Goal: Task Accomplishment & Management: Manage account settings

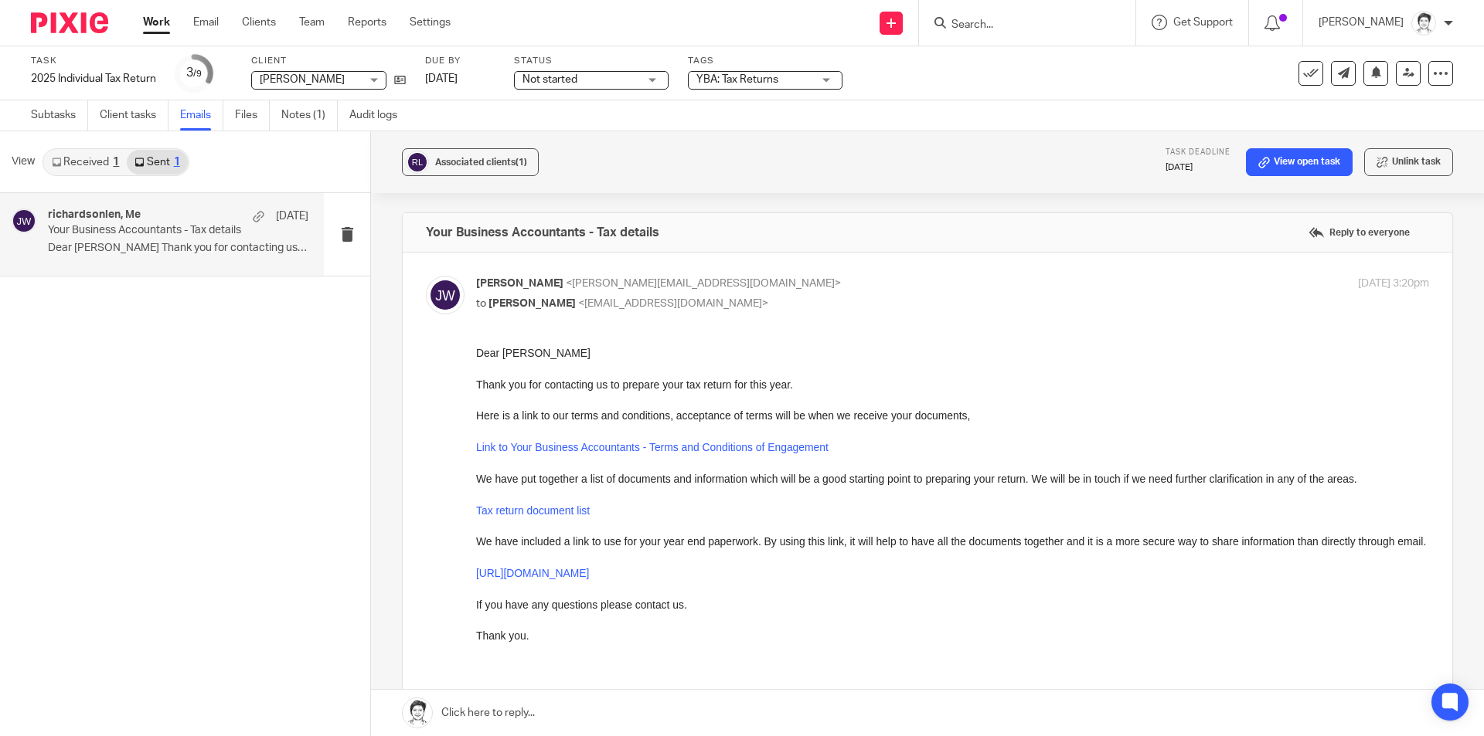
scroll to position [764, 0]
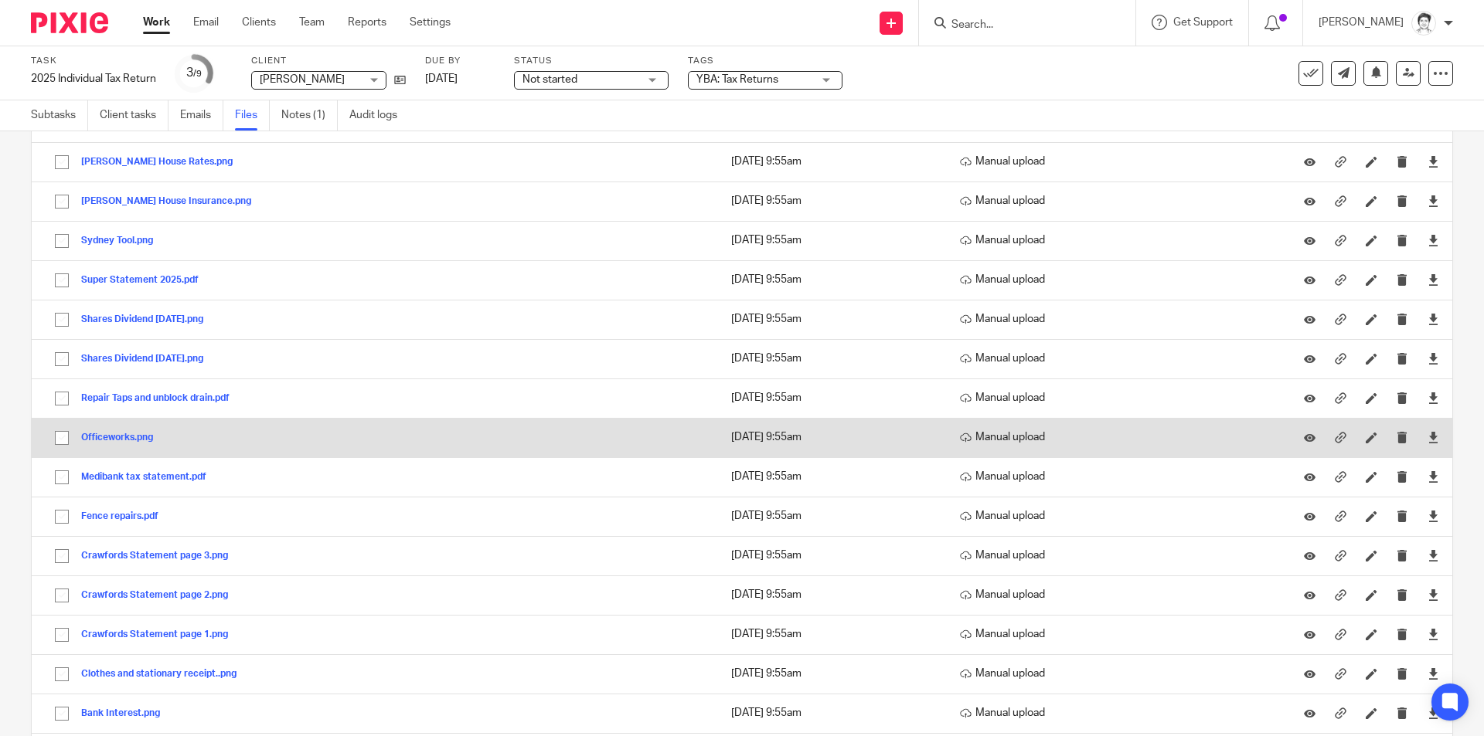
scroll to position [386, 0]
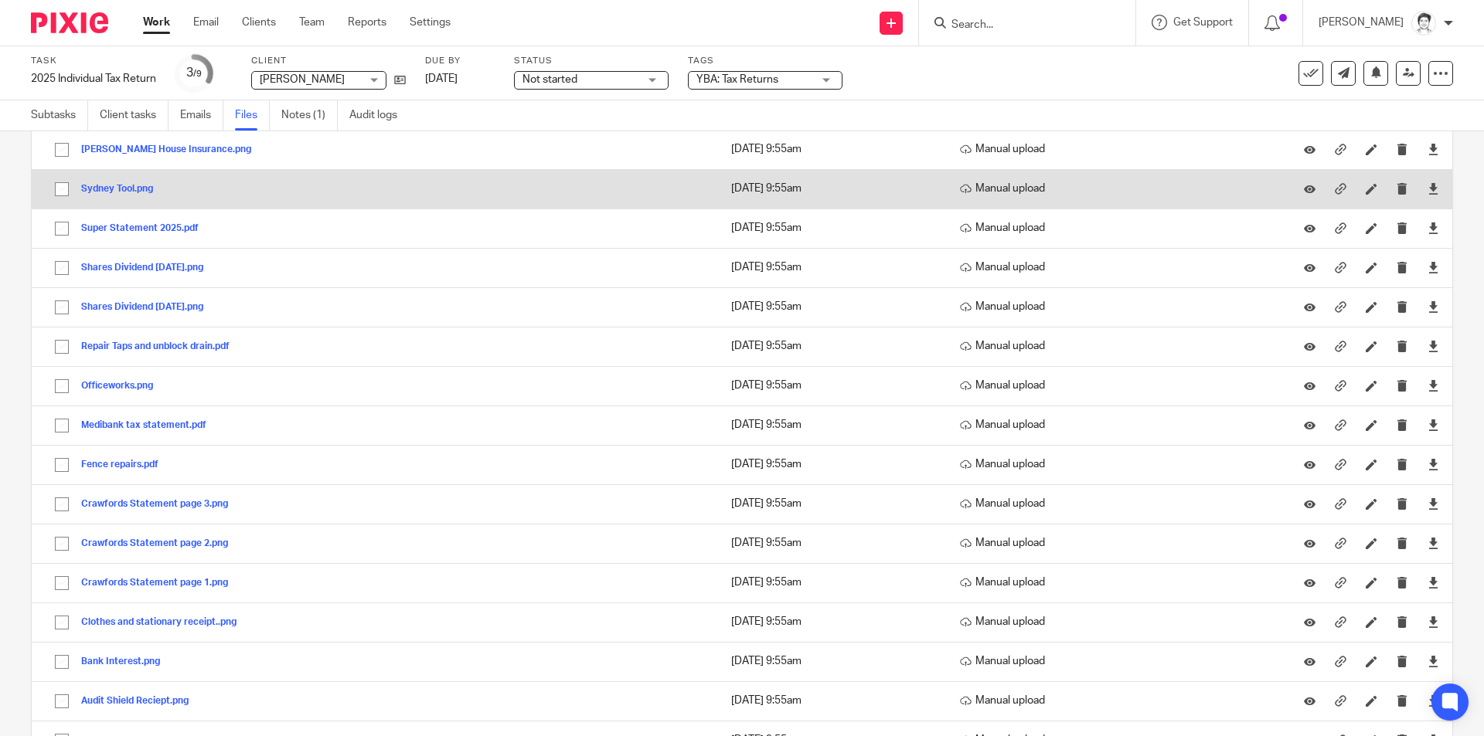
click at [115, 190] on button "Sydney Tool.png" at bounding box center [122, 189] width 83 height 11
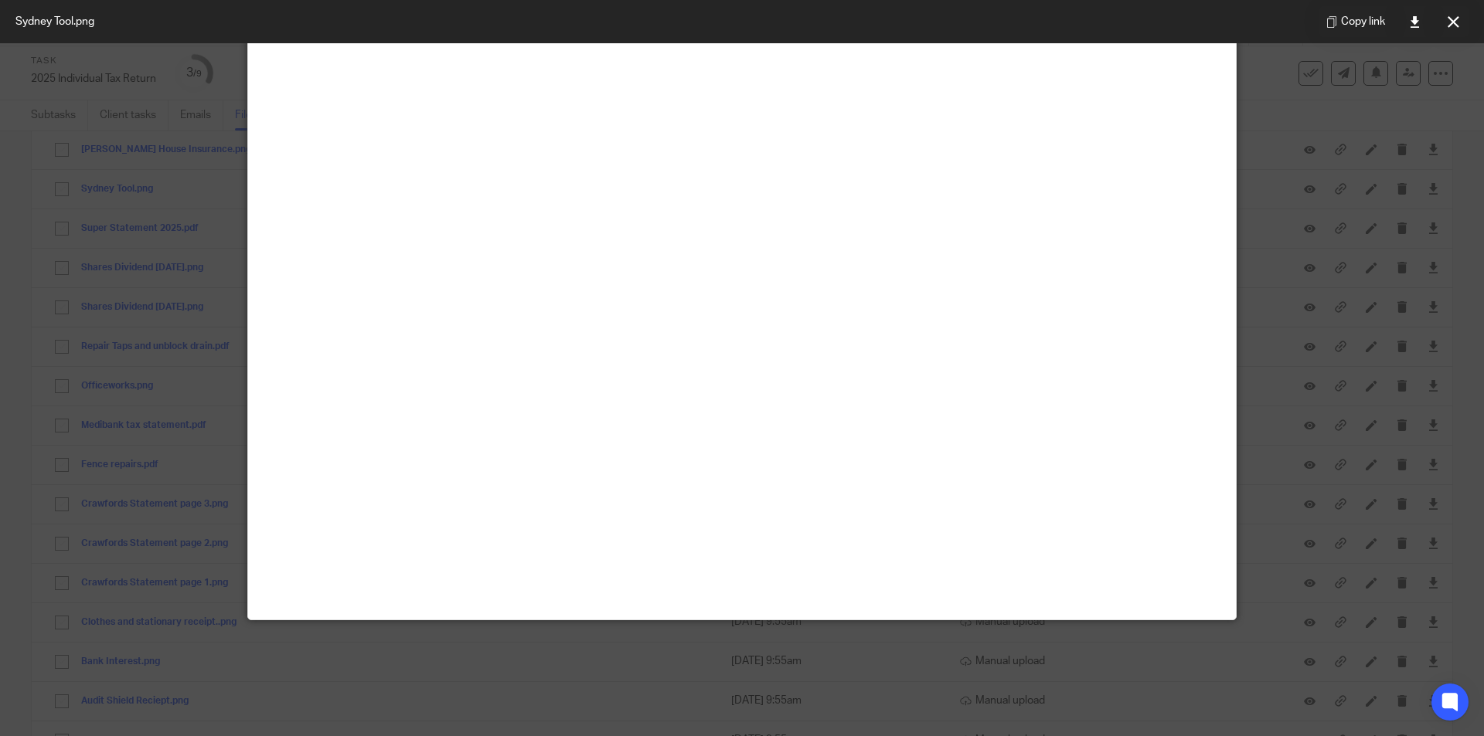
scroll to position [0, 0]
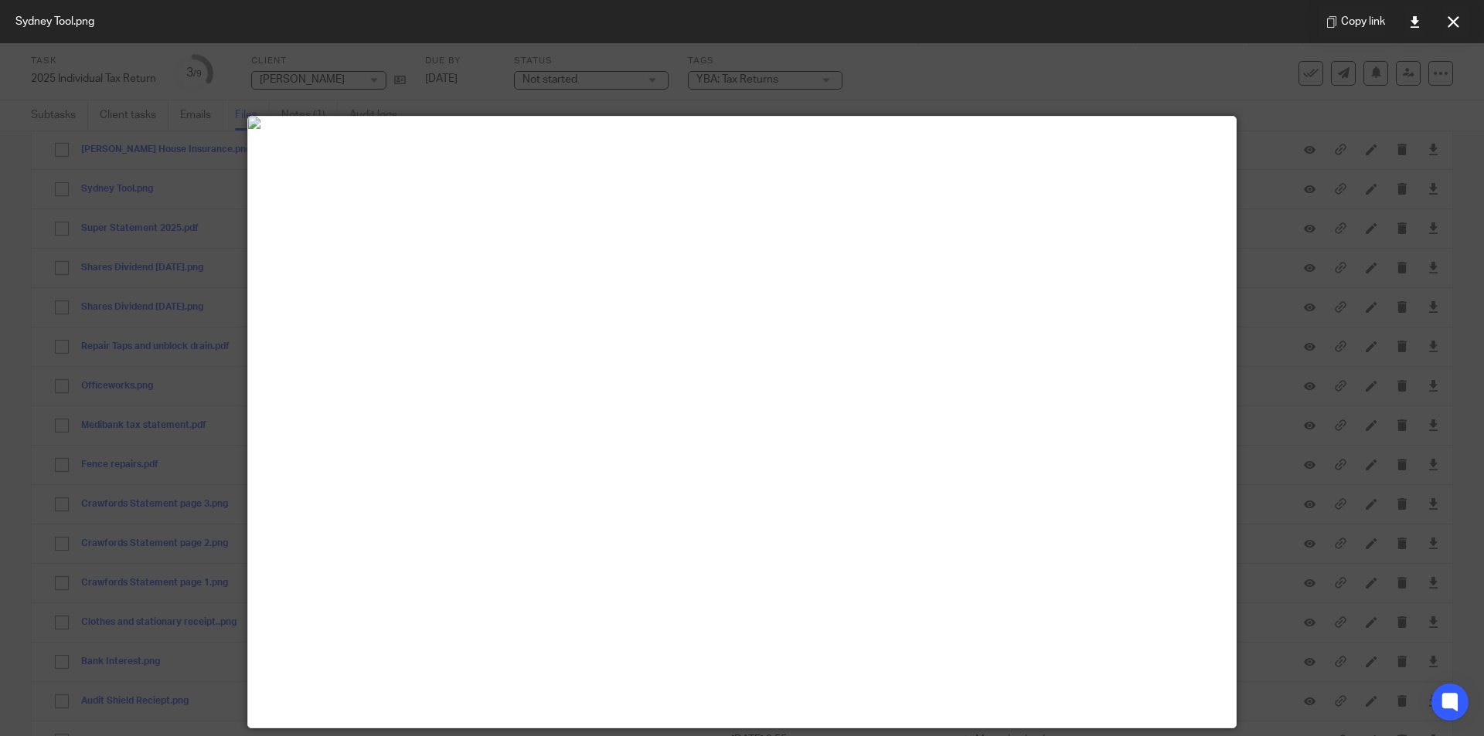
drag, startPoint x: 1445, startPoint y: 22, endPoint x: 1376, endPoint y: 64, distance: 80.9
click at [1444, 22] on button at bounding box center [1452, 21] width 31 height 31
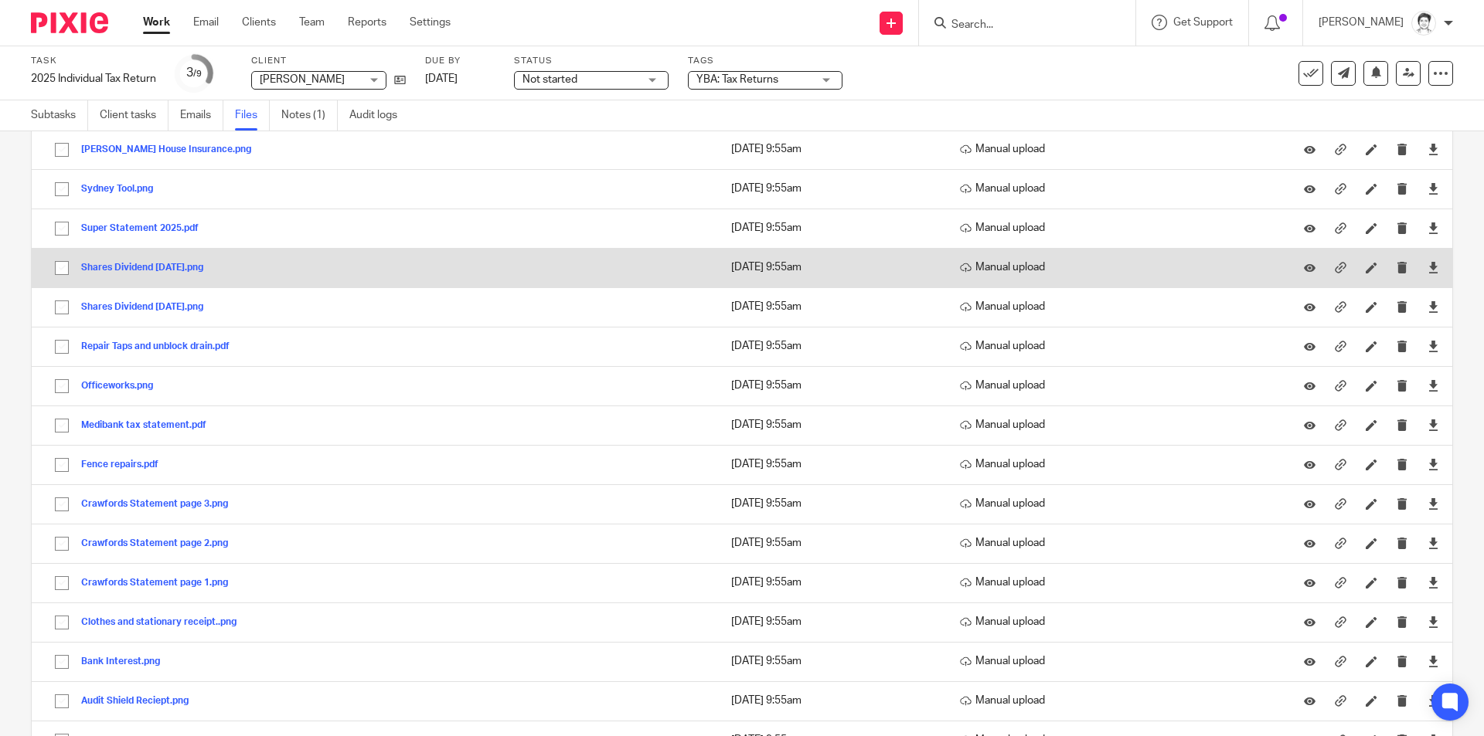
click at [112, 257] on td "Shares Dividend June 2024.png Shares Dividend June 2024 Save" at bounding box center [374, 267] width 684 height 39
drag, startPoint x: 138, startPoint y: 268, endPoint x: 175, endPoint y: 264, distance: 37.4
click at [138, 268] on button "Shares Dividend June 2024.png" at bounding box center [148, 268] width 134 height 11
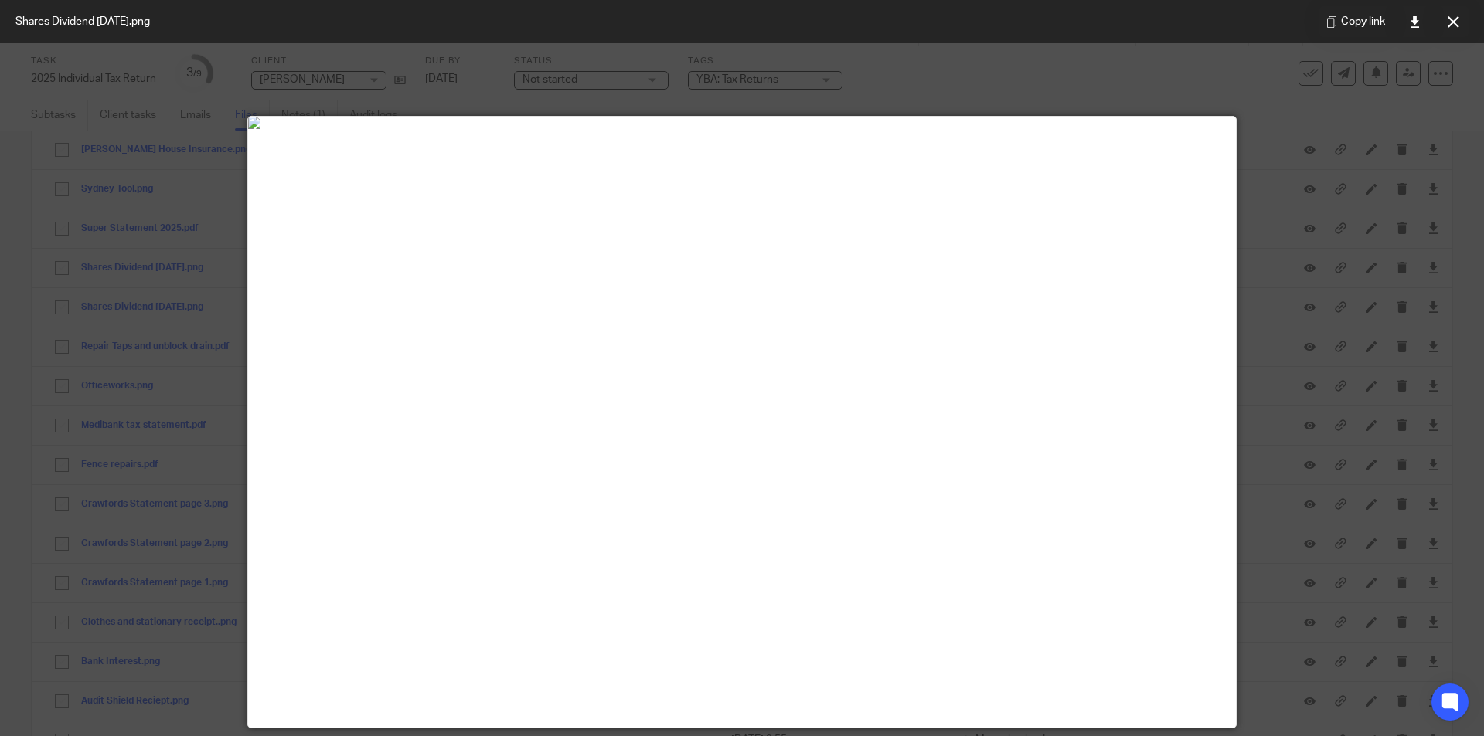
drag, startPoint x: 1454, startPoint y: 26, endPoint x: 1266, endPoint y: 94, distance: 199.7
click at [1454, 26] on icon at bounding box center [1453, 22] width 12 height 12
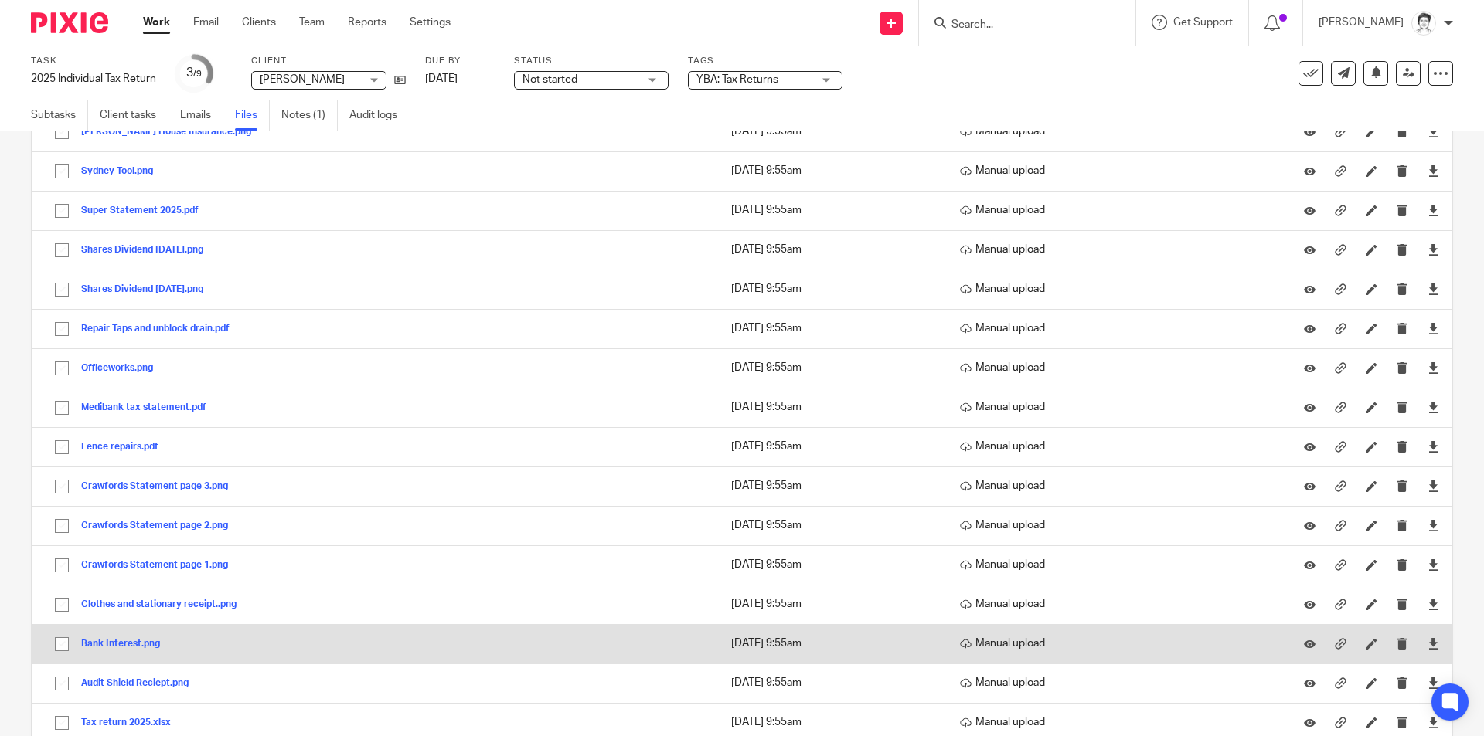
scroll to position [481, 0]
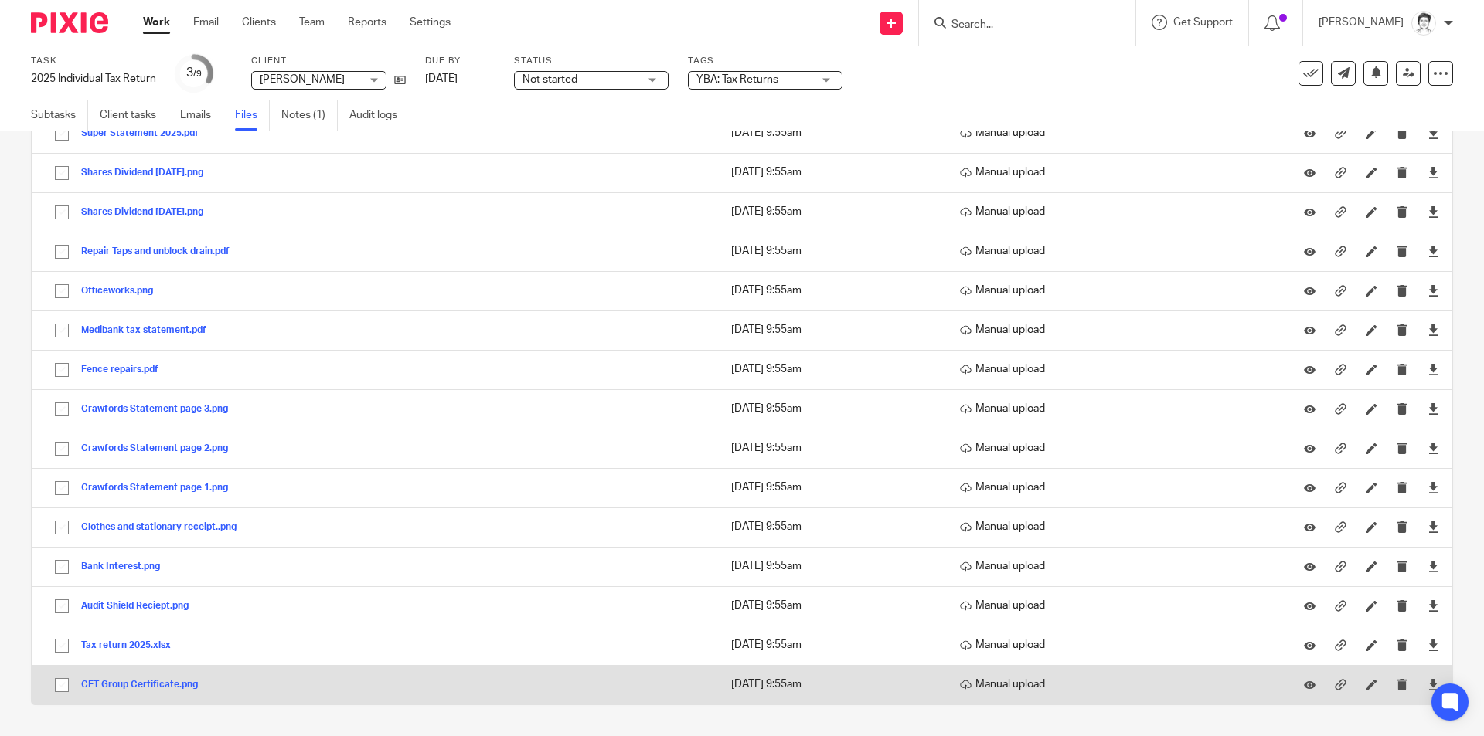
drag, startPoint x: 160, startPoint y: 682, endPoint x: 210, endPoint y: 658, distance: 55.7
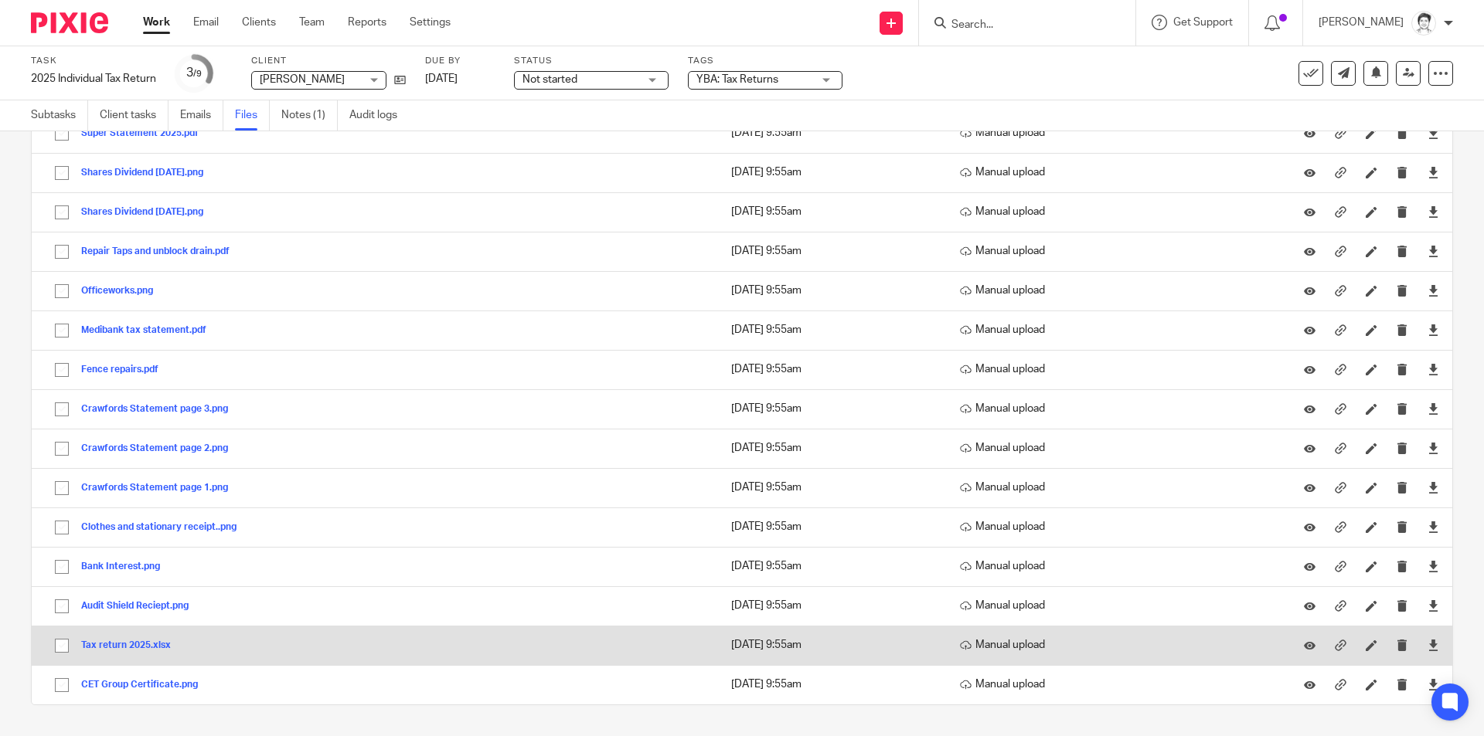
click at [162, 682] on button "CET Group Certificate.png" at bounding box center [145, 685] width 128 height 11
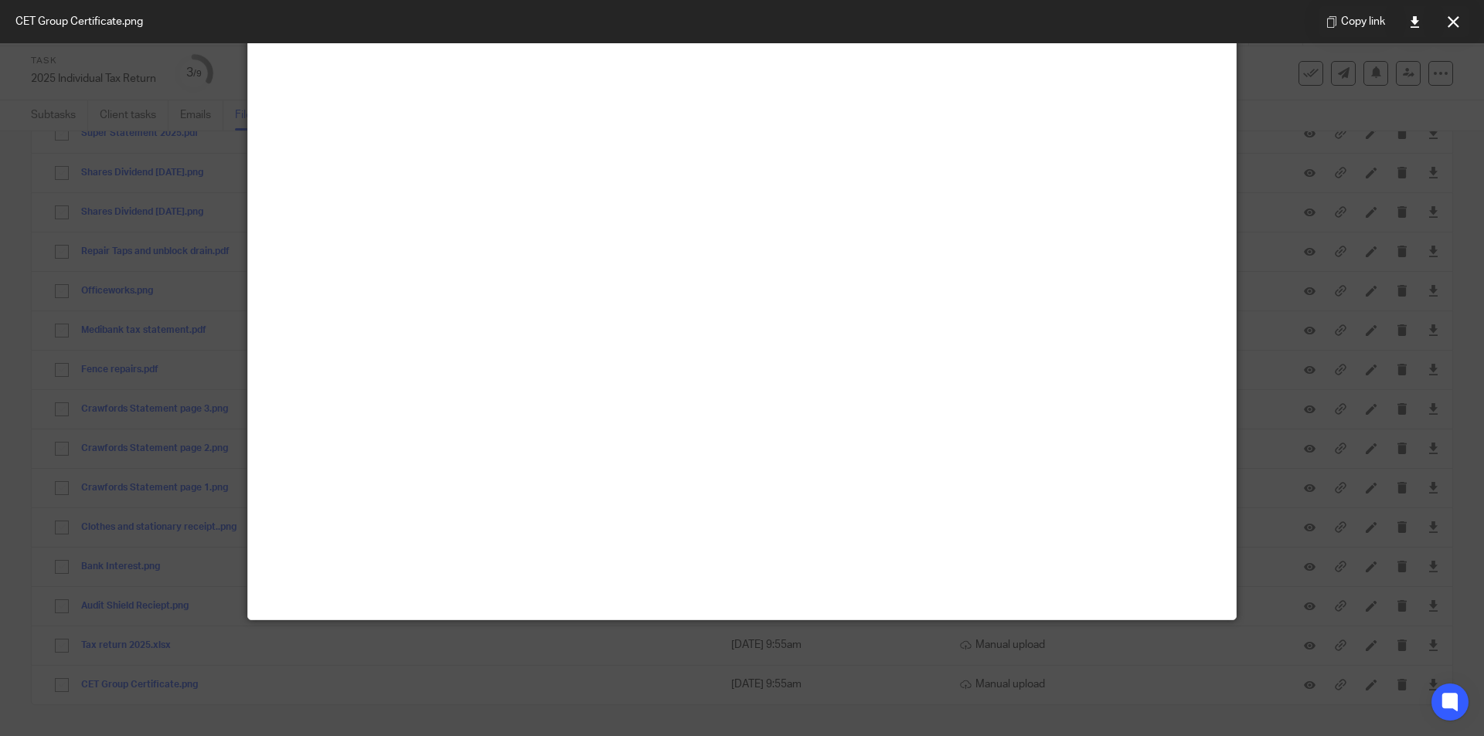
scroll to position [232, 0]
click at [1462, 22] on button at bounding box center [1452, 21] width 31 height 31
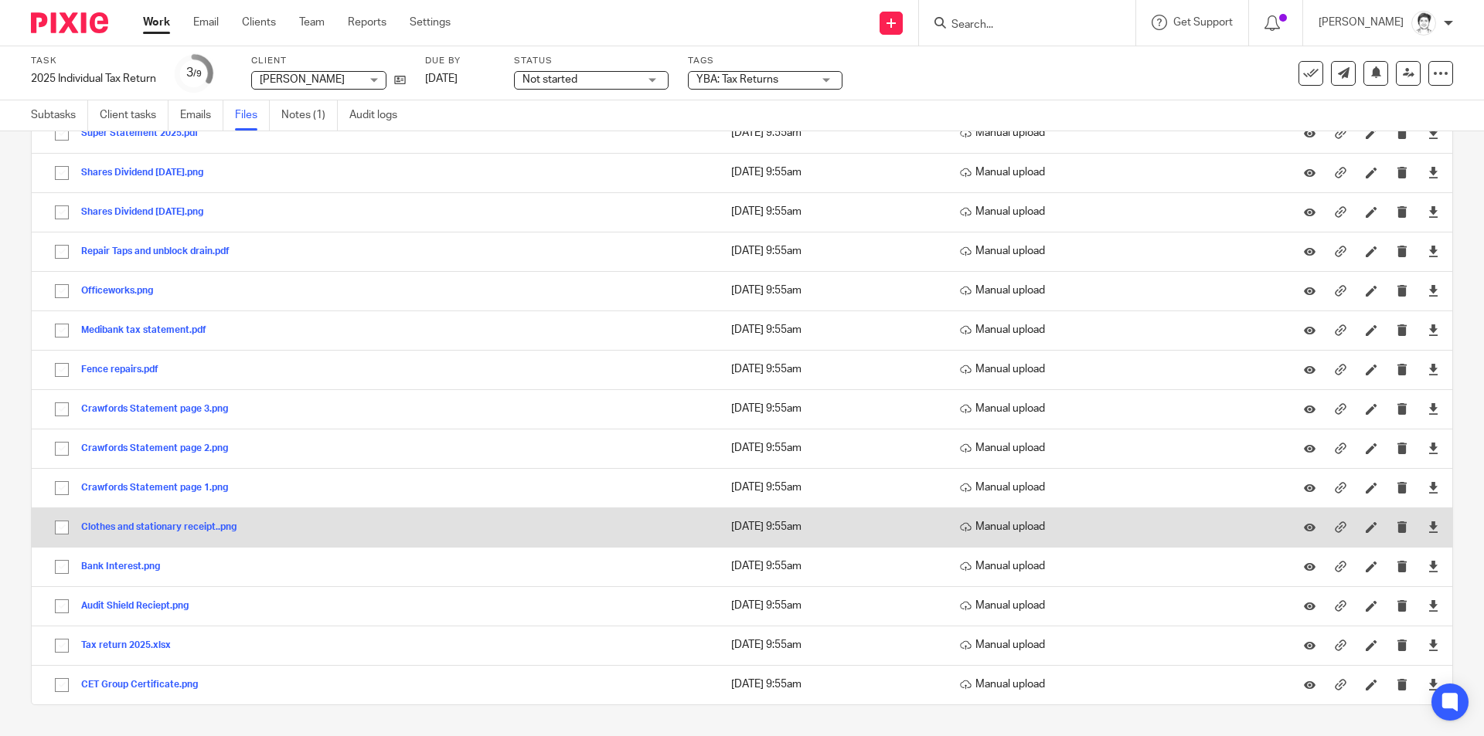
click at [151, 531] on button "Clothes and stationary receipt..png" at bounding box center [164, 527] width 167 height 11
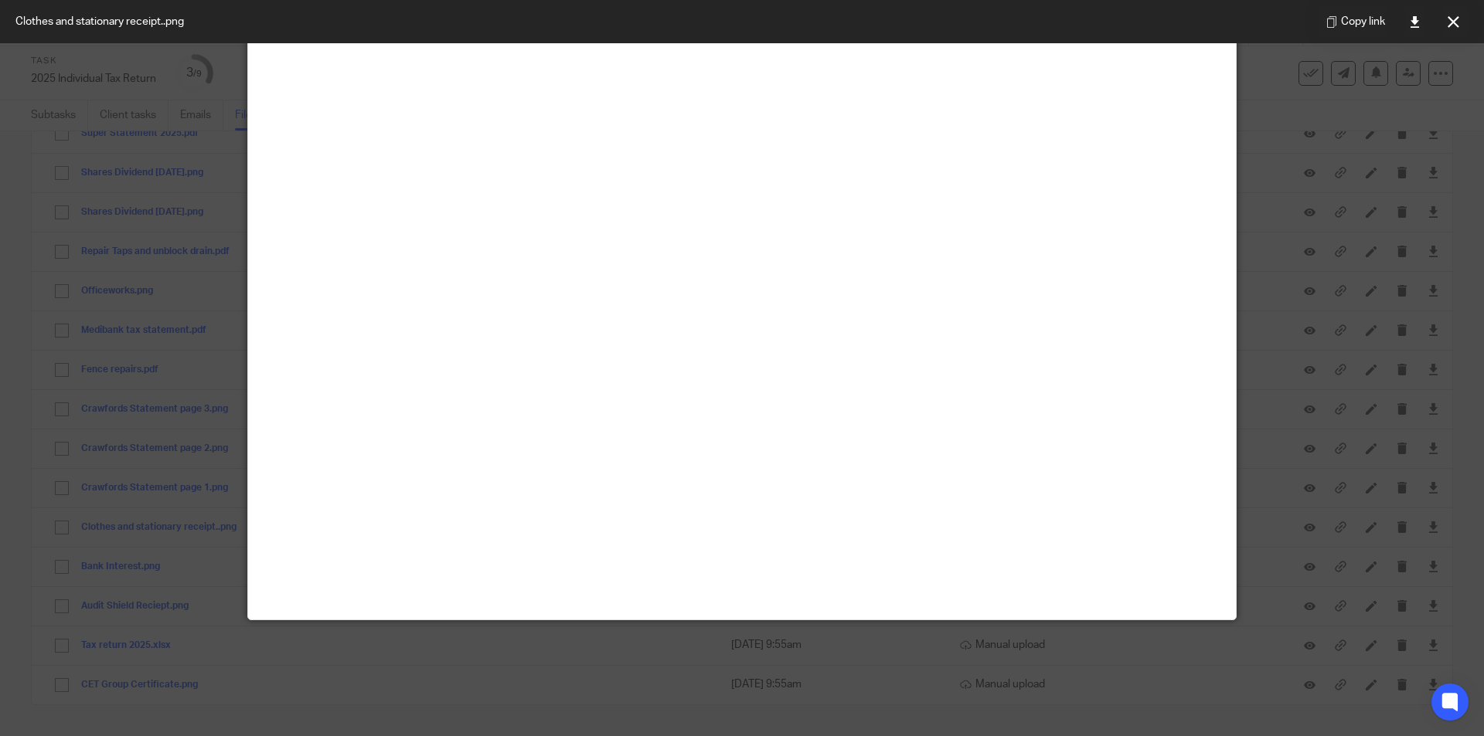
scroll to position [855, 0]
click at [1455, 32] on button at bounding box center [1452, 21] width 31 height 31
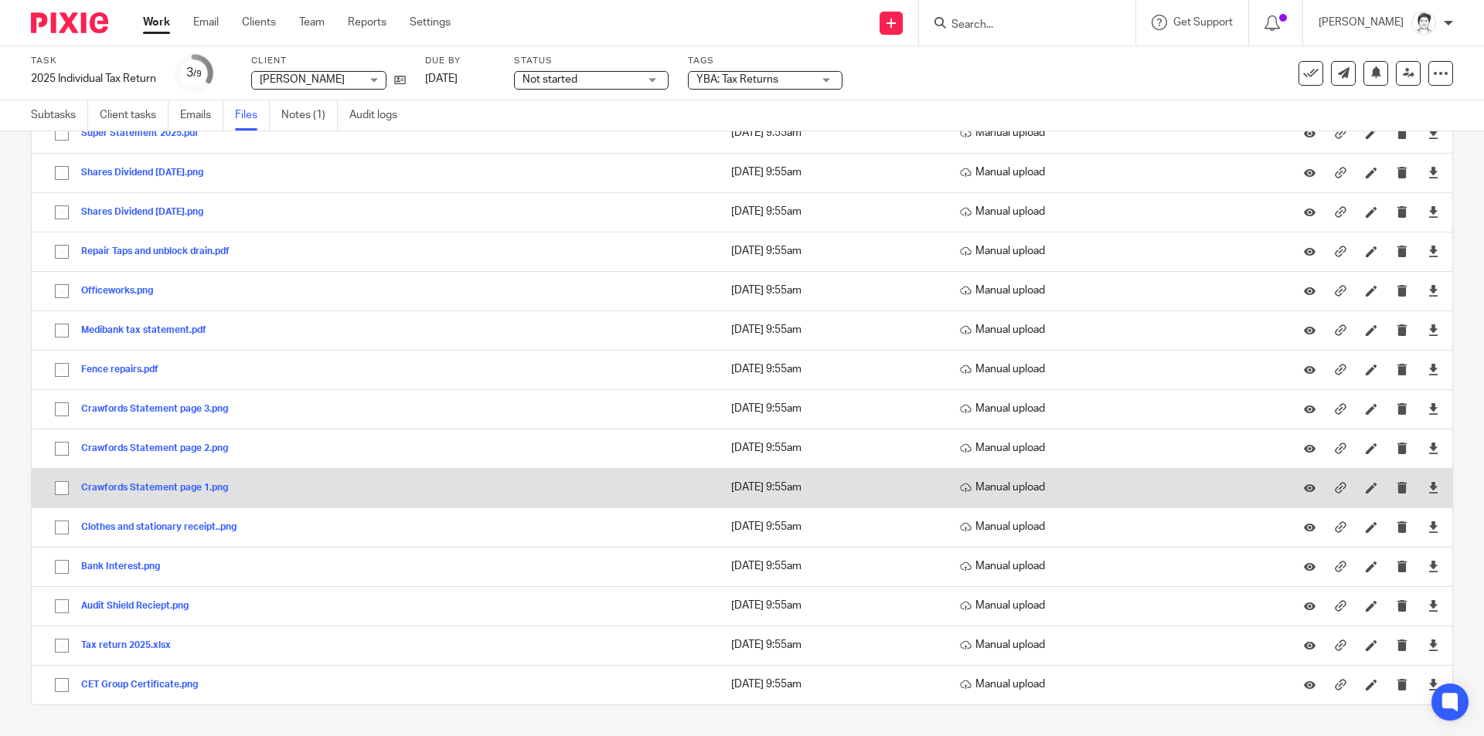
click at [136, 488] on button "Crawfords Statement page 1.png" at bounding box center [160, 488] width 158 height 11
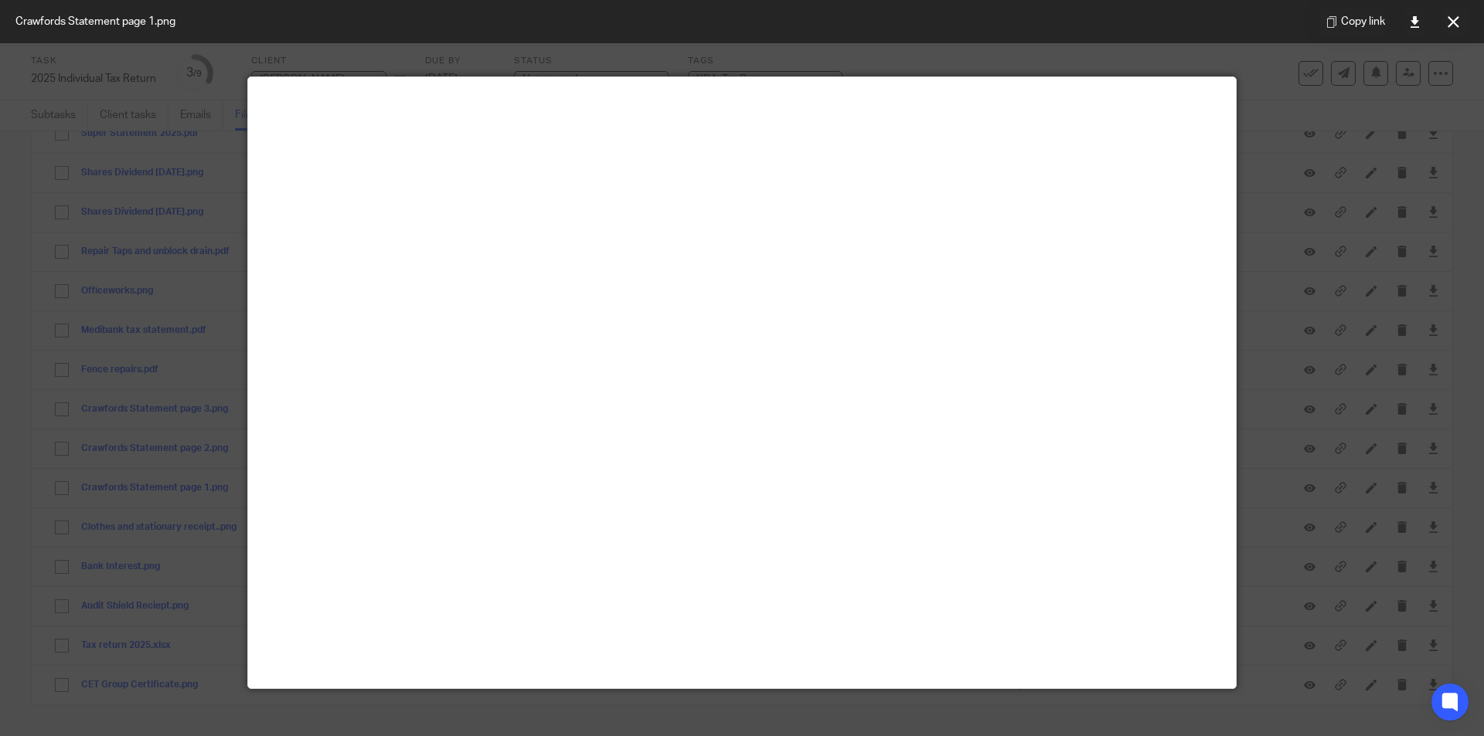
scroll to position [0, 0]
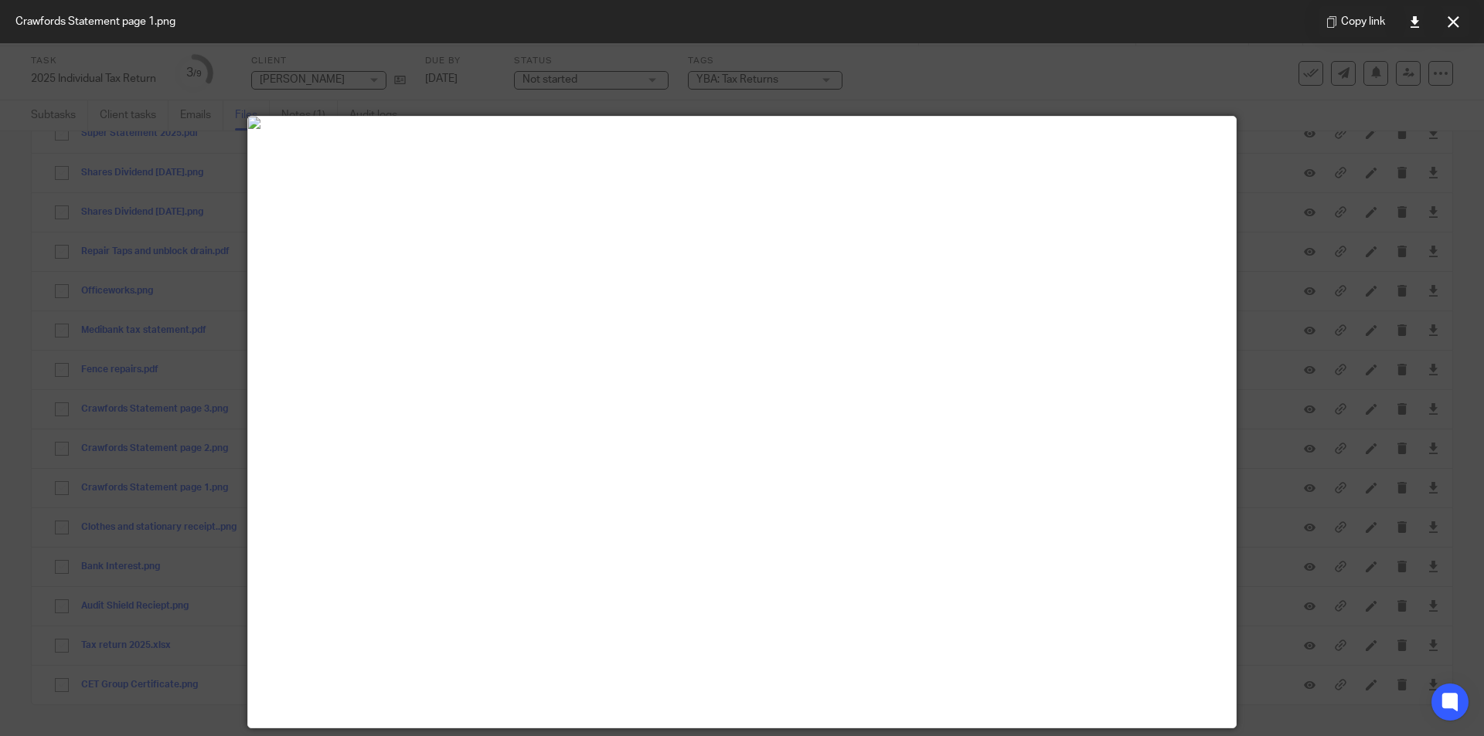
click at [1446, 26] on button at bounding box center [1452, 21] width 31 height 31
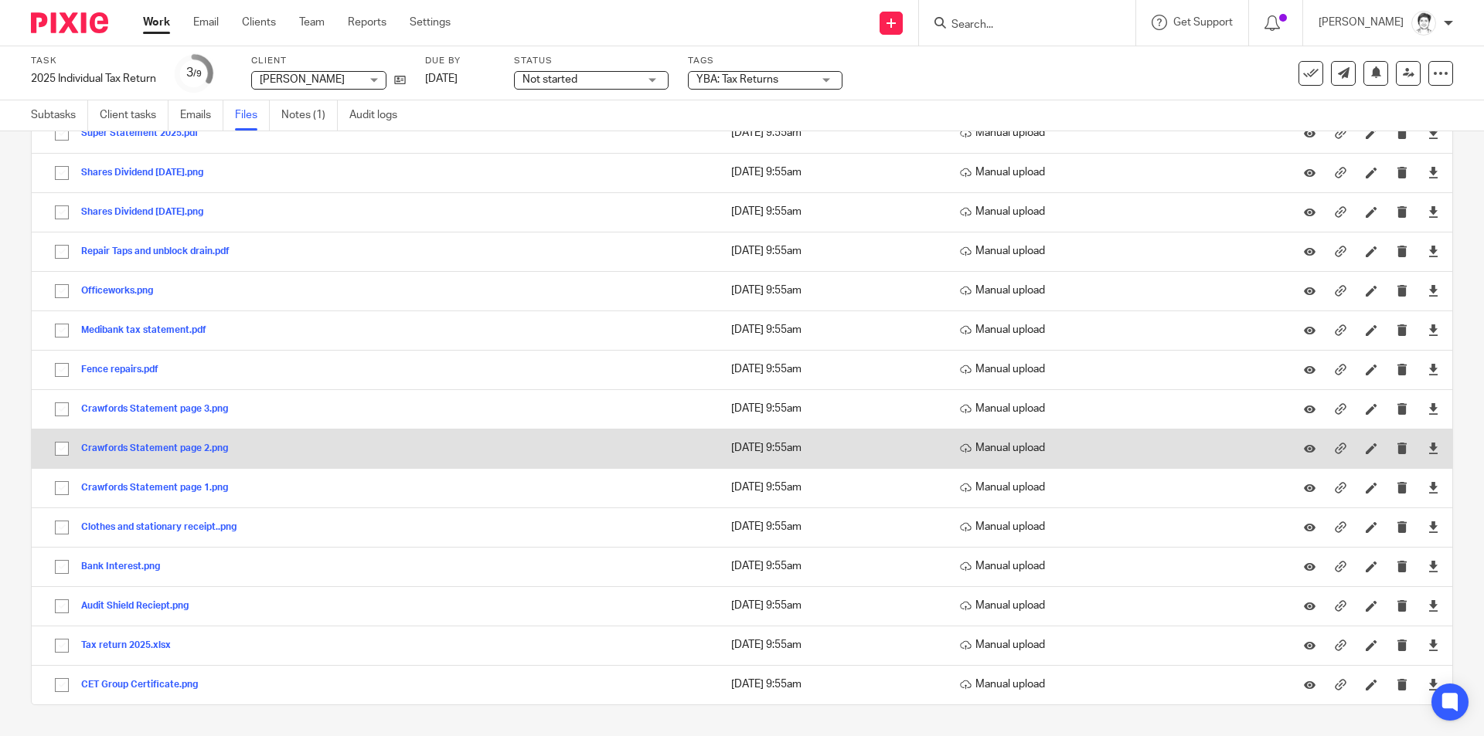
click at [209, 450] on button "Crawfords Statement page 2.png" at bounding box center [160, 449] width 158 height 11
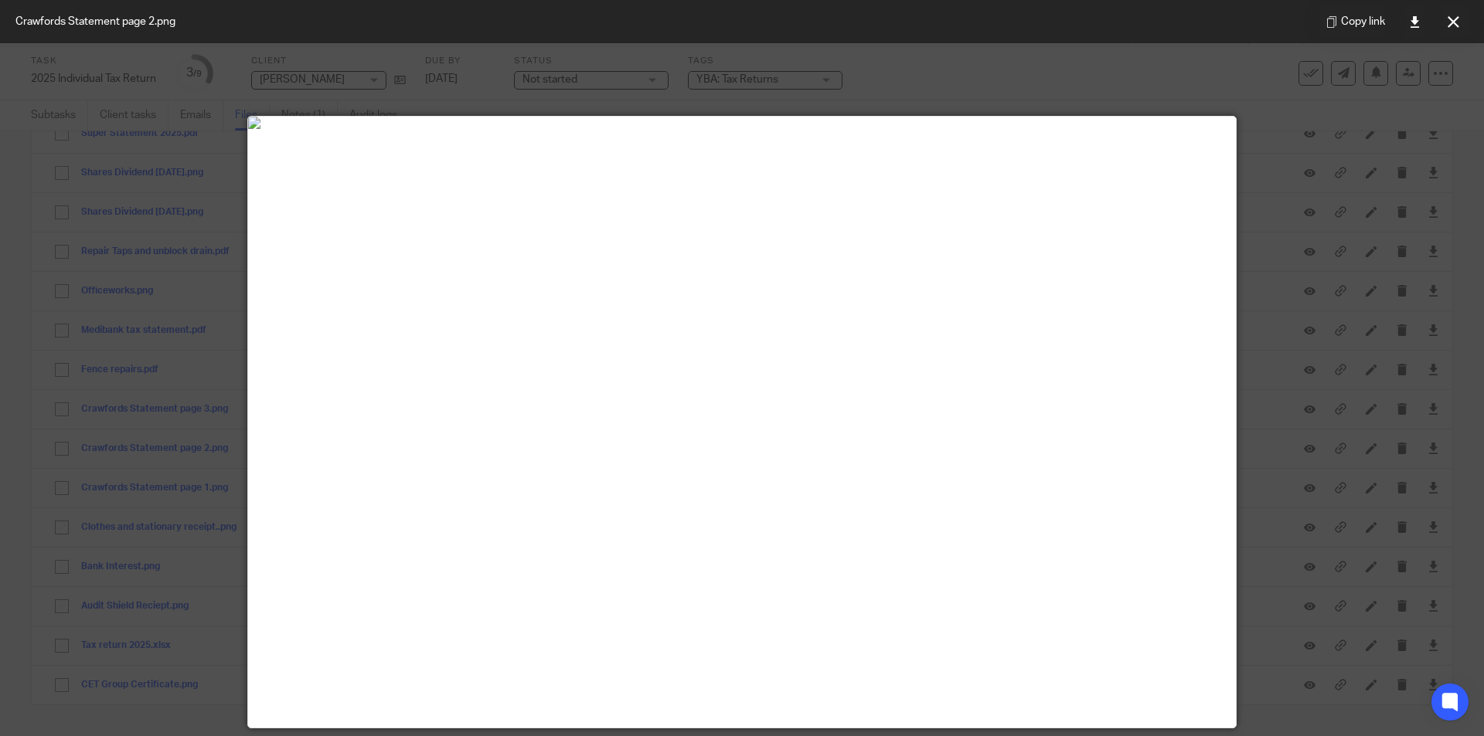
drag, startPoint x: 1410, startPoint y: 24, endPoint x: 1382, endPoint y: 59, distance: 44.5
click at [1410, 24] on icon at bounding box center [1415, 22] width 12 height 12
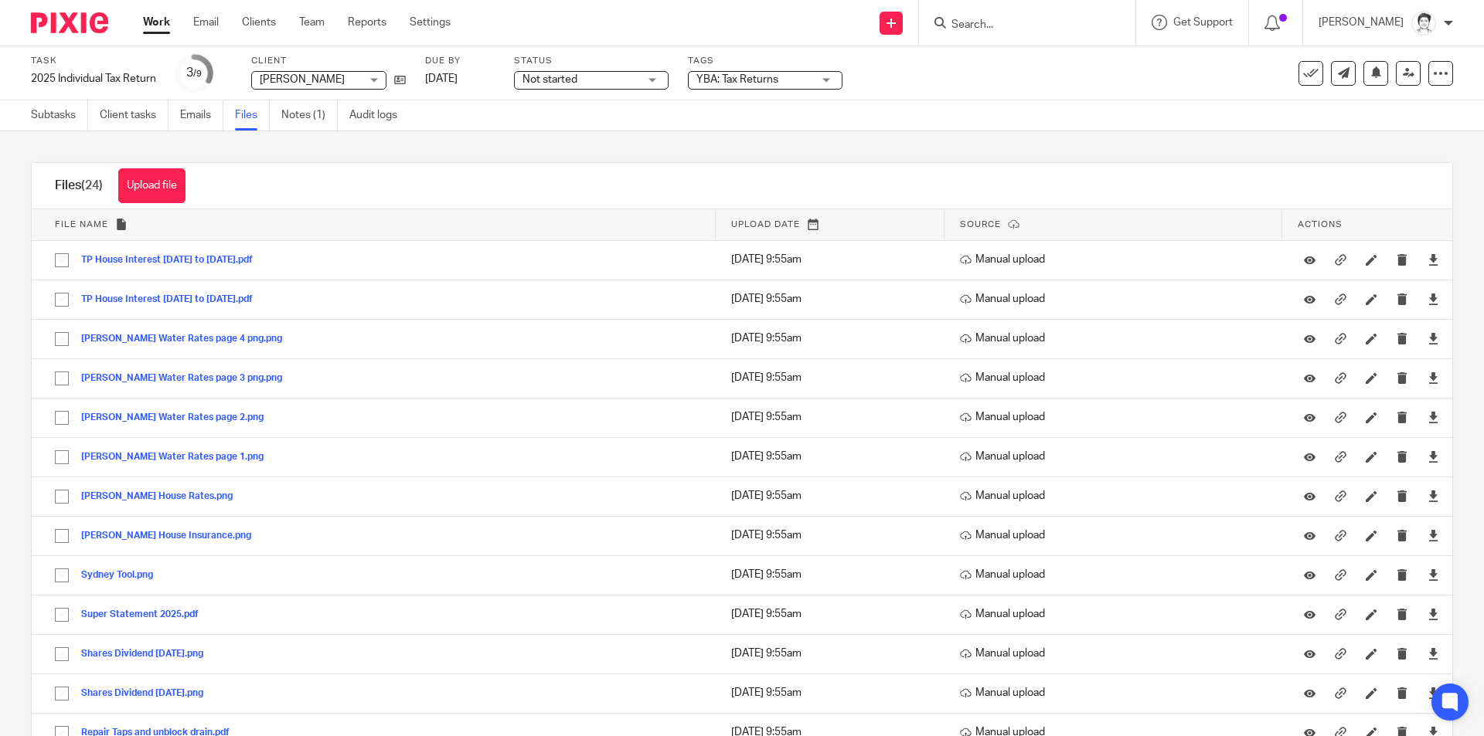
scroll to position [481, 0]
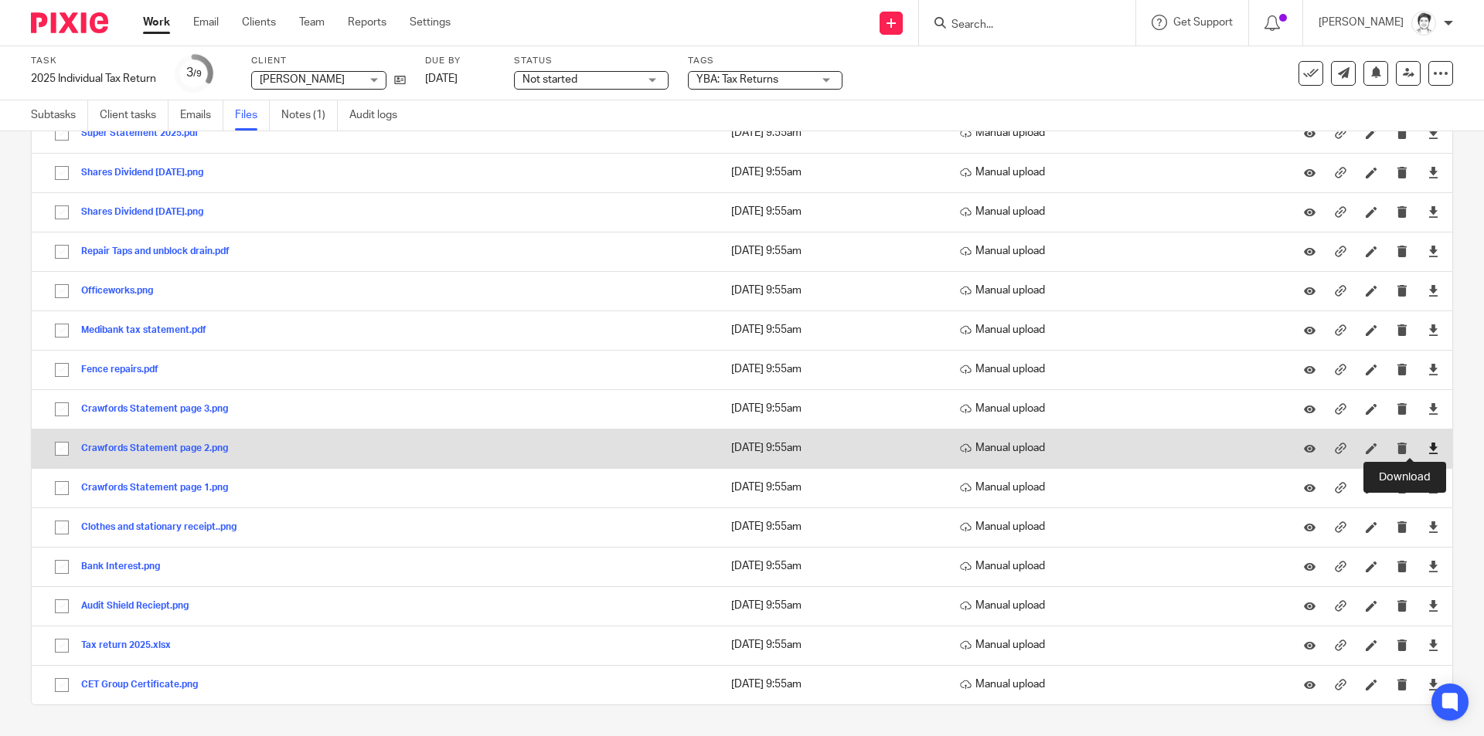
click at [1427, 454] on icon at bounding box center [1433, 449] width 12 height 12
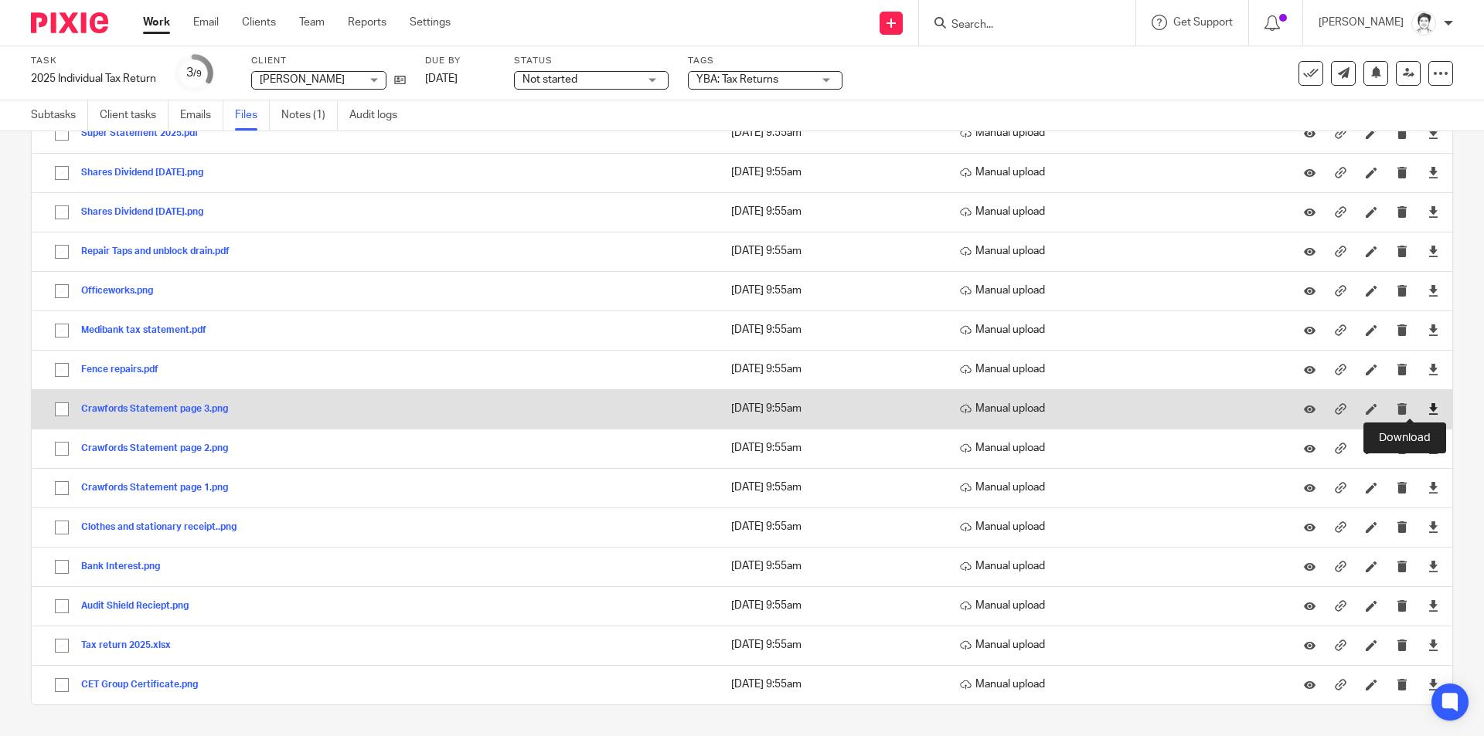
click at [1427, 405] on icon at bounding box center [1433, 409] width 12 height 12
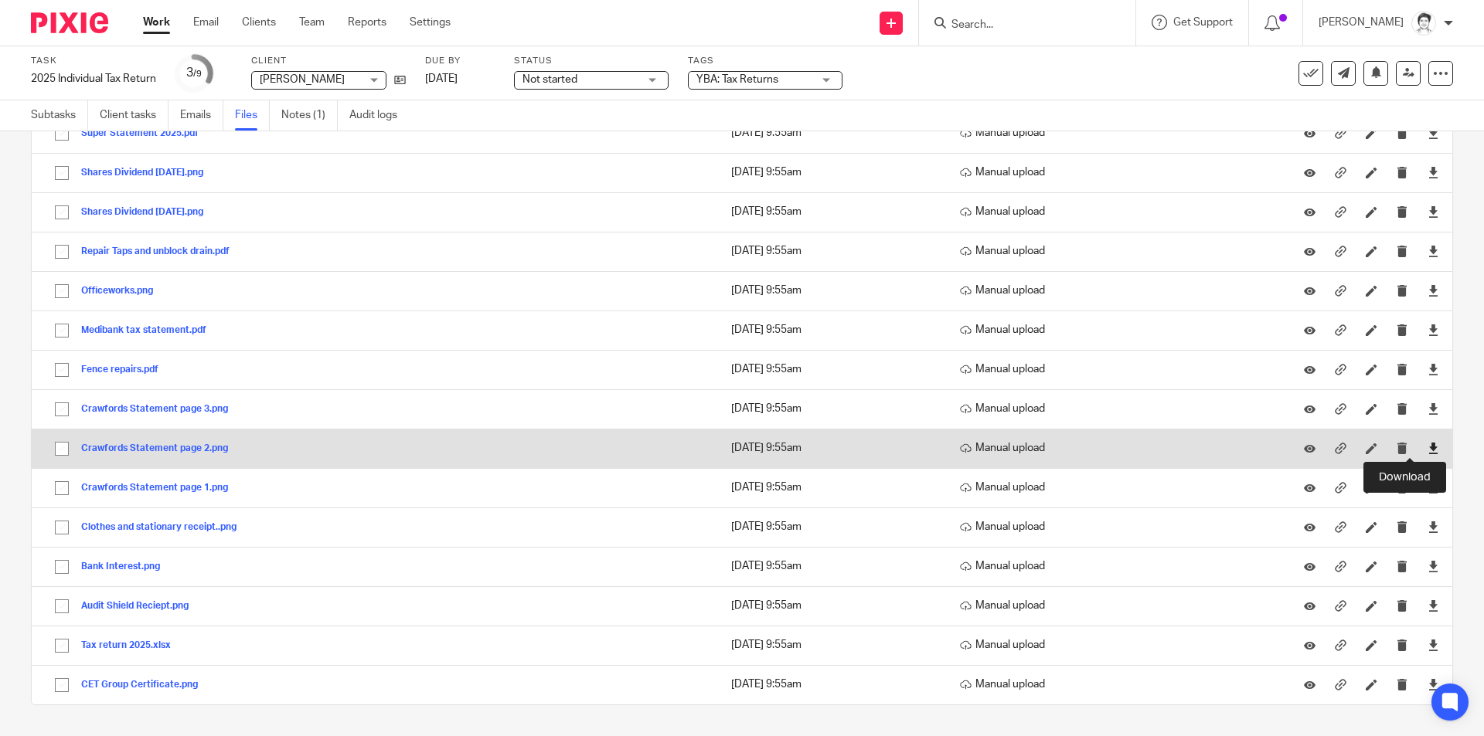
click at [1427, 447] on icon at bounding box center [1433, 449] width 12 height 12
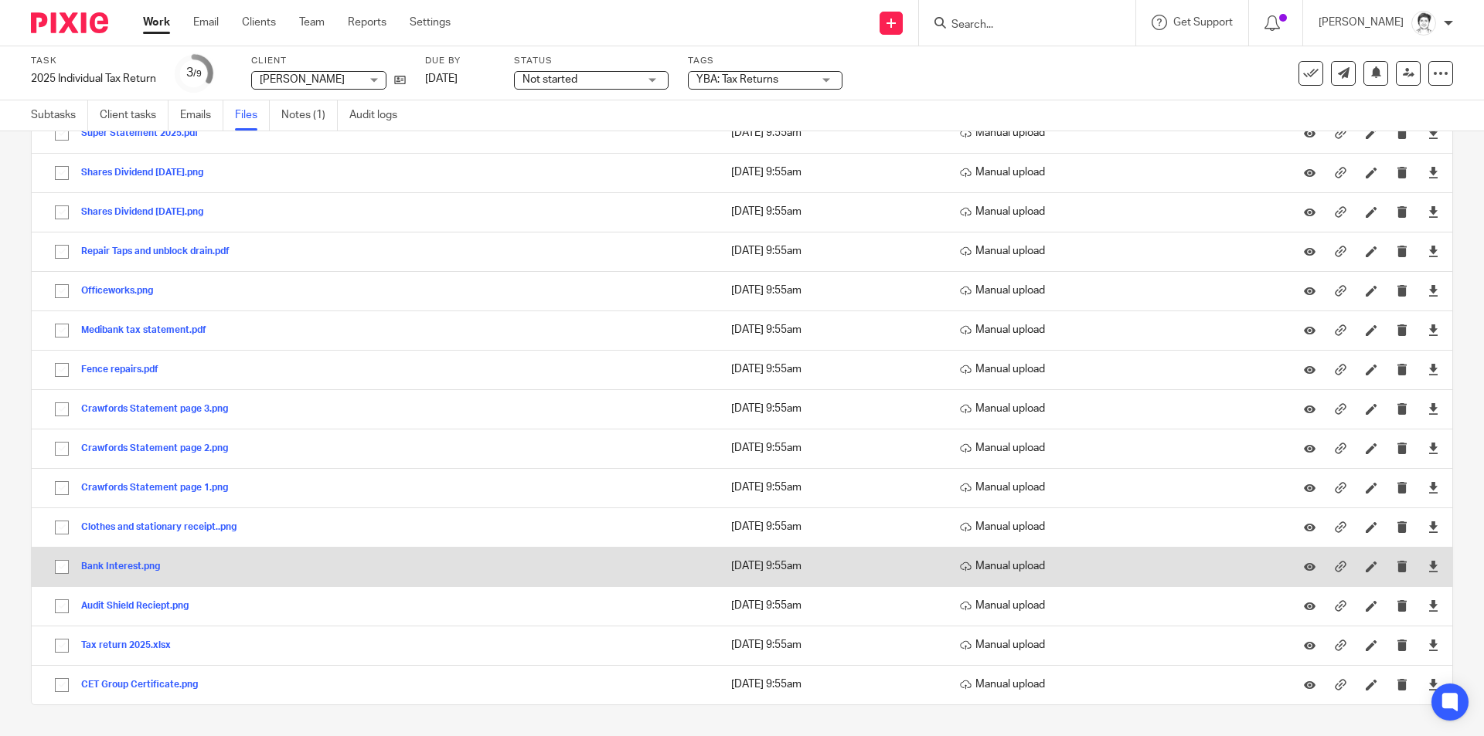
click at [111, 570] on button "Bank Interest.png" at bounding box center [126, 567] width 90 height 11
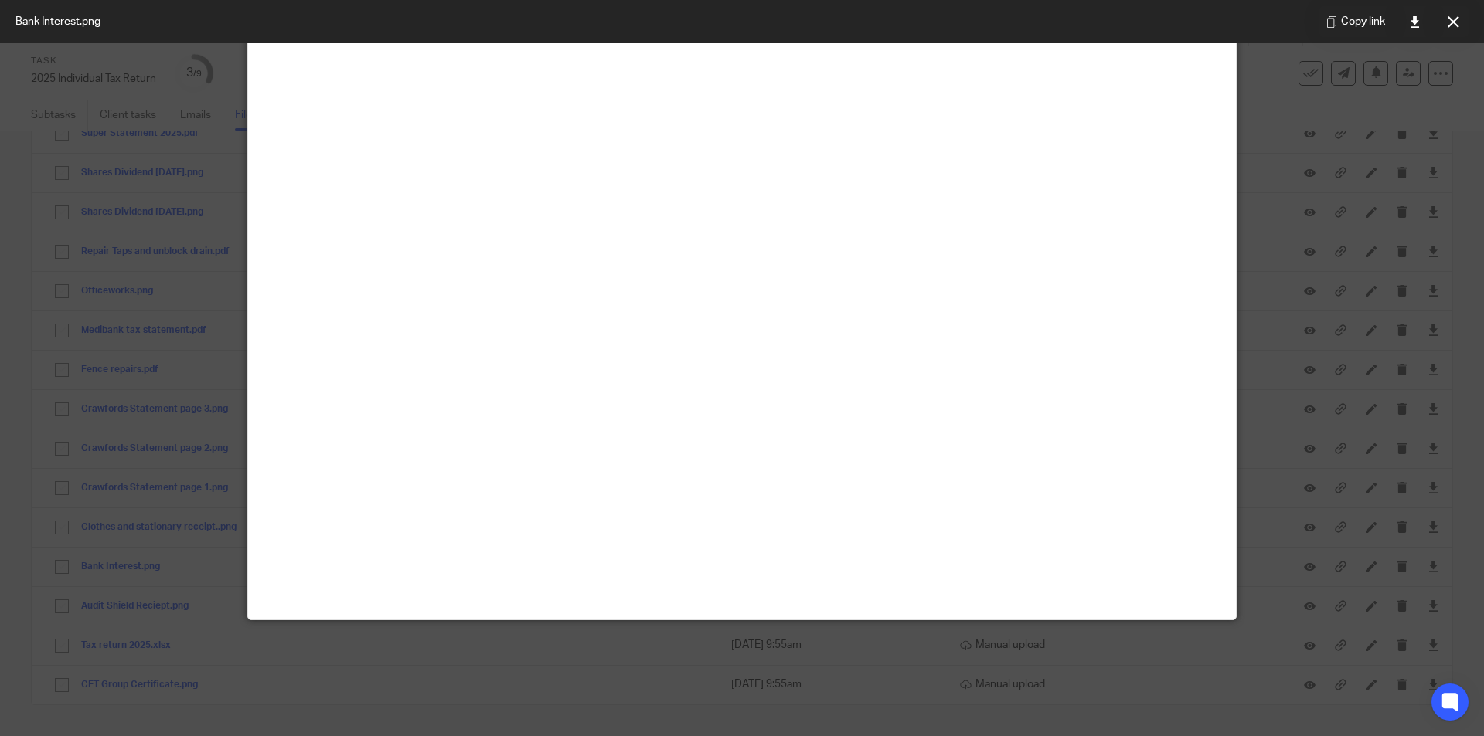
scroll to position [309, 0]
click at [1456, 26] on icon at bounding box center [1453, 22] width 12 height 12
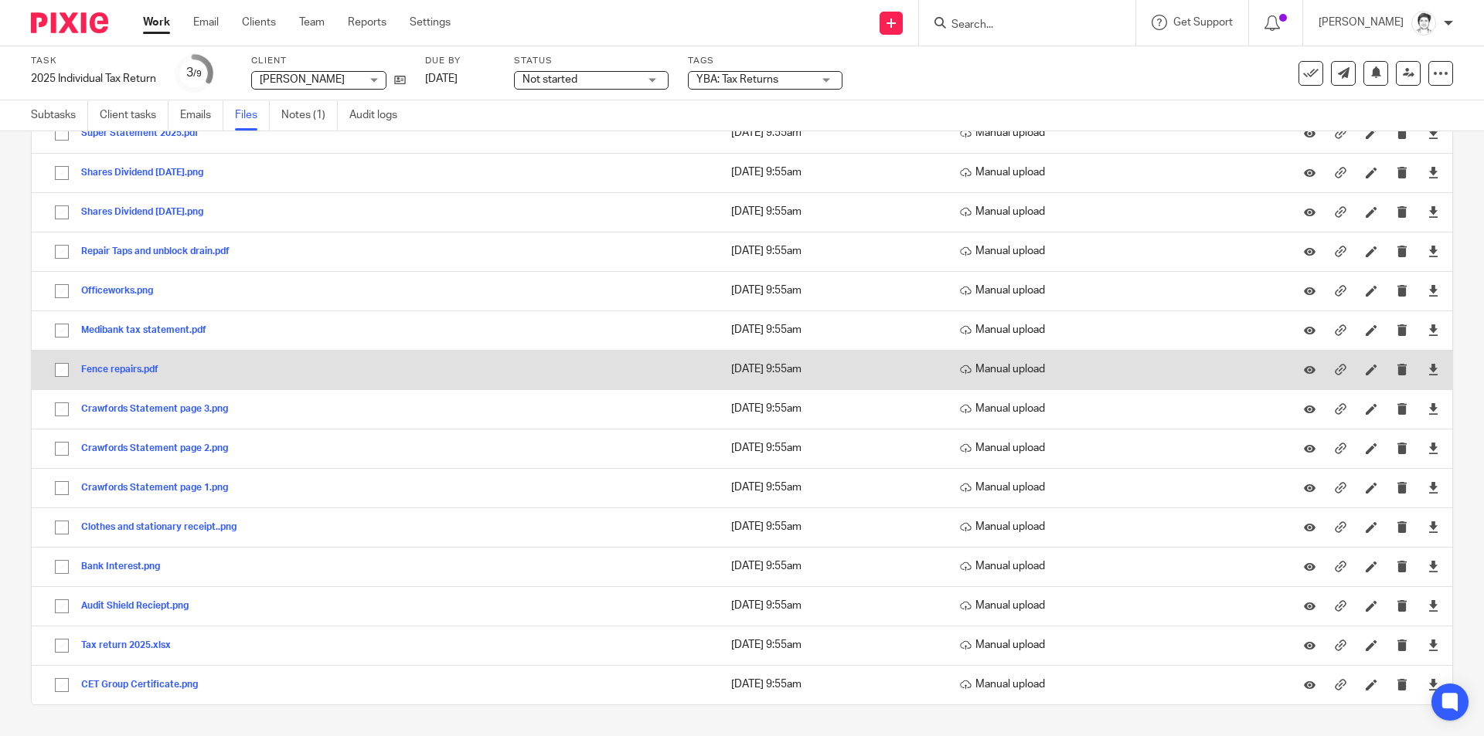
click at [112, 370] on button "Fence repairs.pdf" at bounding box center [125, 370] width 89 height 11
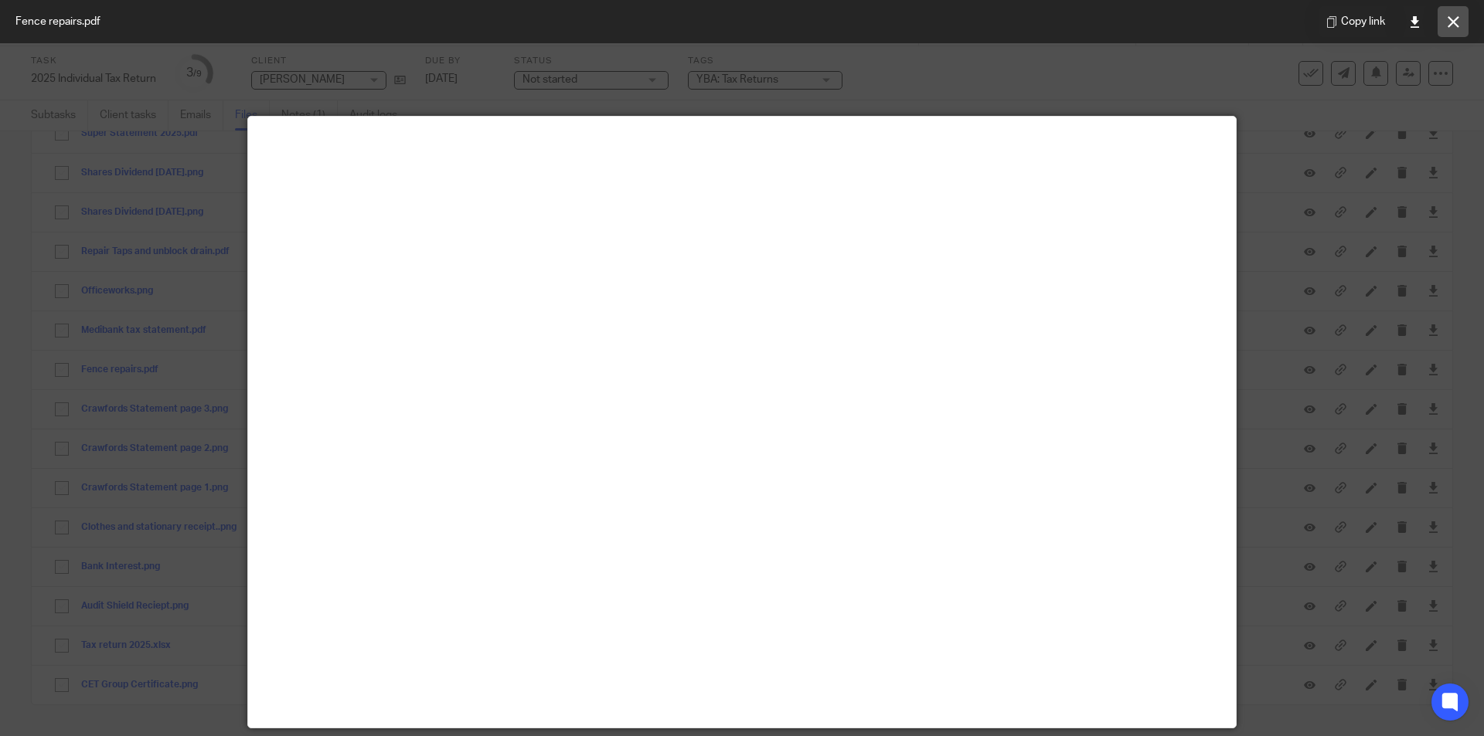
click at [1458, 29] on button at bounding box center [1452, 21] width 31 height 31
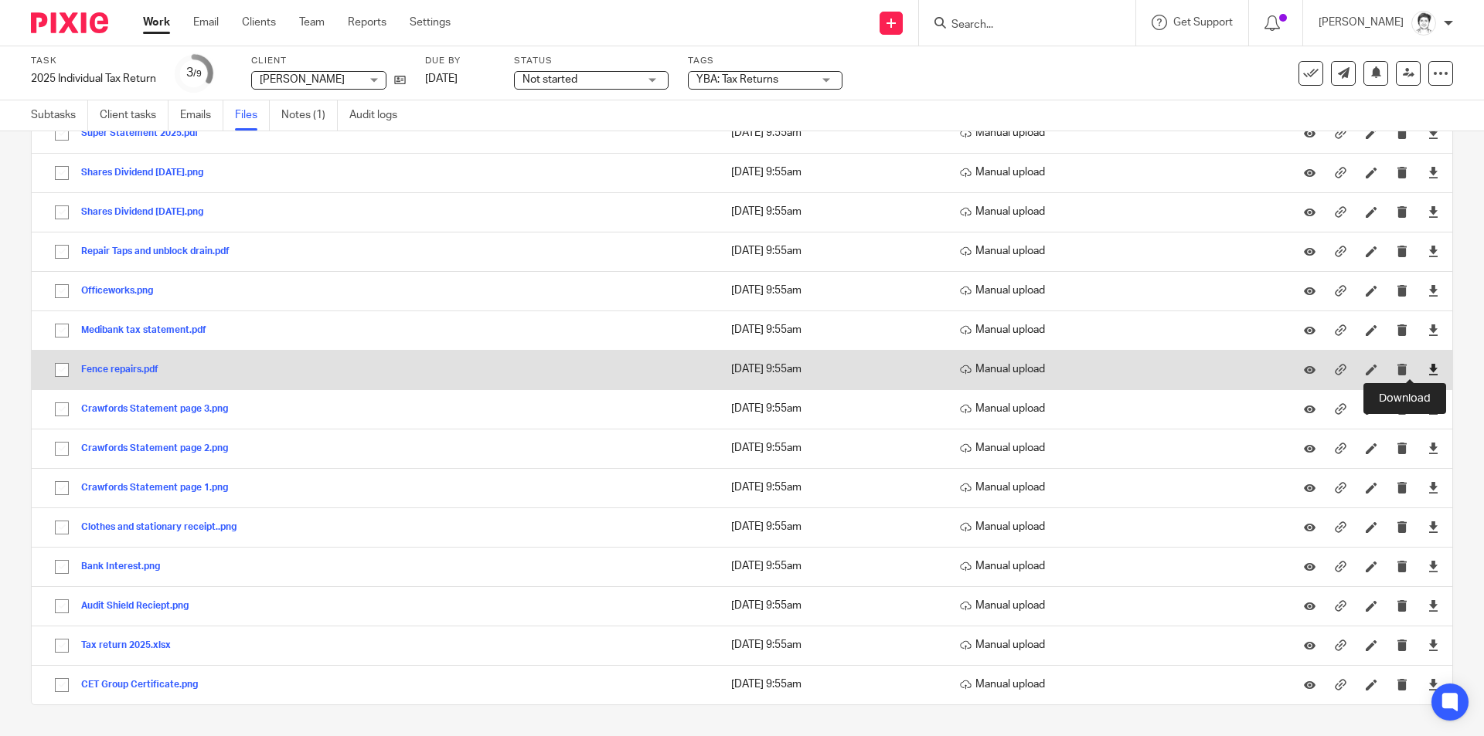
click at [1427, 373] on icon at bounding box center [1433, 370] width 12 height 12
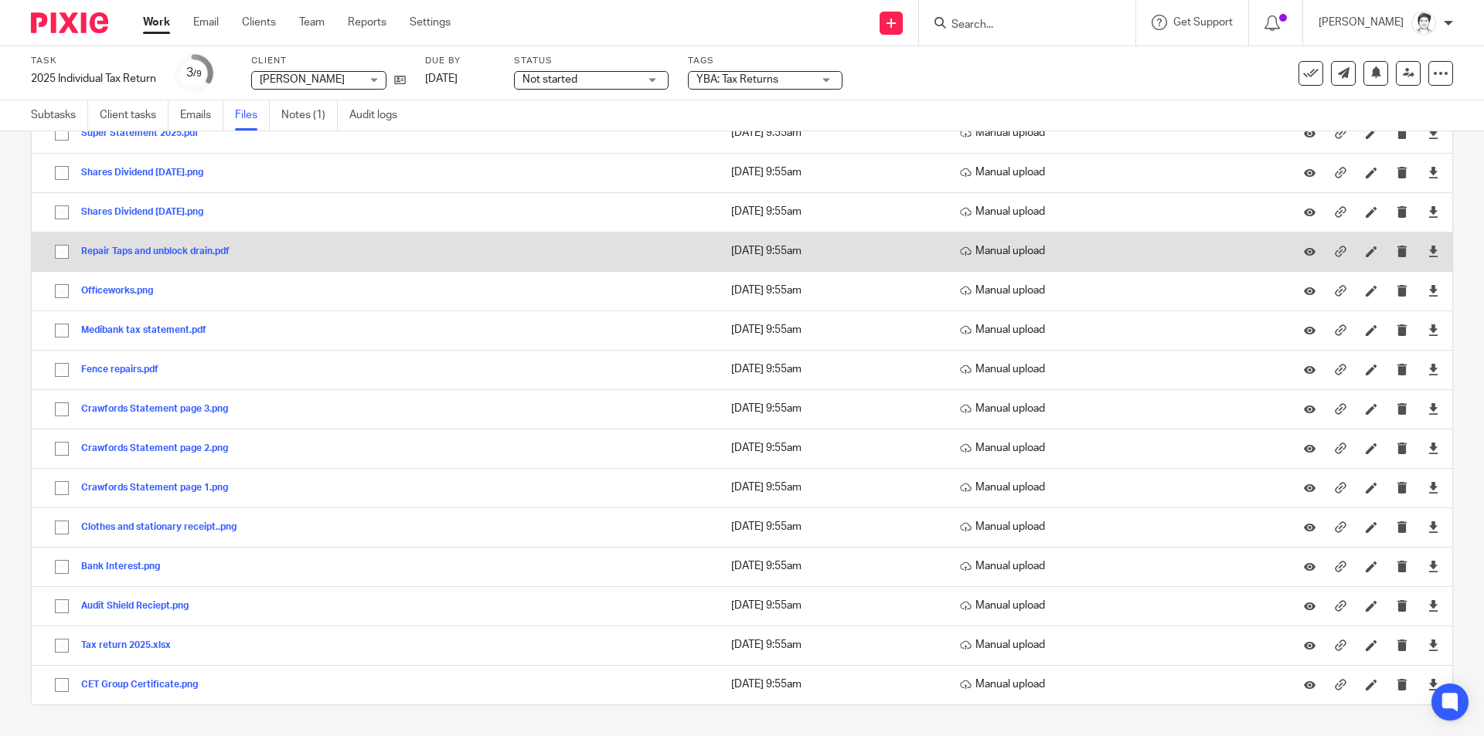
click at [148, 251] on button "Repair Taps and unblock drain.pdf" at bounding box center [161, 252] width 160 height 11
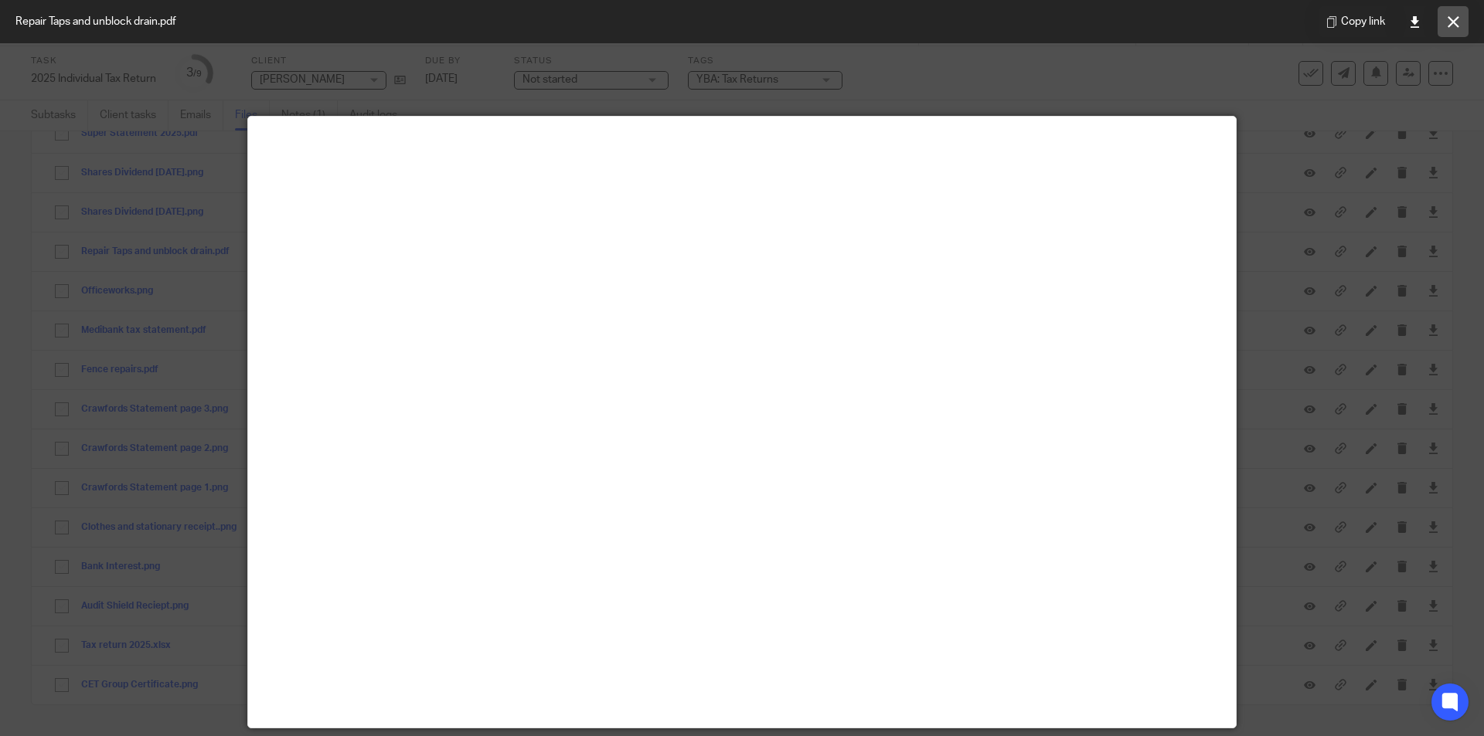
drag, startPoint x: 1449, startPoint y: 28, endPoint x: 1321, endPoint y: 90, distance: 142.4
click at [1449, 28] on button at bounding box center [1452, 21] width 31 height 31
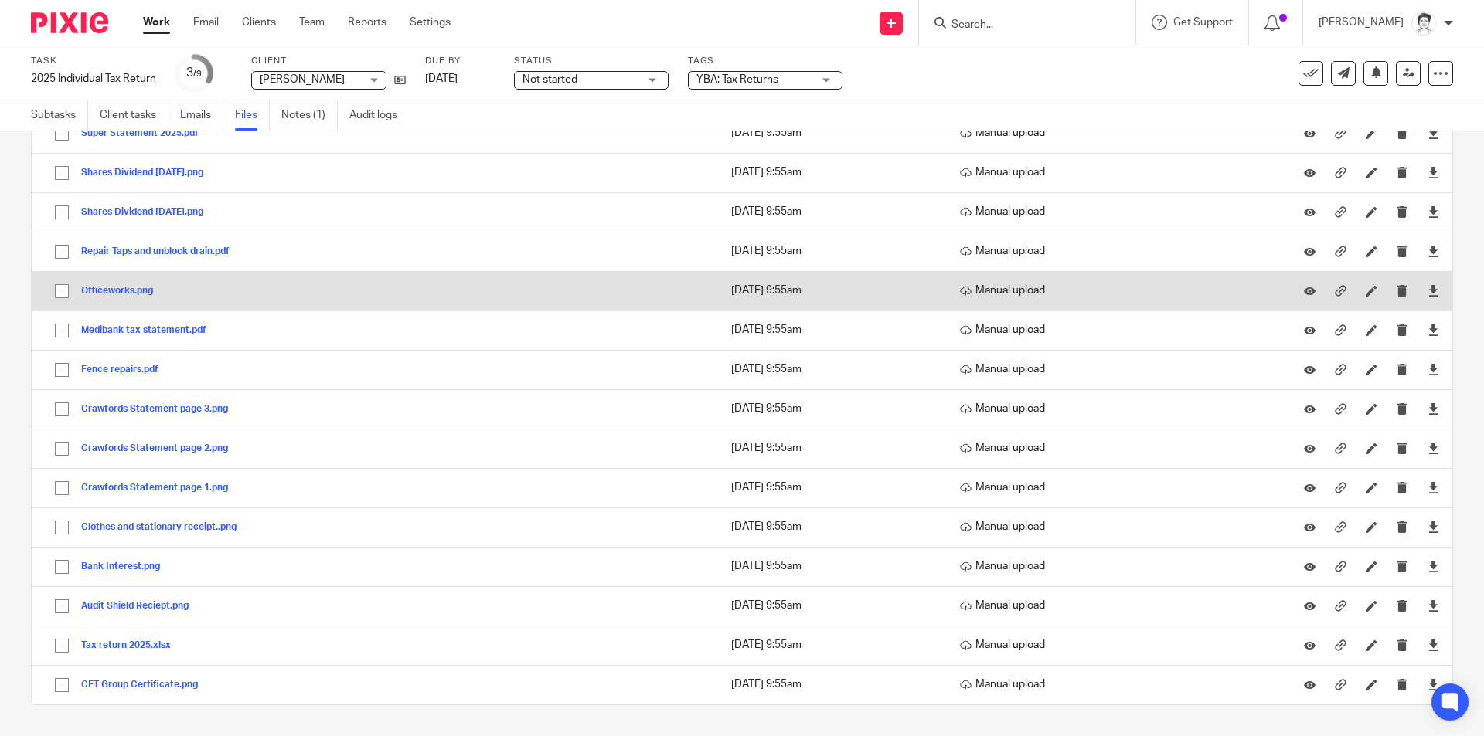
click at [98, 295] on button "Officeworks.png" at bounding box center [122, 291] width 83 height 11
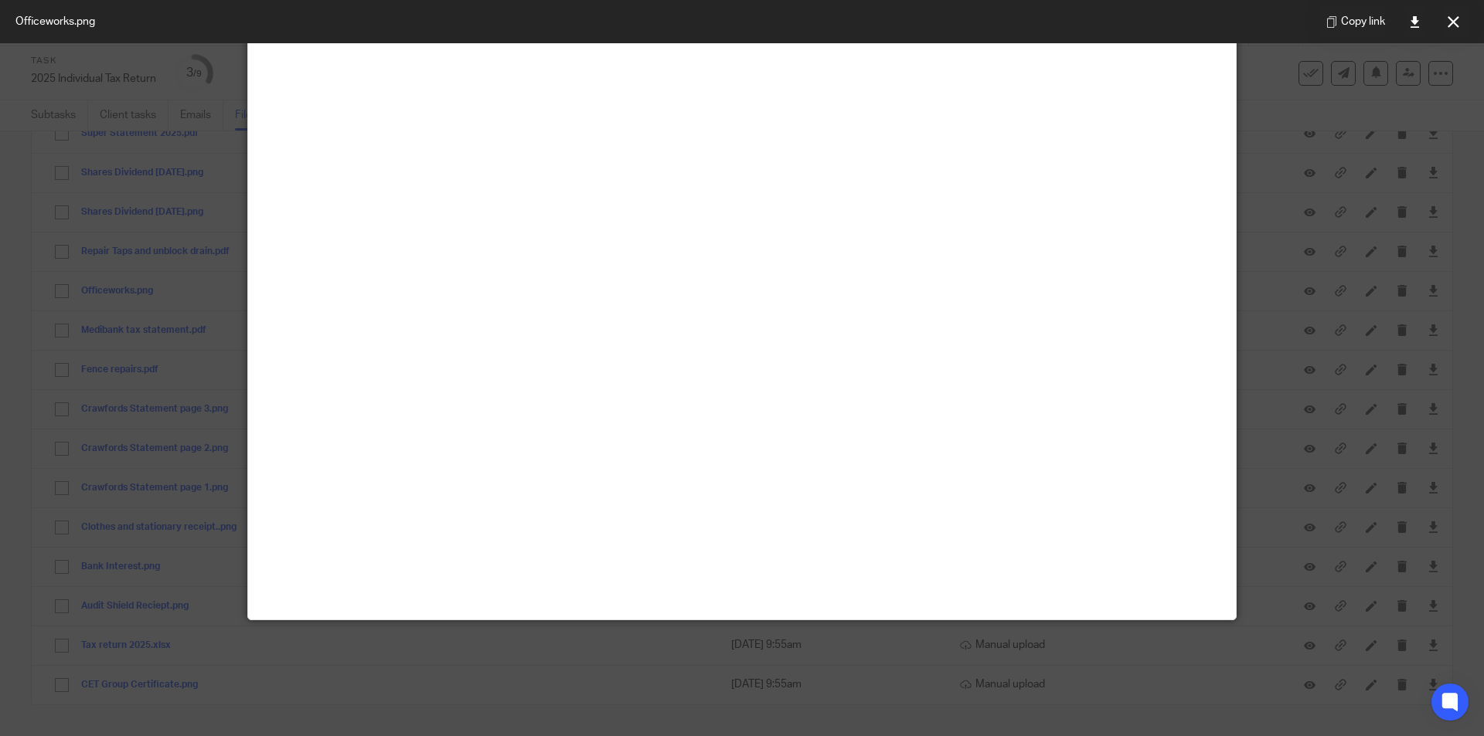
scroll to position [82, 0]
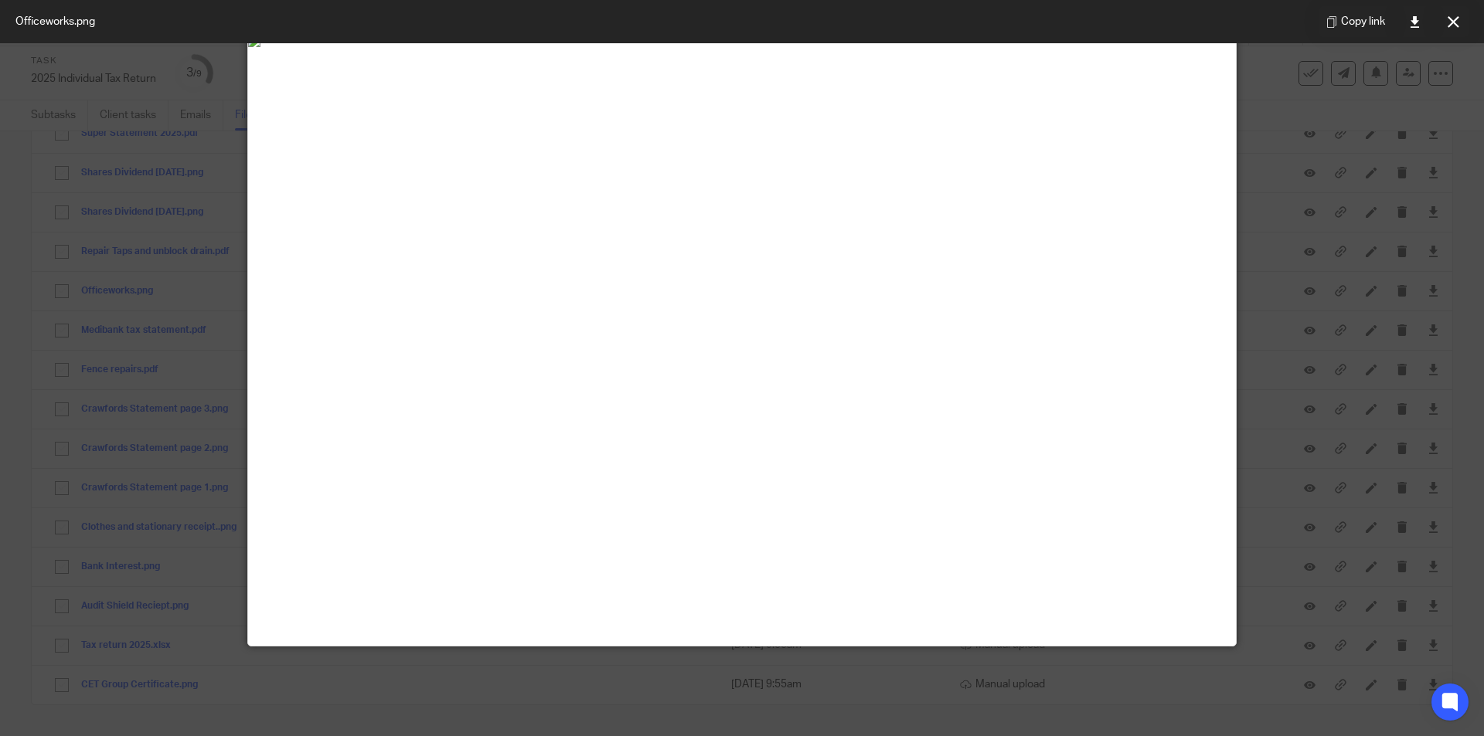
drag, startPoint x: 1457, startPoint y: 29, endPoint x: 1415, endPoint y: 46, distance: 45.1
click at [1457, 29] on button at bounding box center [1452, 21] width 31 height 31
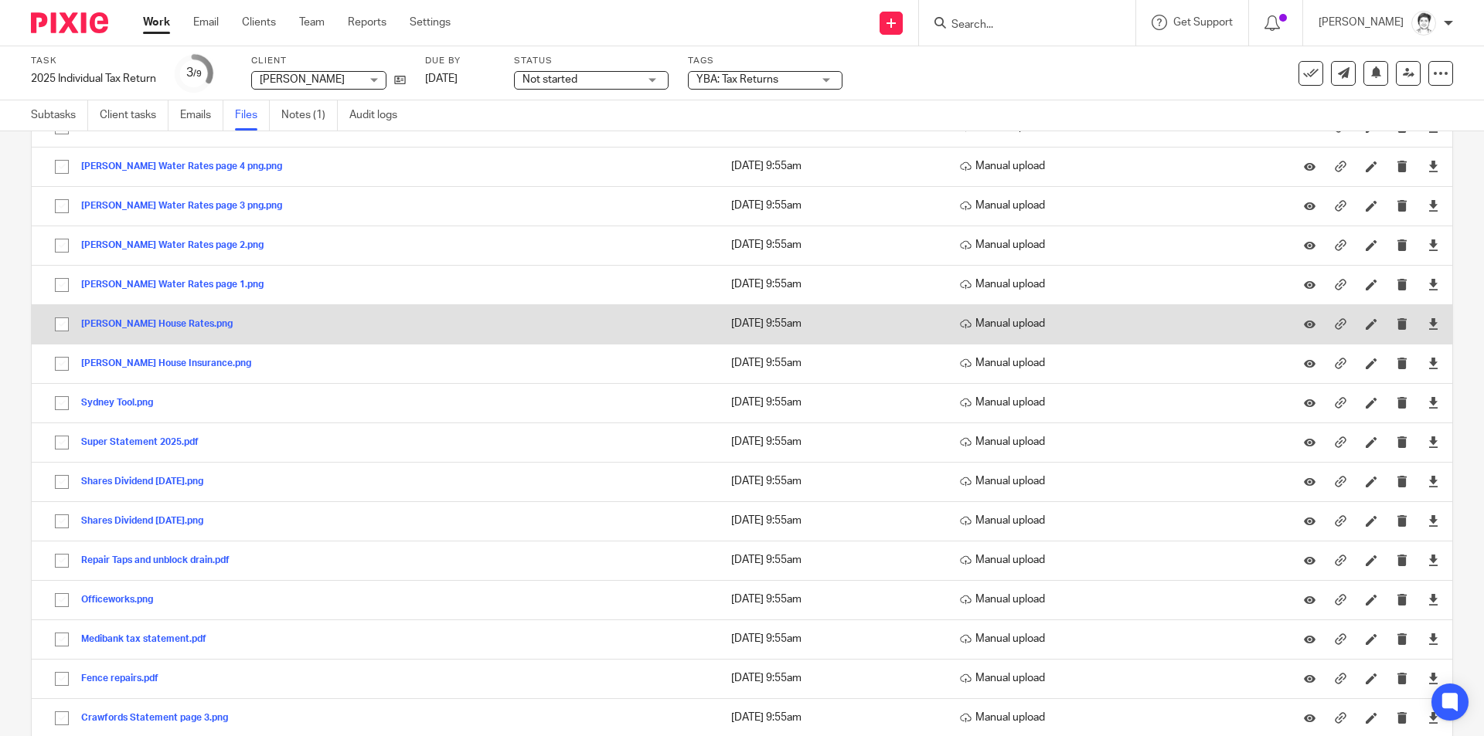
scroll to position [95, 0]
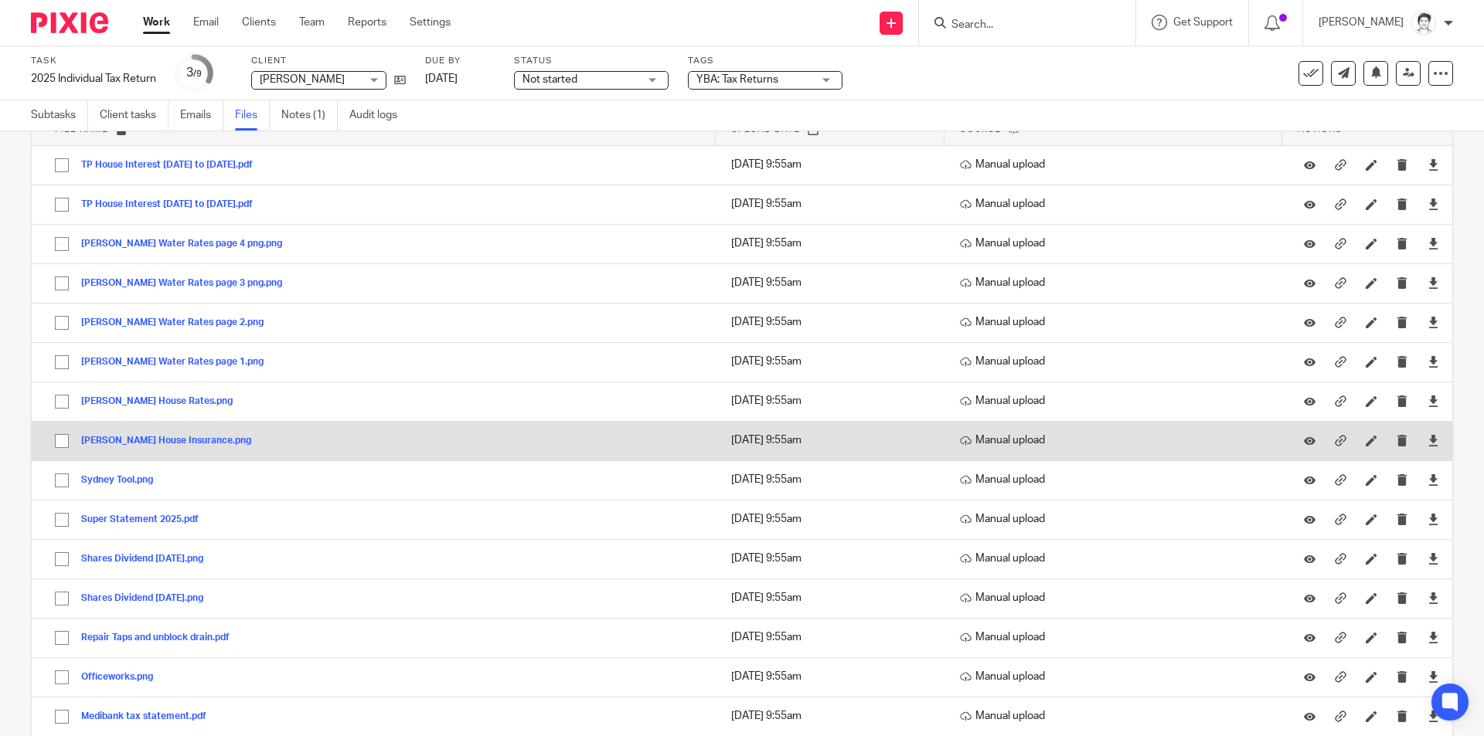
click at [164, 442] on button "Tom Price House Insurance.png" at bounding box center [172, 441] width 182 height 11
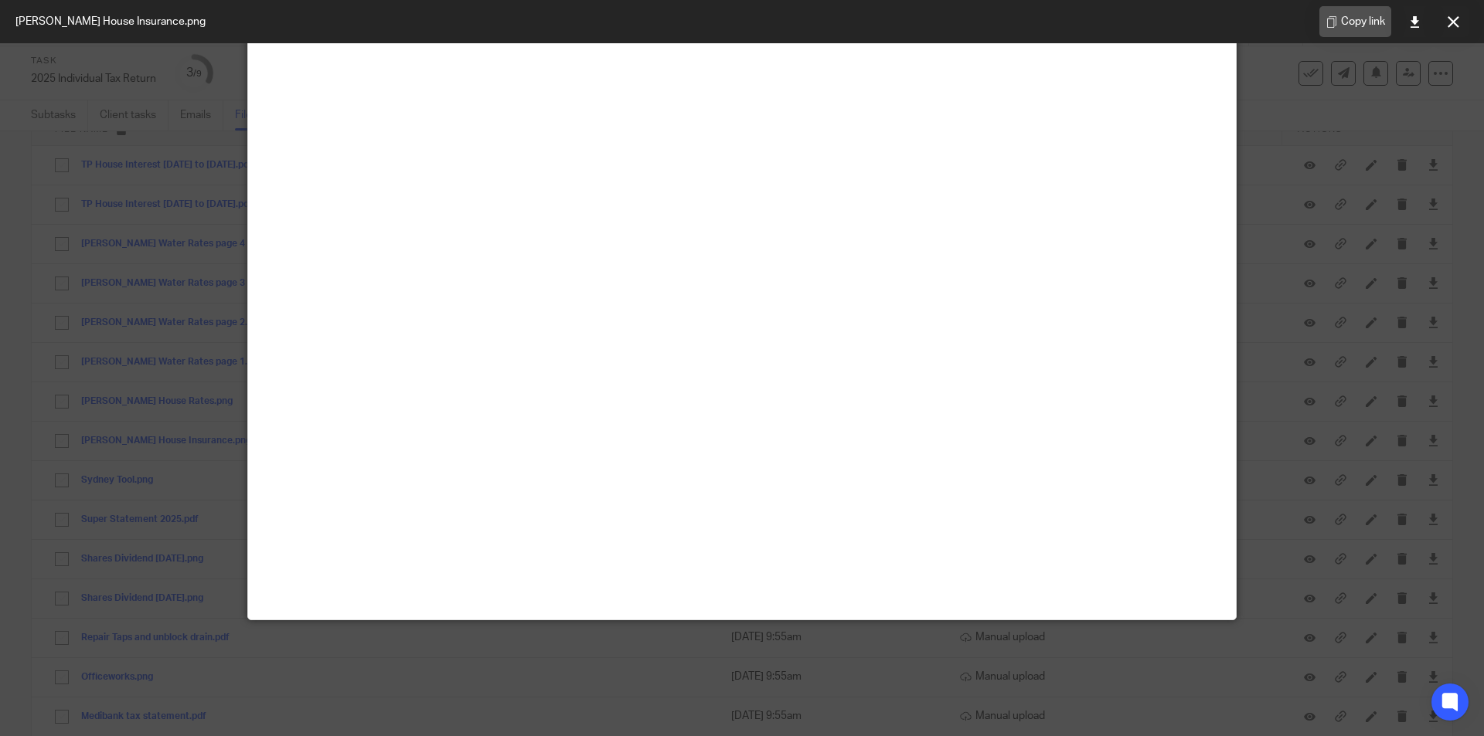
scroll to position [314, 0]
click at [1456, 26] on icon at bounding box center [1453, 22] width 12 height 12
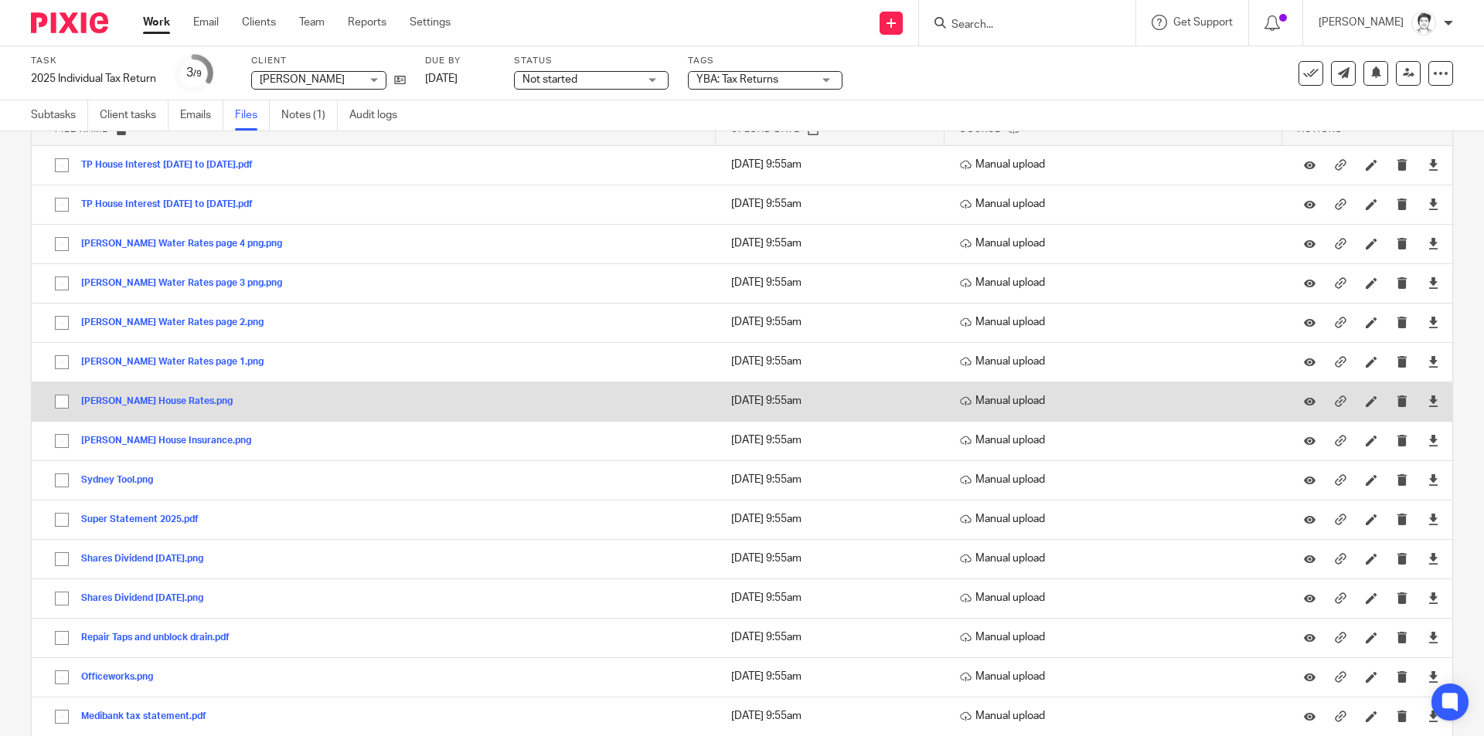
click at [133, 401] on button "Tom Price House Rates.png" at bounding box center [162, 401] width 163 height 11
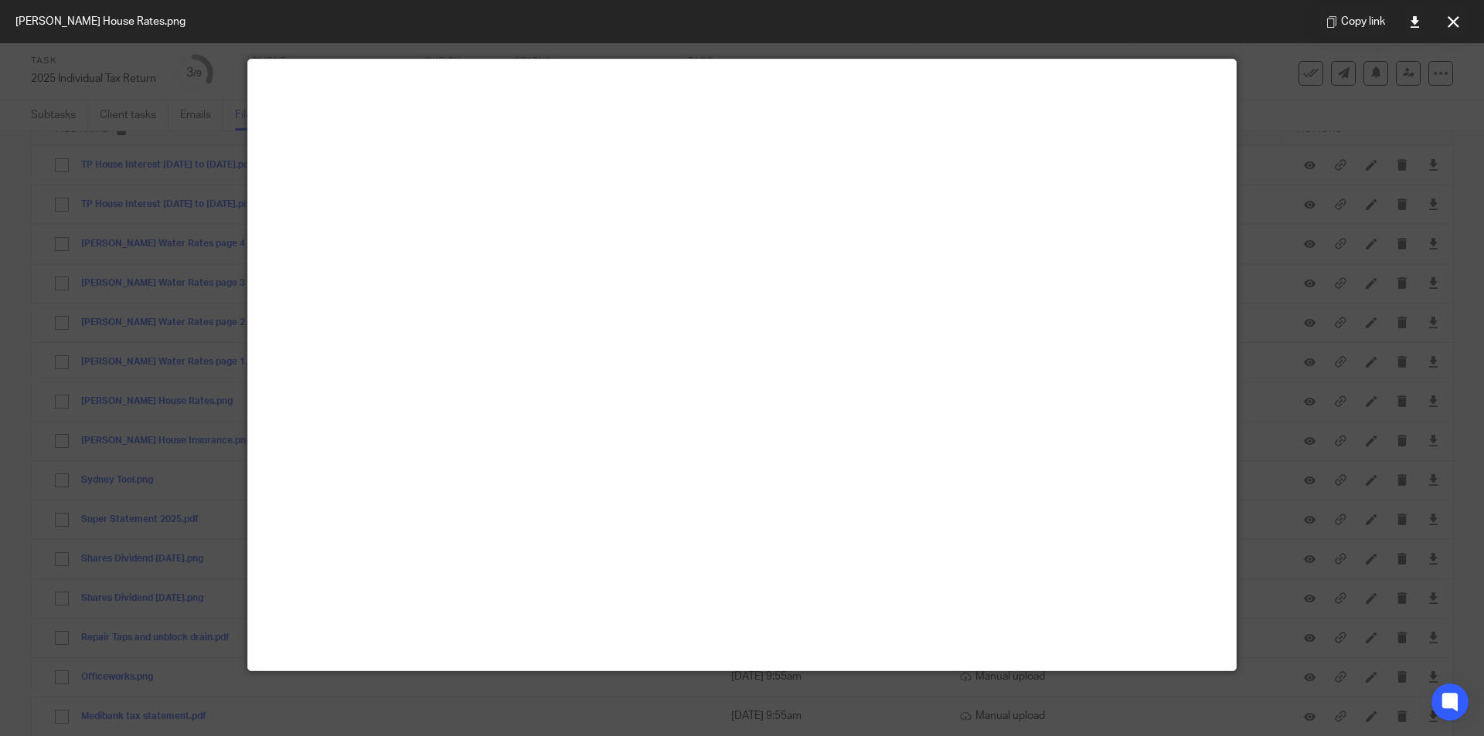
scroll to position [155, 0]
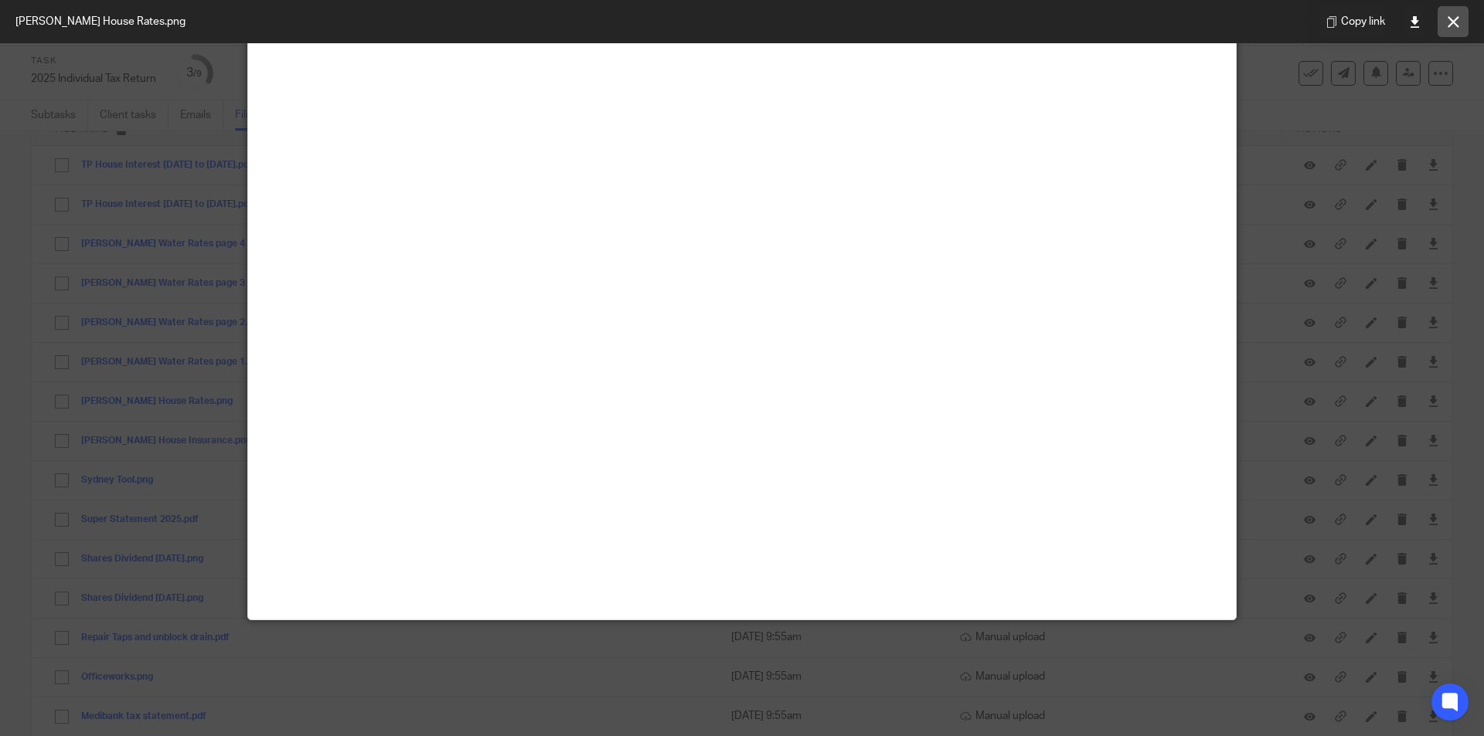
click at [1454, 29] on button at bounding box center [1452, 21] width 31 height 31
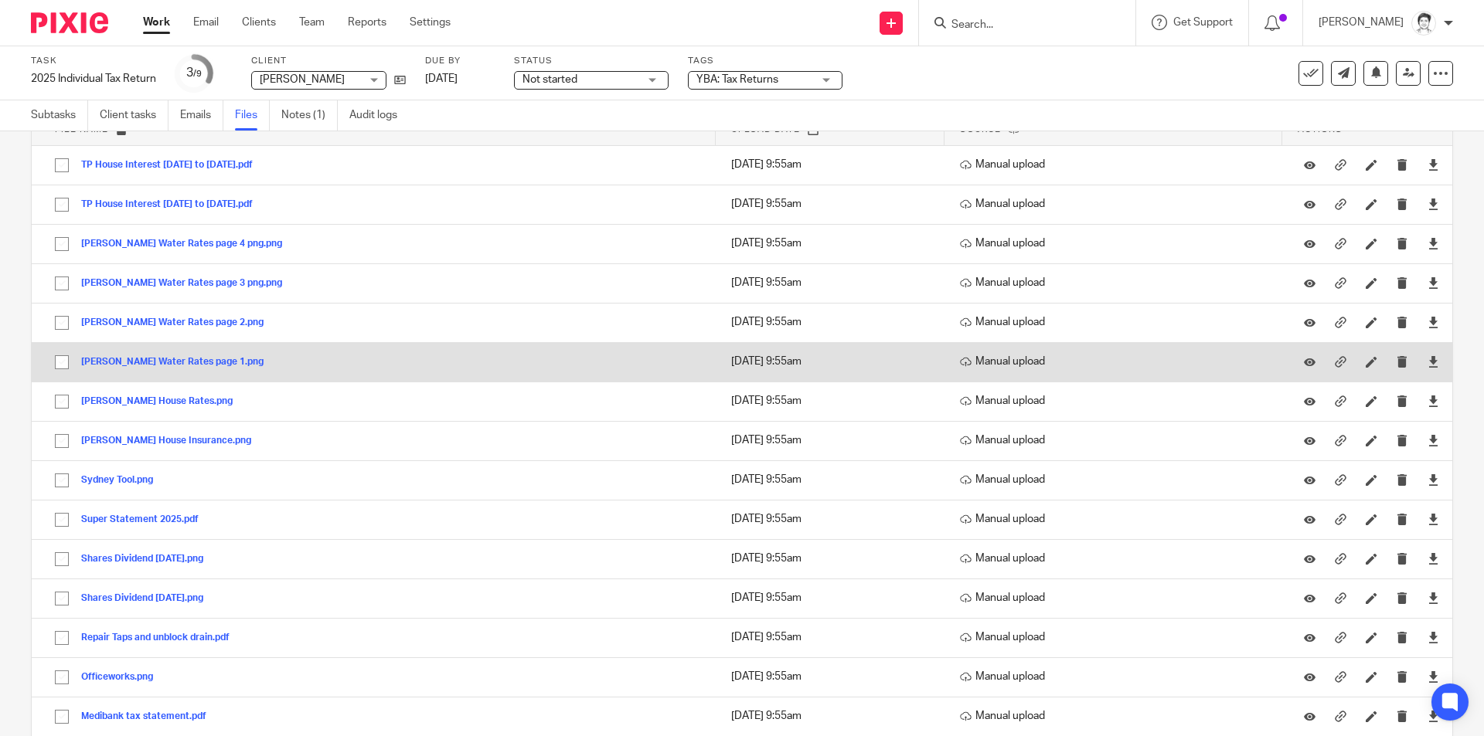
click at [114, 362] on button "Tom Price Water Rates page 1.png" at bounding box center [178, 362] width 194 height 11
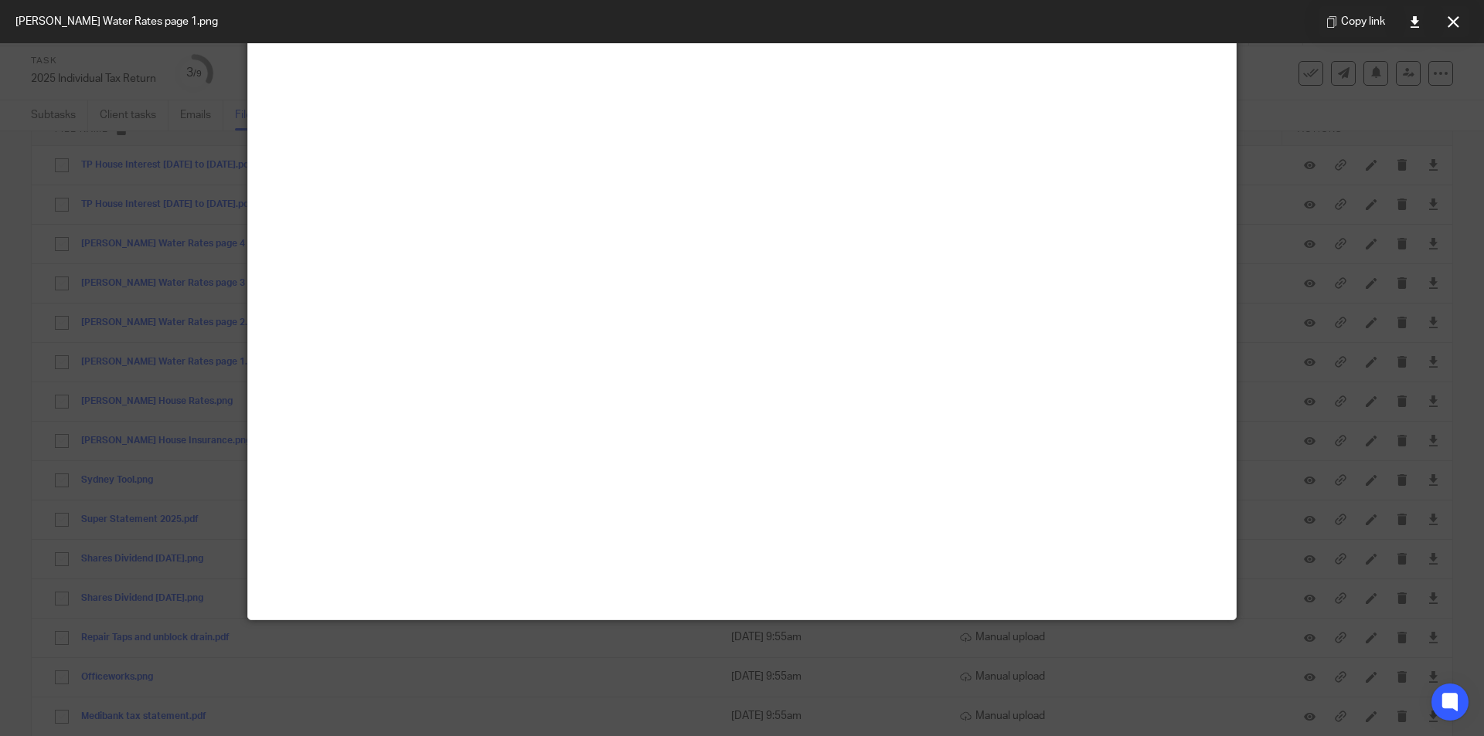
scroll to position [232, 0]
drag, startPoint x: 1452, startPoint y: 27, endPoint x: 1421, endPoint y: 51, distance: 39.1
click at [1452, 27] on icon at bounding box center [1453, 22] width 12 height 12
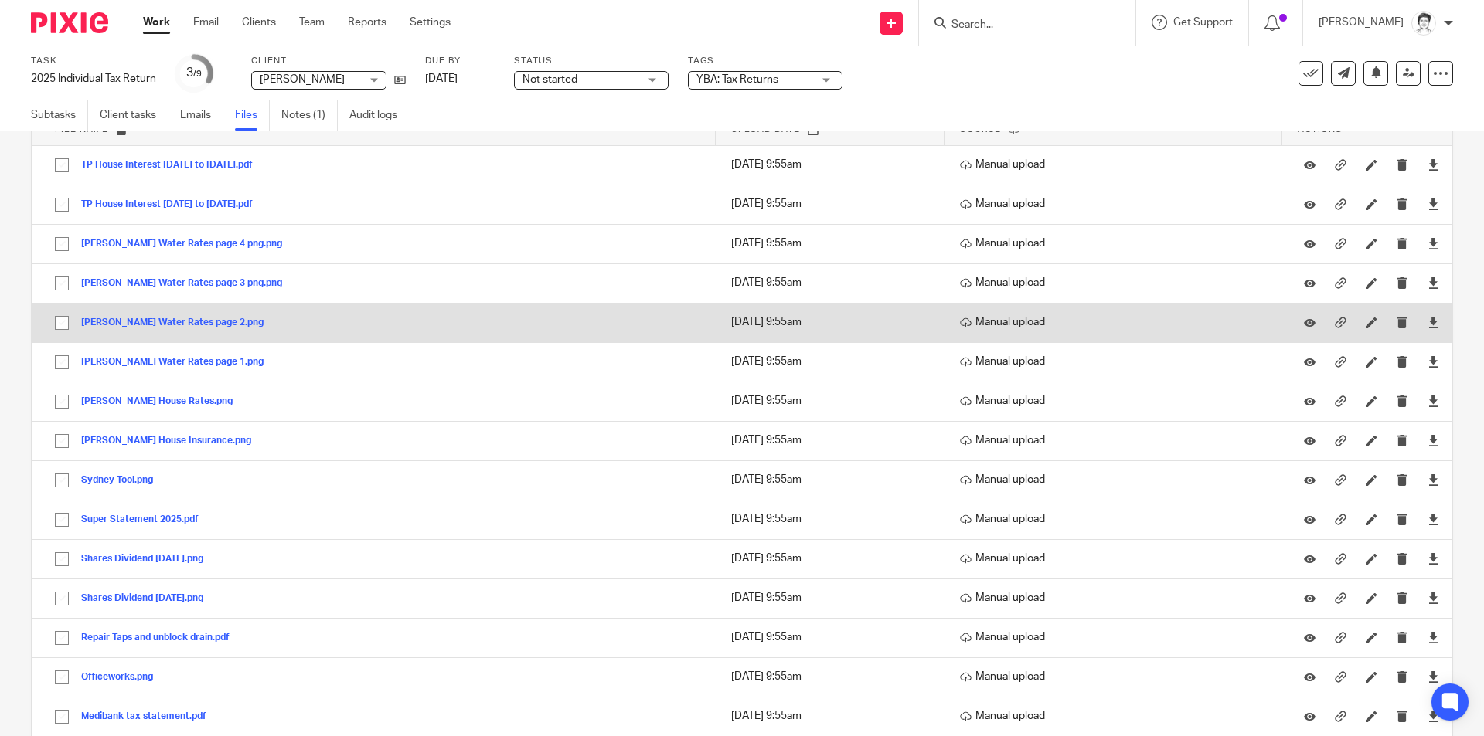
click at [163, 325] on button "Tom Price Water Rates page 2.png" at bounding box center [178, 323] width 194 height 11
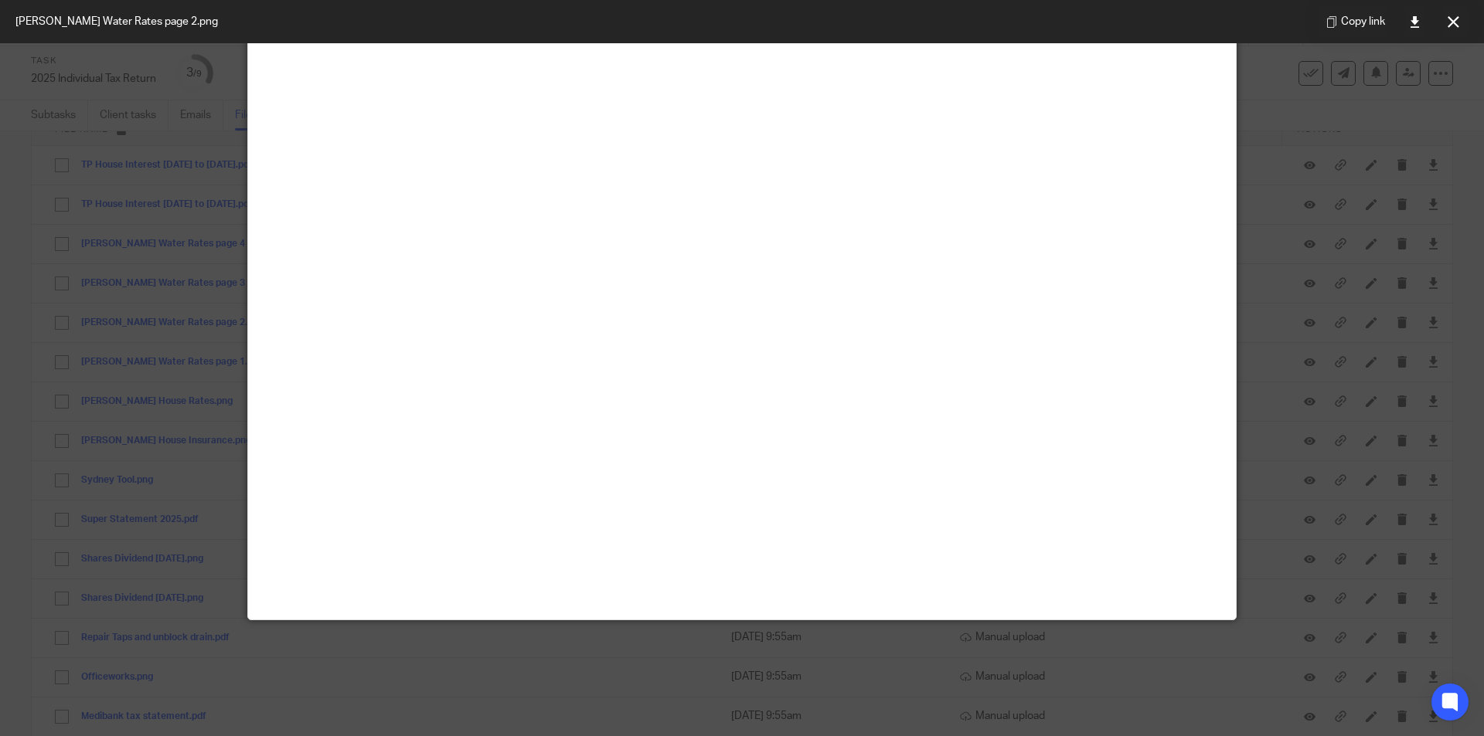
scroll to position [155, 0]
click at [1460, 30] on button at bounding box center [1452, 21] width 31 height 31
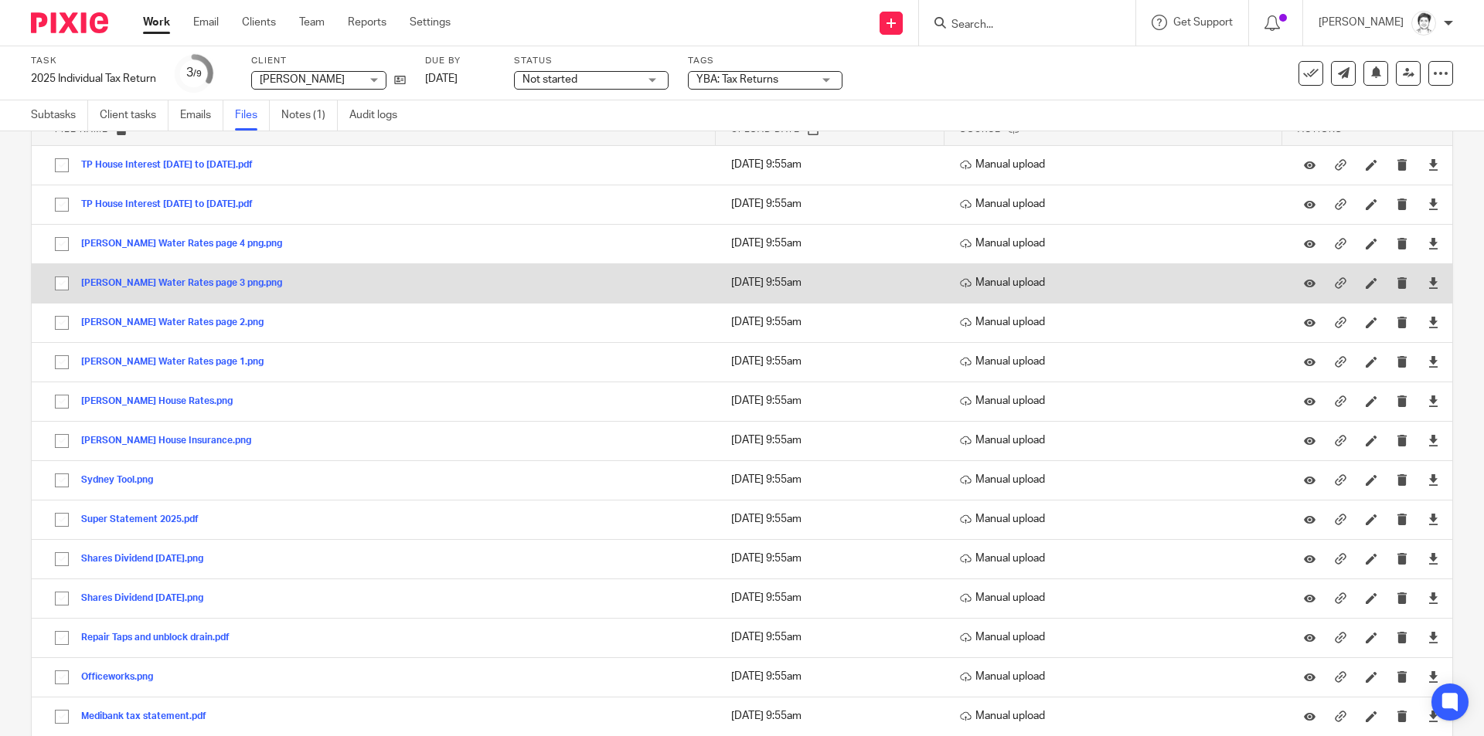
click at [189, 287] on button "Tom Price Water Rates page 3 png.png" at bounding box center [187, 283] width 213 height 11
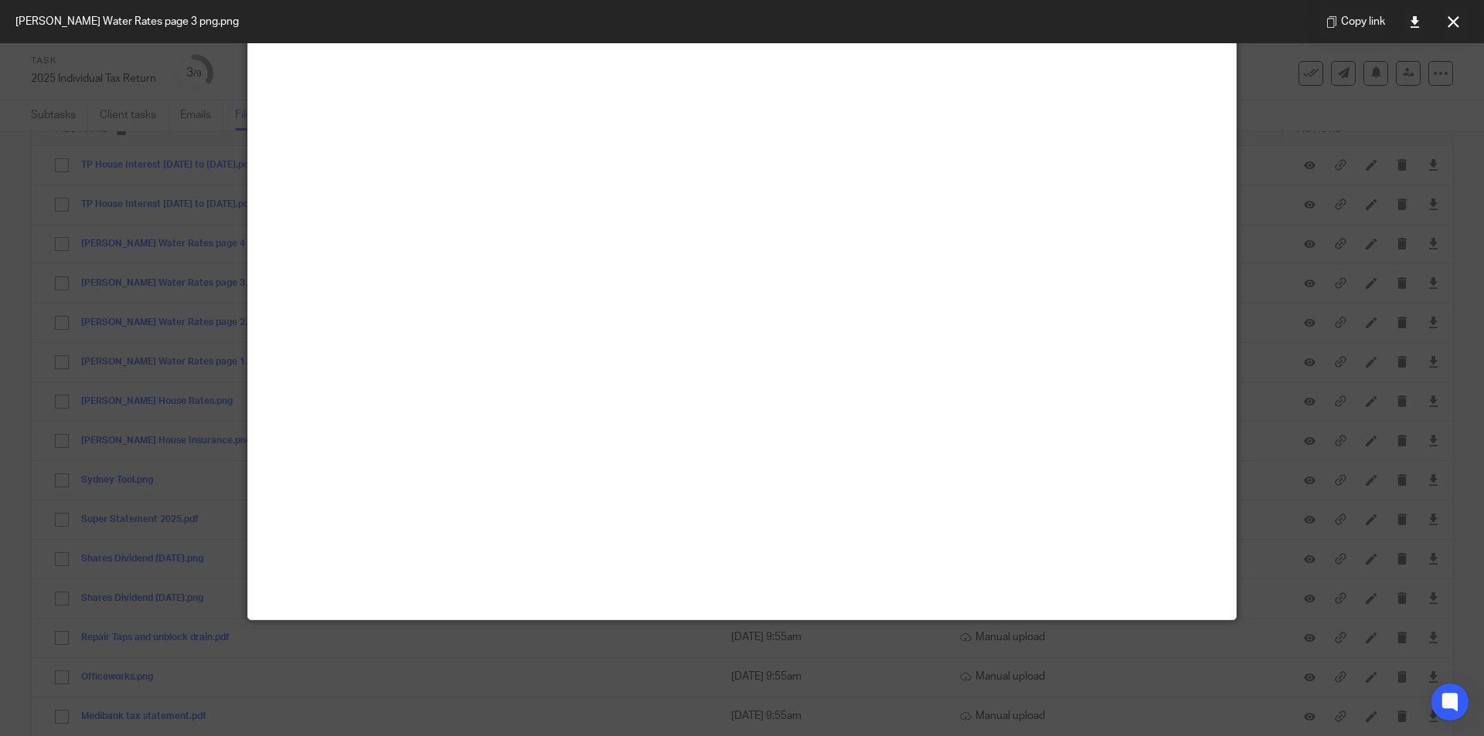
scroll to position [232, 0]
click at [1455, 23] on icon at bounding box center [1453, 22] width 12 height 12
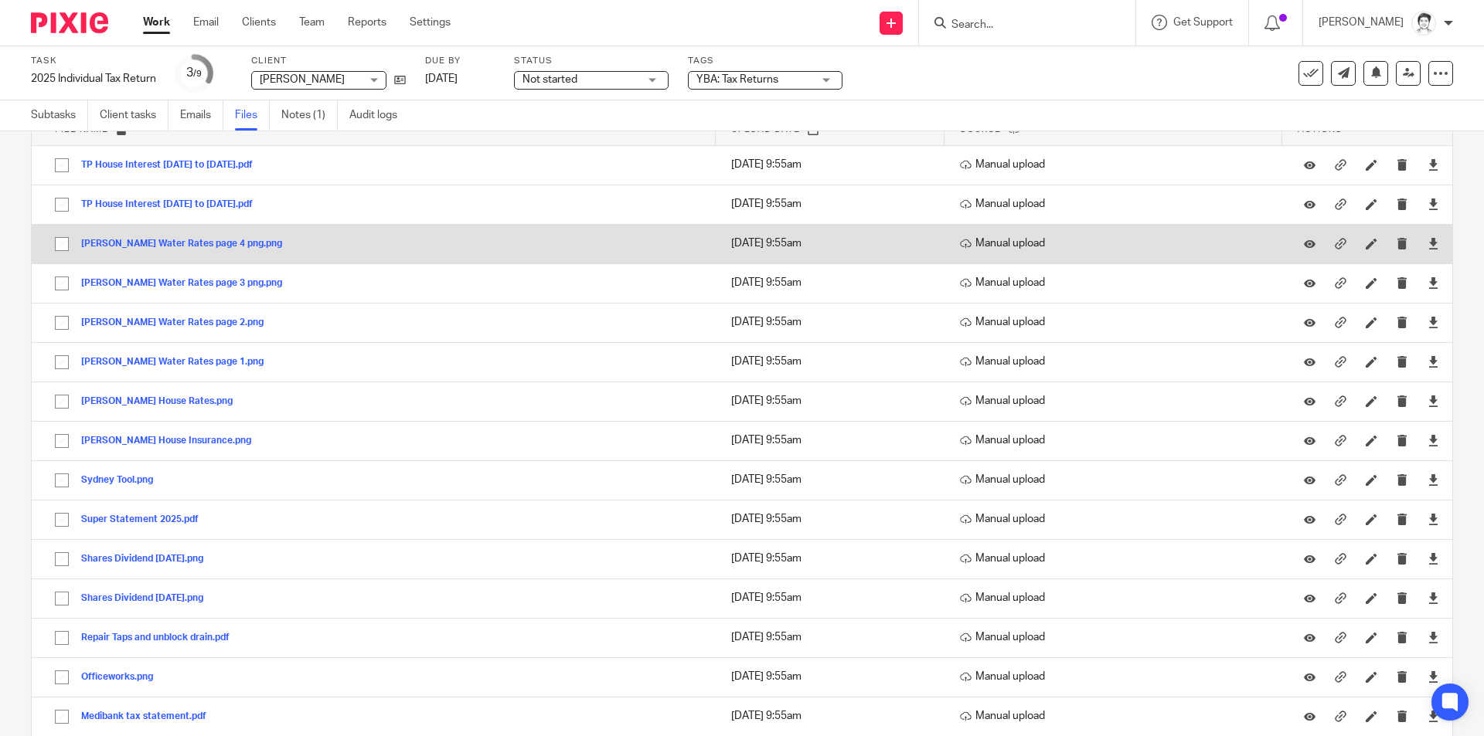
click at [158, 243] on button "Tom Price Water Rates page 4 png.png" at bounding box center [187, 244] width 213 height 11
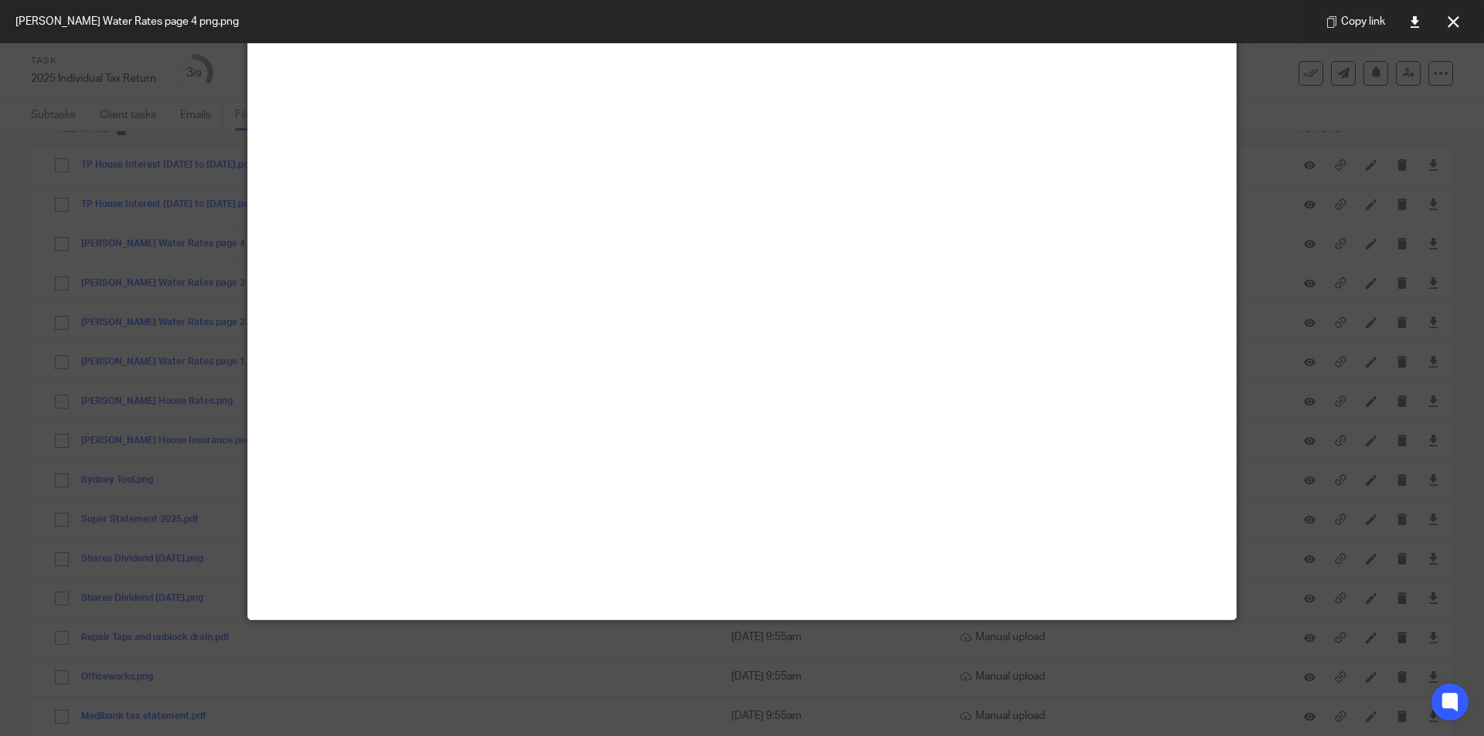
scroll to position [155, 0]
click at [1464, 27] on button at bounding box center [1452, 21] width 31 height 31
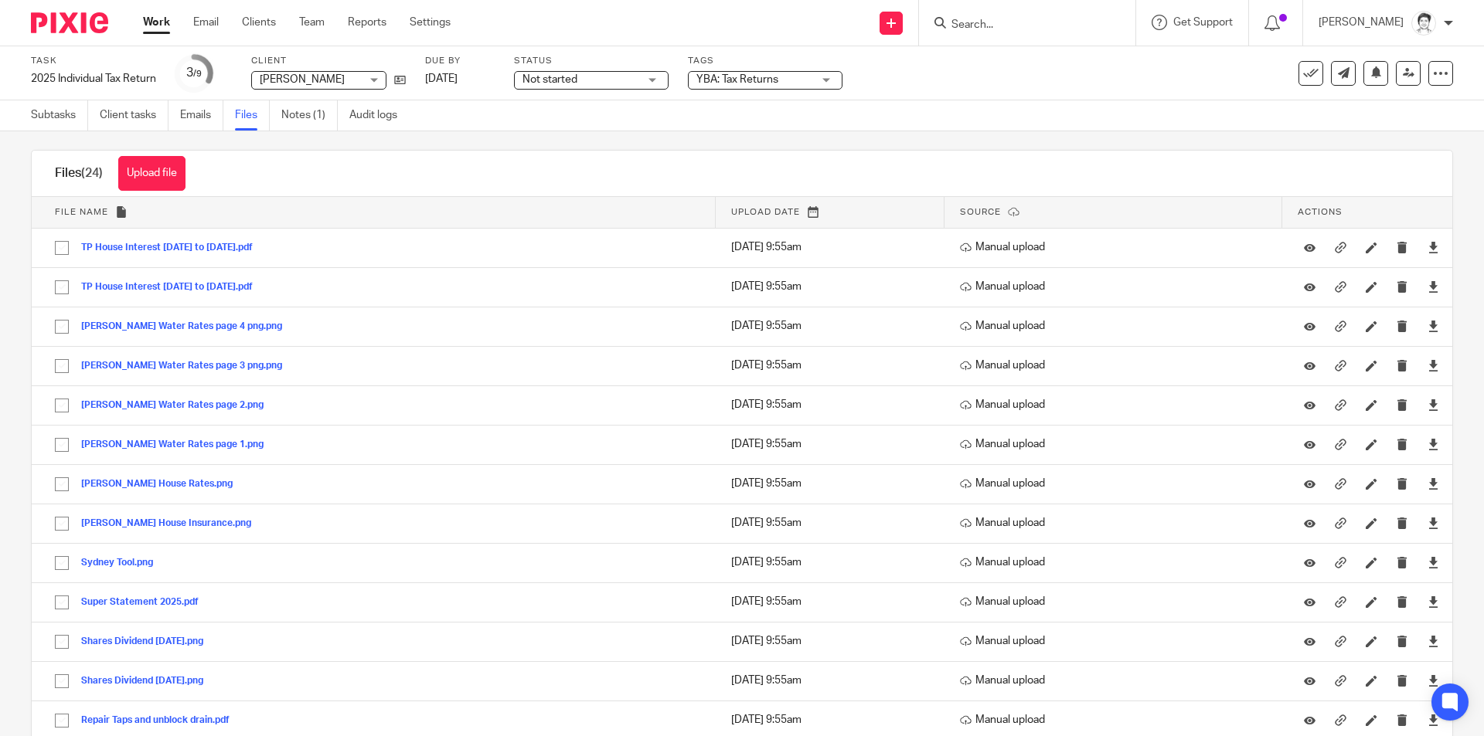
scroll to position [0, 0]
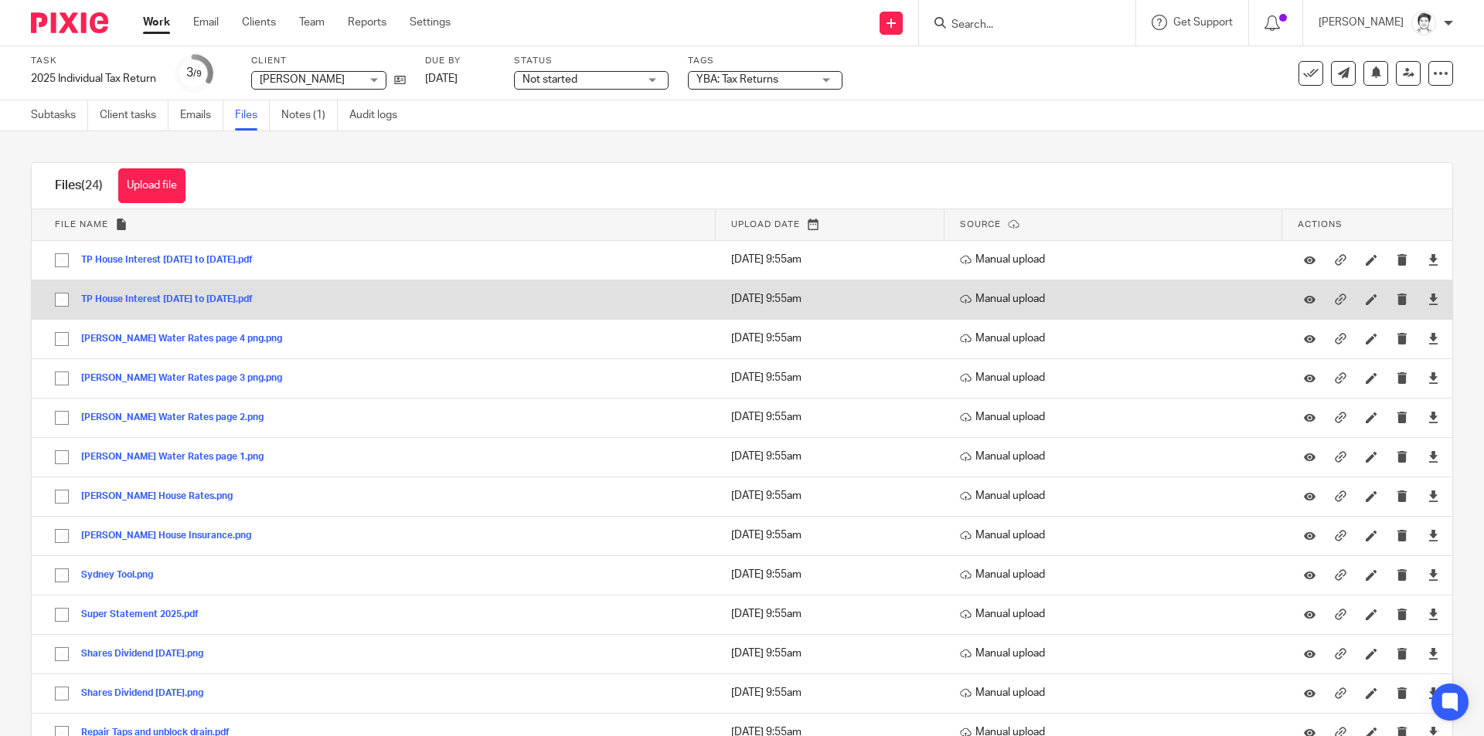
click at [174, 301] on button "TP House Interest Jan 2025 to June 2025.pdf" at bounding box center [172, 299] width 183 height 11
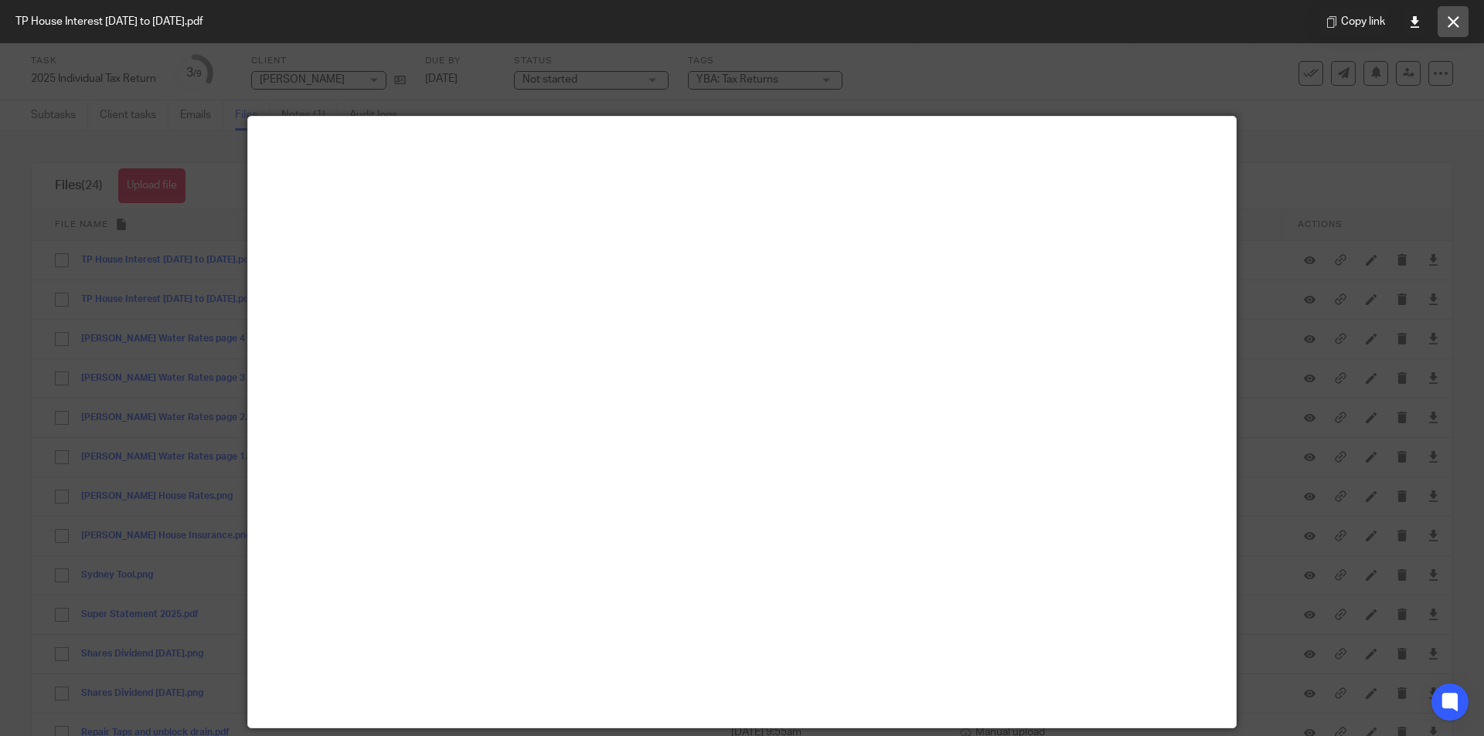
click at [1457, 20] on icon at bounding box center [1453, 22] width 12 height 12
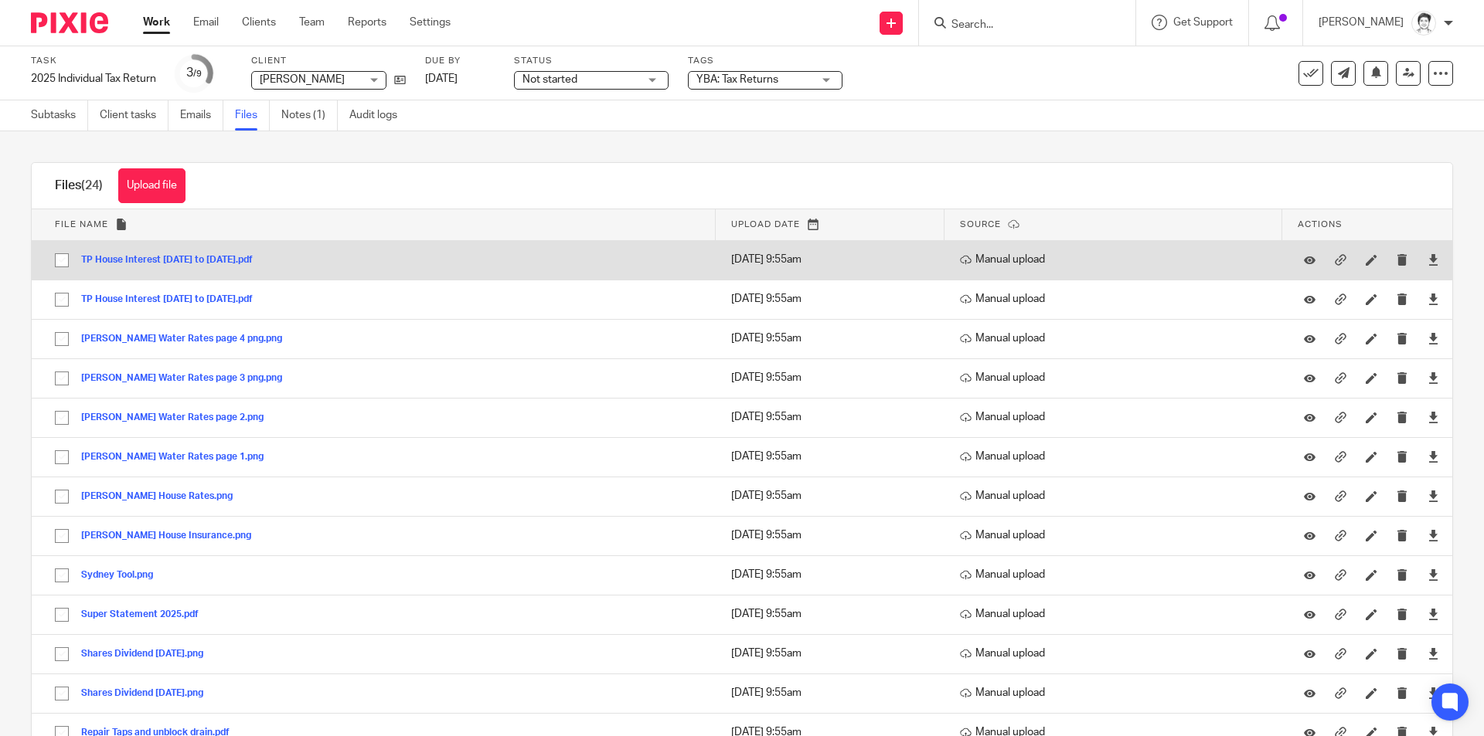
click at [196, 259] on button "TP House Interest July 2024 to Dec 2024.pdf" at bounding box center [172, 260] width 183 height 11
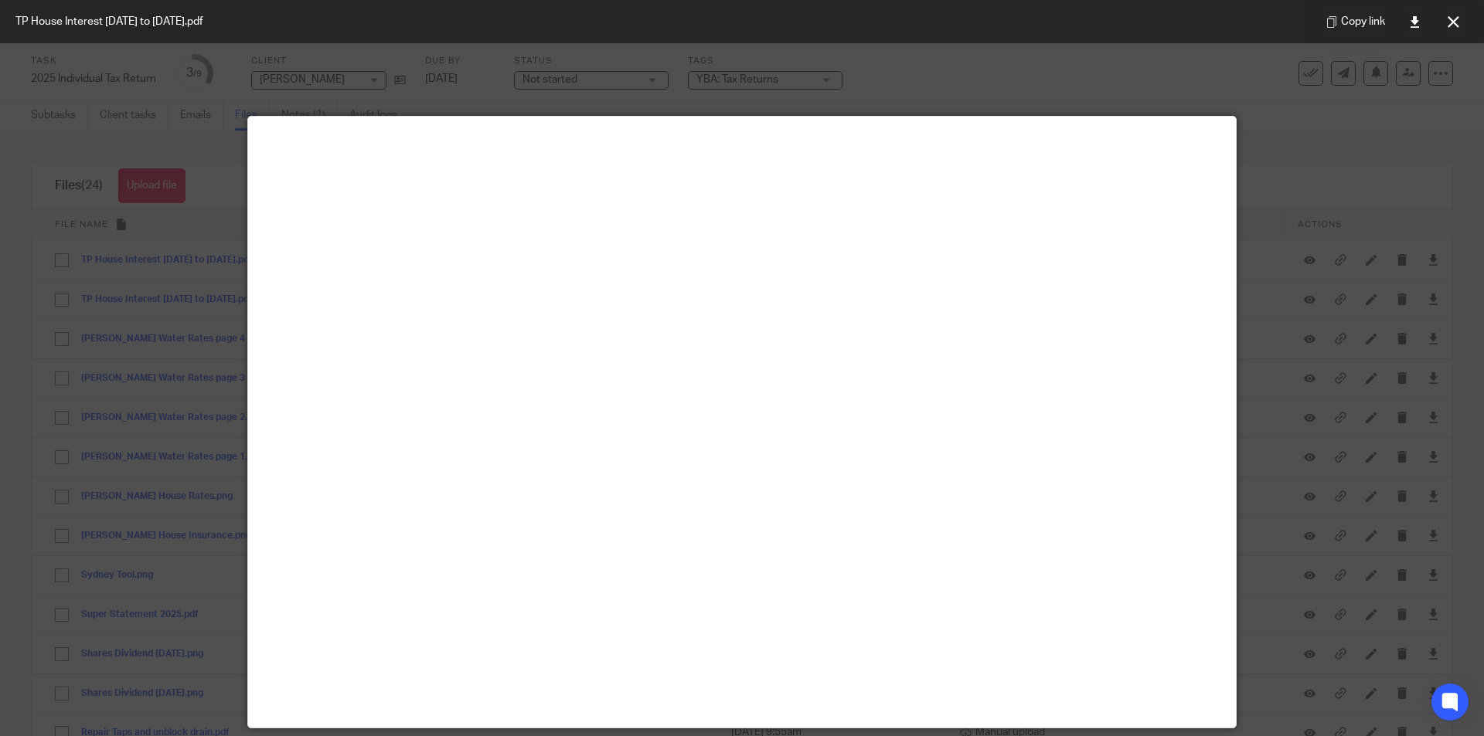
drag, startPoint x: 1451, startPoint y: 28, endPoint x: 1215, endPoint y: 79, distance: 241.9
click at [1451, 28] on button at bounding box center [1452, 21] width 31 height 31
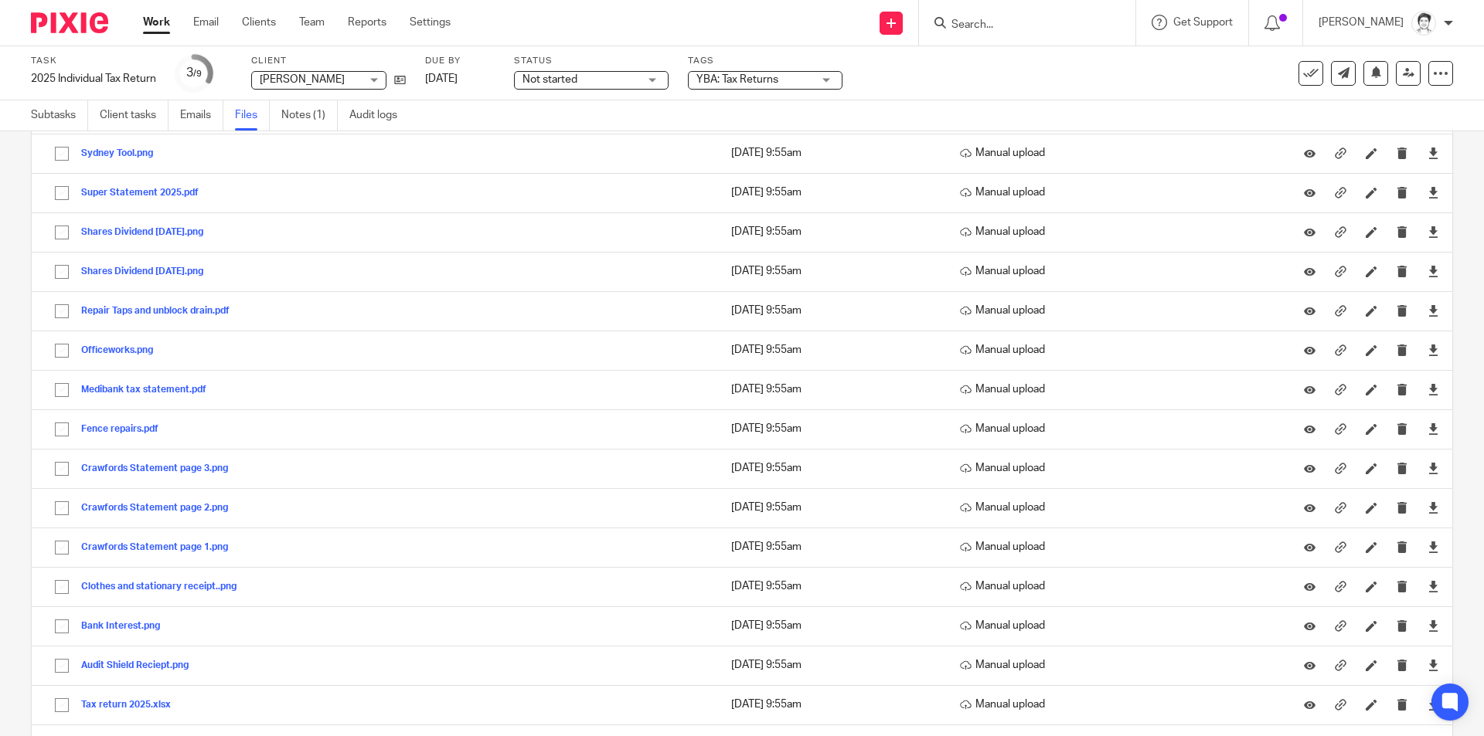
scroll to position [481, 0]
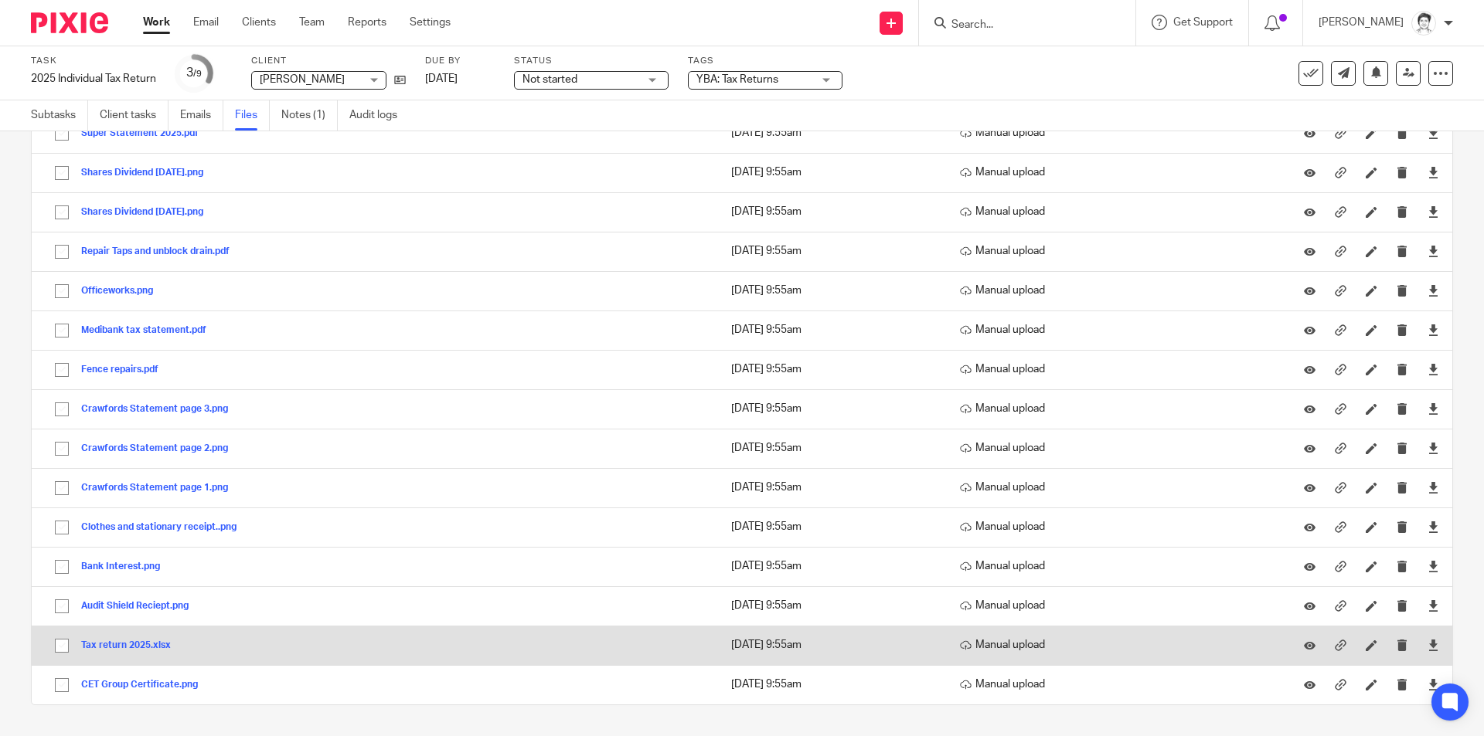
click at [105, 645] on button "Tax return 2025.xlsx" at bounding box center [131, 646] width 101 height 11
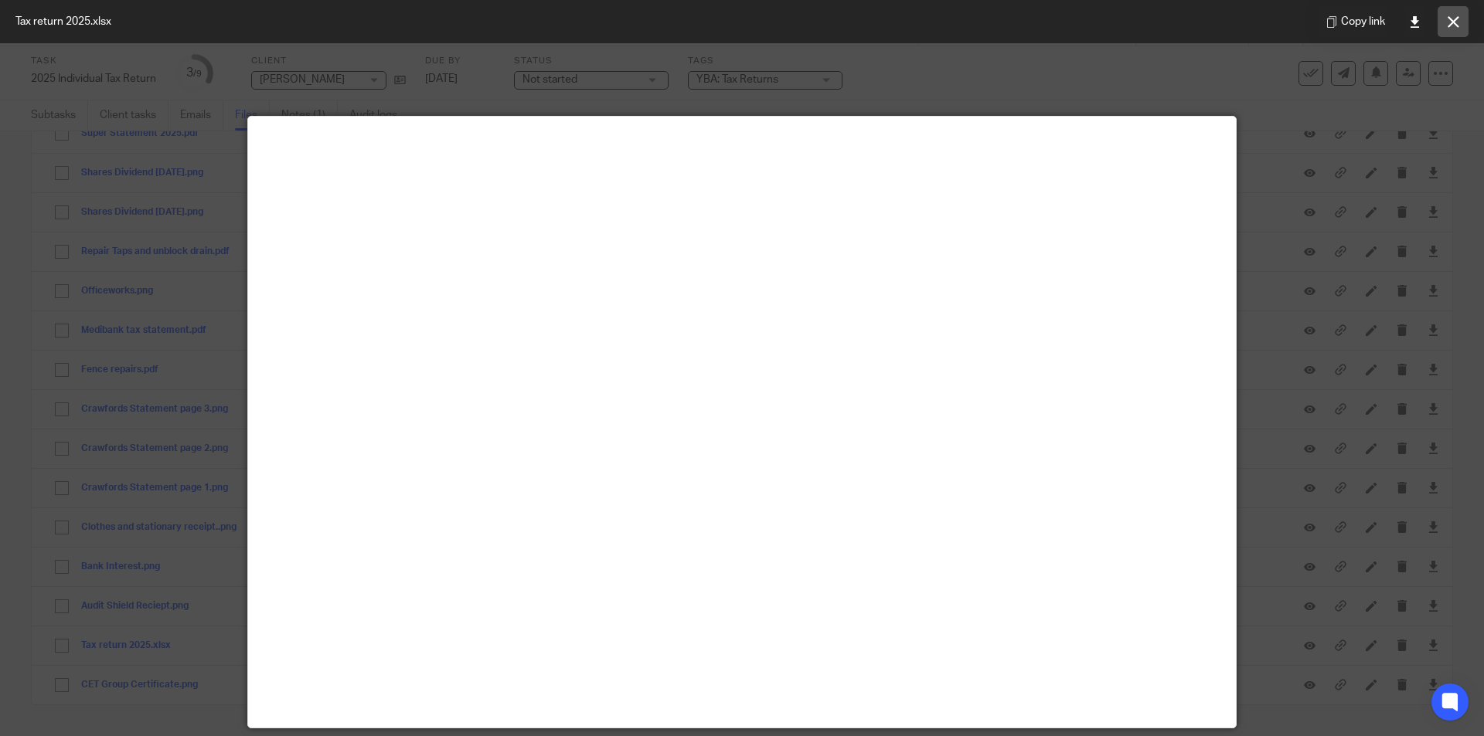
click at [1448, 27] on icon at bounding box center [1453, 22] width 12 height 12
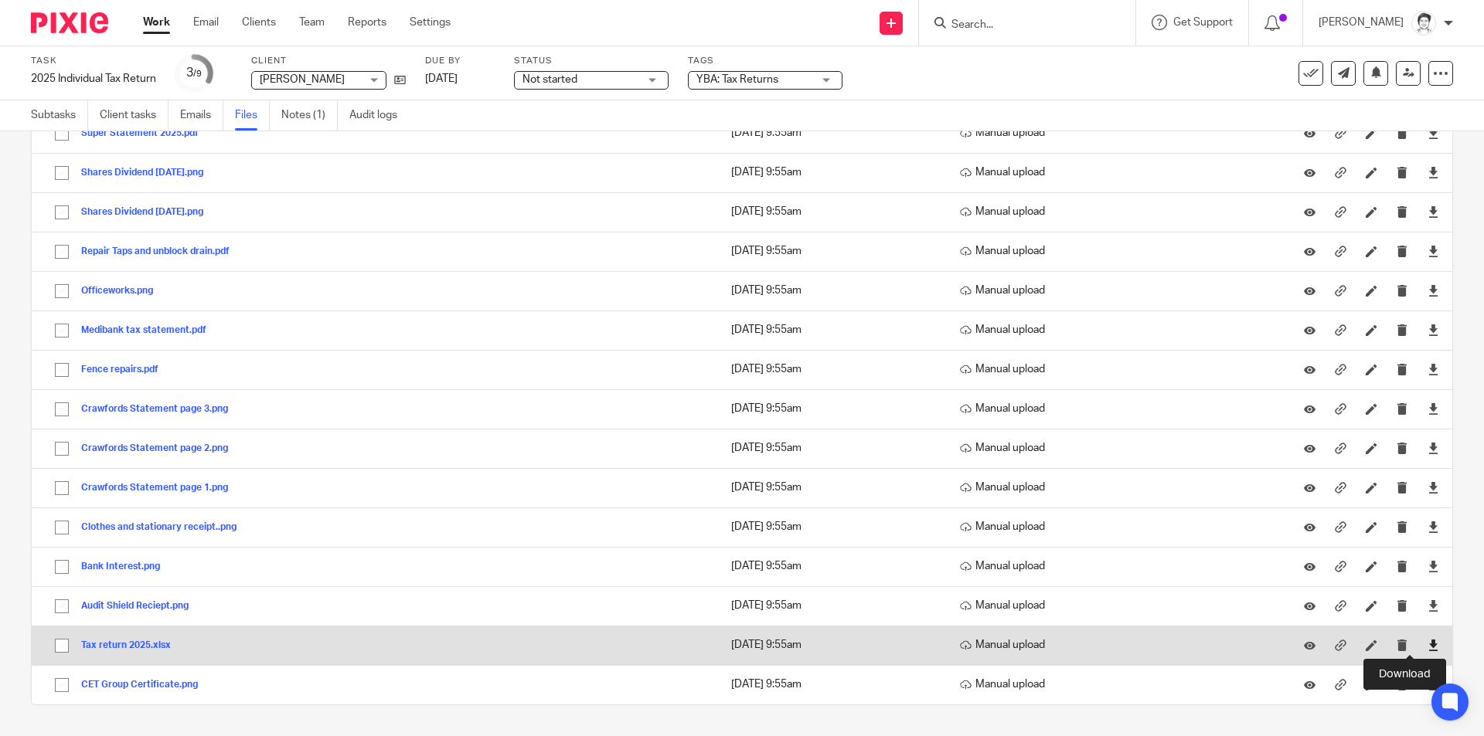
click at [1427, 648] on icon at bounding box center [1433, 646] width 12 height 12
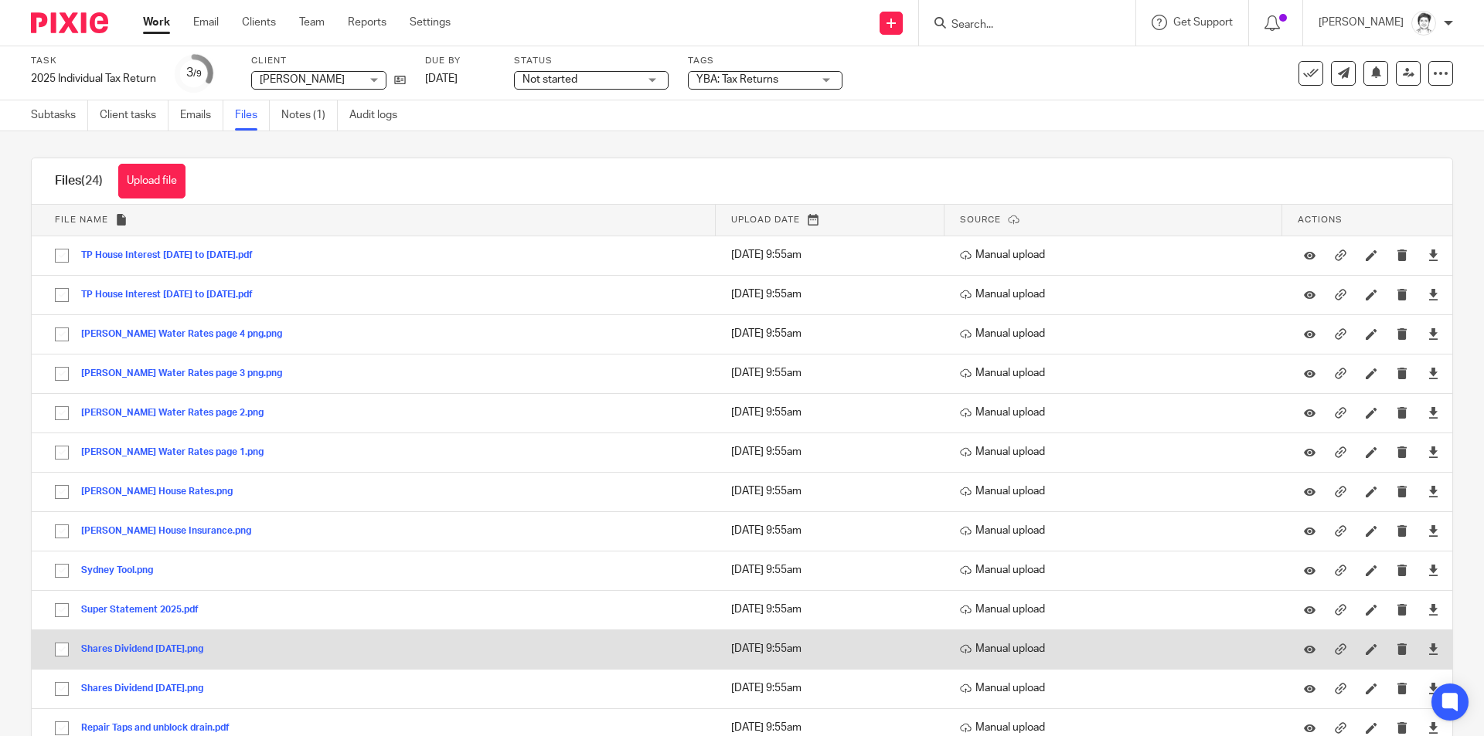
scroll to position [0, 0]
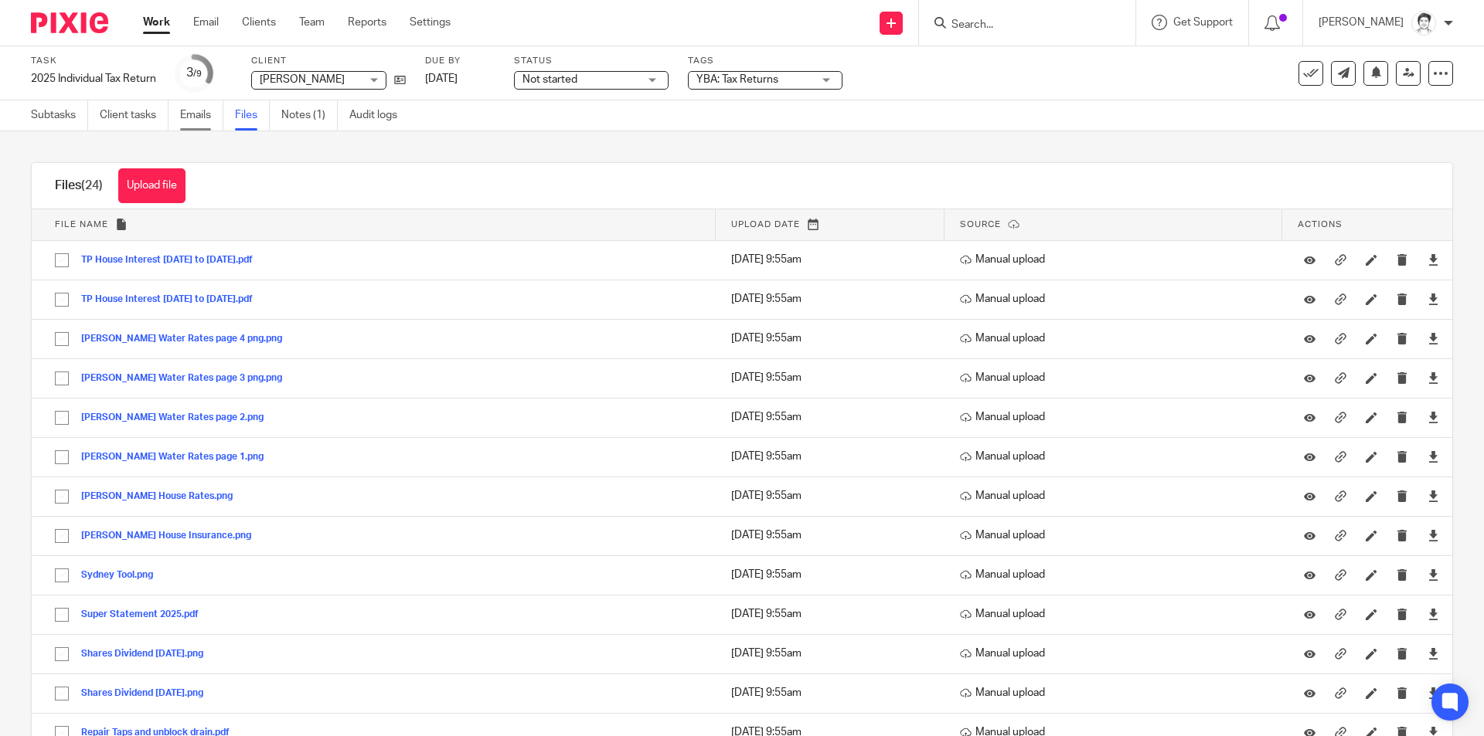
click at [201, 113] on link "Emails" at bounding box center [201, 115] width 43 height 30
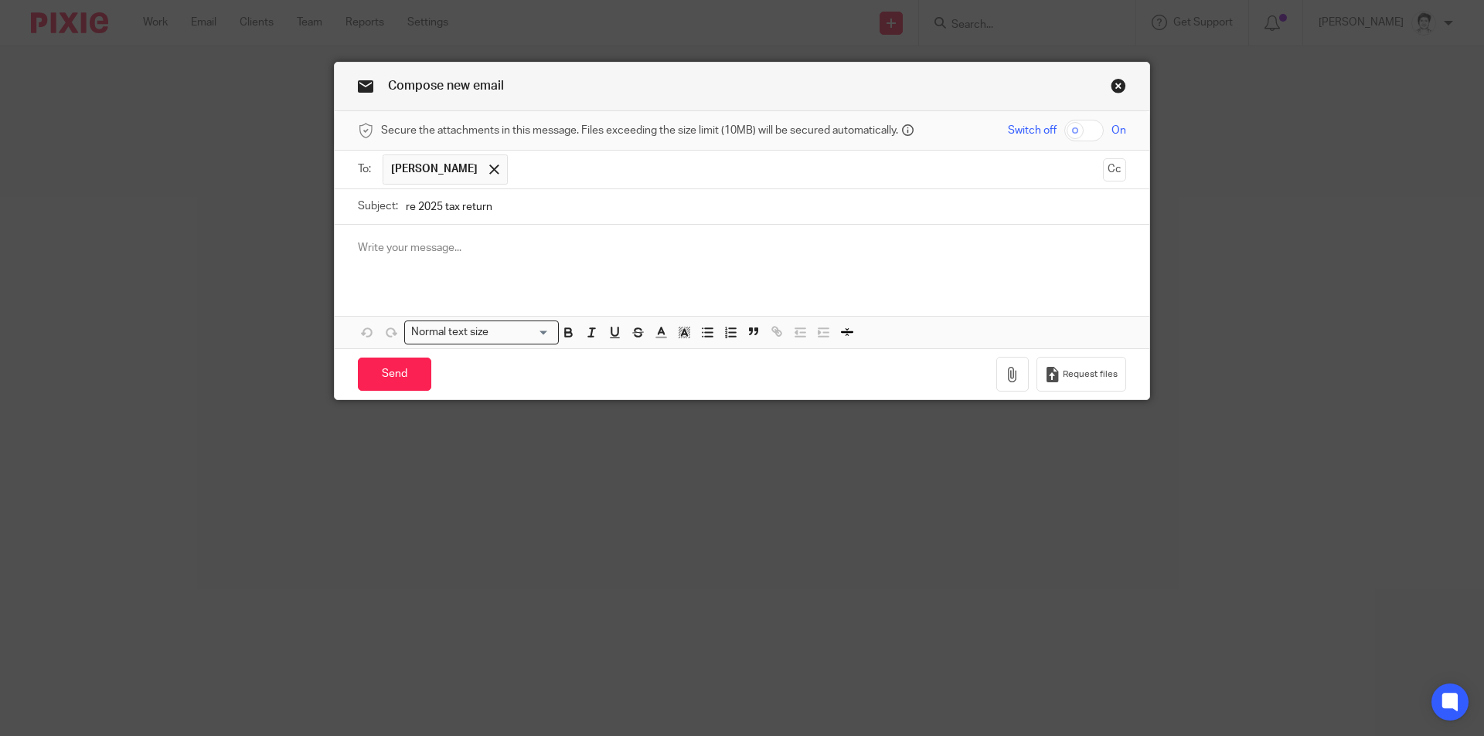
type input "re 2025 tax return"
click at [376, 265] on div at bounding box center [742, 255] width 815 height 60
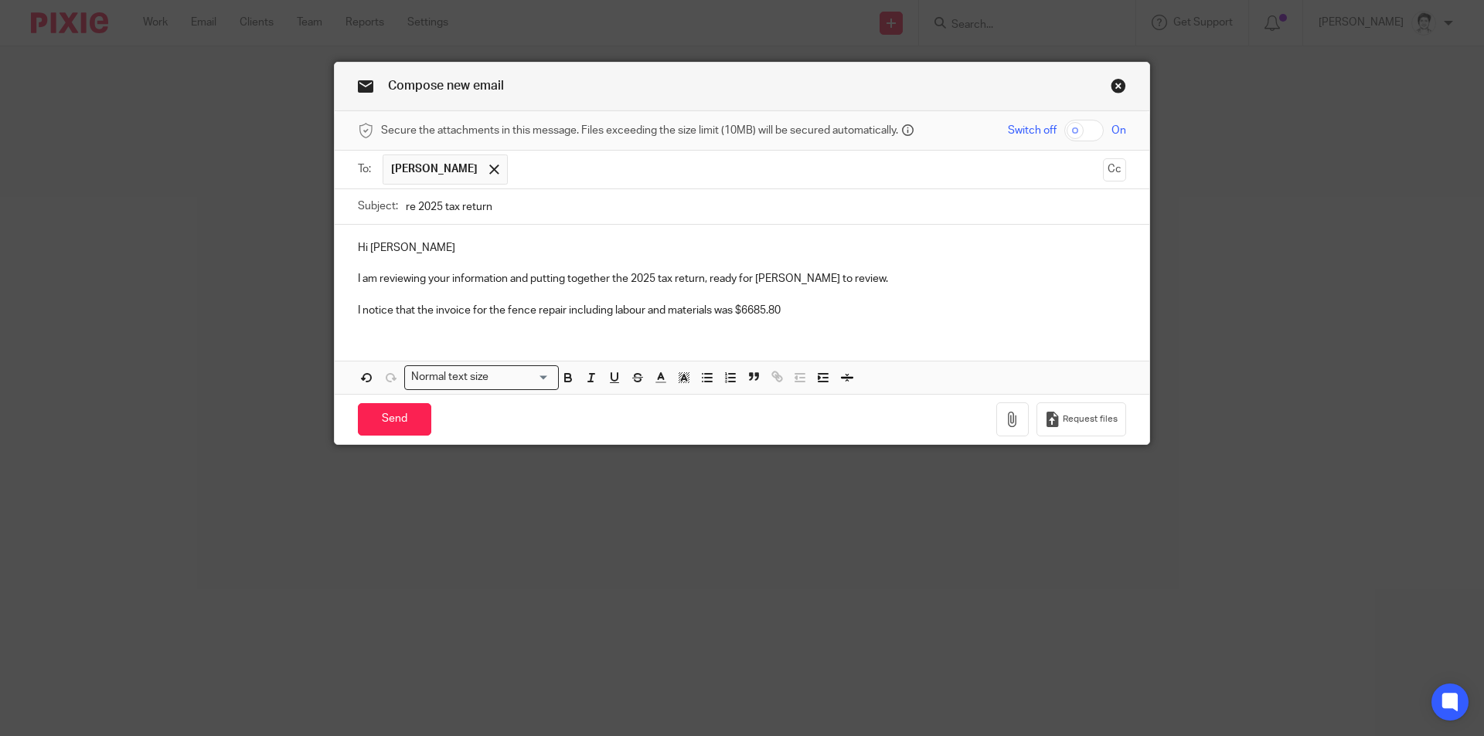
click at [746, 309] on p "I notice that the invoice for the fence repair including labour and materials w…" at bounding box center [742, 310] width 768 height 15
click at [849, 306] on p "I notice that the invoice for the fence repair including labour and materials w…" at bounding box center [742, 310] width 768 height 15
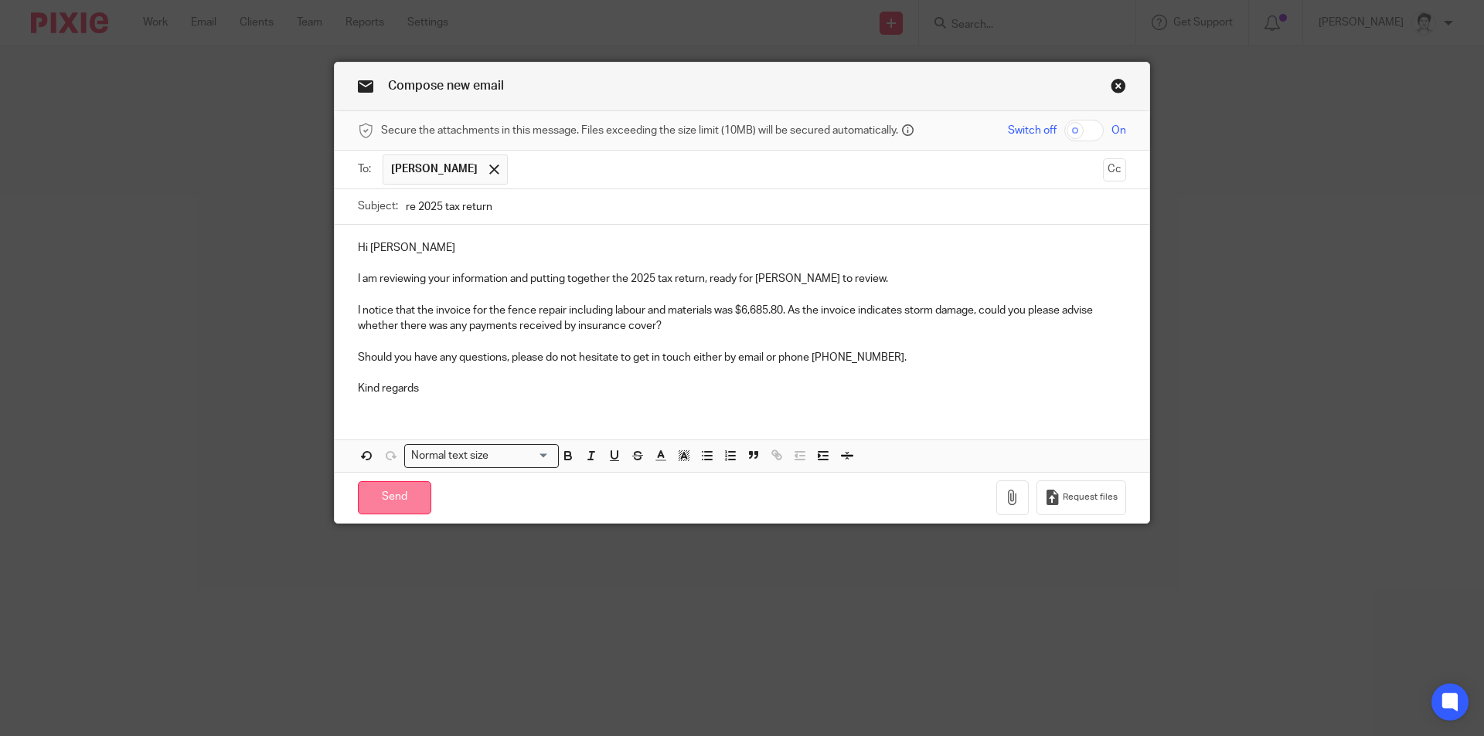
click at [396, 500] on input "Send" at bounding box center [394, 497] width 73 height 33
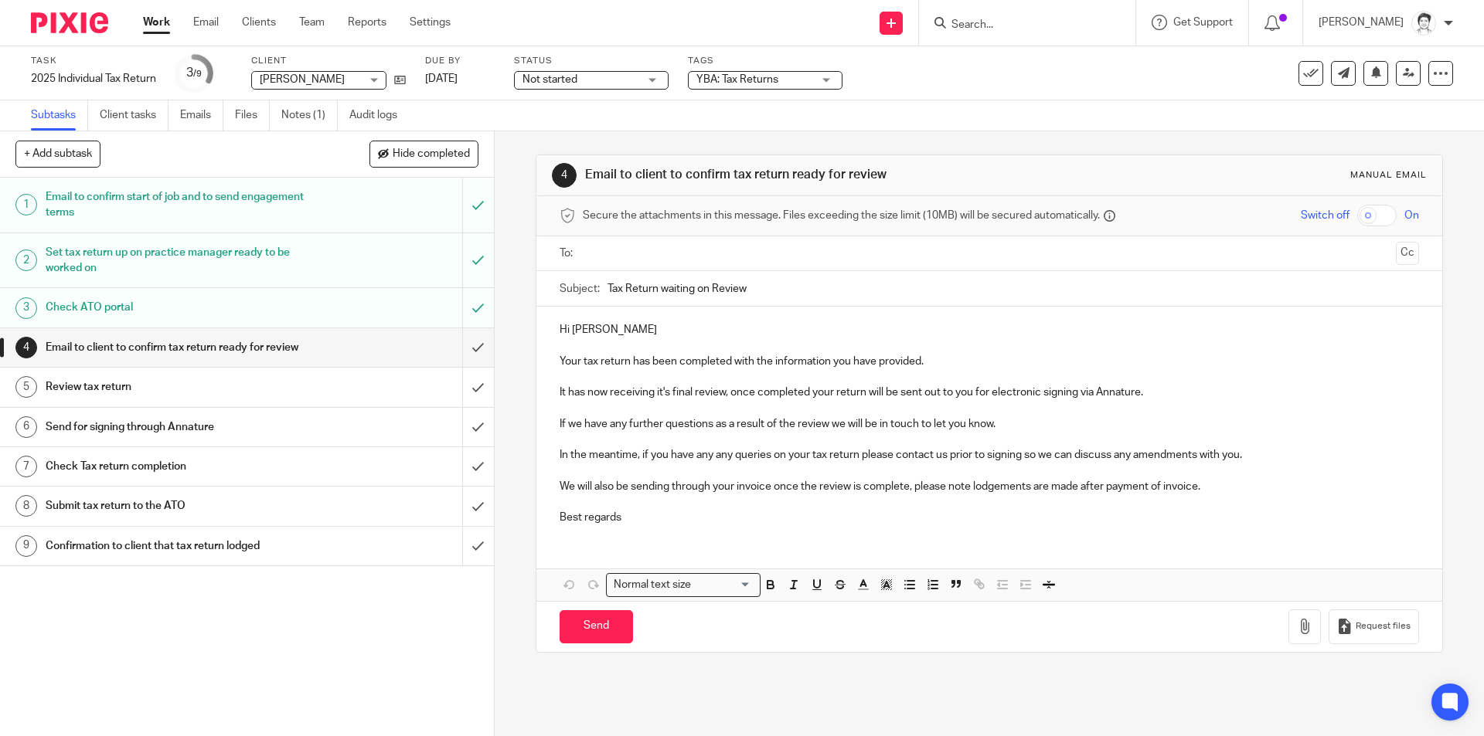
click at [682, 77] on div "Task 2025 Individual Tax Return Save 2025 Individual Tax Return 3 /9 Client [PE…" at bounding box center [623, 73] width 1185 height 37
click at [663, 77] on div "Not started Not started" at bounding box center [591, 80] width 155 height 19
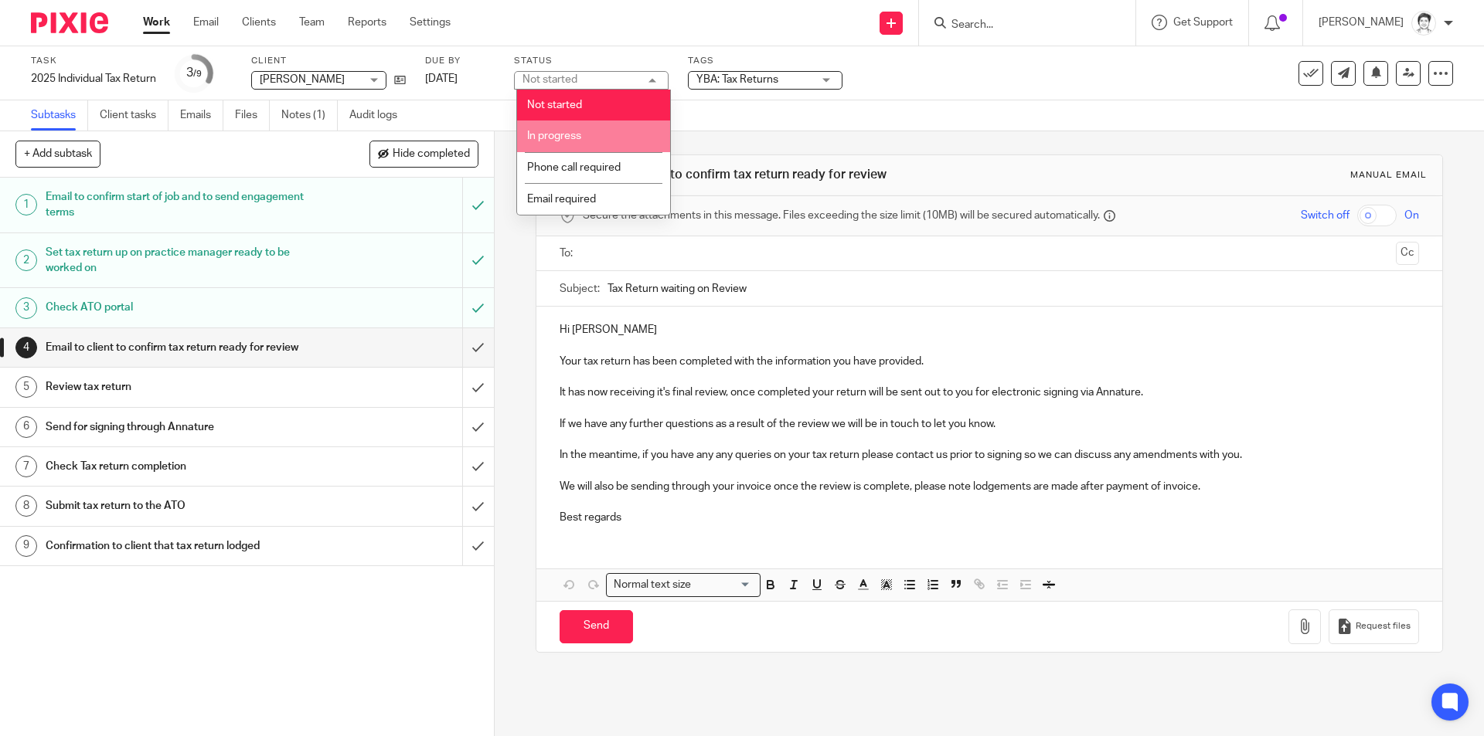
click at [605, 131] on li "In progress" at bounding box center [593, 137] width 153 height 32
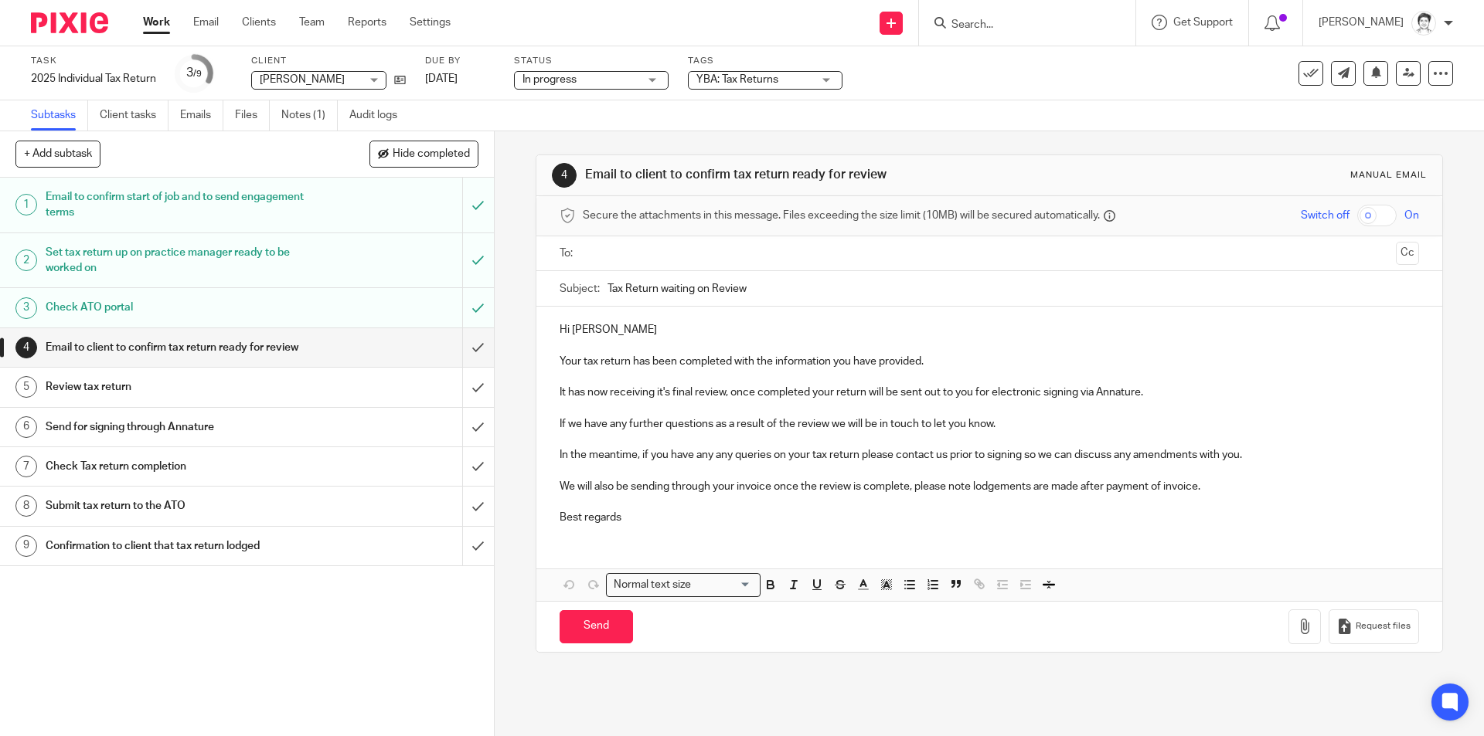
click at [753, 84] on span "YBA: Tax Returns" at bounding box center [737, 79] width 82 height 11
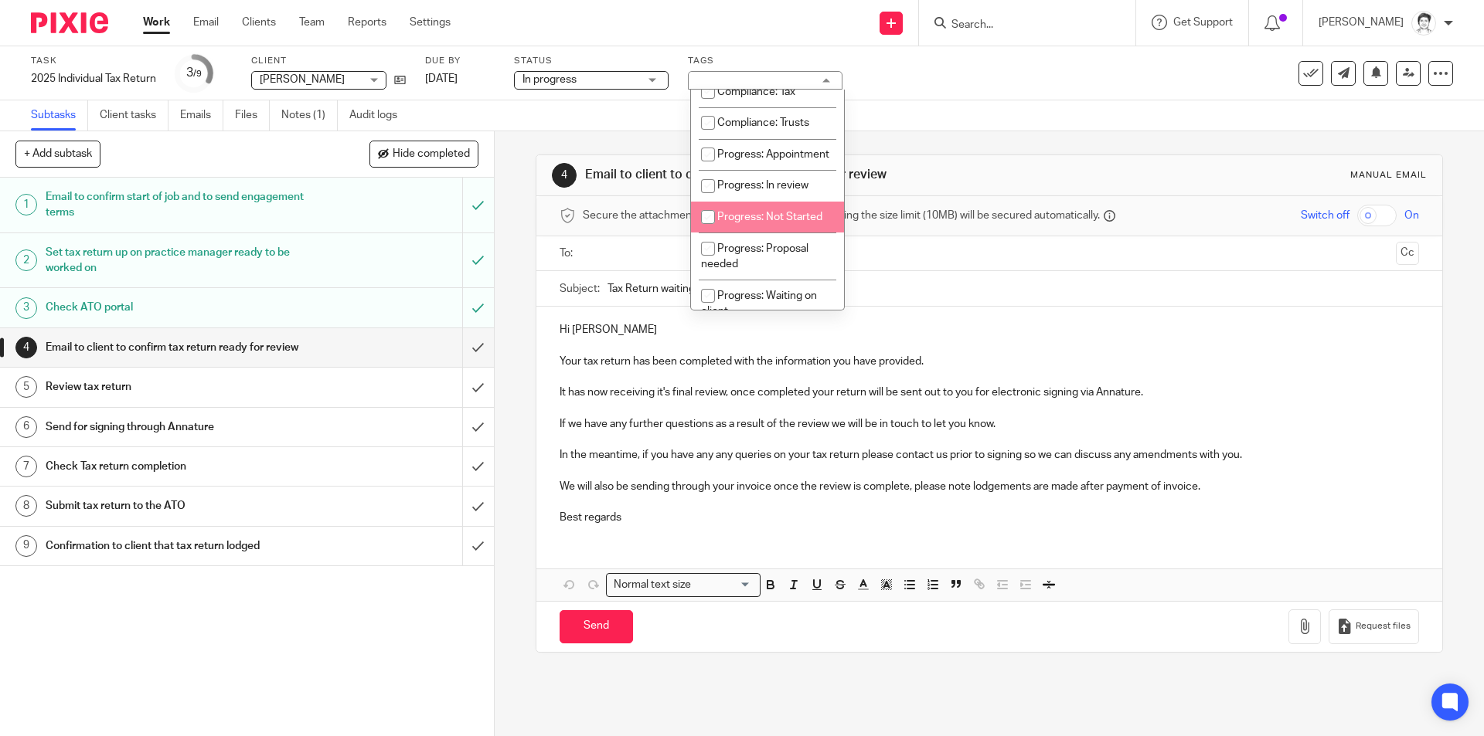
scroll to position [232, 0]
click at [755, 250] on li "Progress: Waiting on client" at bounding box center [767, 225] width 153 height 47
checkbox input "true"
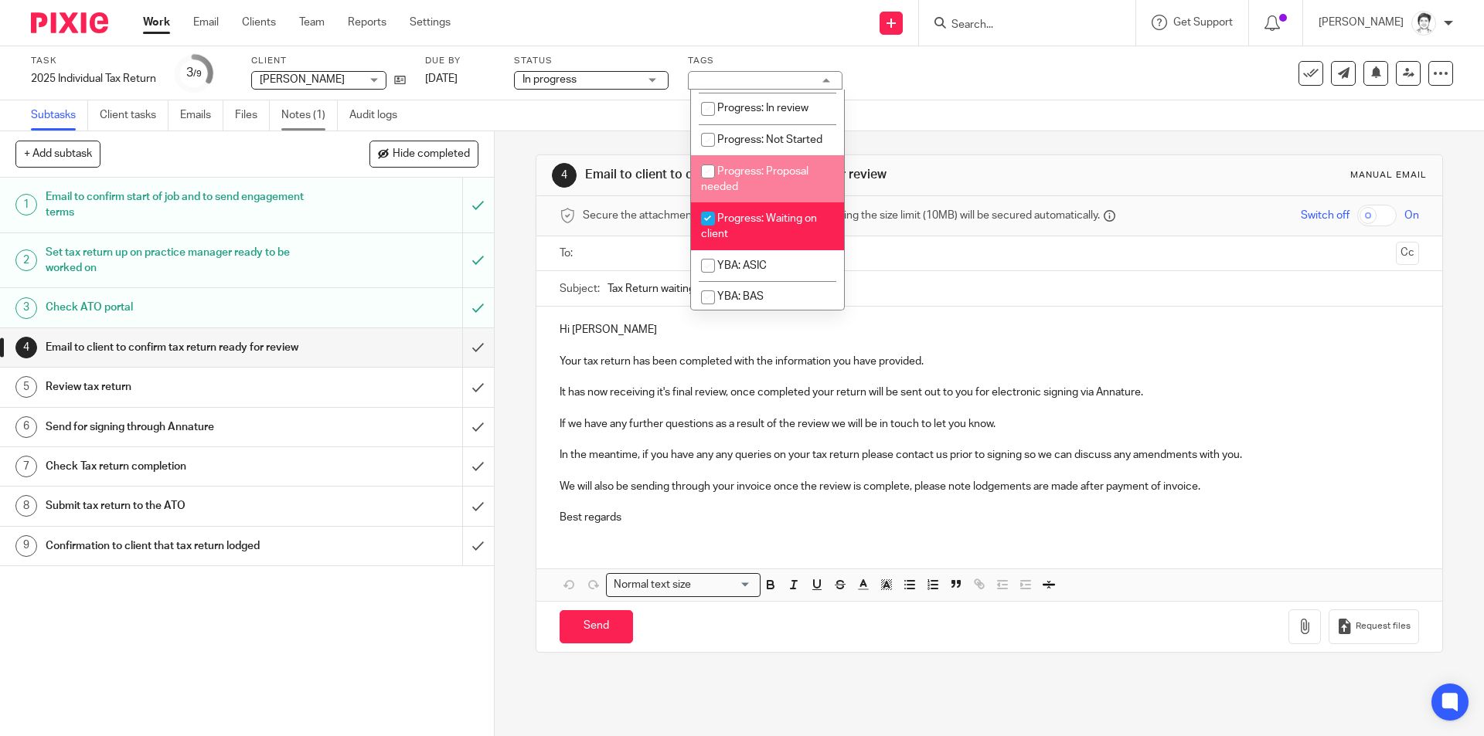
click at [304, 119] on link "Notes (1)" at bounding box center [309, 115] width 56 height 30
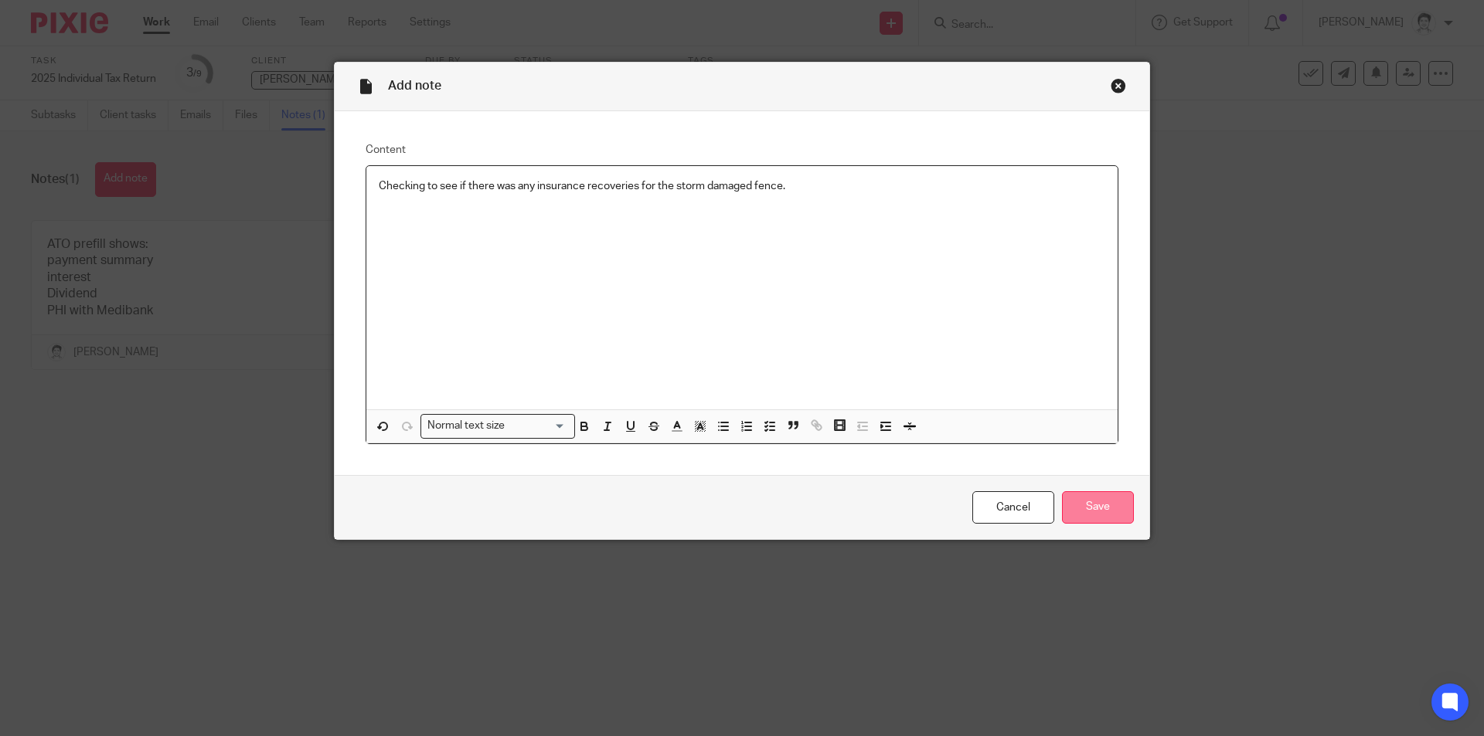
click at [1082, 518] on input "Save" at bounding box center [1098, 507] width 72 height 33
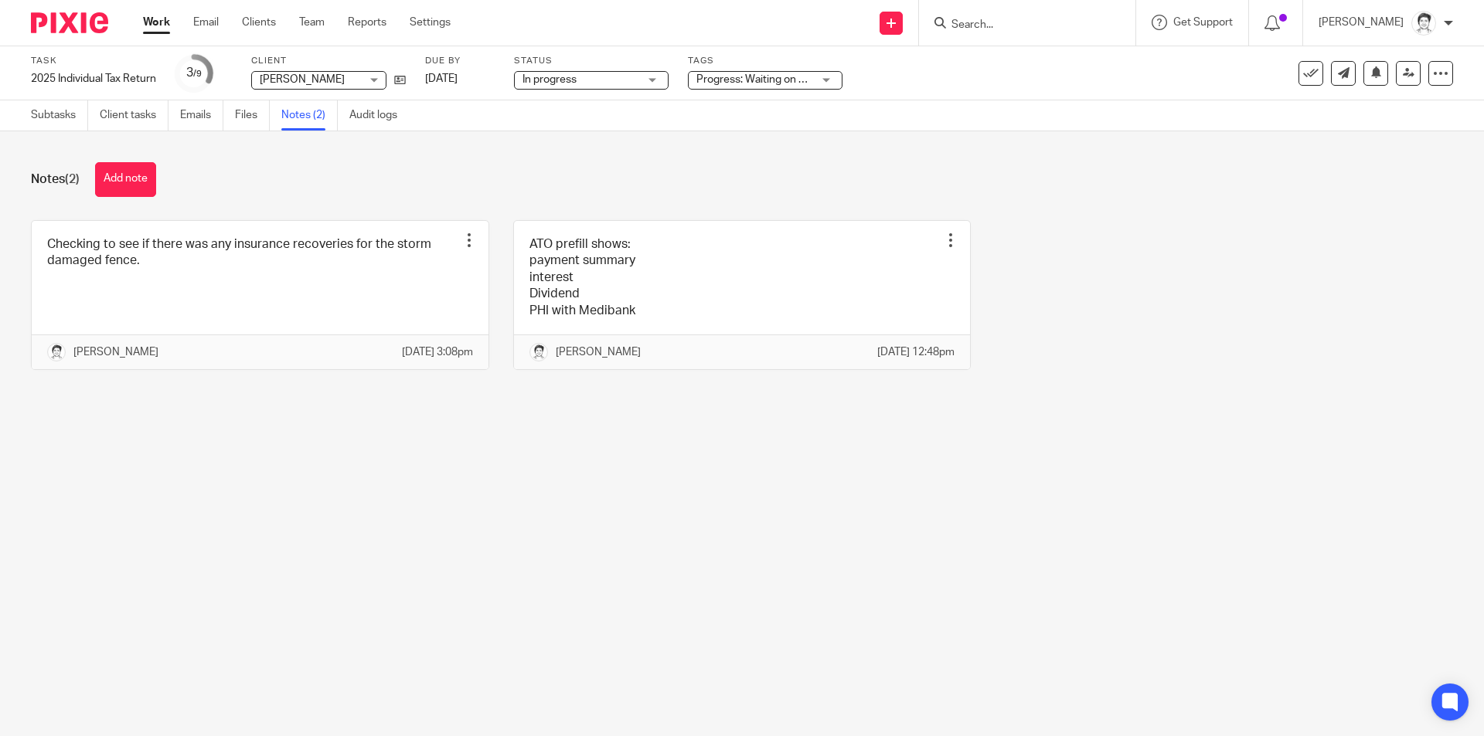
click at [1010, 26] on input "Search" at bounding box center [1019, 26] width 139 height 14
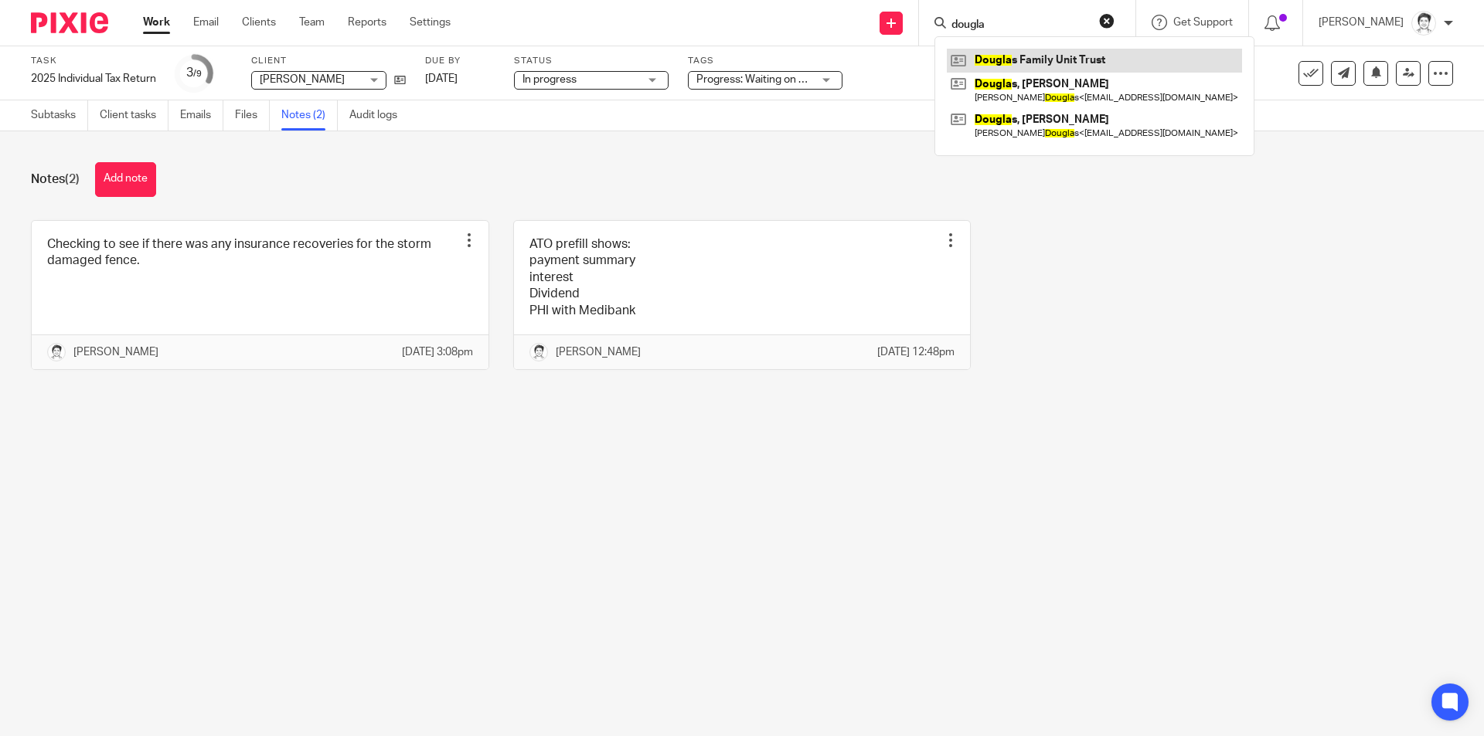
type input "dougla"
click at [1042, 60] on link at bounding box center [1094, 60] width 295 height 23
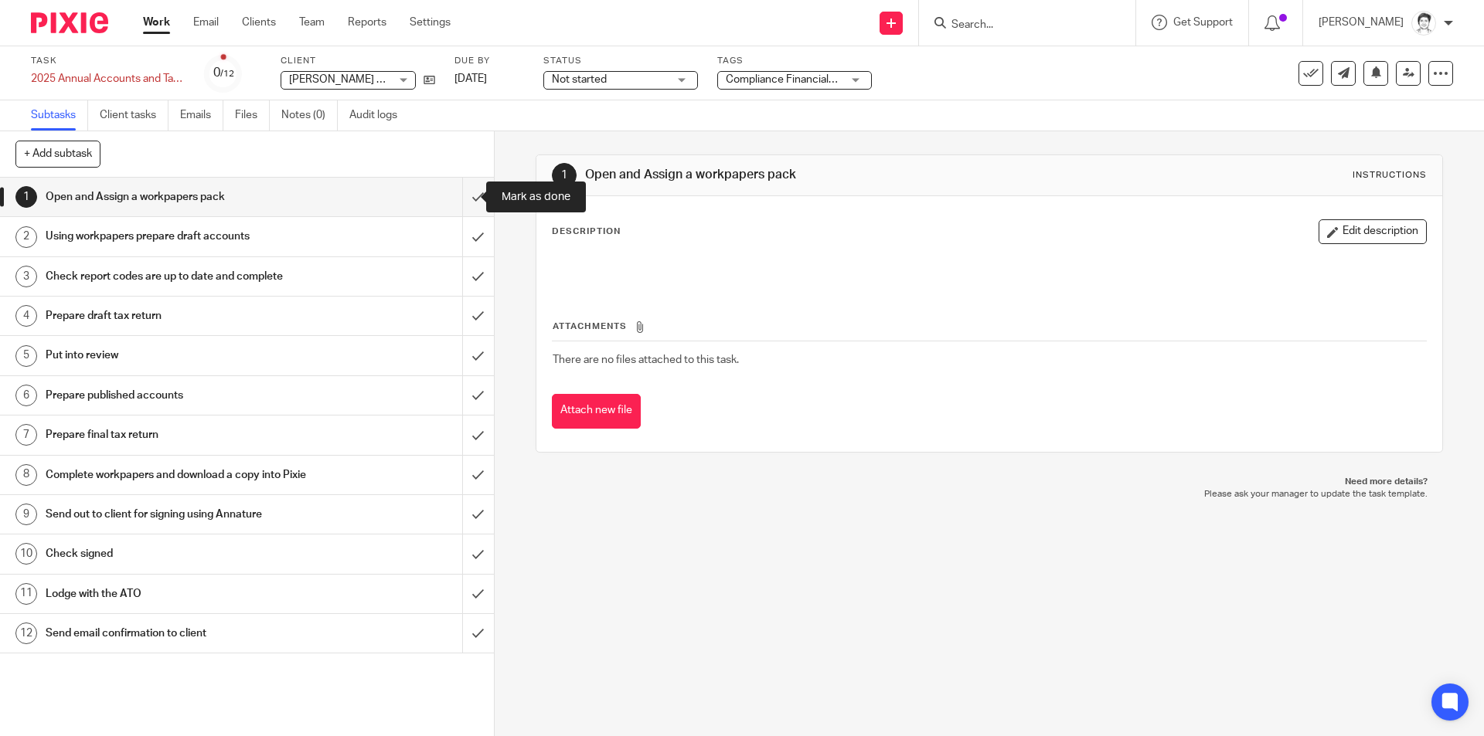
click at [464, 201] on input "submit" at bounding box center [247, 197] width 494 height 39
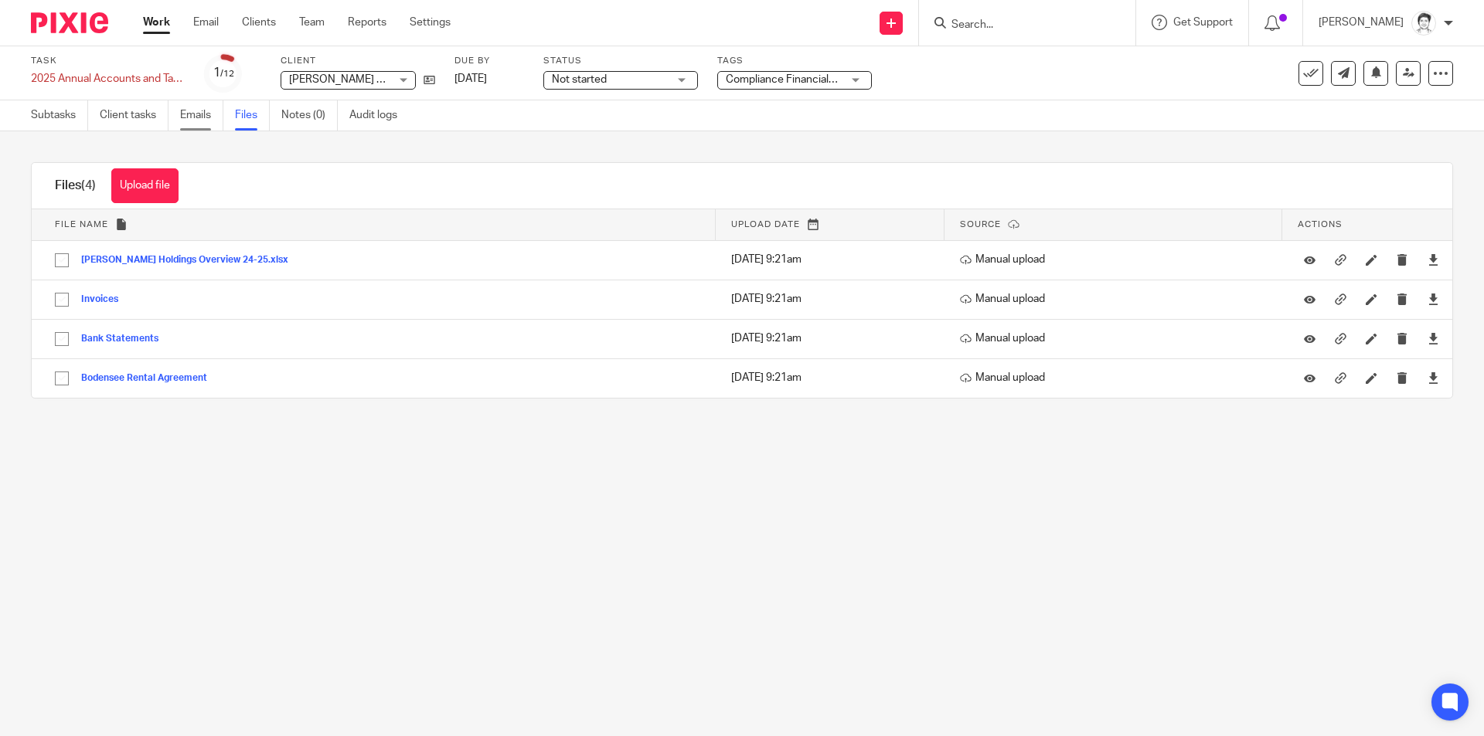
click at [193, 119] on link "Emails" at bounding box center [201, 115] width 43 height 30
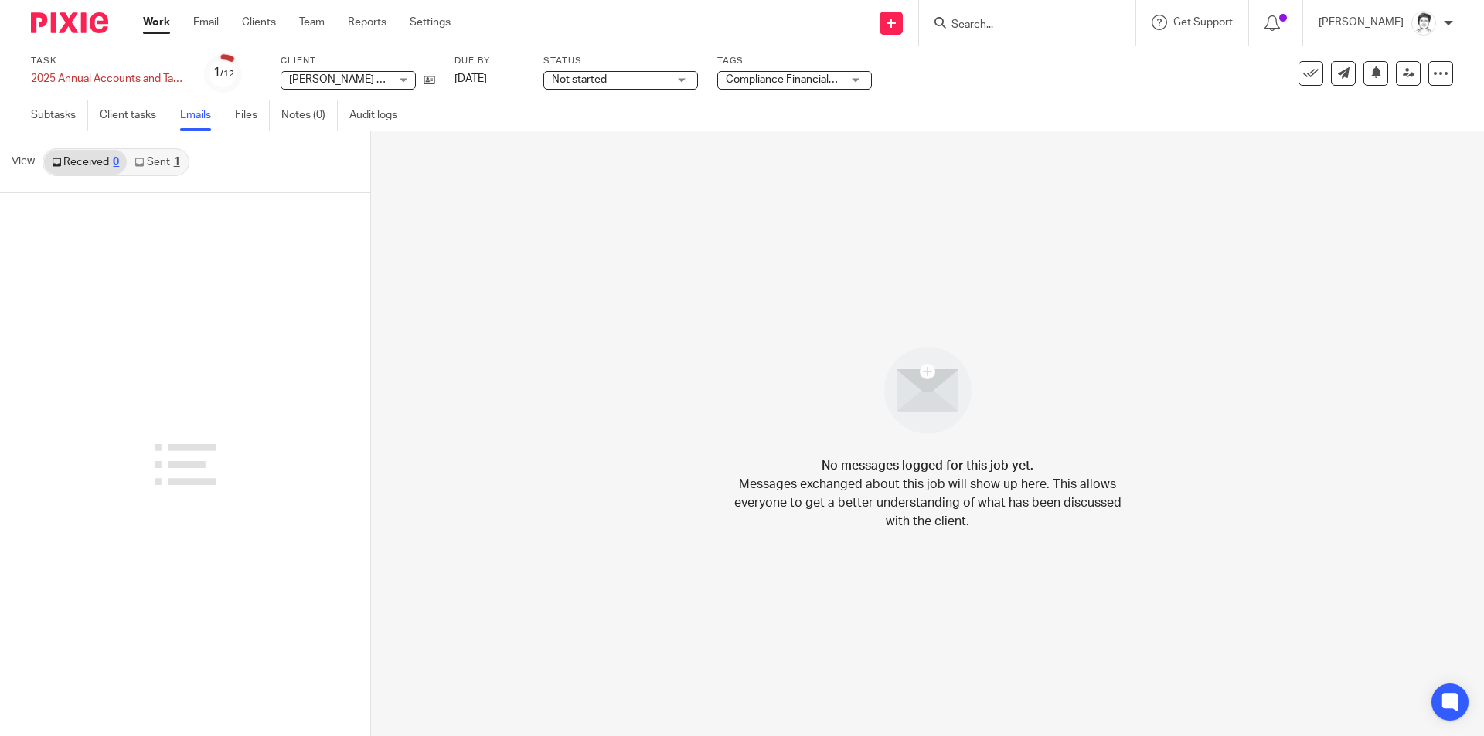
click at [167, 166] on link "Sent 1" at bounding box center [157, 162] width 60 height 25
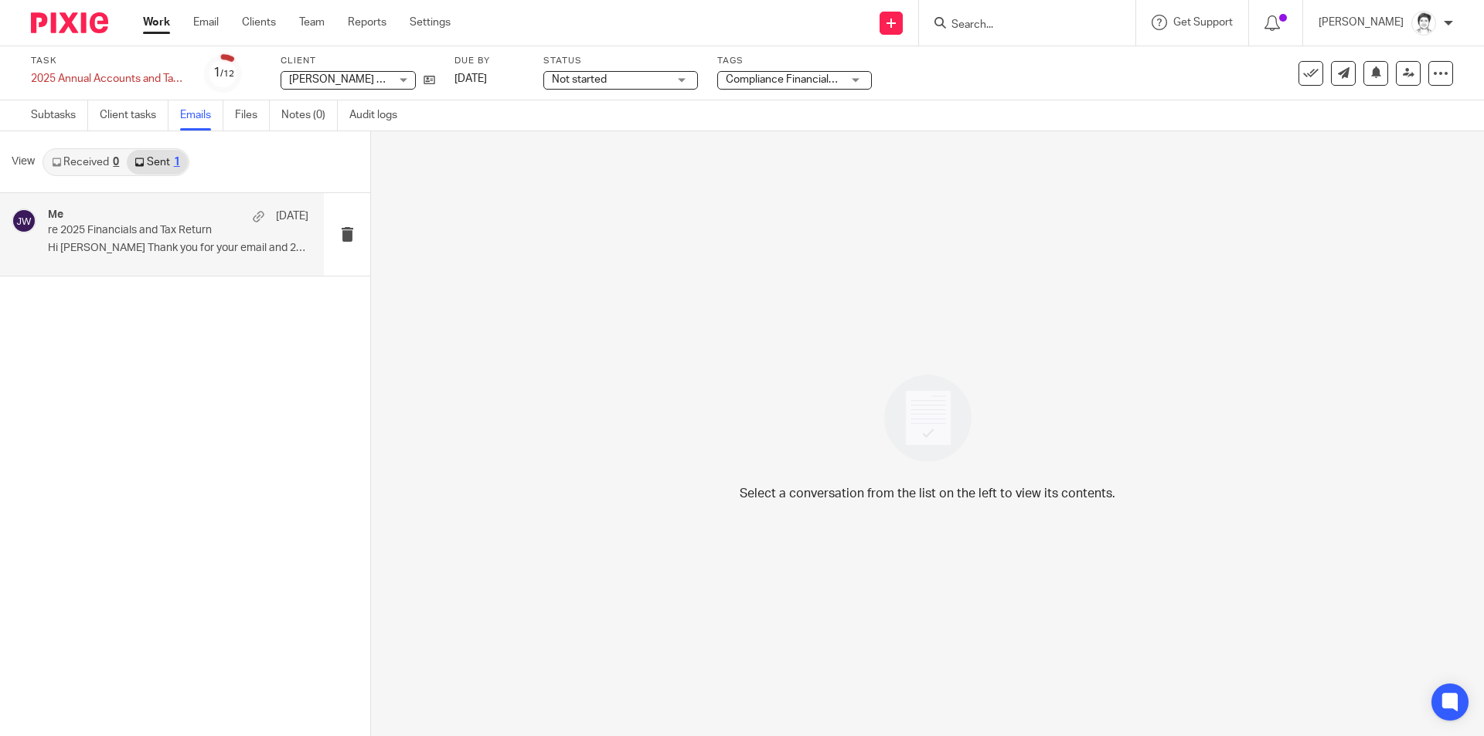
click at [142, 241] on div "Me 1 Sep re 2025 Financials and Tax Return Hi Gavin Thank you for your email an…" at bounding box center [178, 235] width 260 height 52
click at [175, 252] on p "Hi Gavin Thank you for your email and 2025..." at bounding box center [178, 248] width 260 height 13
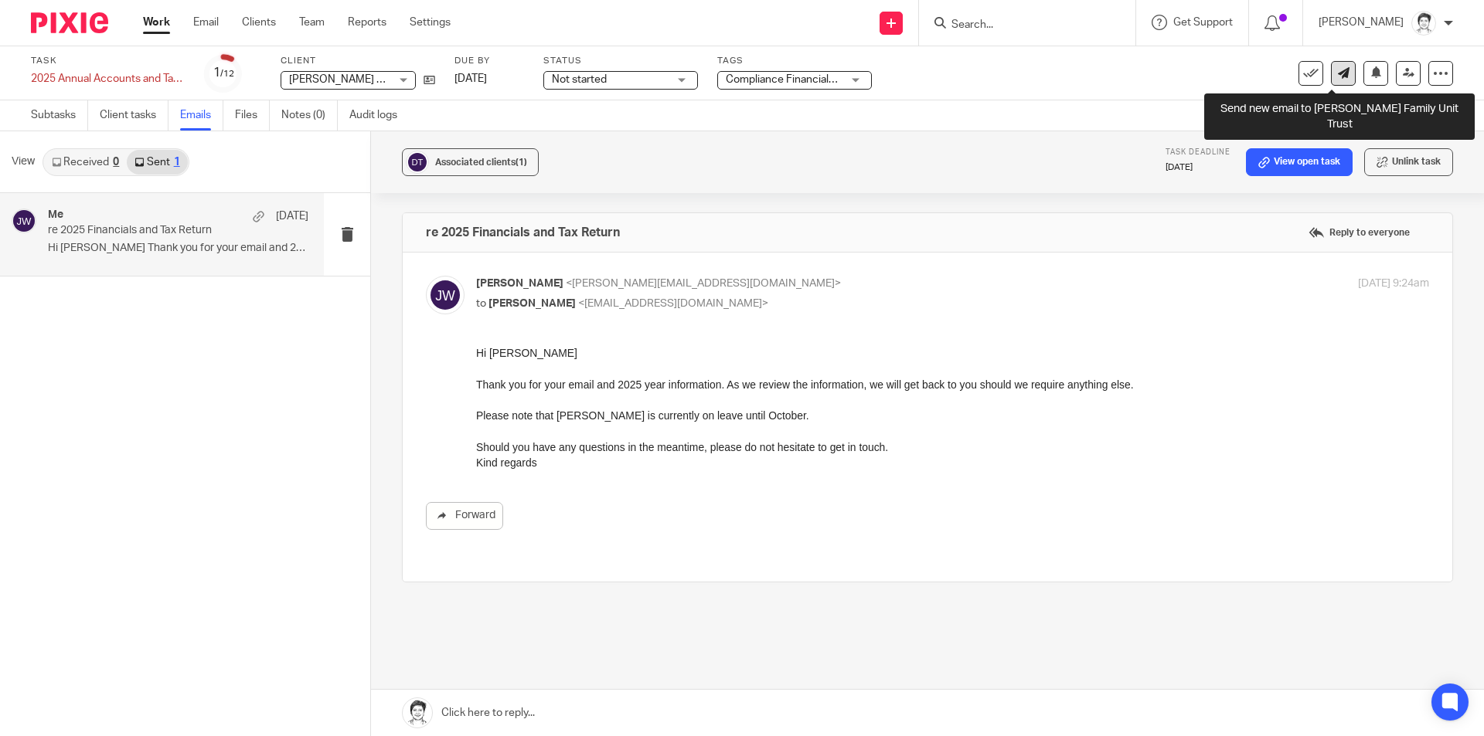
click at [1338, 75] on icon at bounding box center [1344, 73] width 12 height 12
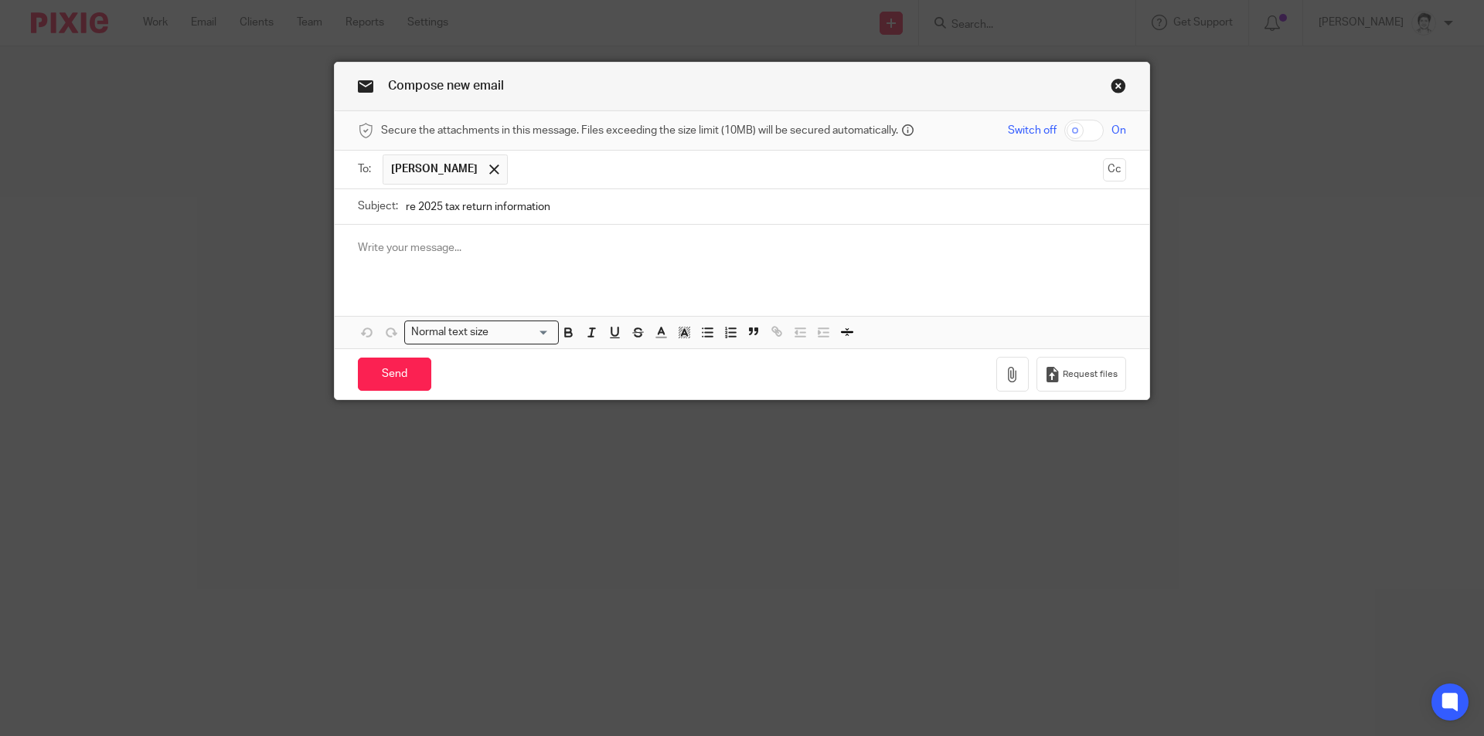
type input "re 2025 tax return information"
click at [403, 239] on div at bounding box center [742, 255] width 815 height 60
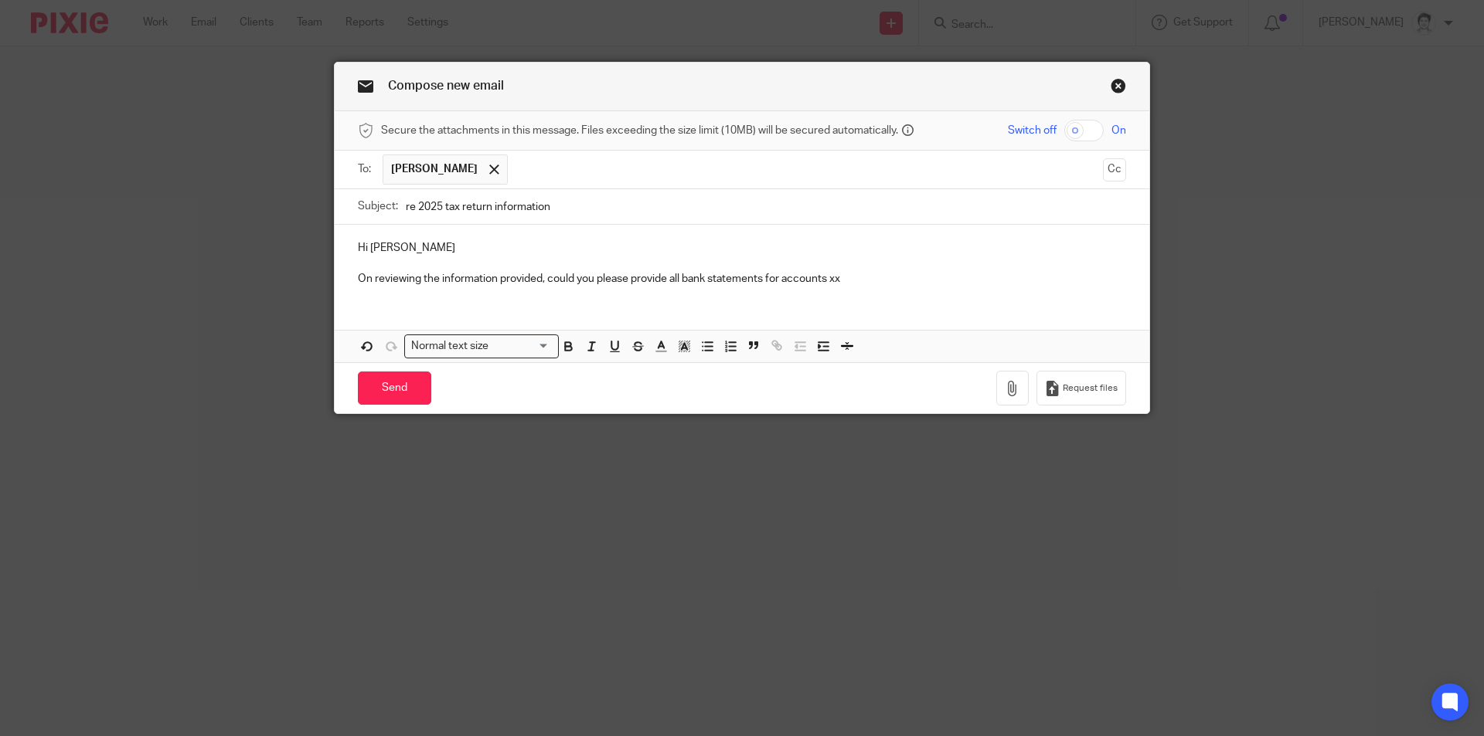
drag, startPoint x: 900, startPoint y: 278, endPoint x: 906, endPoint y: 272, distance: 9.3
click at [900, 278] on p "On reviewing the information provided, could you please provide all bank statem…" at bounding box center [742, 278] width 768 height 15
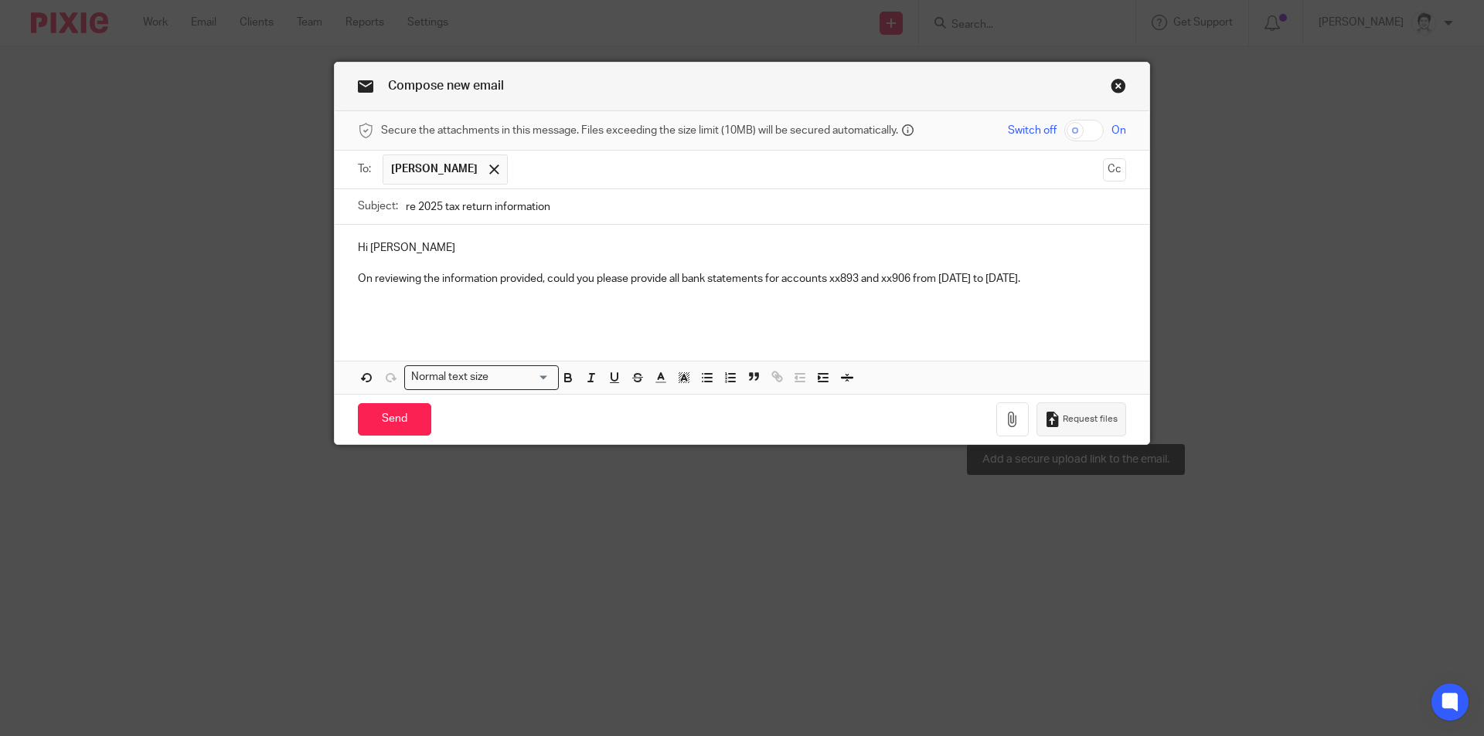
click at [1072, 419] on span "Request files" at bounding box center [1090, 419] width 55 height 12
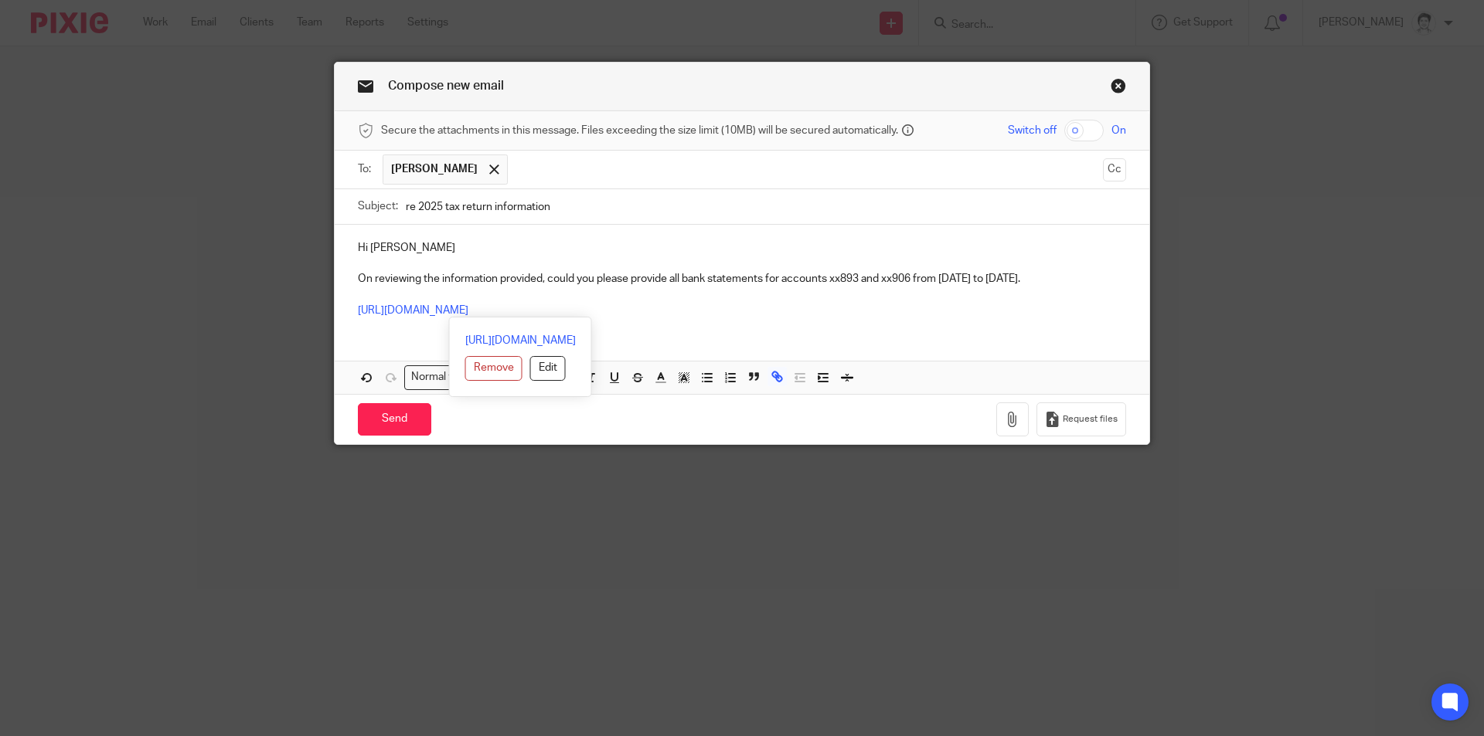
drag, startPoint x: 698, startPoint y: 313, endPoint x: 347, endPoint y: 318, distance: 350.9
click at [347, 318] on div "Hi Gavin On reviewing the information provided, could you please provide all ba…" at bounding box center [742, 277] width 815 height 105
click at [530, 368] on button "Edit" at bounding box center [548, 368] width 36 height 25
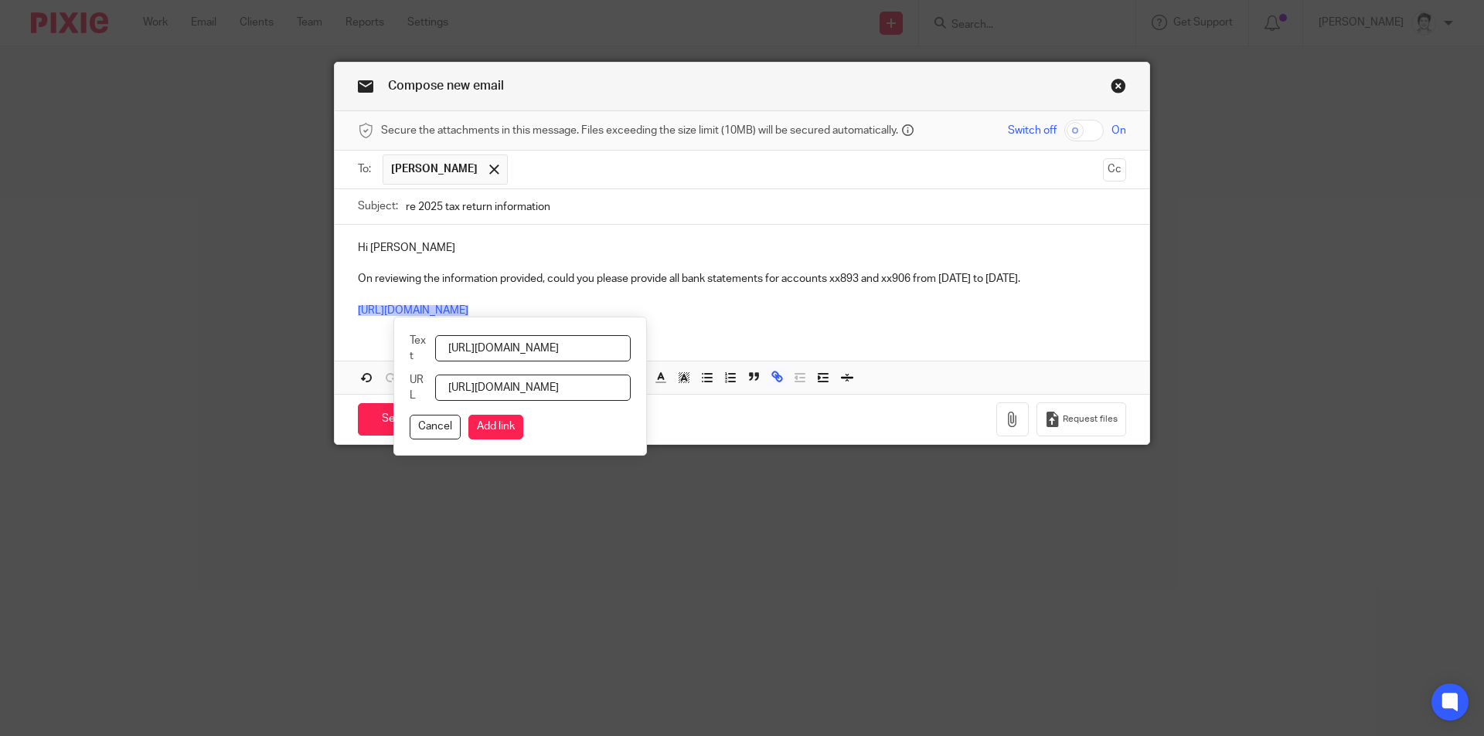
scroll to position [0, 188]
drag, startPoint x: 455, startPoint y: 350, endPoint x: 1291, endPoint y: 279, distance: 839.2
click at [1292, 278] on div "Compose new email Secure the attachments in this message. Files exceeding the s…" at bounding box center [742, 368] width 1484 height 736
type input "Please use this link"
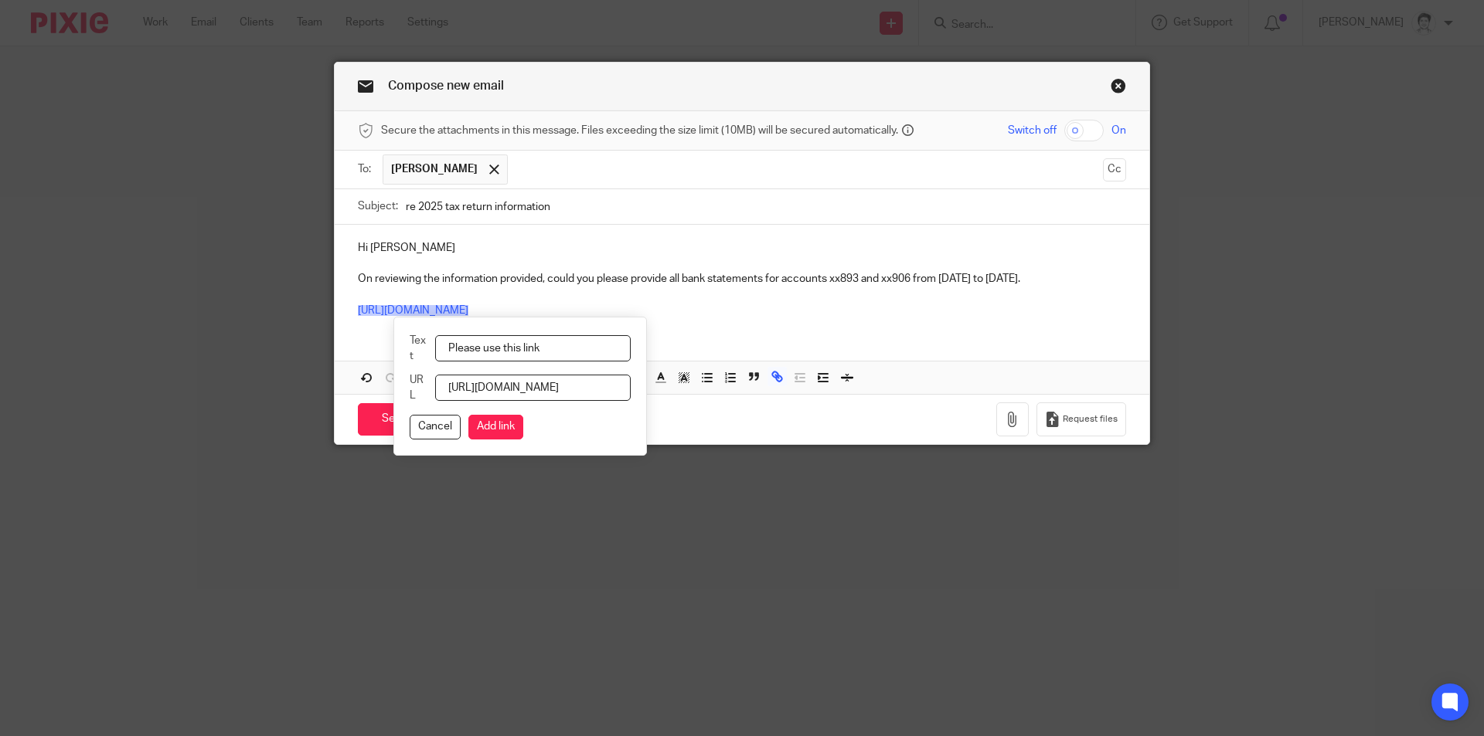
drag, startPoint x: 518, startPoint y: 434, endPoint x: 576, endPoint y: 337, distance: 113.3
click at [519, 434] on button "Add link" at bounding box center [495, 427] width 55 height 25
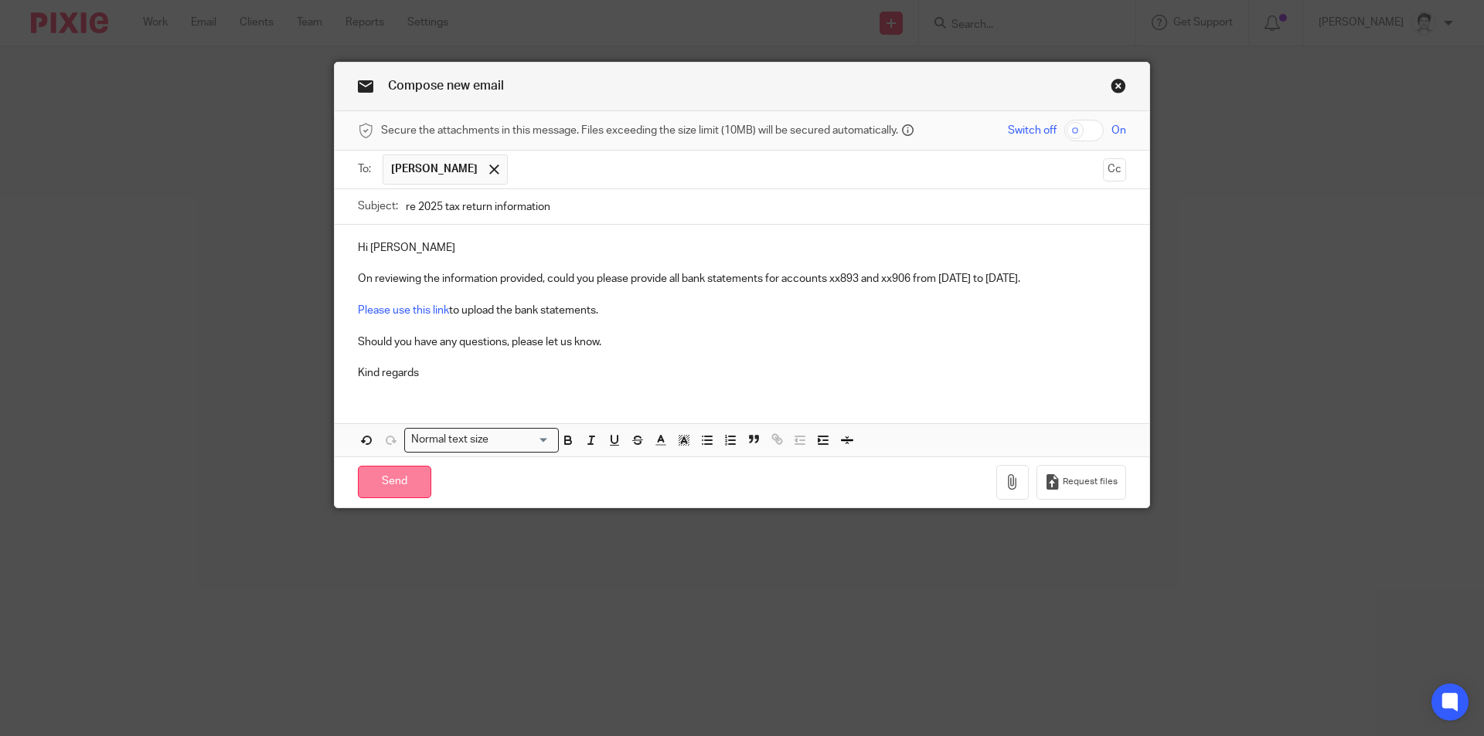
click at [400, 488] on input "Send" at bounding box center [394, 482] width 73 height 33
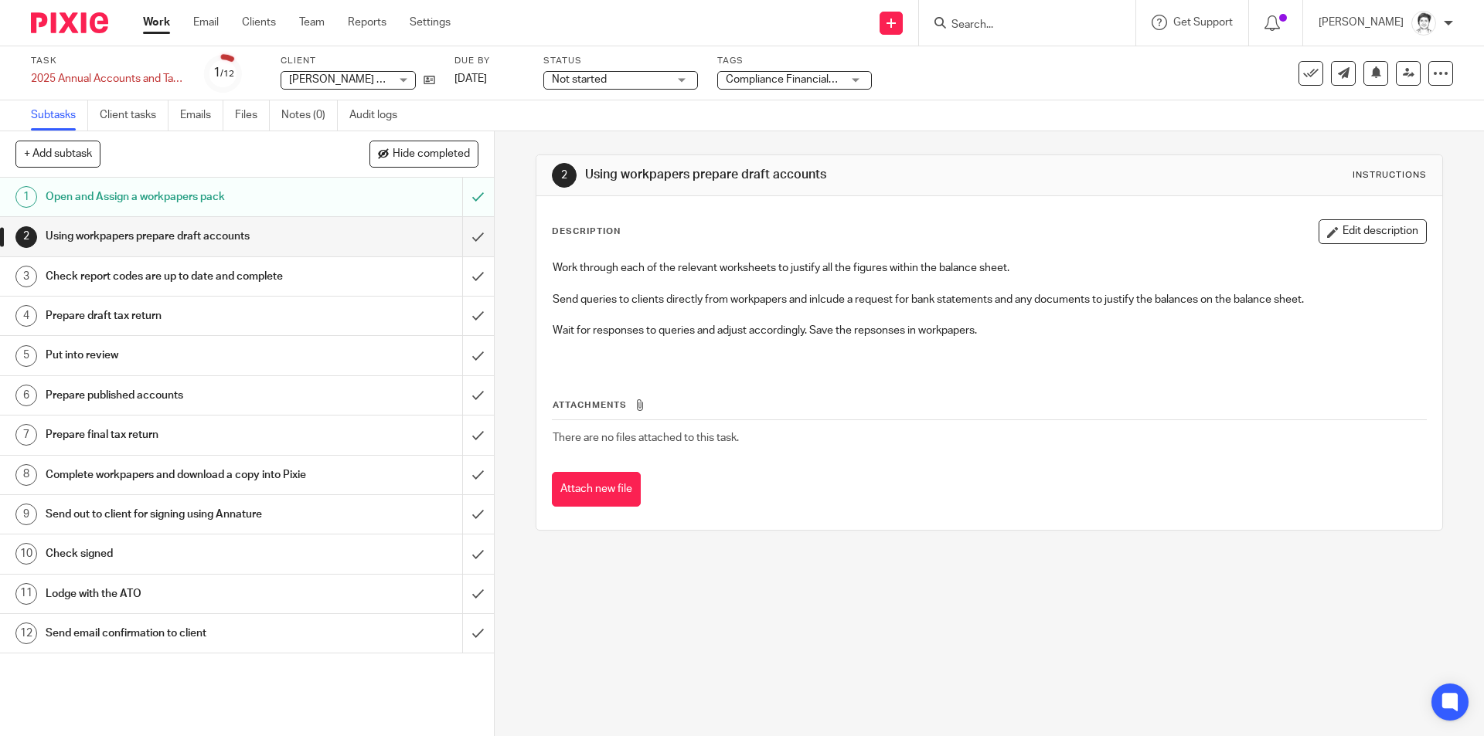
drag, startPoint x: 995, startPoint y: 23, endPoint x: 1003, endPoint y: 23, distance: 8.5
click at [999, 25] on input "Search" at bounding box center [1019, 26] width 139 height 14
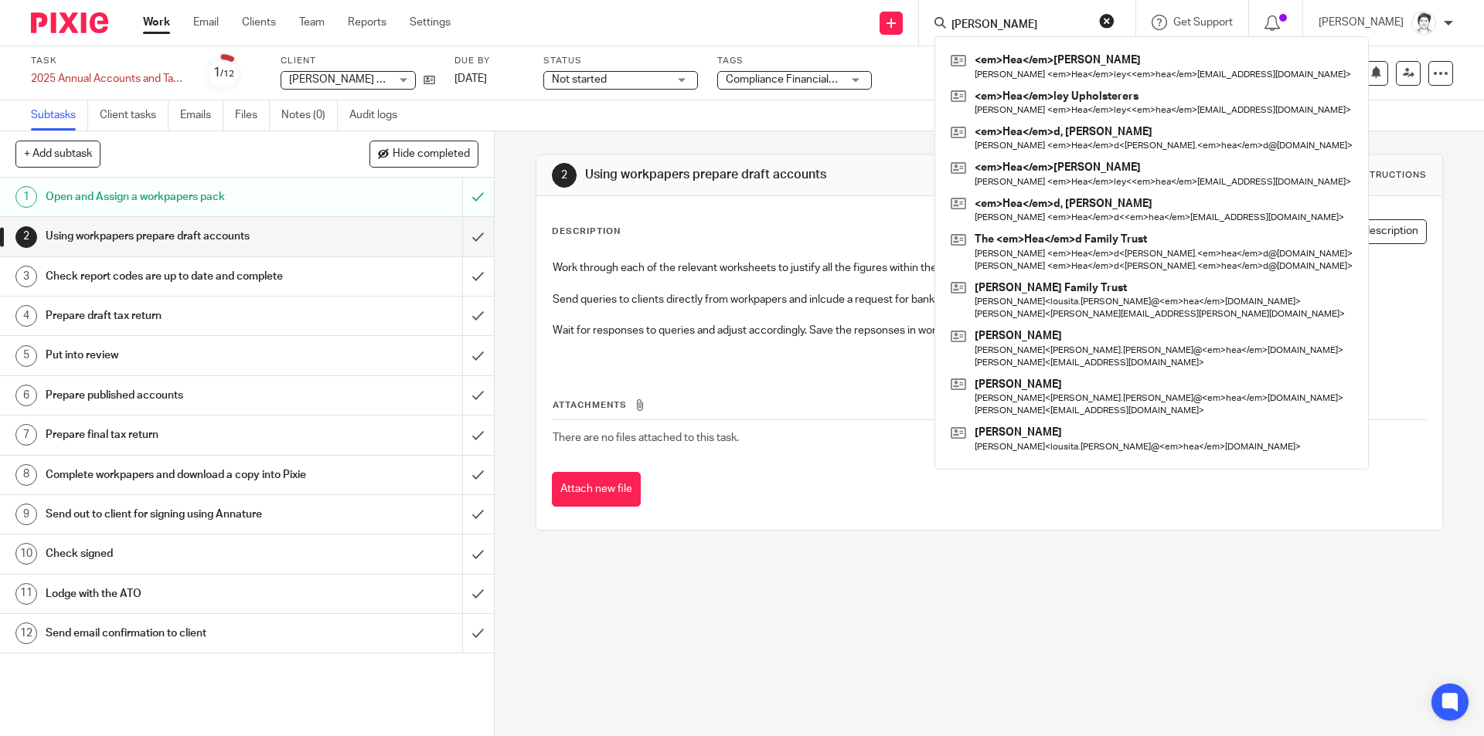
type input "healey"
click button "submit" at bounding box center [0, 0] width 0 height 0
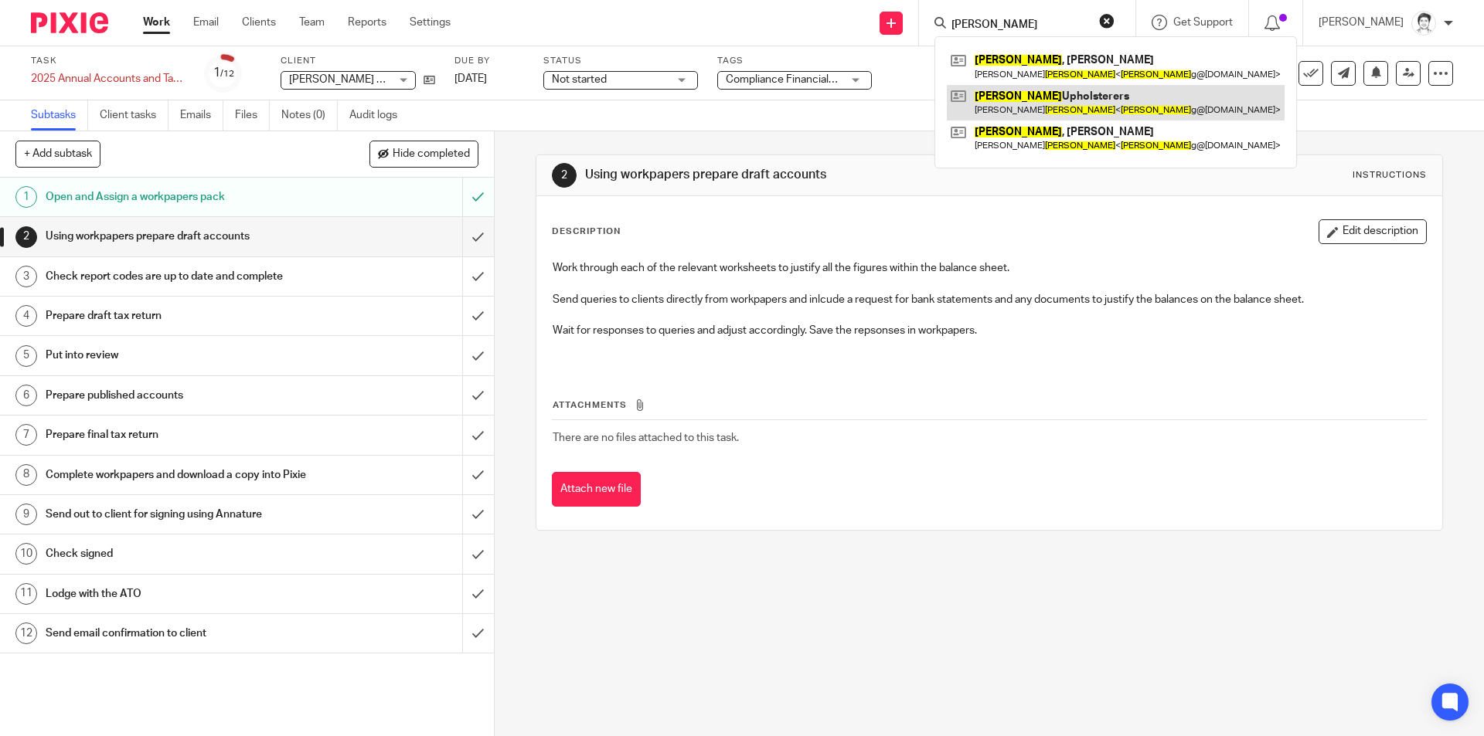
click at [1002, 101] on link at bounding box center [1116, 103] width 338 height 36
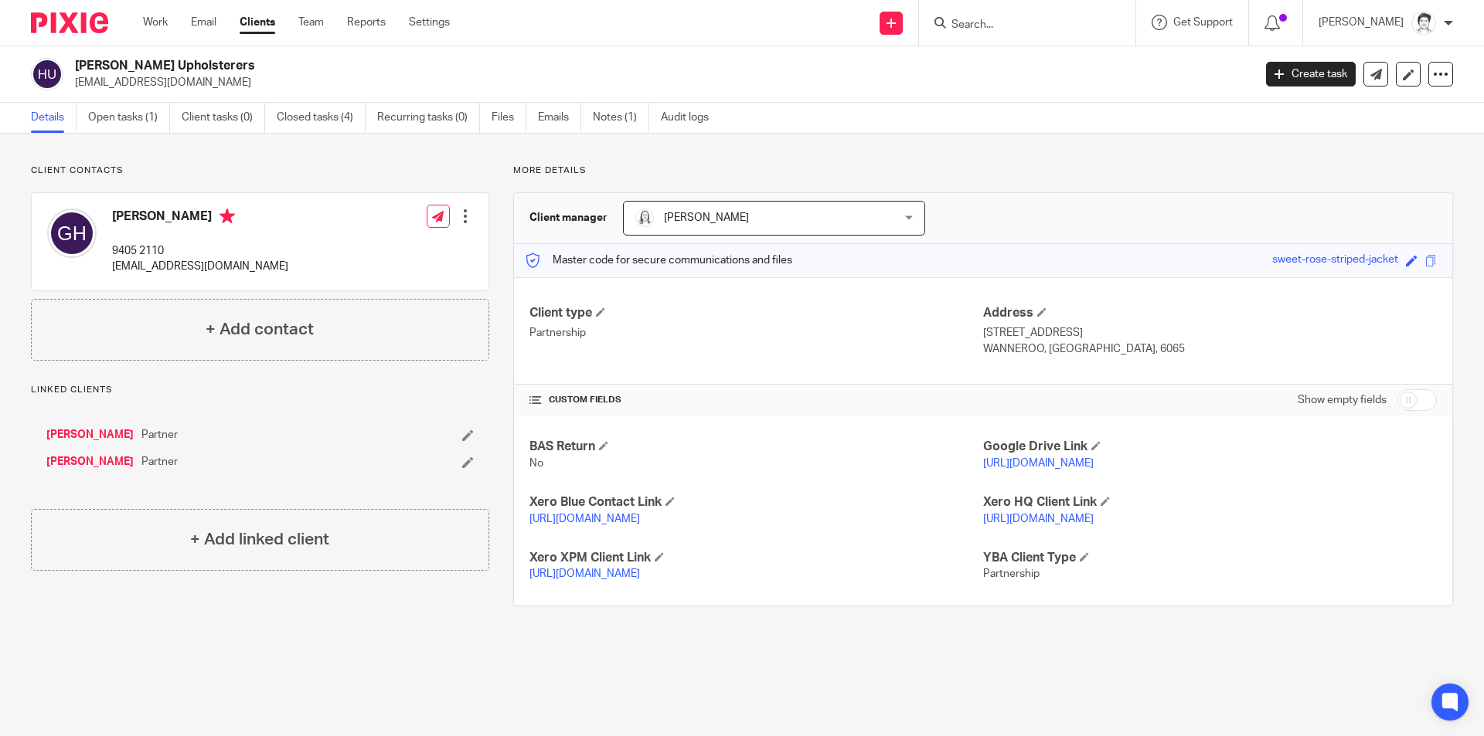
drag, startPoint x: 1289, startPoint y: 55, endPoint x: 1270, endPoint y: 42, distance: 23.4
click at [1272, 52] on div "[PERSON_NAME] Upholsterers [EMAIL_ADDRESS][DOMAIN_NAME] Create task Export data…" at bounding box center [742, 74] width 1484 height 56
drag, startPoint x: 633, startPoint y: 60, endPoint x: 647, endPoint y: 51, distance: 16.7
click at [633, 60] on h2 "[PERSON_NAME] Upholsterers" at bounding box center [542, 66] width 934 height 16
click at [107, 110] on link "Open tasks (1)" at bounding box center [129, 118] width 82 height 30
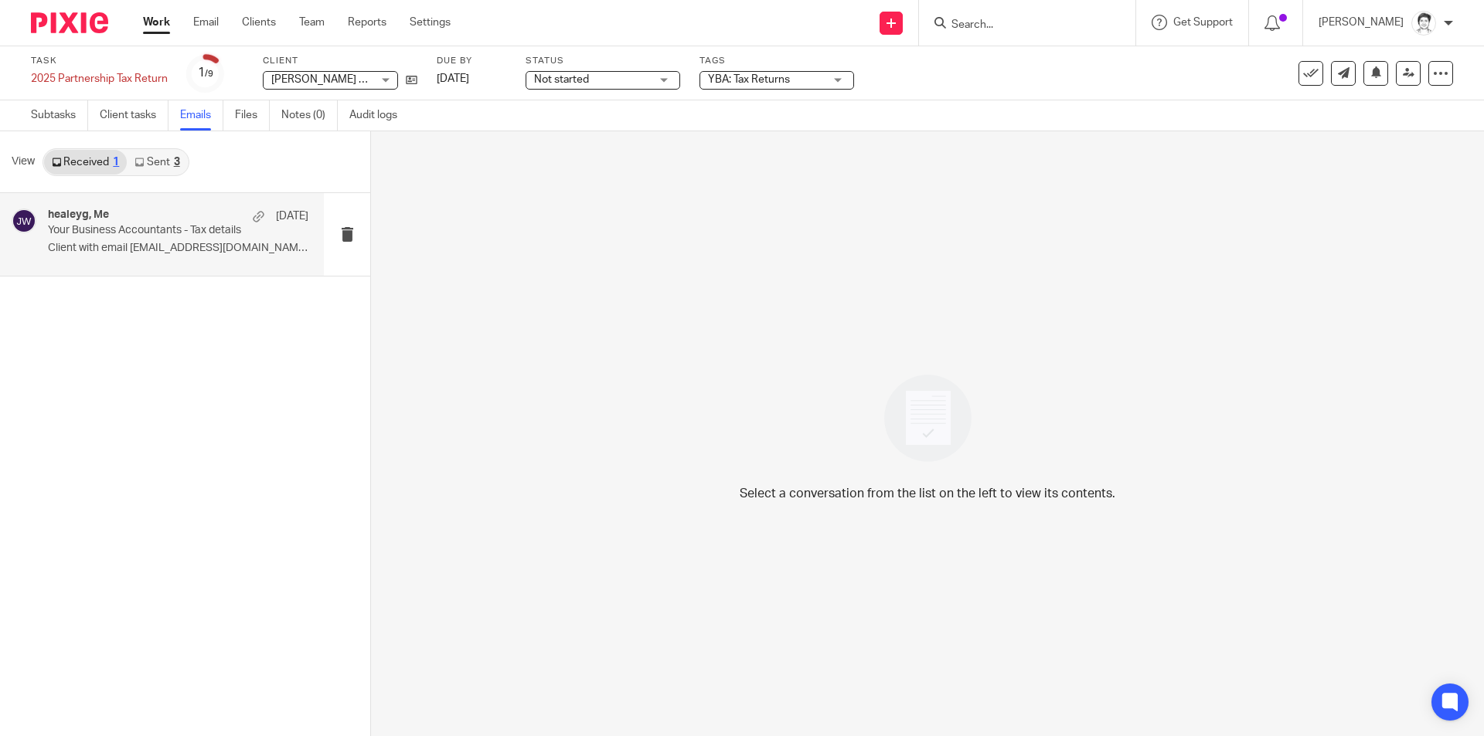
click at [121, 239] on div "healeyg, Me [DATE] Your Business Accountants - Tax details Client with email [E…" at bounding box center [178, 235] width 260 height 52
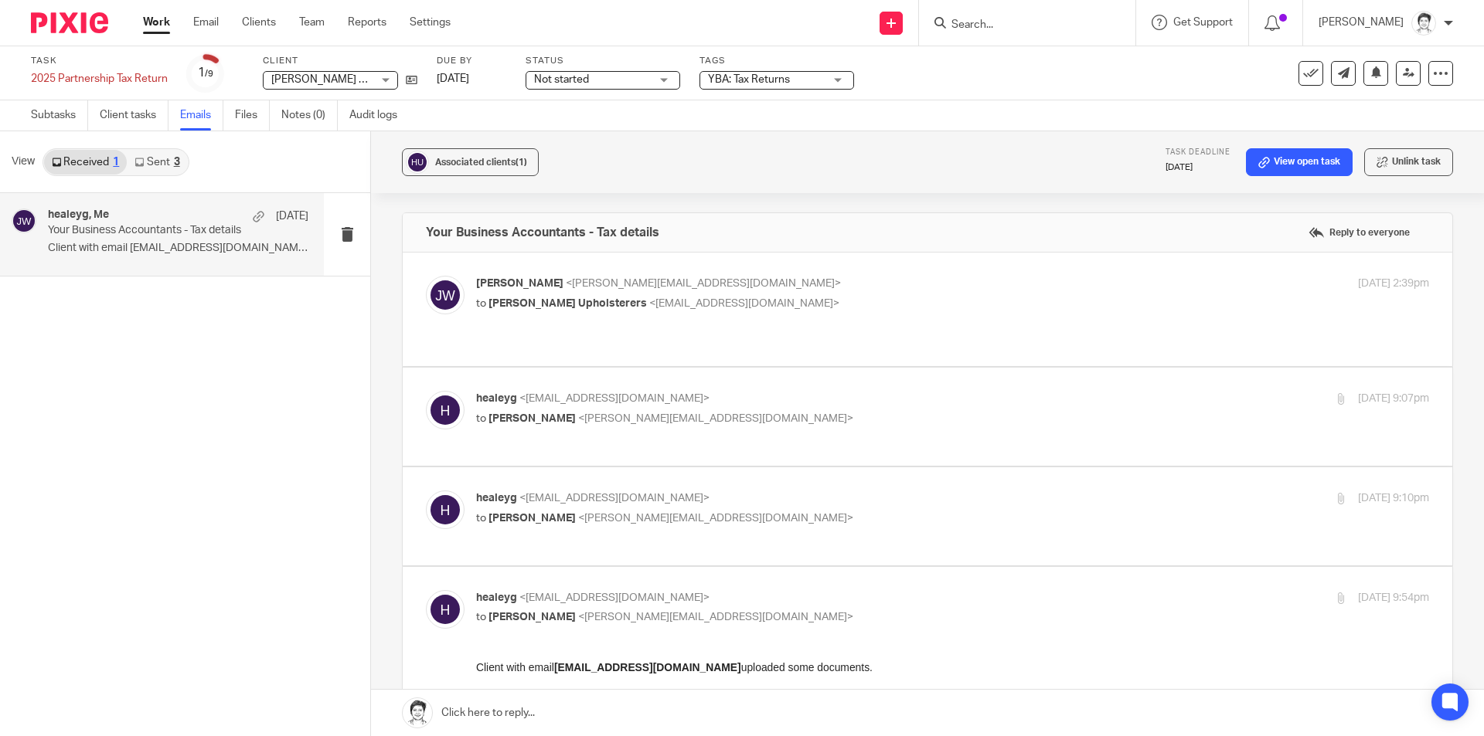
click at [164, 158] on link "Sent 3" at bounding box center [157, 162] width 60 height 25
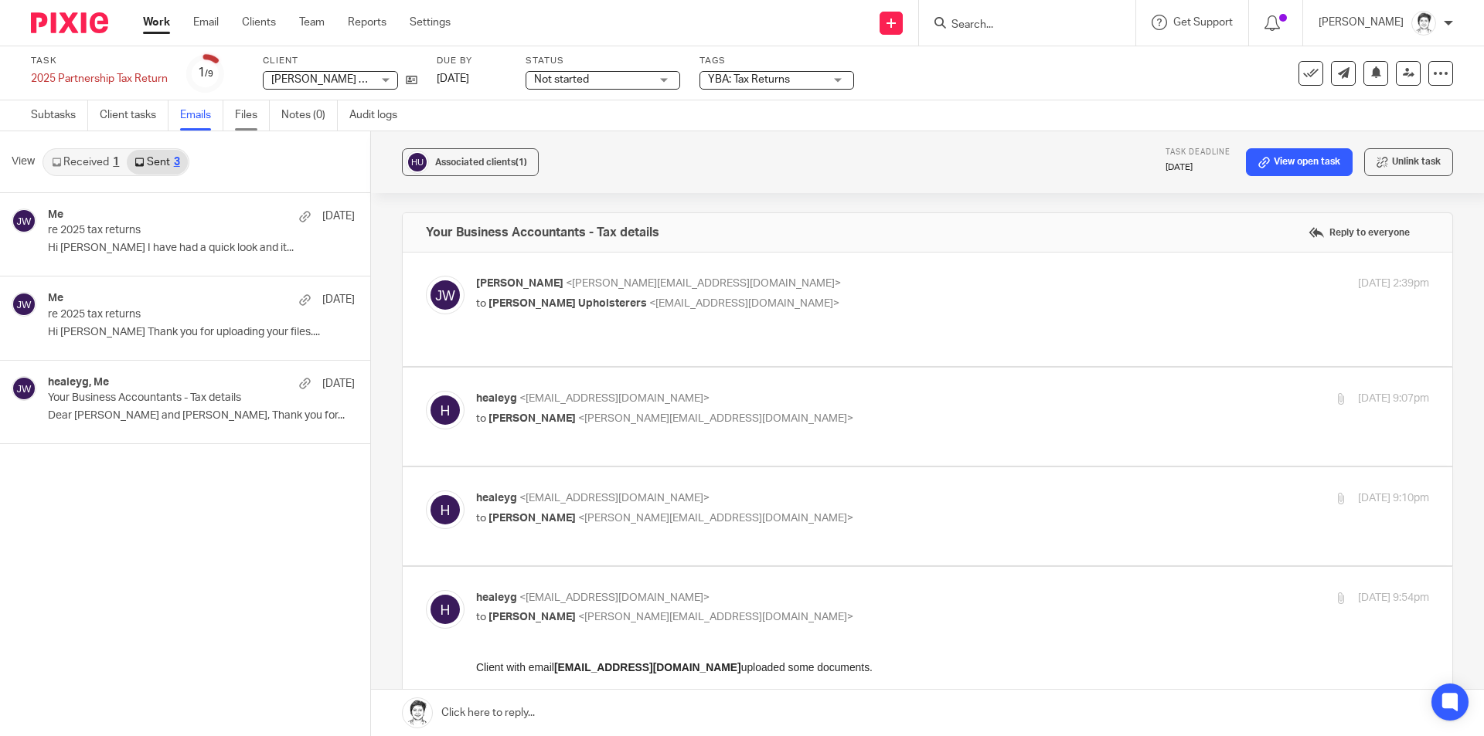
click at [256, 113] on link "Files" at bounding box center [252, 115] width 35 height 30
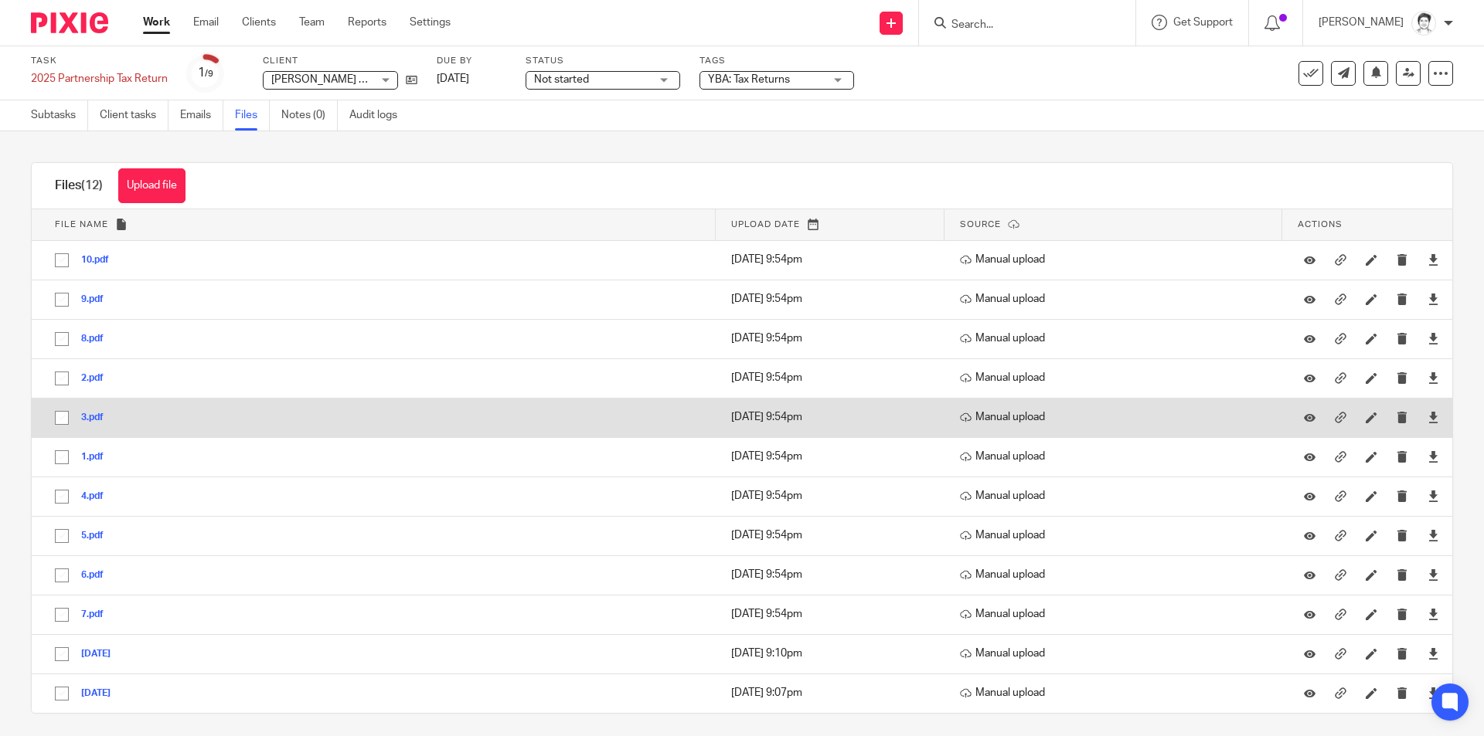
scroll to position [9, 0]
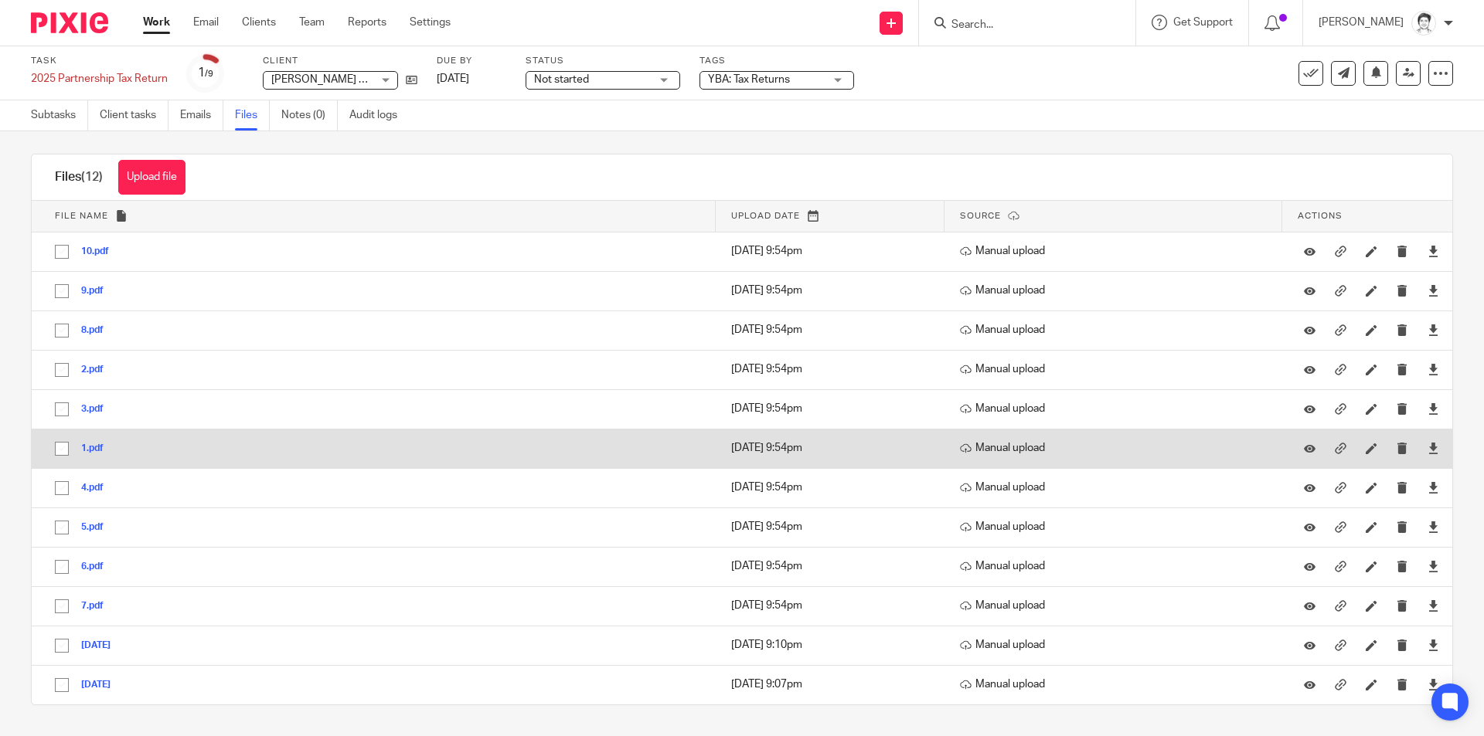
click at [93, 447] on button "1.pdf" at bounding box center [98, 449] width 34 height 11
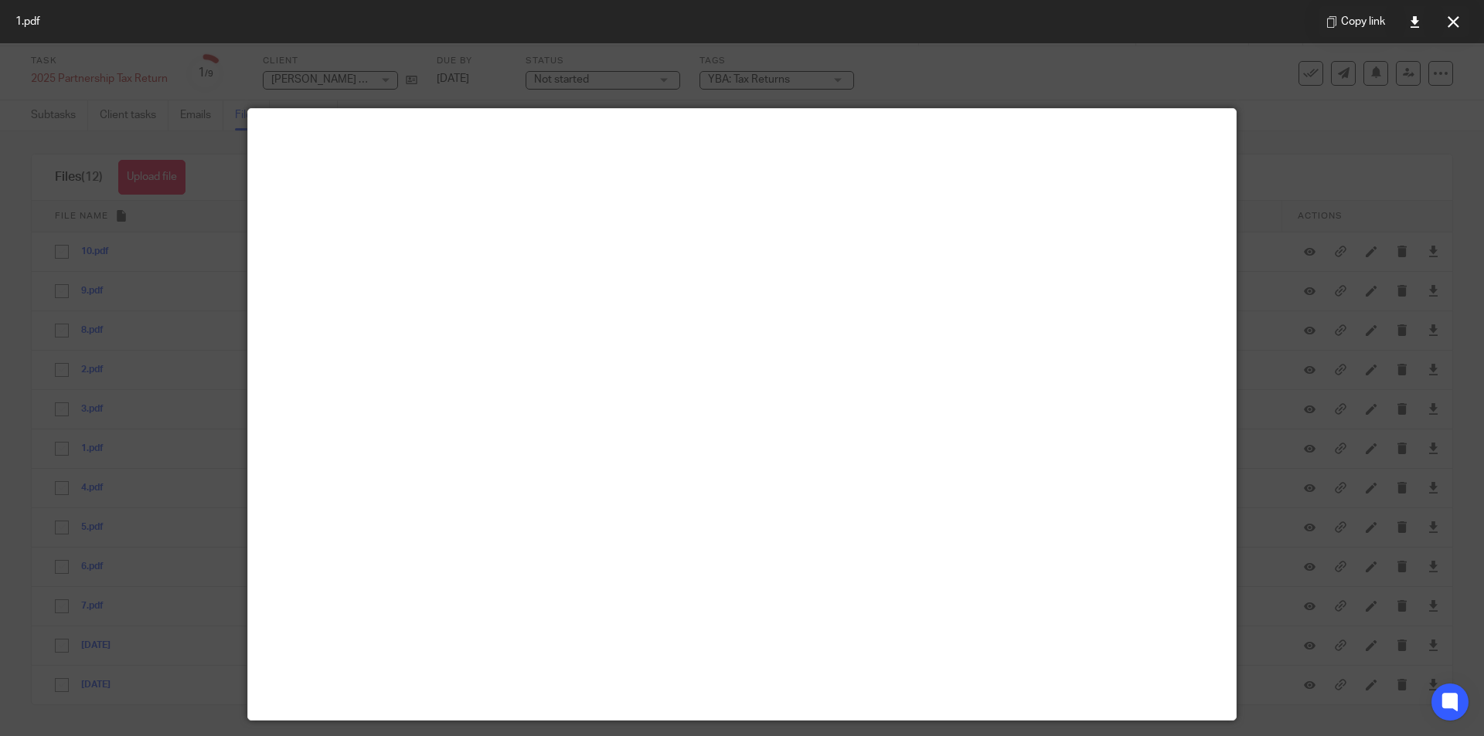
scroll to position [0, 0]
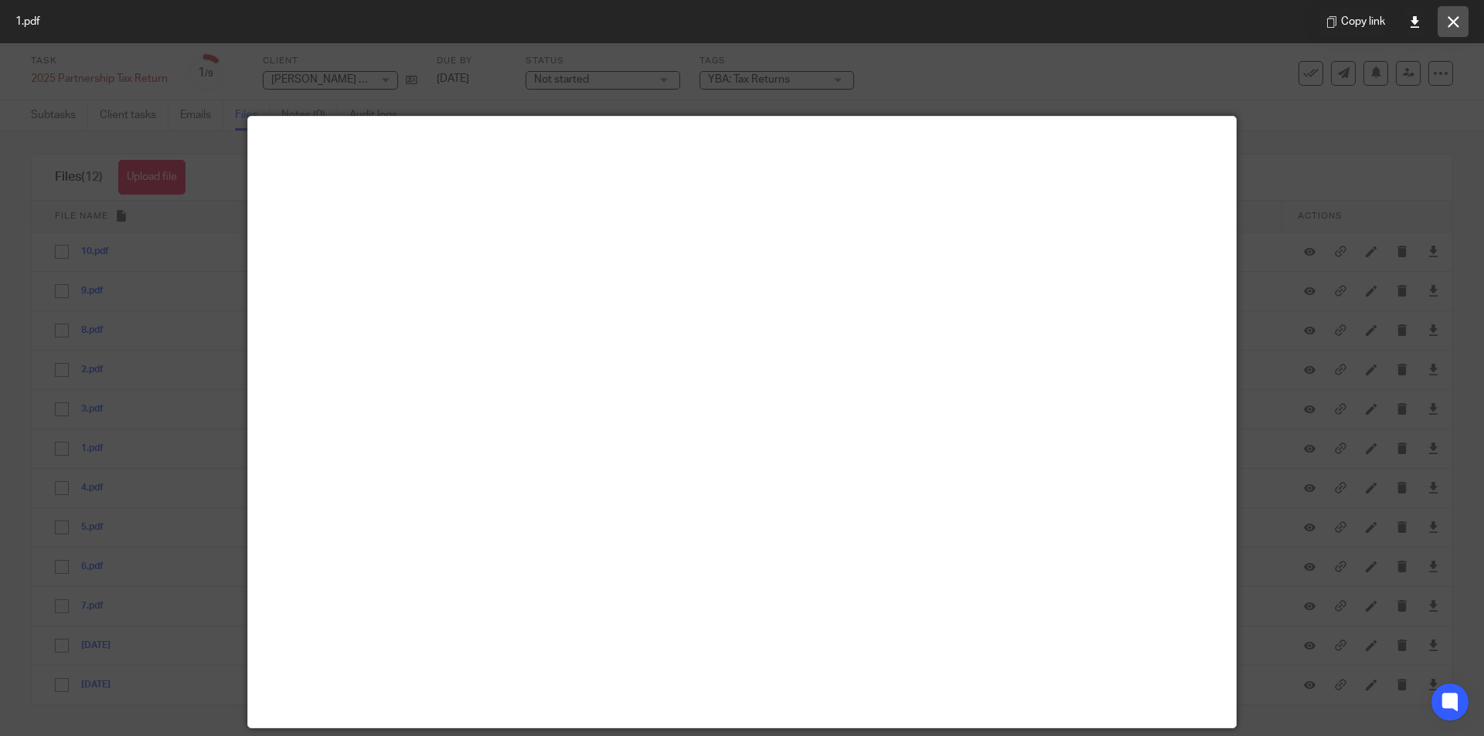
click at [1459, 25] on button at bounding box center [1452, 21] width 31 height 31
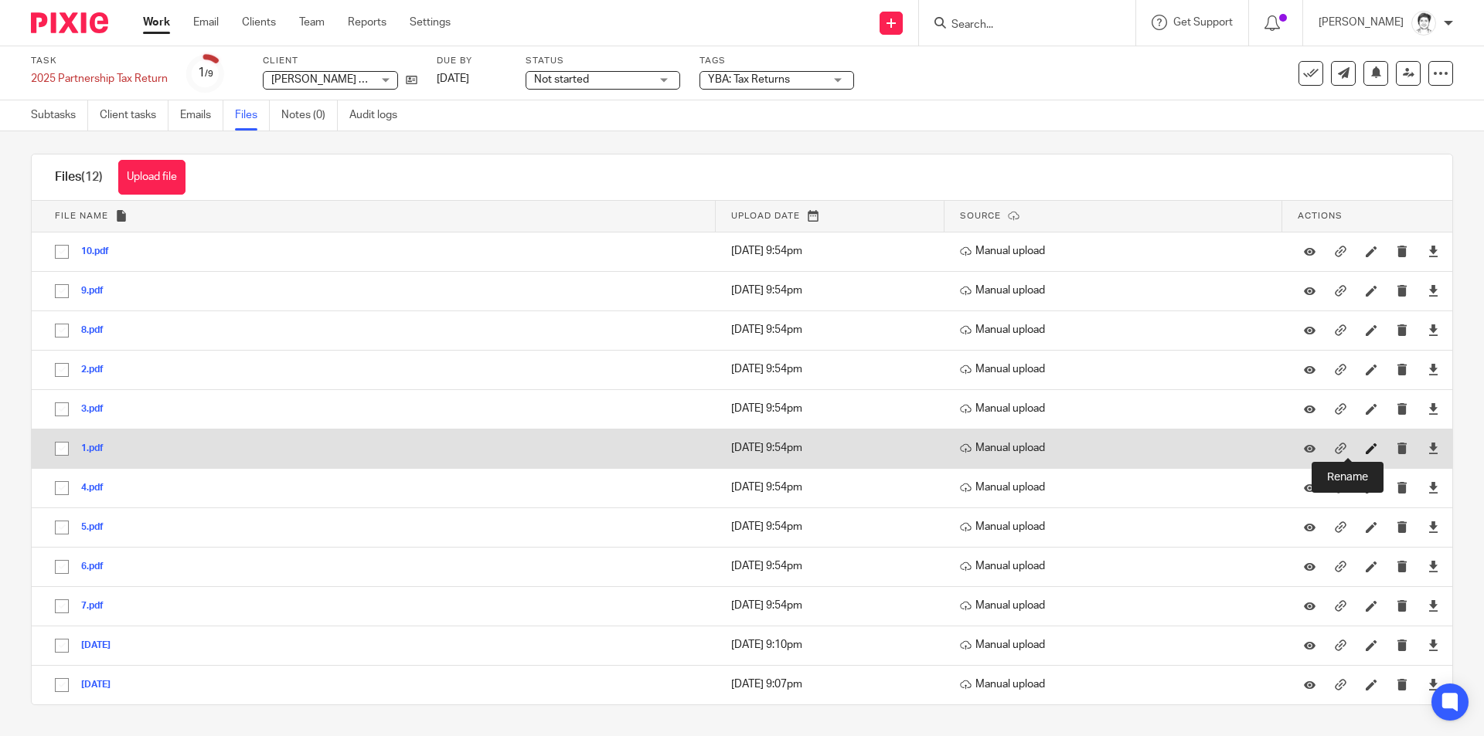
click at [1366, 450] on icon at bounding box center [1372, 449] width 12 height 12
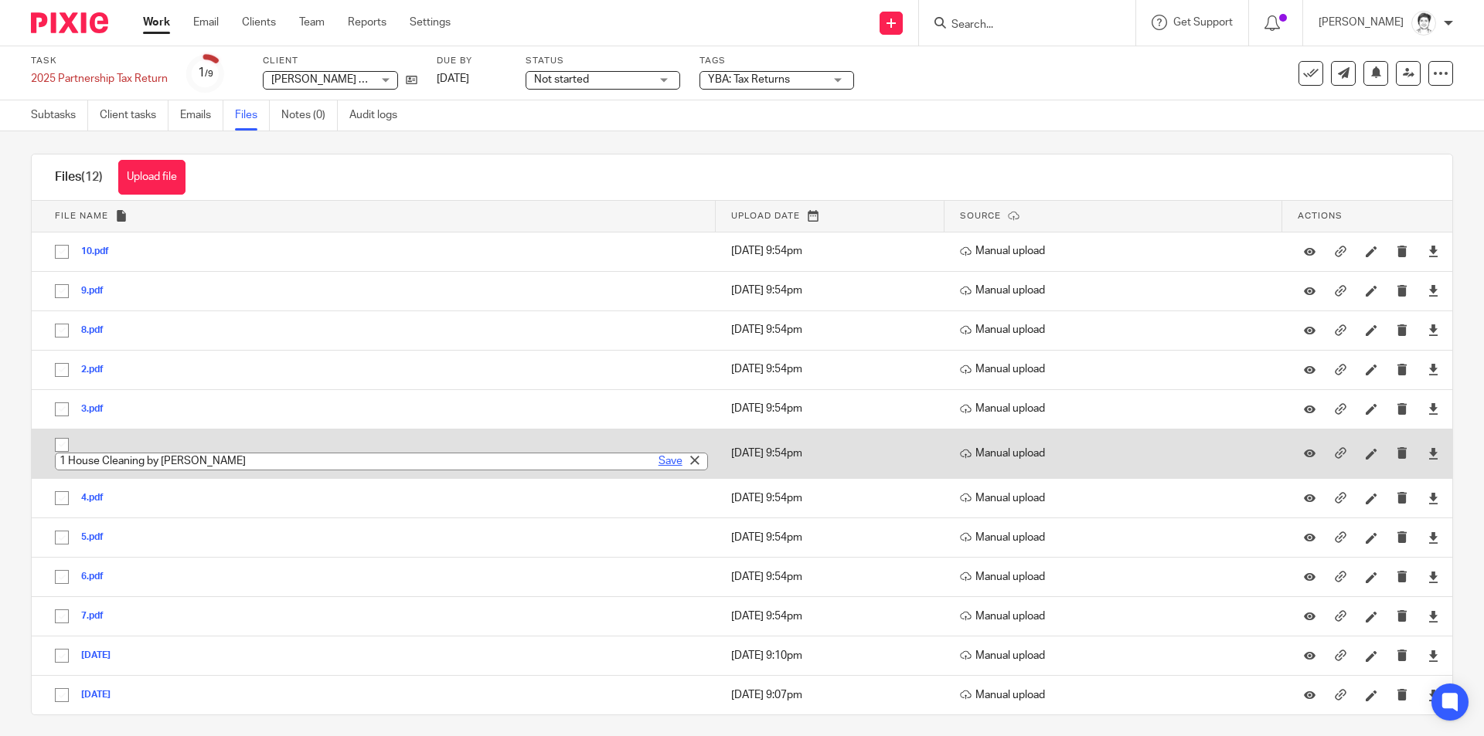
type input "1 House Cleaning by [PERSON_NAME]"
click at [658, 458] on link "Save" at bounding box center [670, 461] width 24 height 15
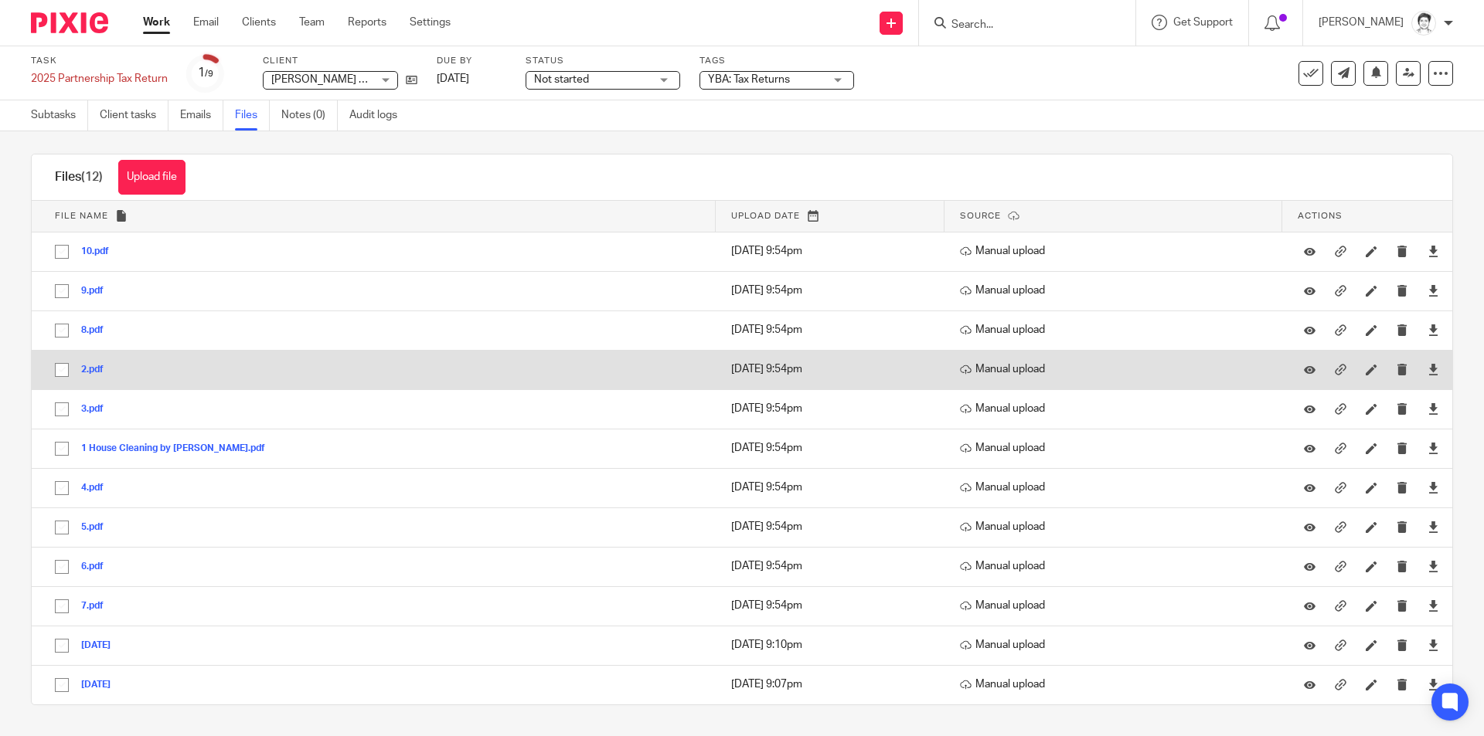
click at [104, 370] on button "2.pdf" at bounding box center [98, 370] width 34 height 11
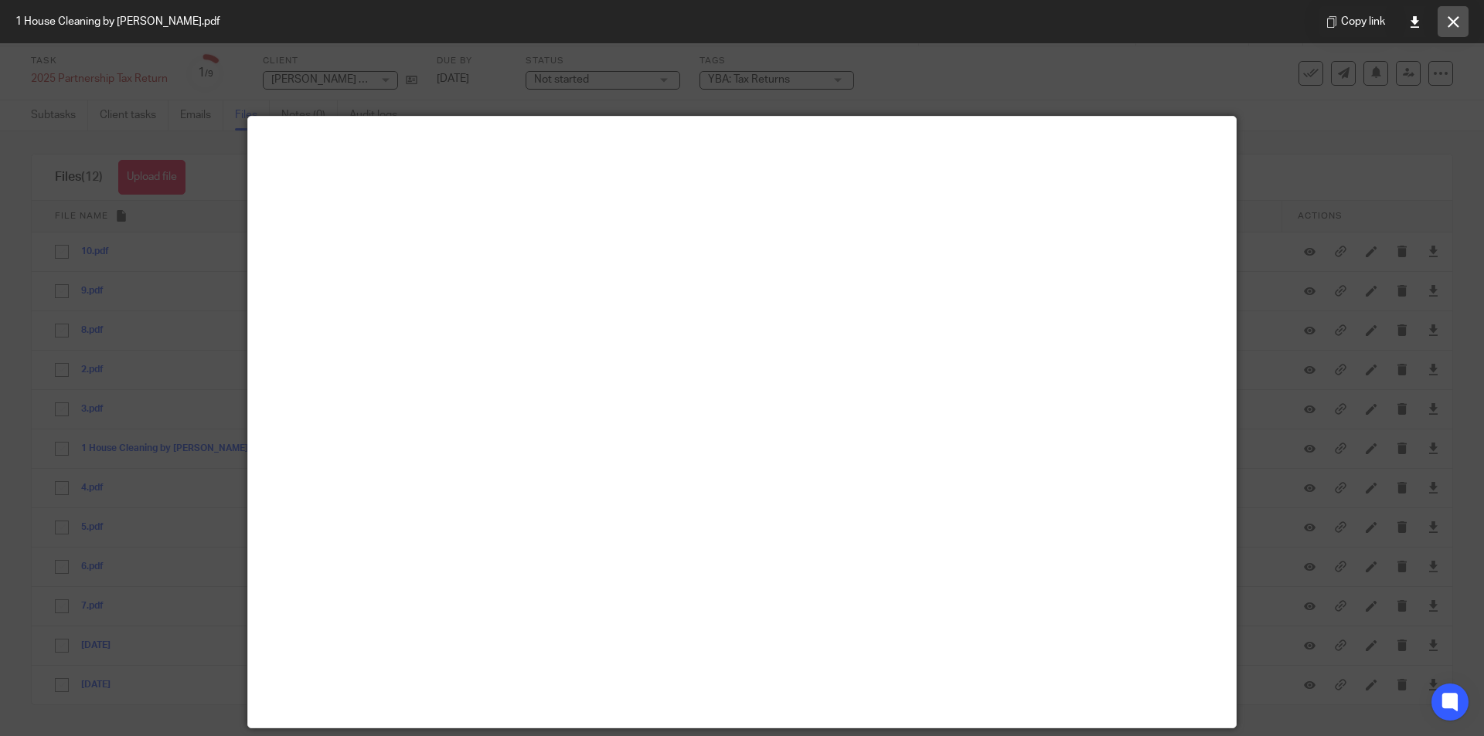
click at [1451, 28] on button at bounding box center [1452, 21] width 31 height 31
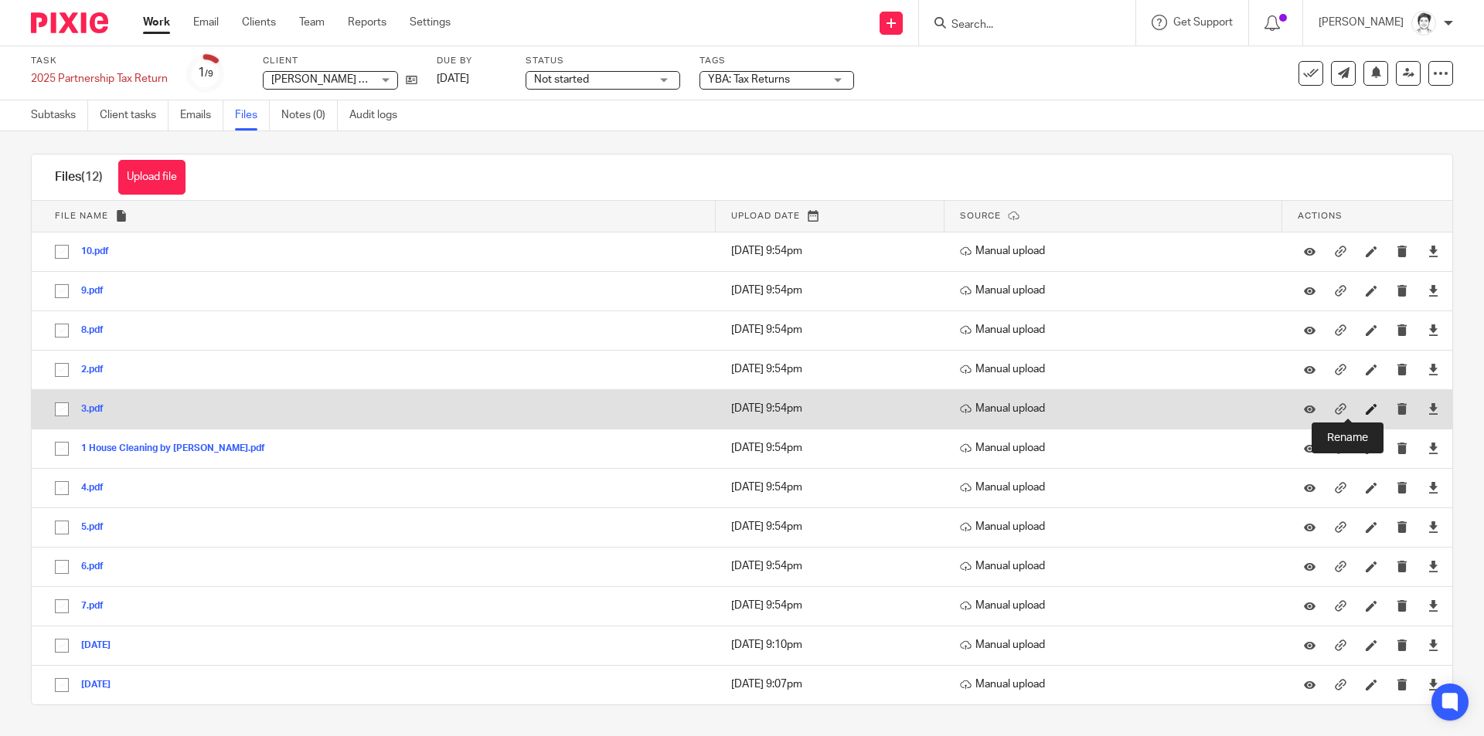
drag, startPoint x: 1343, startPoint y: 410, endPoint x: 1322, endPoint y: 407, distance: 21.0
click at [1366, 410] on icon at bounding box center [1372, 409] width 12 height 12
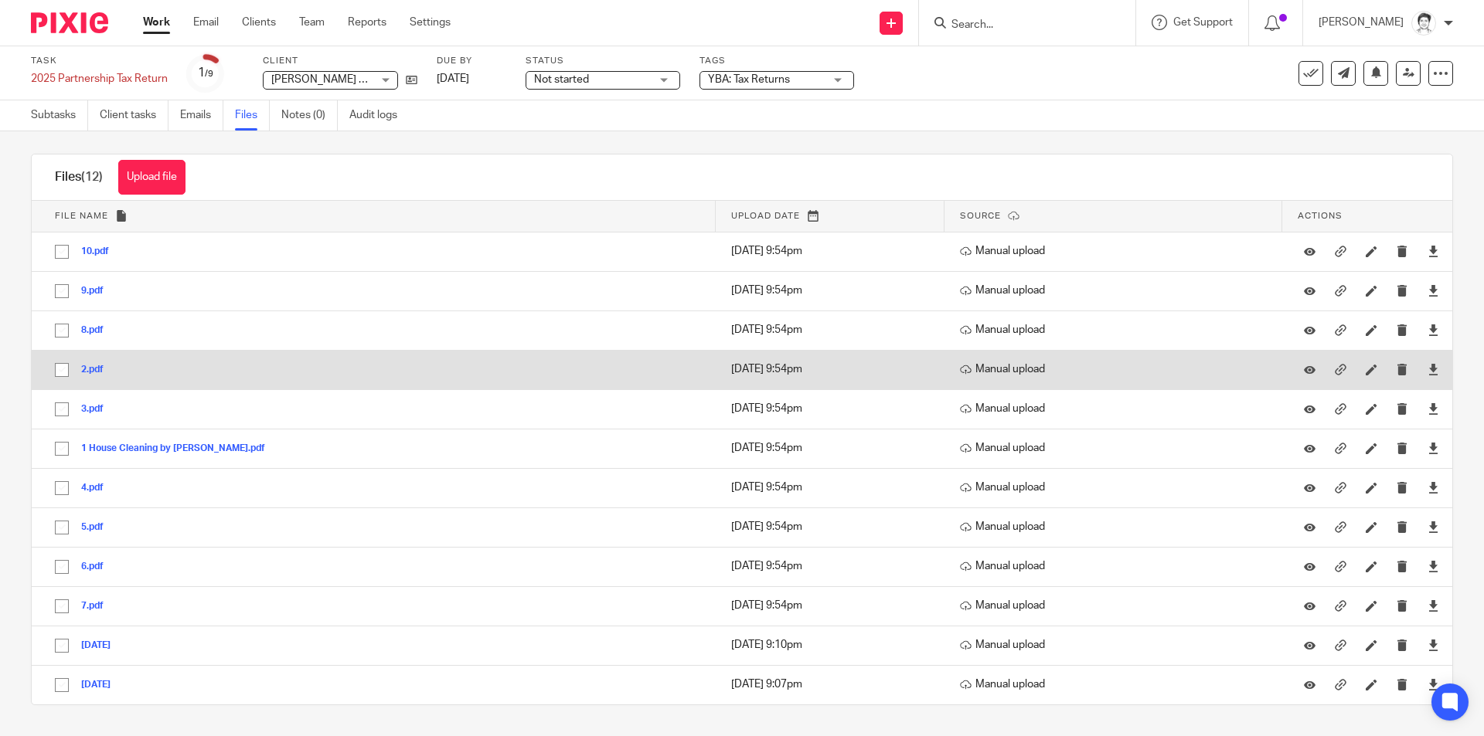
click at [93, 373] on button "2.pdf" at bounding box center [98, 370] width 34 height 11
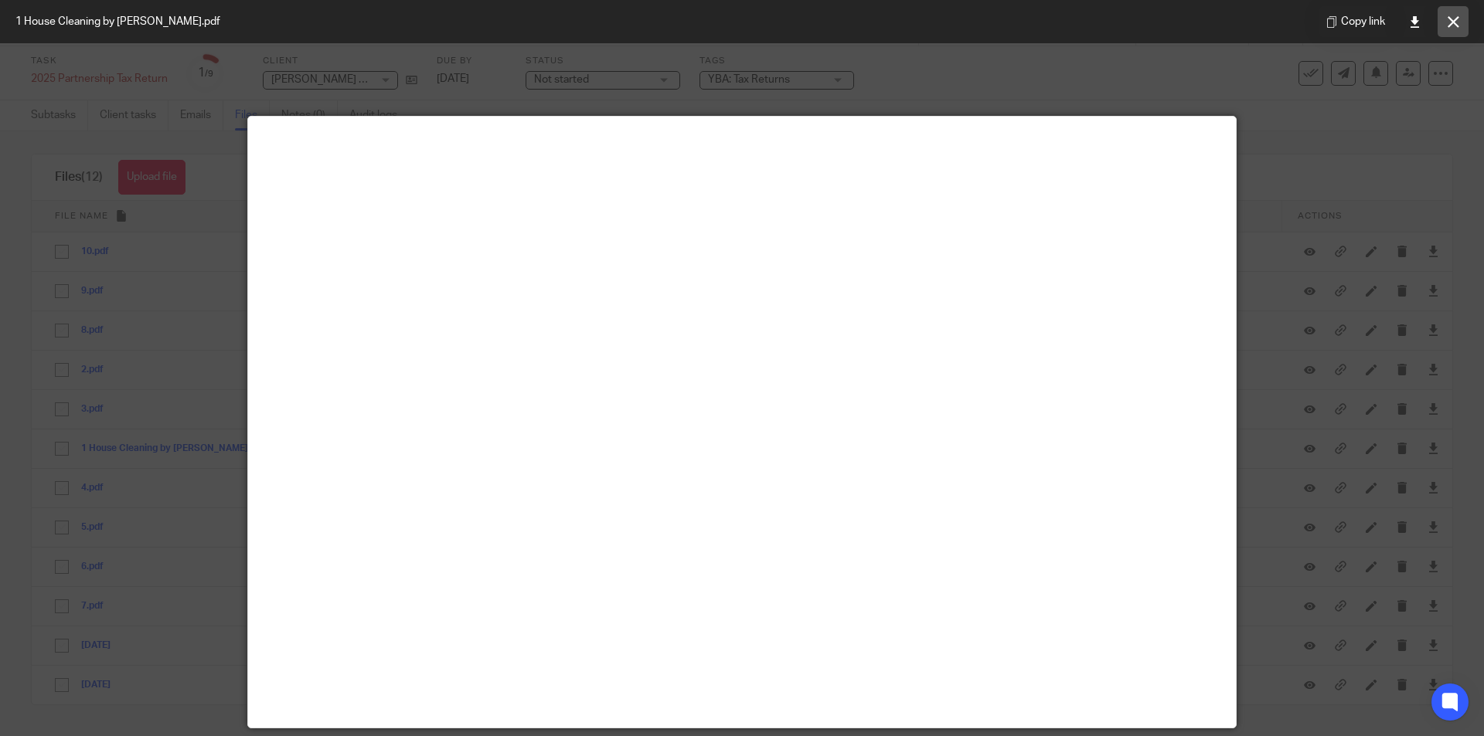
click at [1454, 16] on icon at bounding box center [1453, 22] width 12 height 12
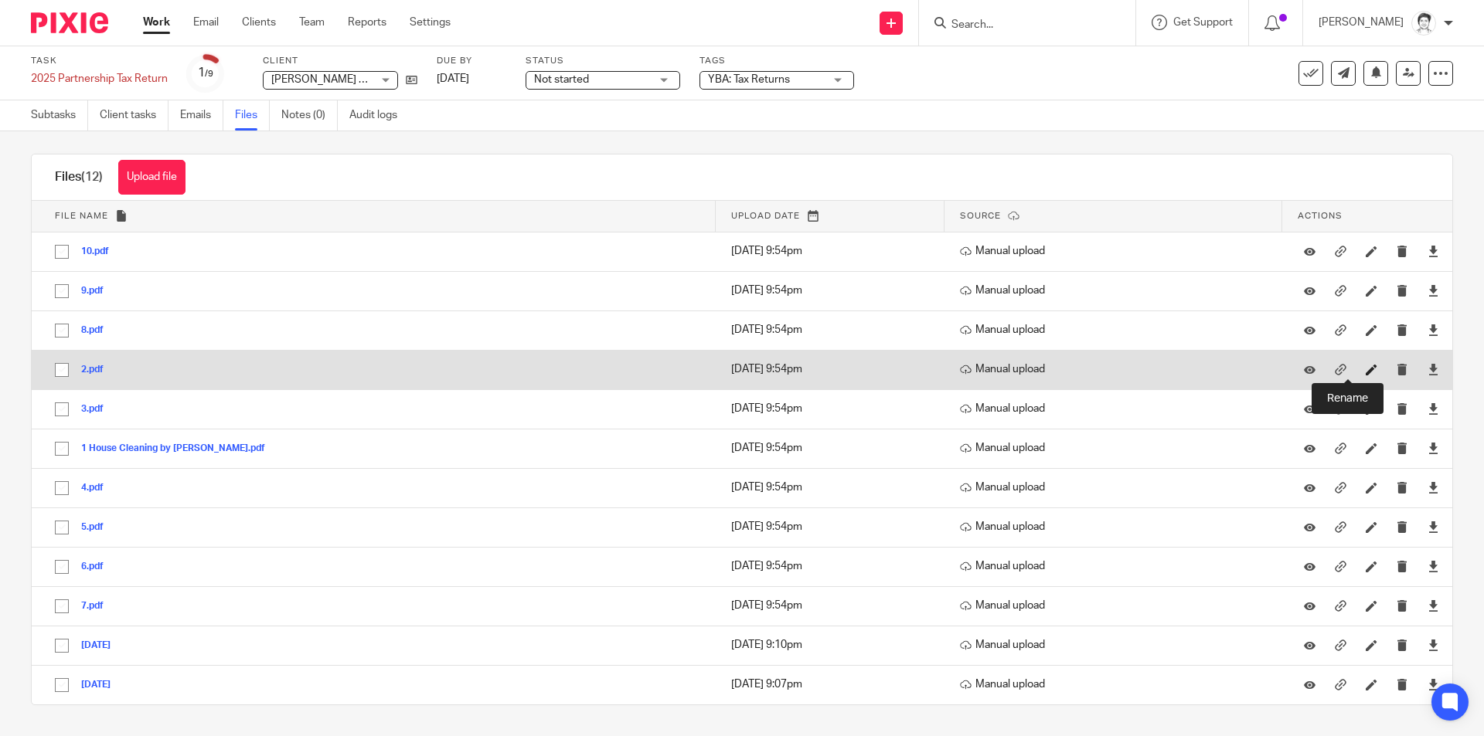
click at [1366, 371] on icon at bounding box center [1372, 370] width 12 height 12
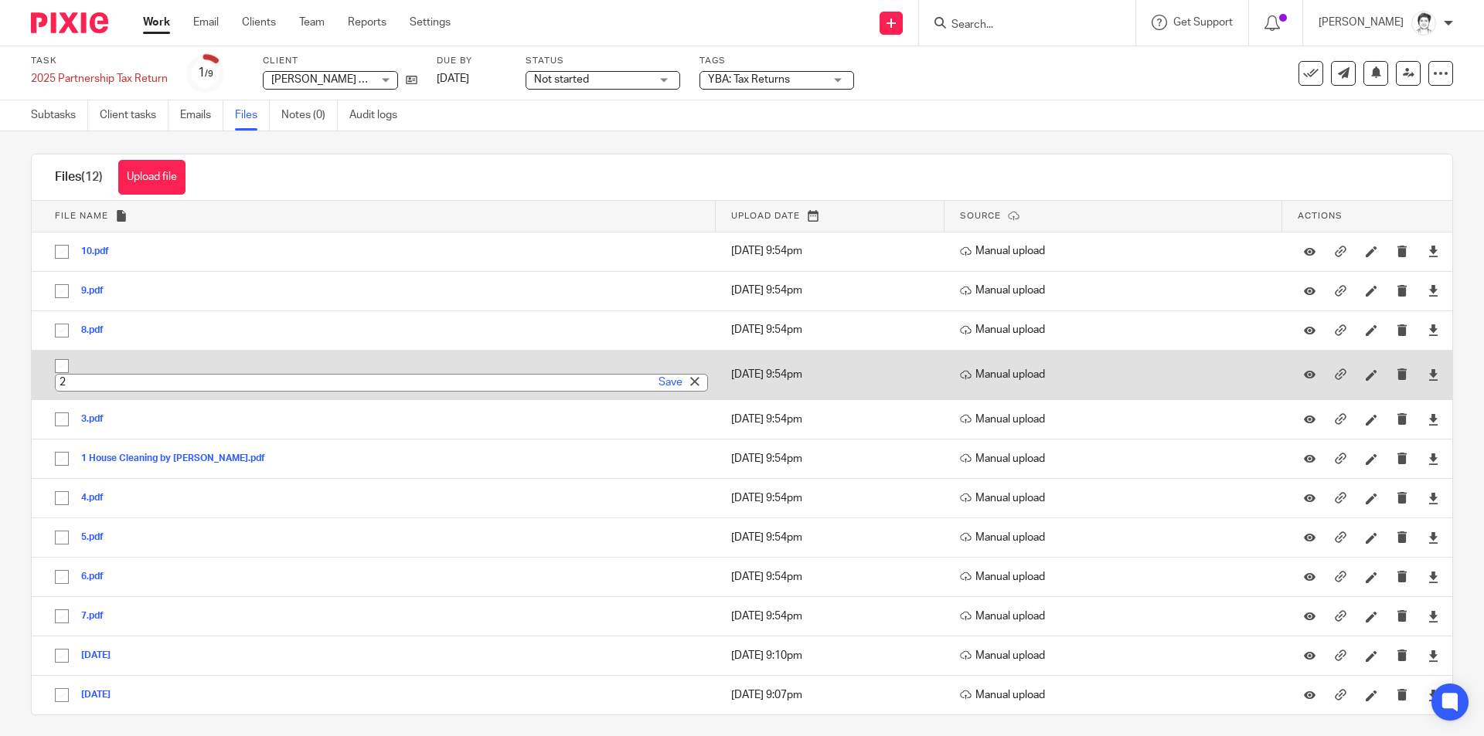
type input "H"
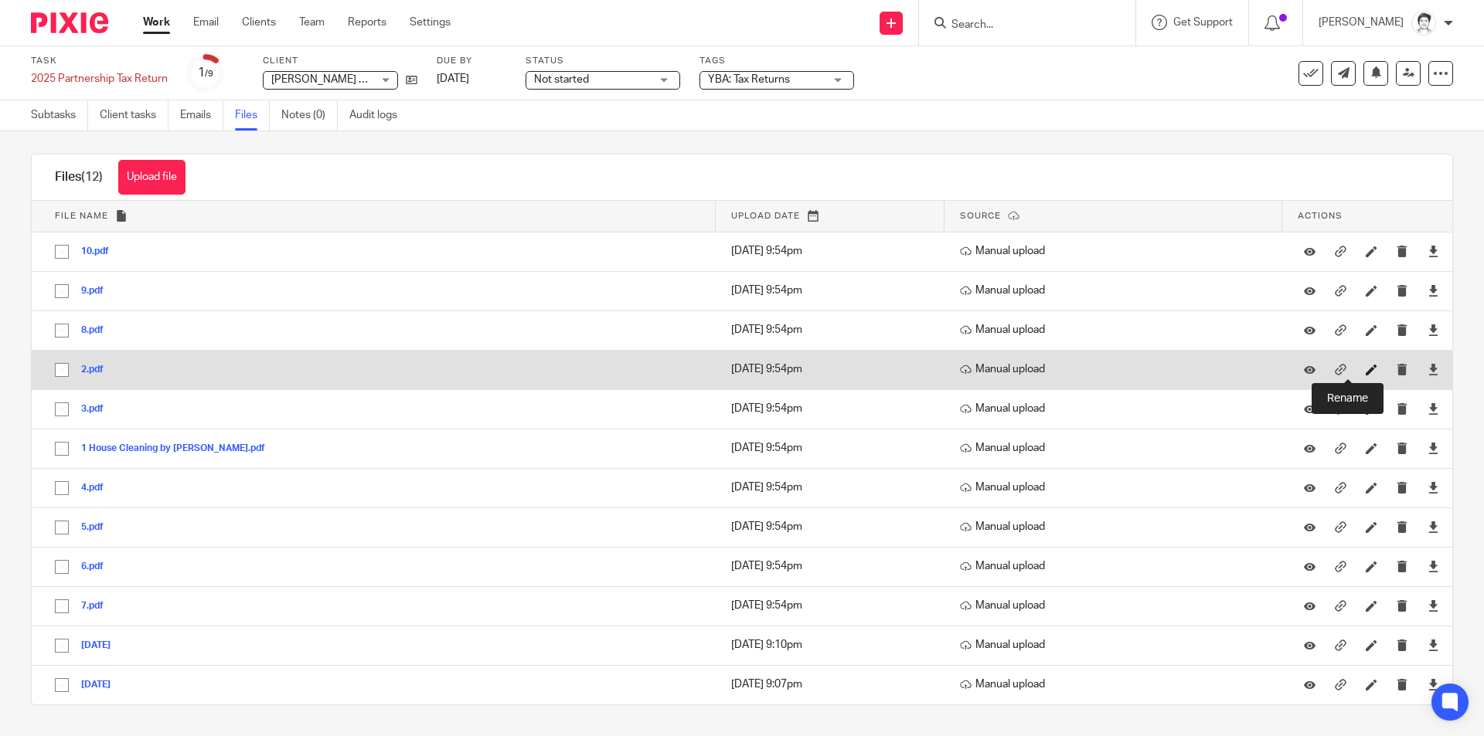
click at [1366, 372] on icon at bounding box center [1372, 370] width 12 height 12
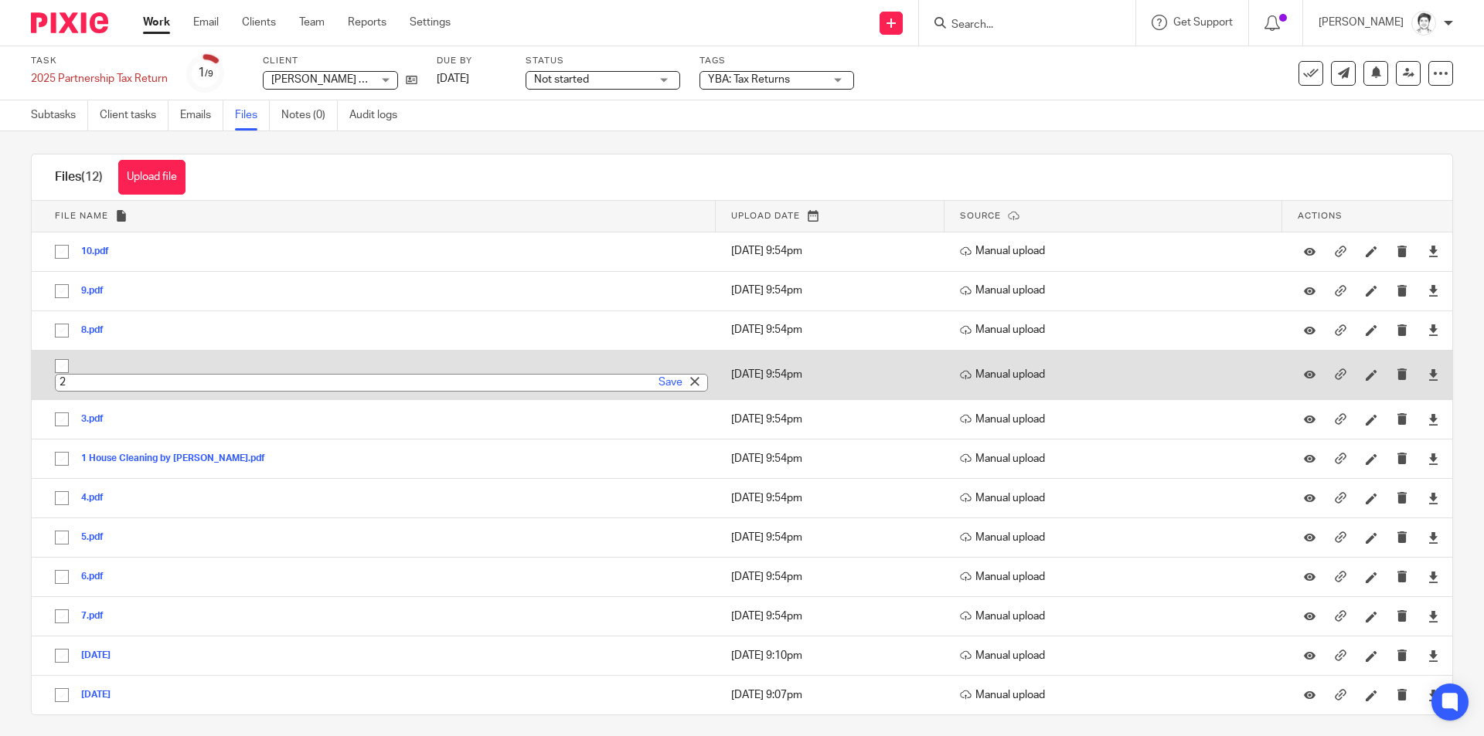
click at [126, 390] on input "2" at bounding box center [381, 383] width 653 height 18
type input "2 House Cleaning by [PERSON_NAME]"
click at [660, 379] on link "Save" at bounding box center [670, 382] width 24 height 15
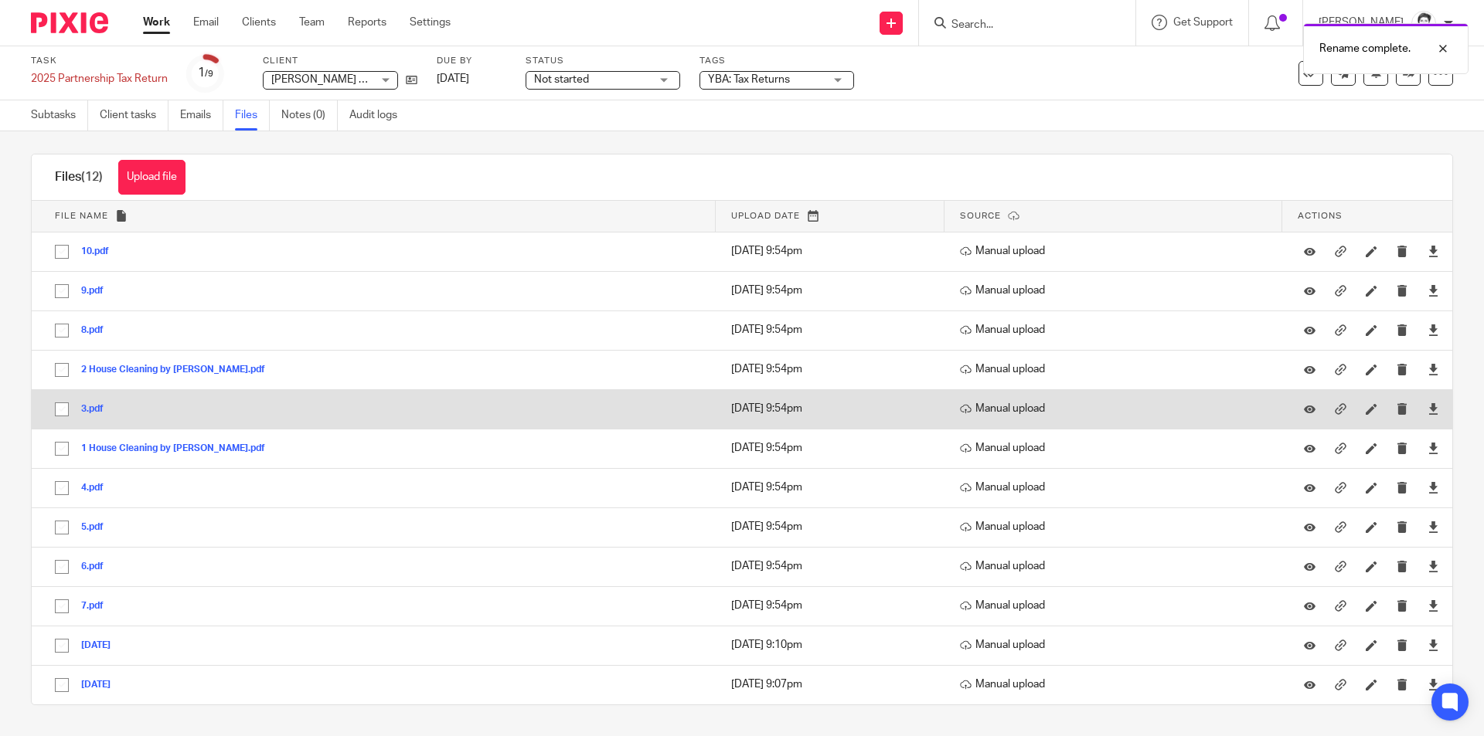
click at [90, 409] on button "3.pdf" at bounding box center [98, 409] width 34 height 11
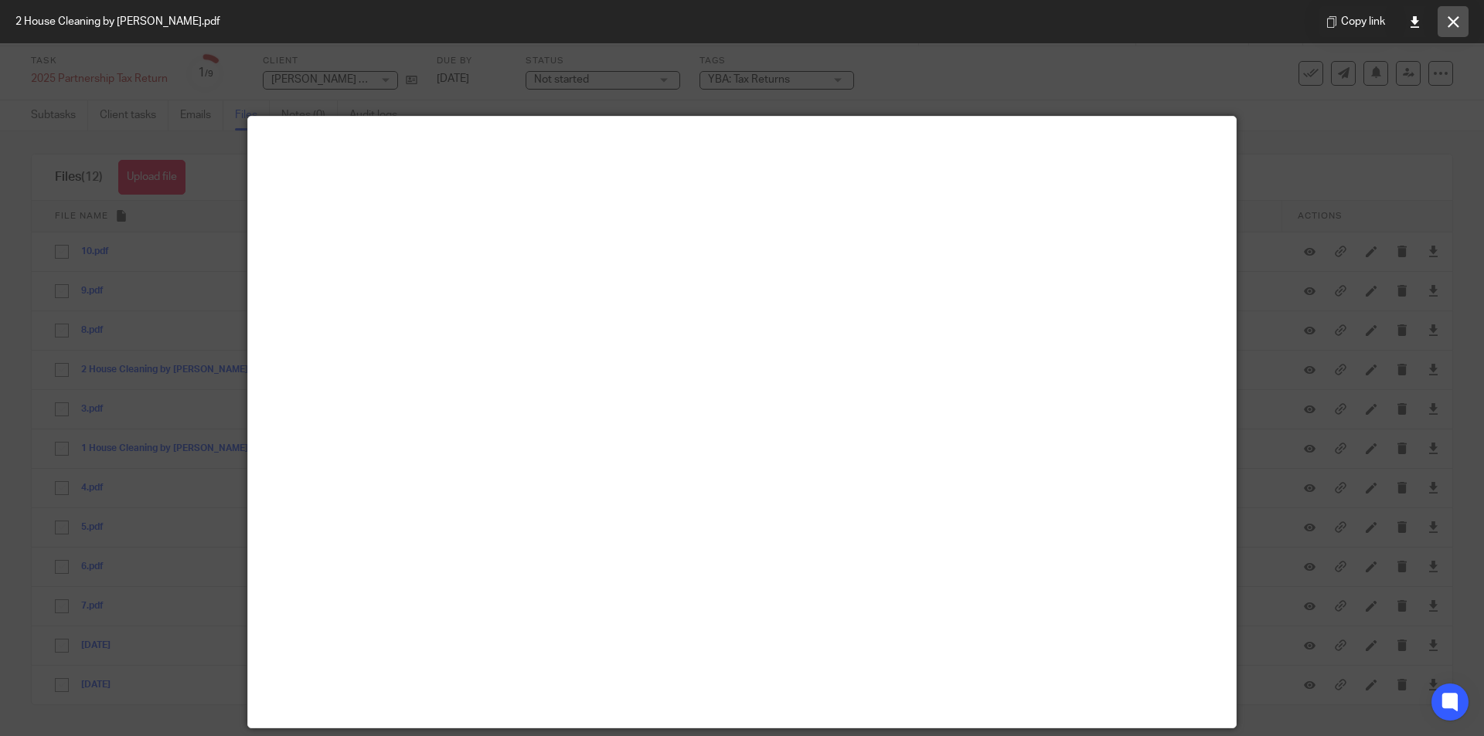
click at [1459, 26] on button at bounding box center [1452, 21] width 31 height 31
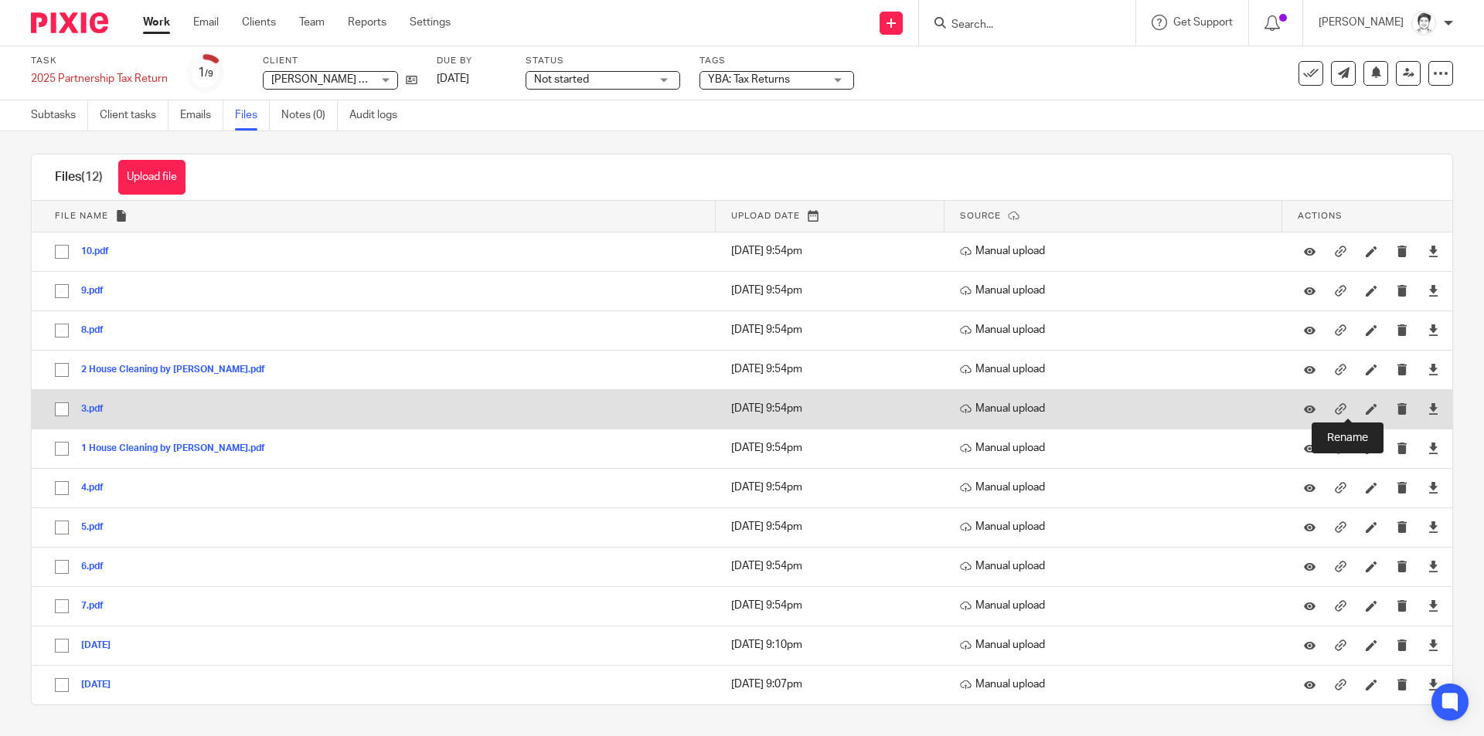
drag, startPoint x: 1346, startPoint y: 408, endPoint x: 991, endPoint y: 409, distance: 355.5
click at [1366, 409] on icon at bounding box center [1372, 409] width 12 height 12
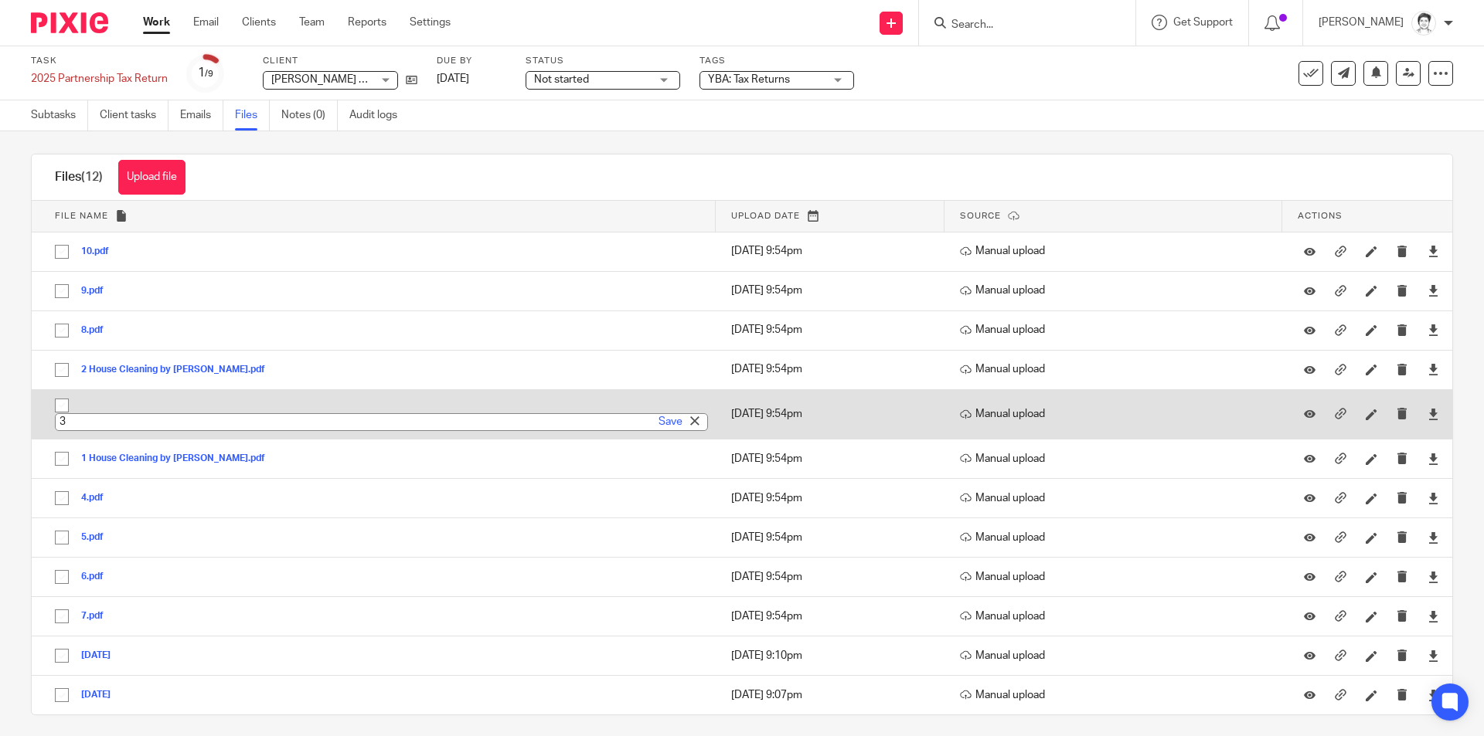
click at [124, 426] on input "3" at bounding box center [381, 422] width 653 height 18
type input "3 House Cleaning by [PERSON_NAME] km"
click at [659, 424] on link "Save" at bounding box center [670, 421] width 24 height 15
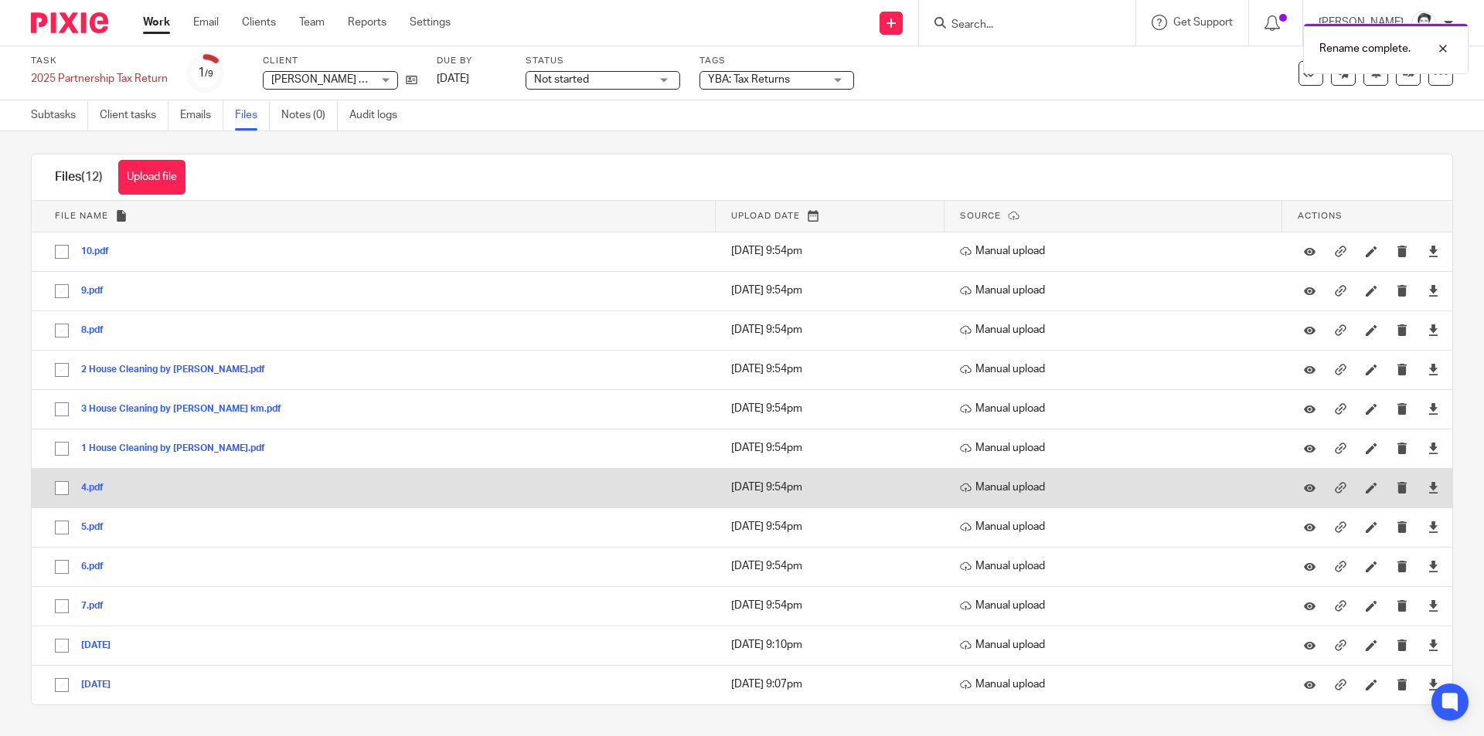
click at [89, 490] on button "4.pdf" at bounding box center [98, 488] width 34 height 11
click at [89, 490] on div "Files (12) Upload file Download selected Delete selected File name Upload date …" at bounding box center [742, 430] width 1422 height 552
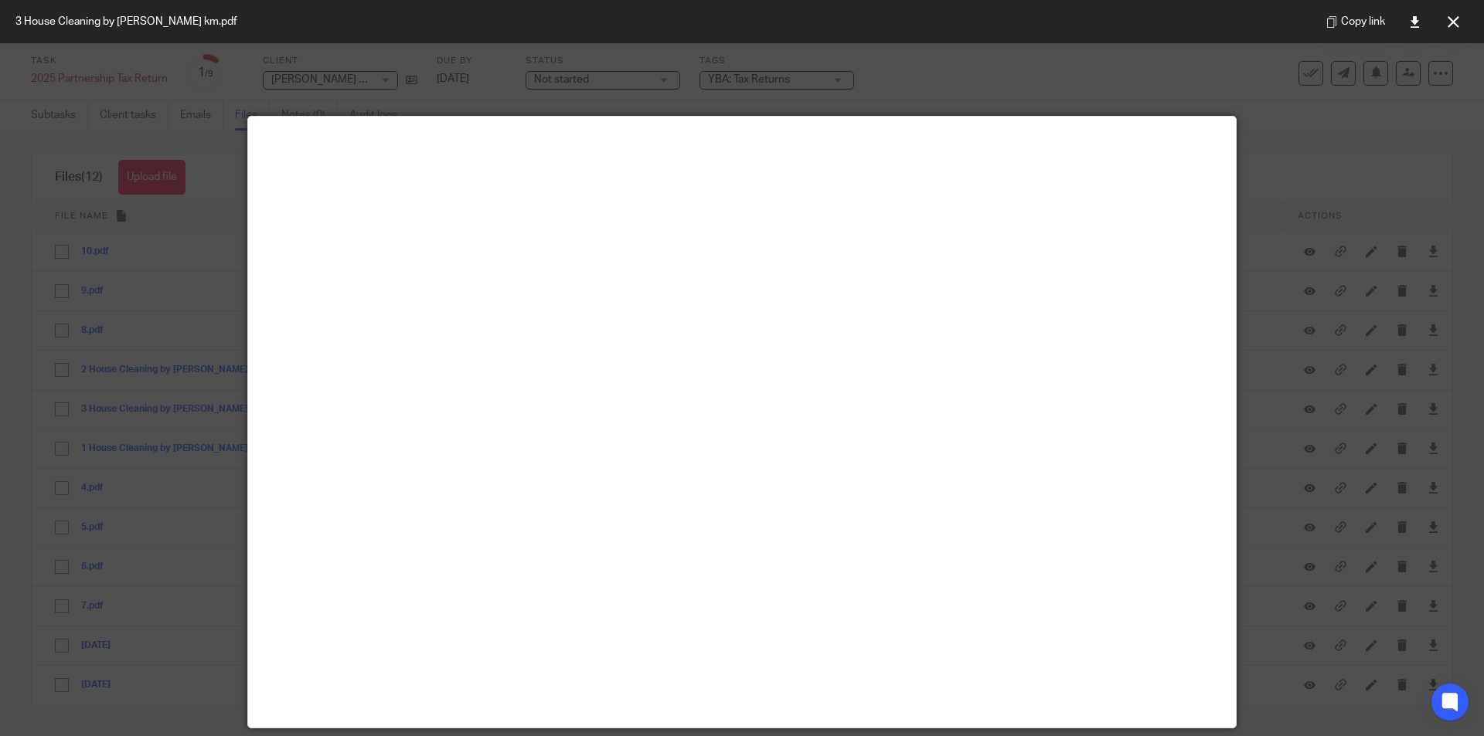
click at [1456, 26] on icon at bounding box center [1453, 22] width 12 height 12
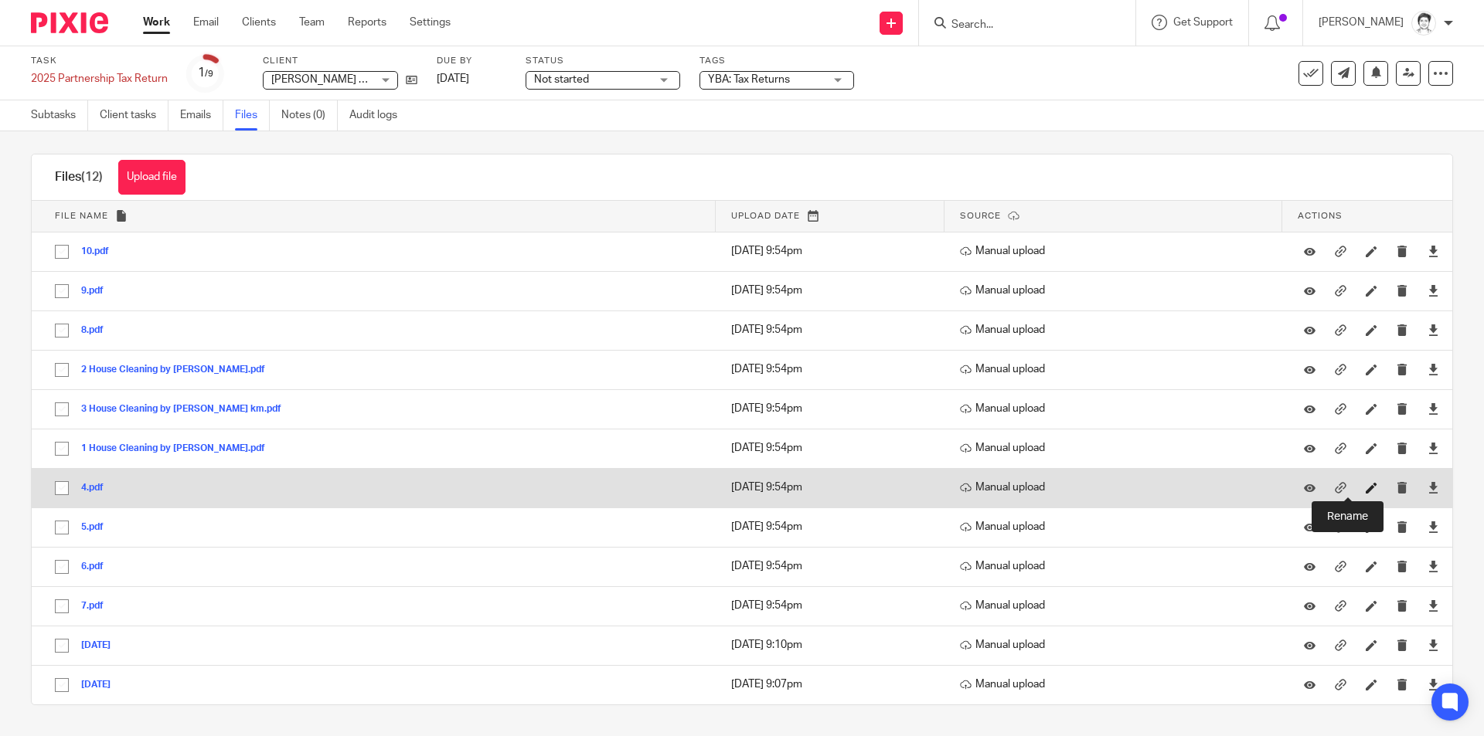
click at [1366, 488] on icon at bounding box center [1372, 488] width 12 height 12
click at [146, 490] on td "4.pdf 4 Save" at bounding box center [374, 487] width 684 height 39
click at [1366, 490] on icon at bounding box center [1372, 488] width 12 height 12
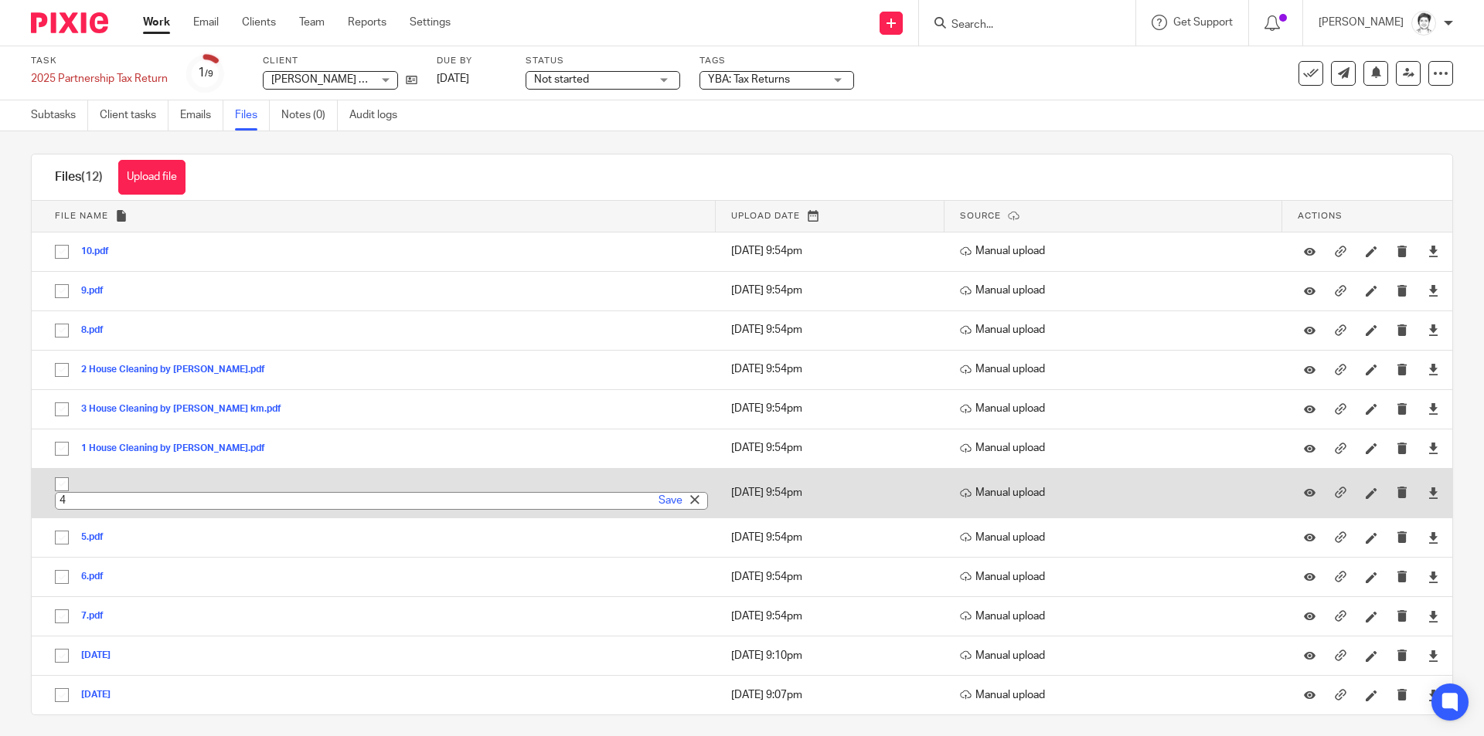
click at [108, 497] on input "4" at bounding box center [381, 501] width 653 height 18
type input "4 House cleaning by [PERSON_NAME] total km"
click at [658, 500] on link "Save" at bounding box center [670, 500] width 24 height 15
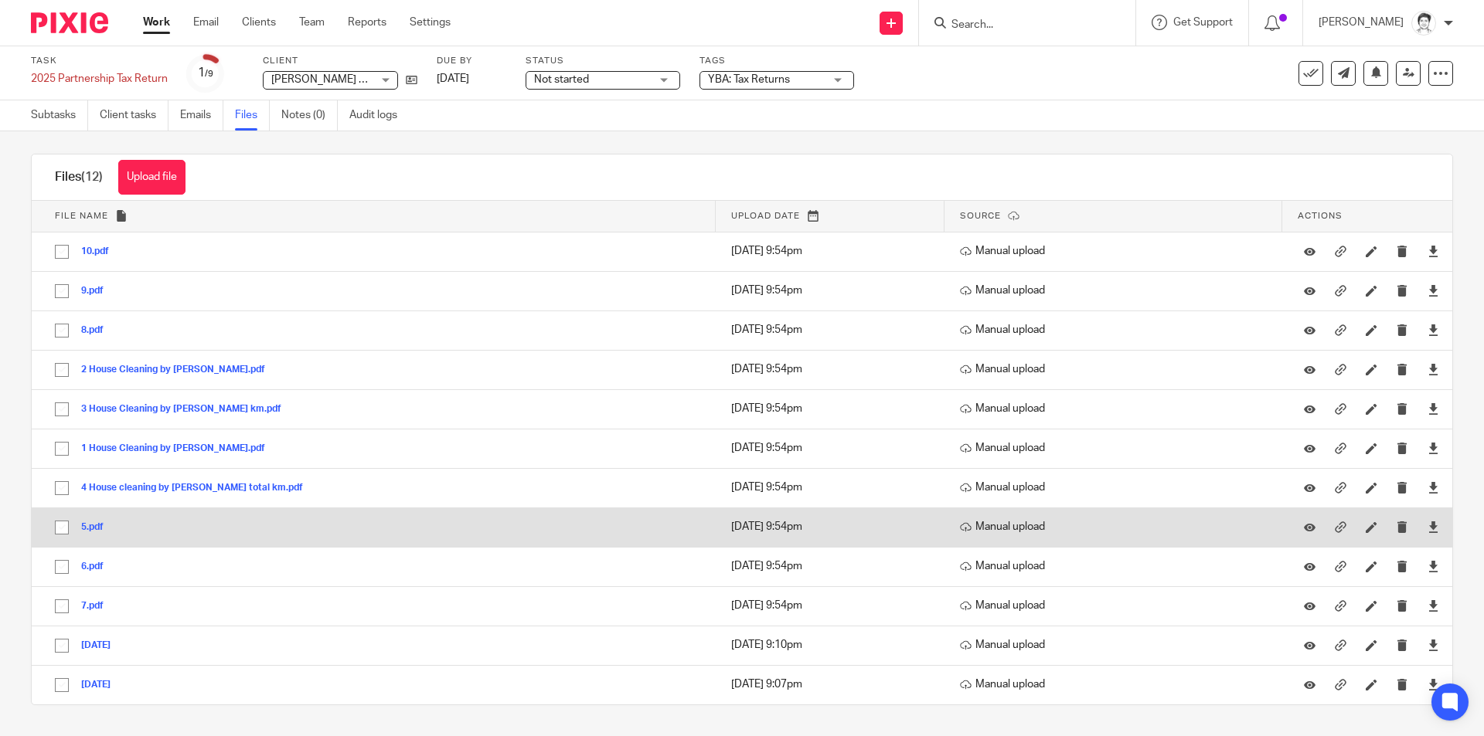
click at [104, 526] on button "5.pdf" at bounding box center [98, 527] width 34 height 11
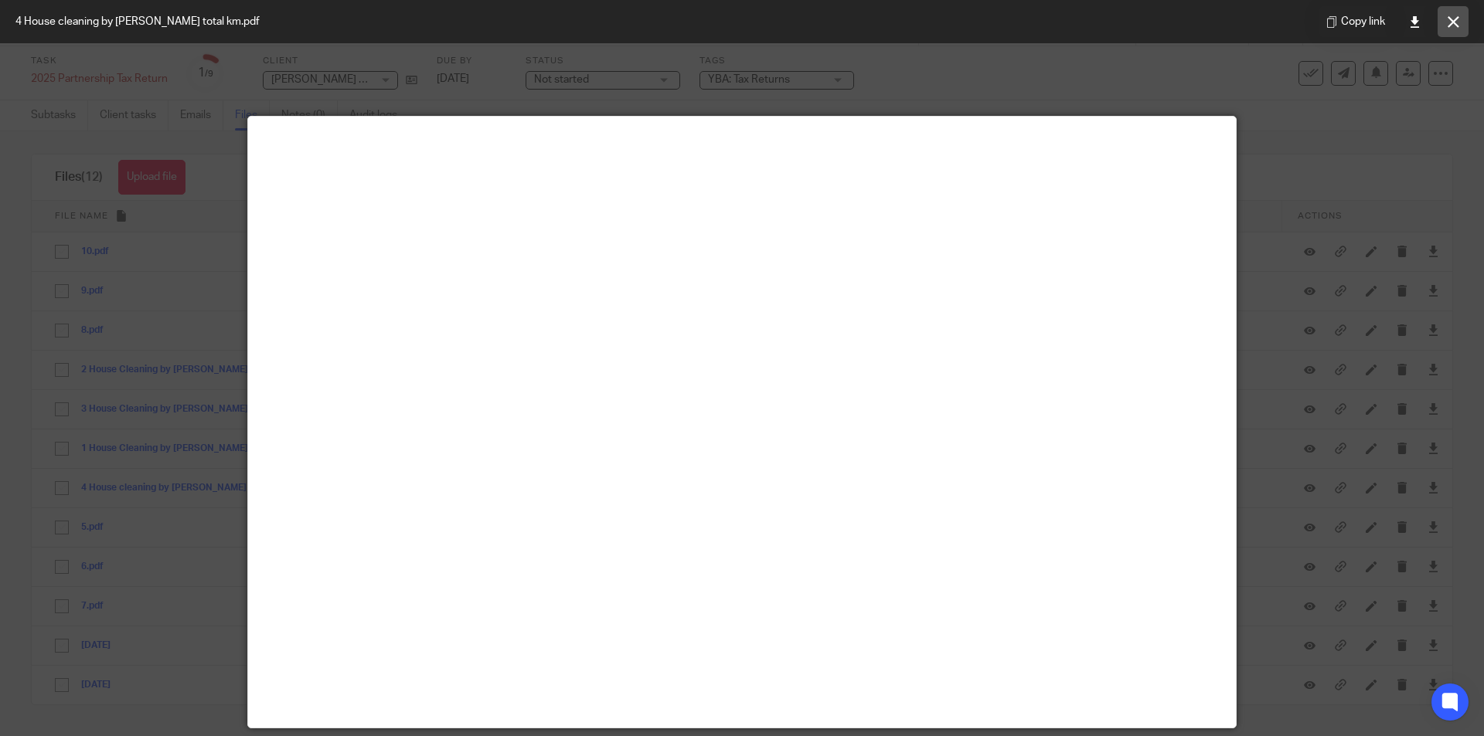
click at [1458, 18] on icon at bounding box center [1453, 22] width 12 height 12
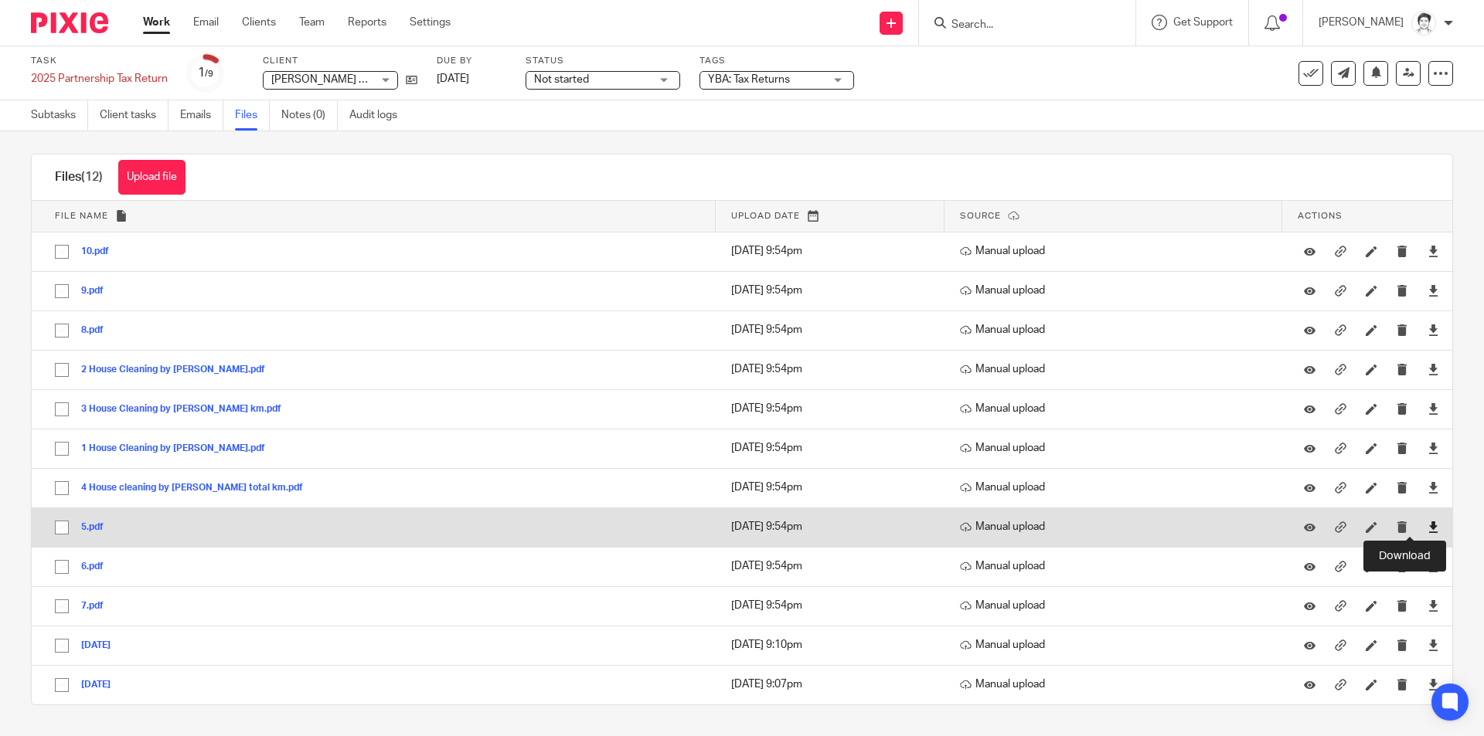
click at [1427, 523] on icon at bounding box center [1433, 528] width 12 height 12
click at [100, 527] on button "5.pdf" at bounding box center [98, 527] width 34 height 11
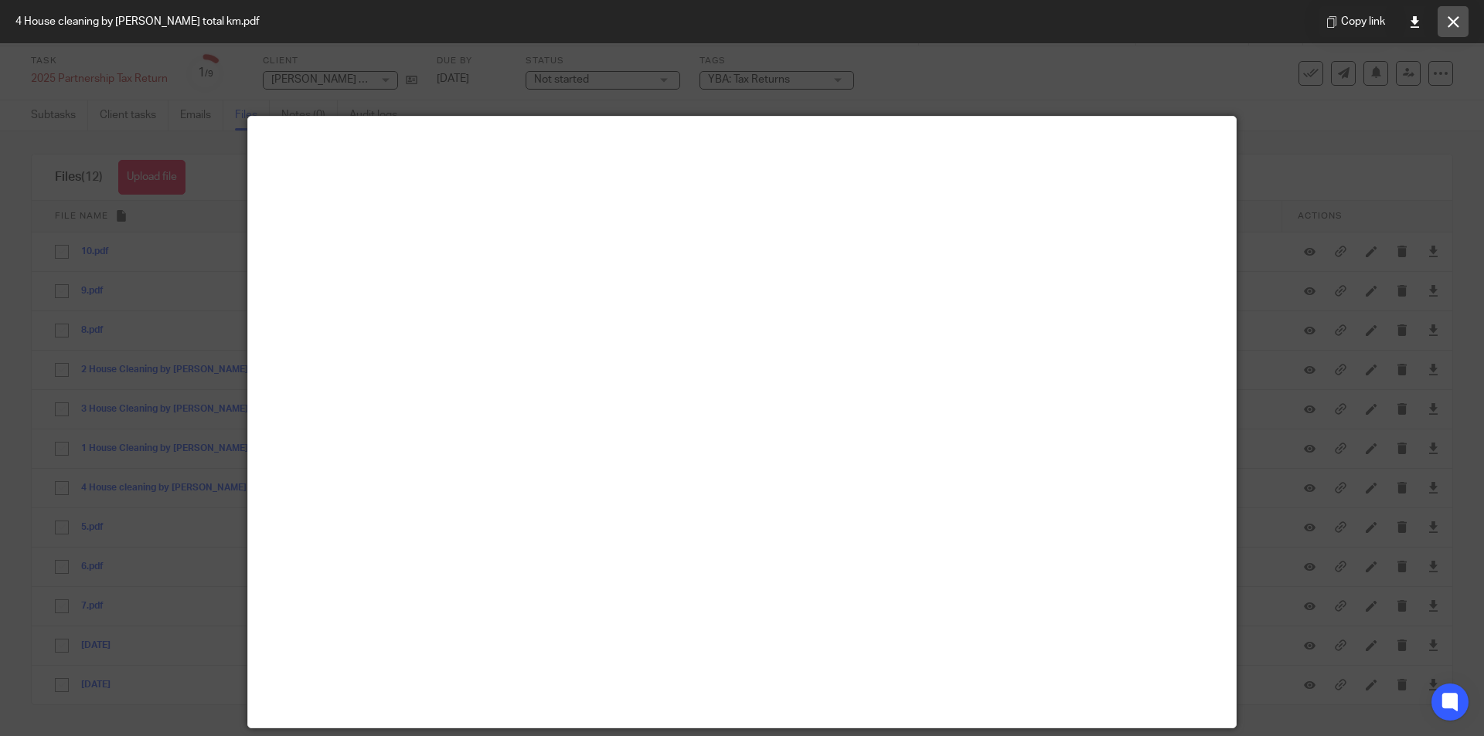
click at [1457, 26] on icon at bounding box center [1453, 22] width 12 height 12
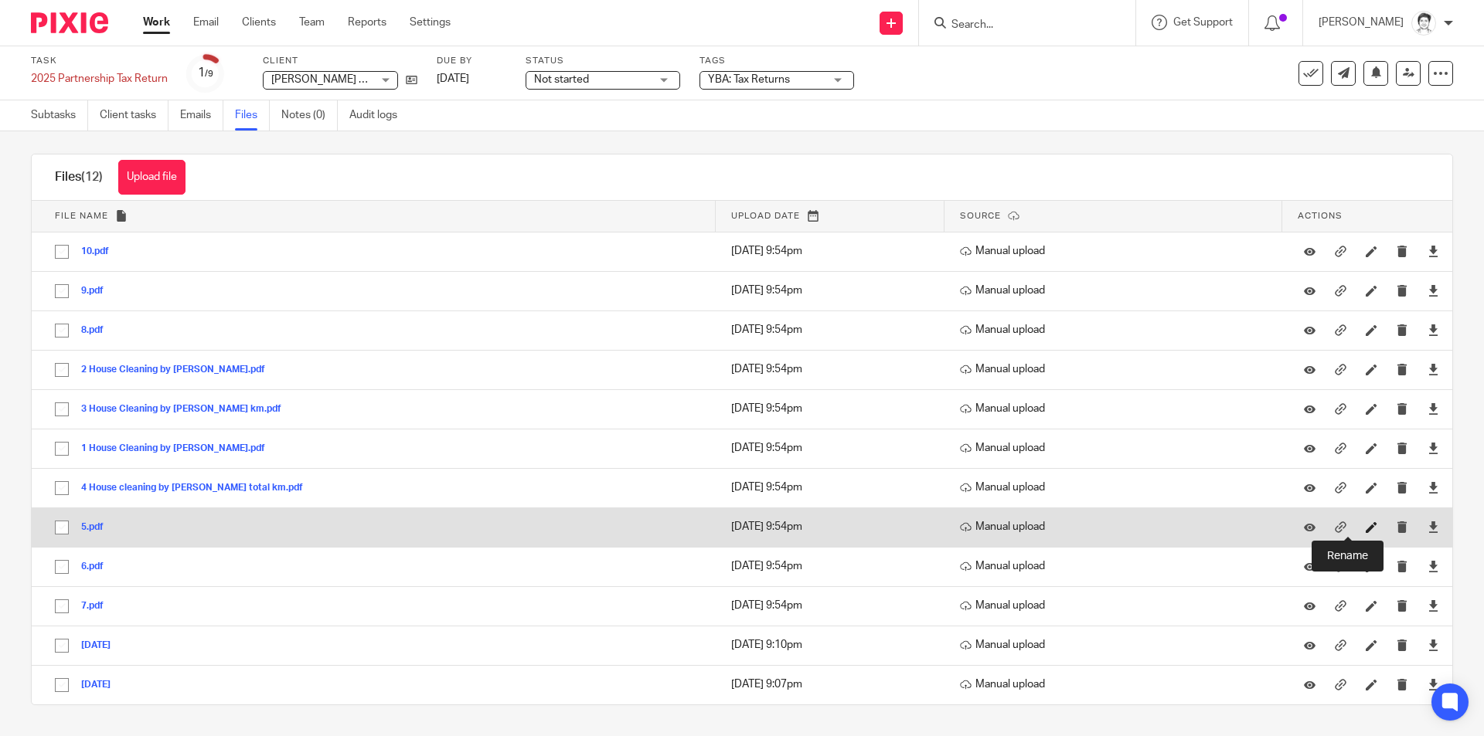
click at [1366, 529] on icon at bounding box center [1372, 528] width 12 height 12
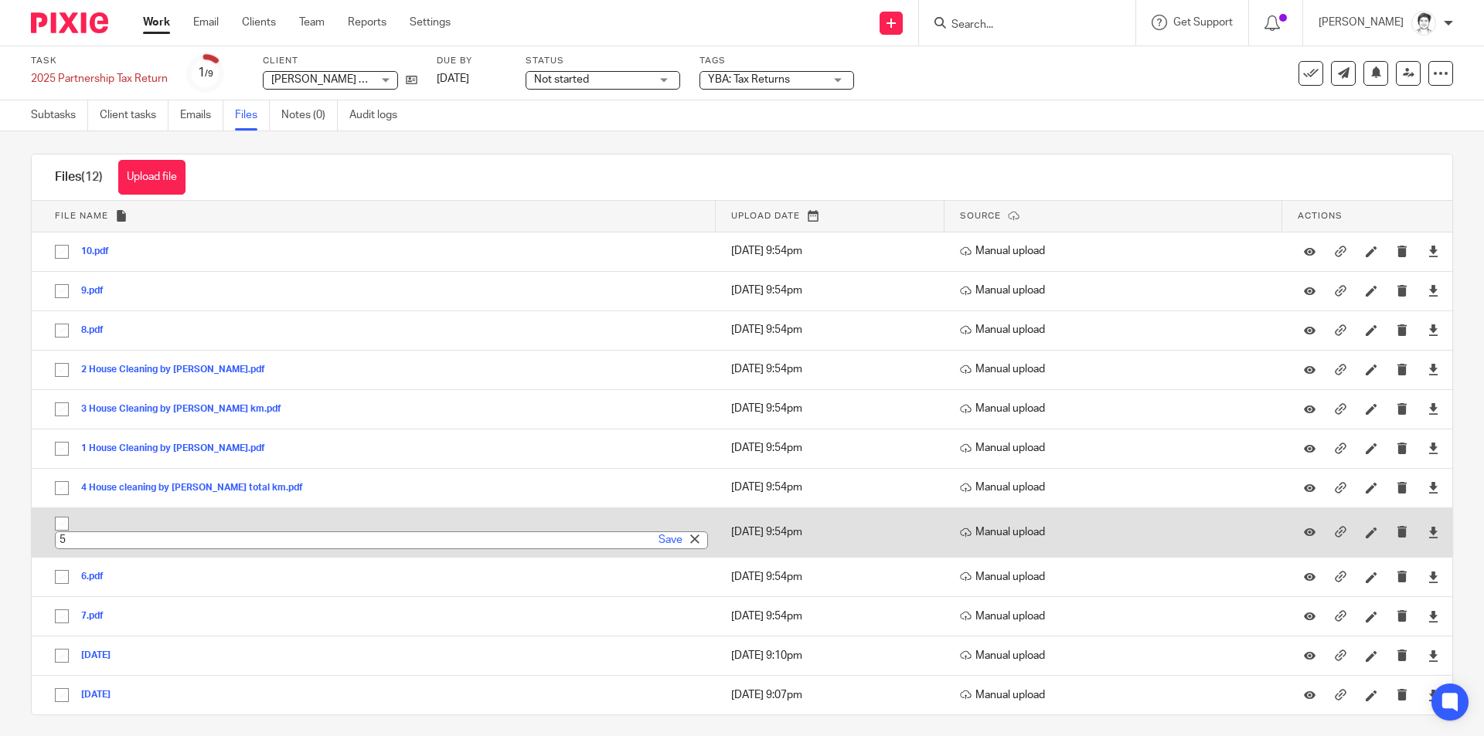
click at [165, 539] on input "5" at bounding box center [381, 541] width 653 height 18
type input "5 Garden Maintenance ([PERSON_NAME])"
click at [658, 535] on link "Save" at bounding box center [670, 539] width 24 height 15
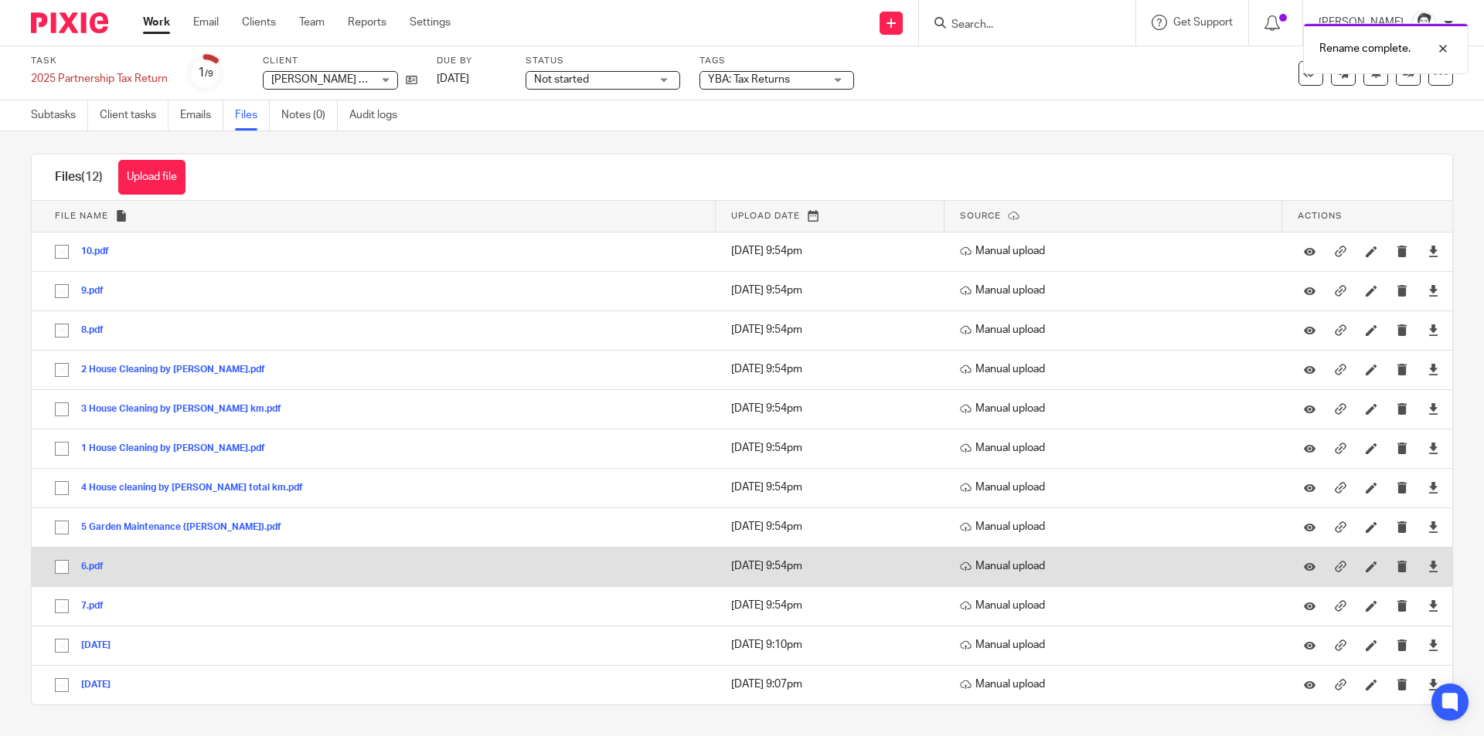
click at [92, 565] on button "6.pdf" at bounding box center [98, 567] width 34 height 11
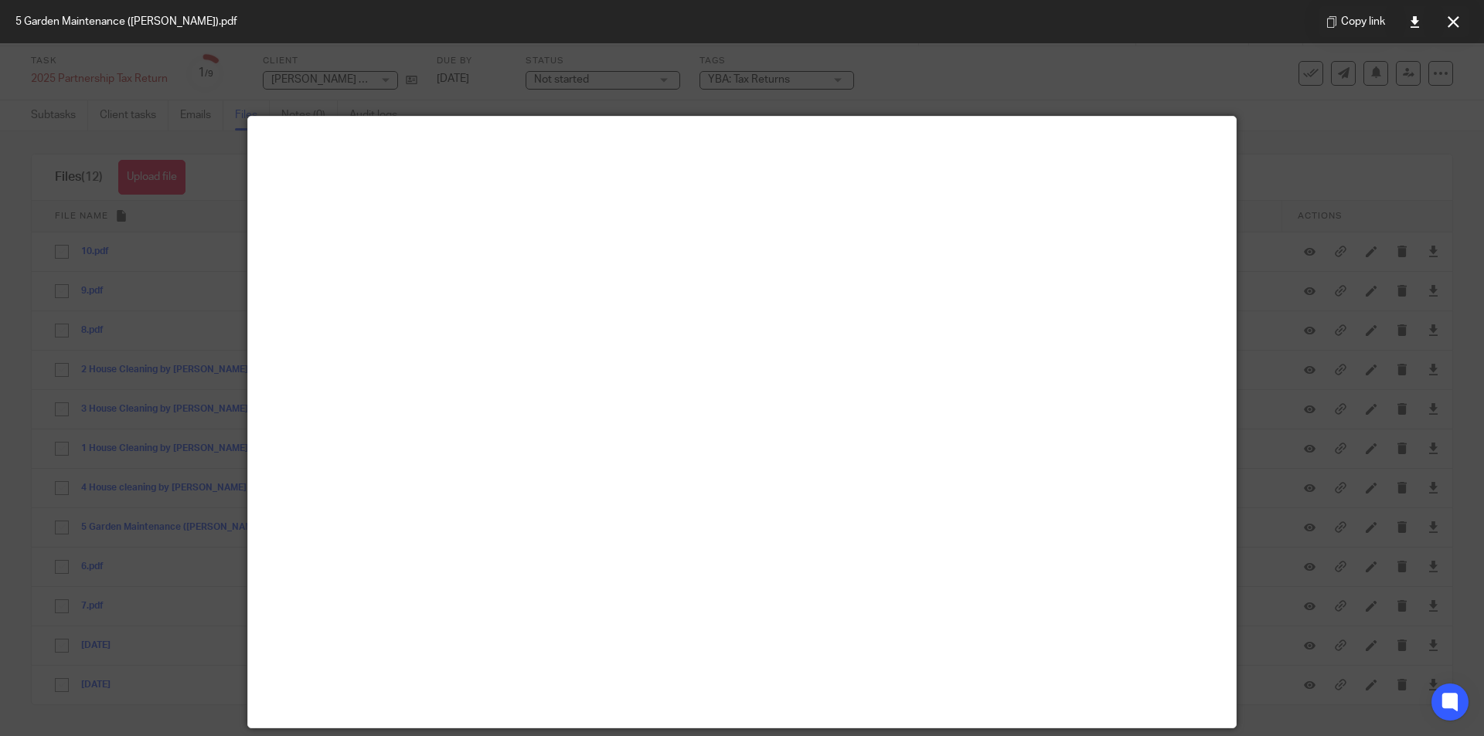
click at [1460, 22] on button at bounding box center [1452, 21] width 31 height 31
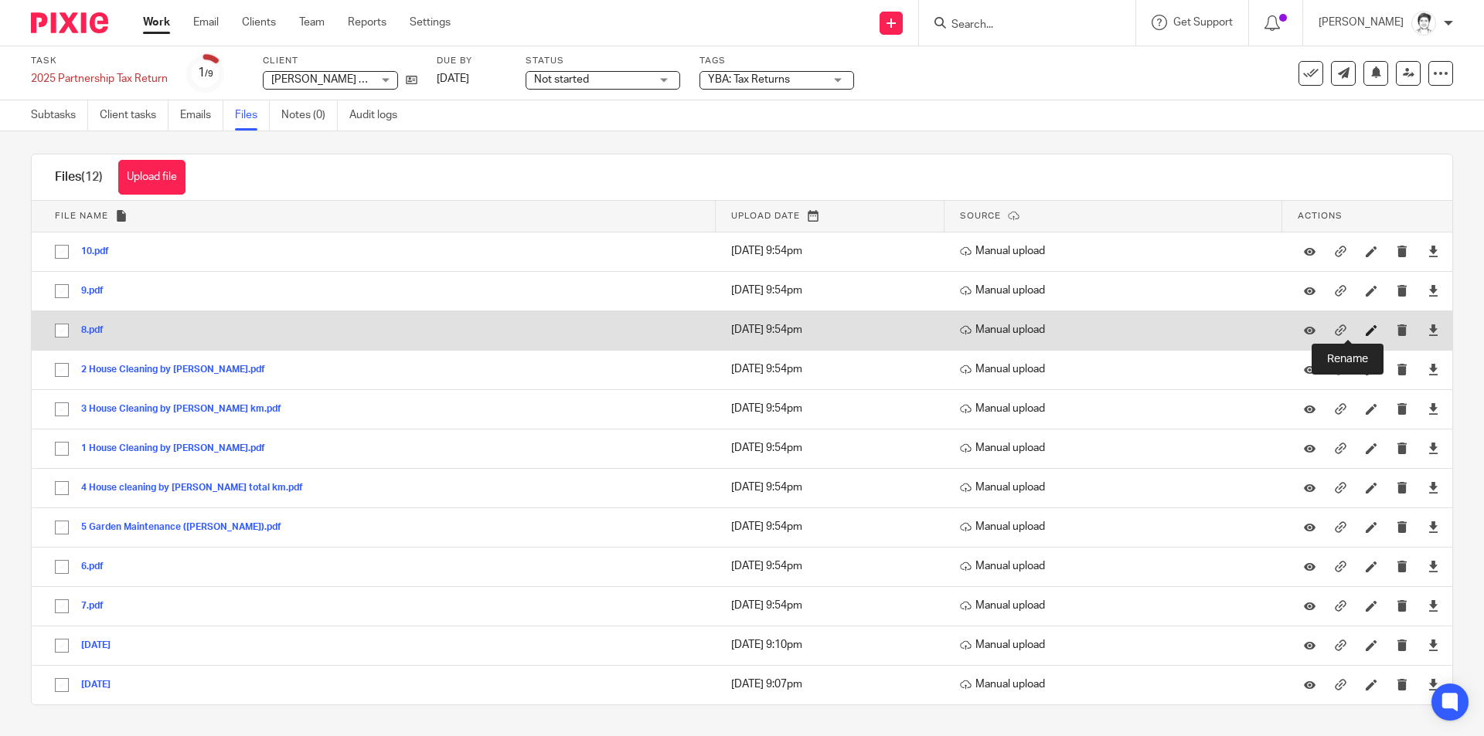
click at [1366, 329] on icon at bounding box center [1372, 331] width 12 height 12
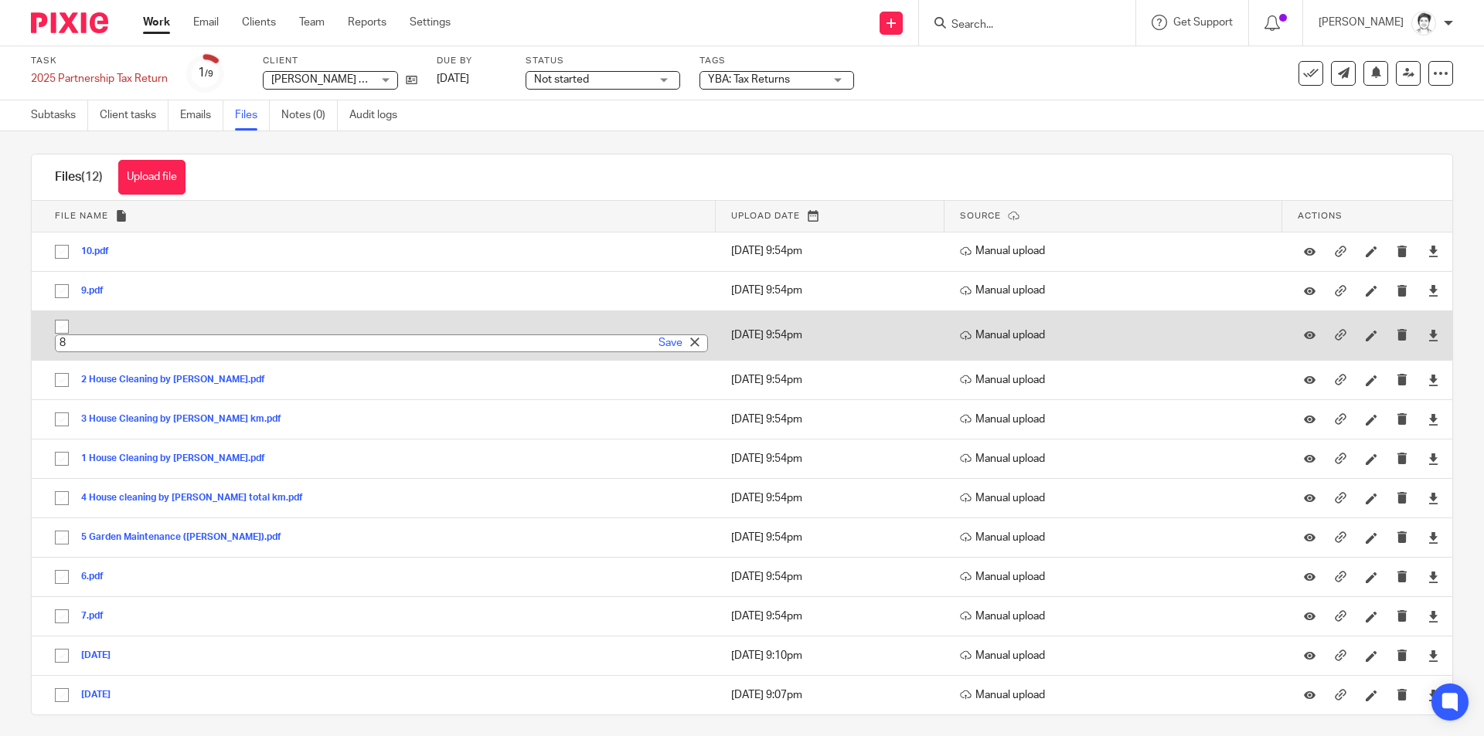
click at [128, 342] on input "8" at bounding box center [381, 344] width 653 height 18
click at [199, 342] on input "8 Garden Maintenance total Km" at bounding box center [381, 344] width 653 height 18
type input "8 Garden Maintenance total km"
click at [672, 342] on div "Save" at bounding box center [681, 342] width 53 height 15
click at [664, 345] on link "Save" at bounding box center [670, 342] width 24 height 15
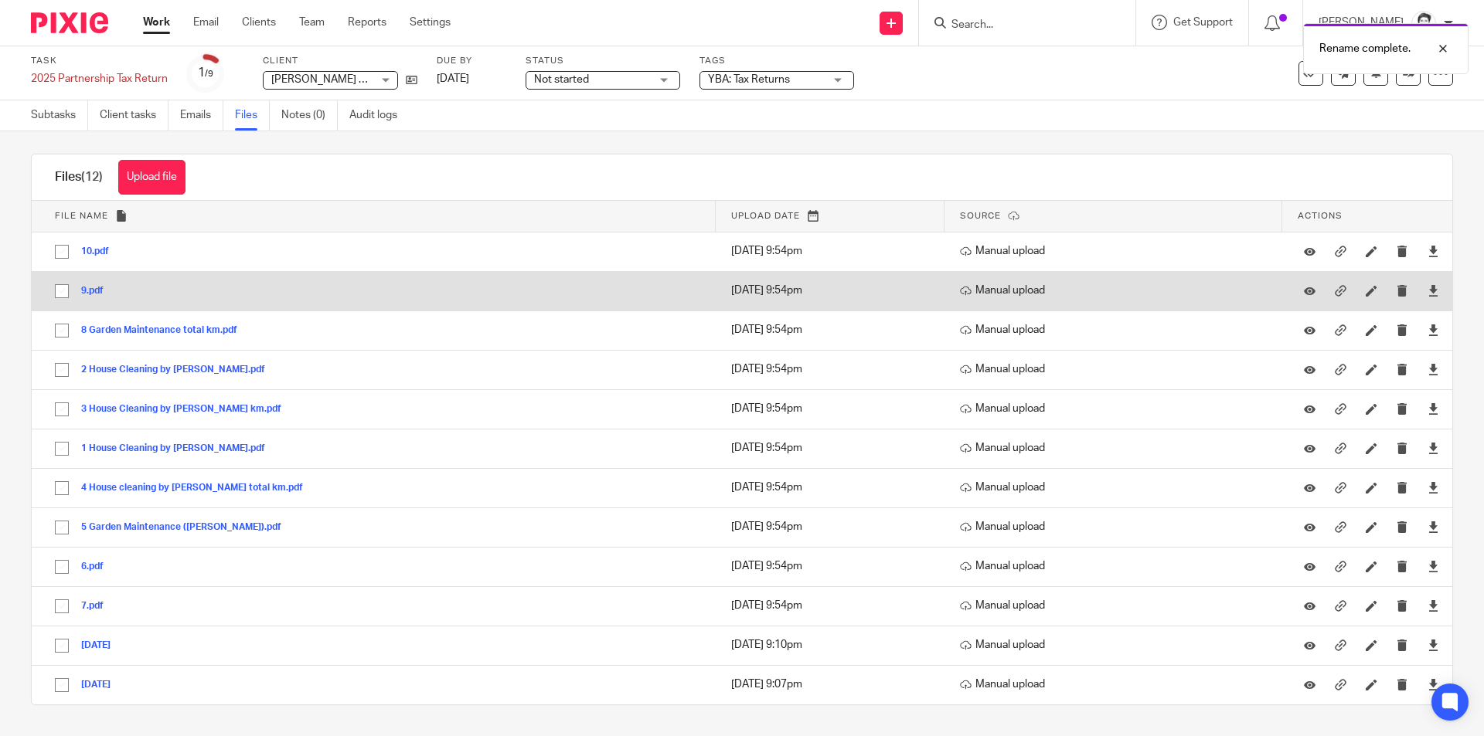
click at [97, 288] on button "9.pdf" at bounding box center [98, 291] width 34 height 11
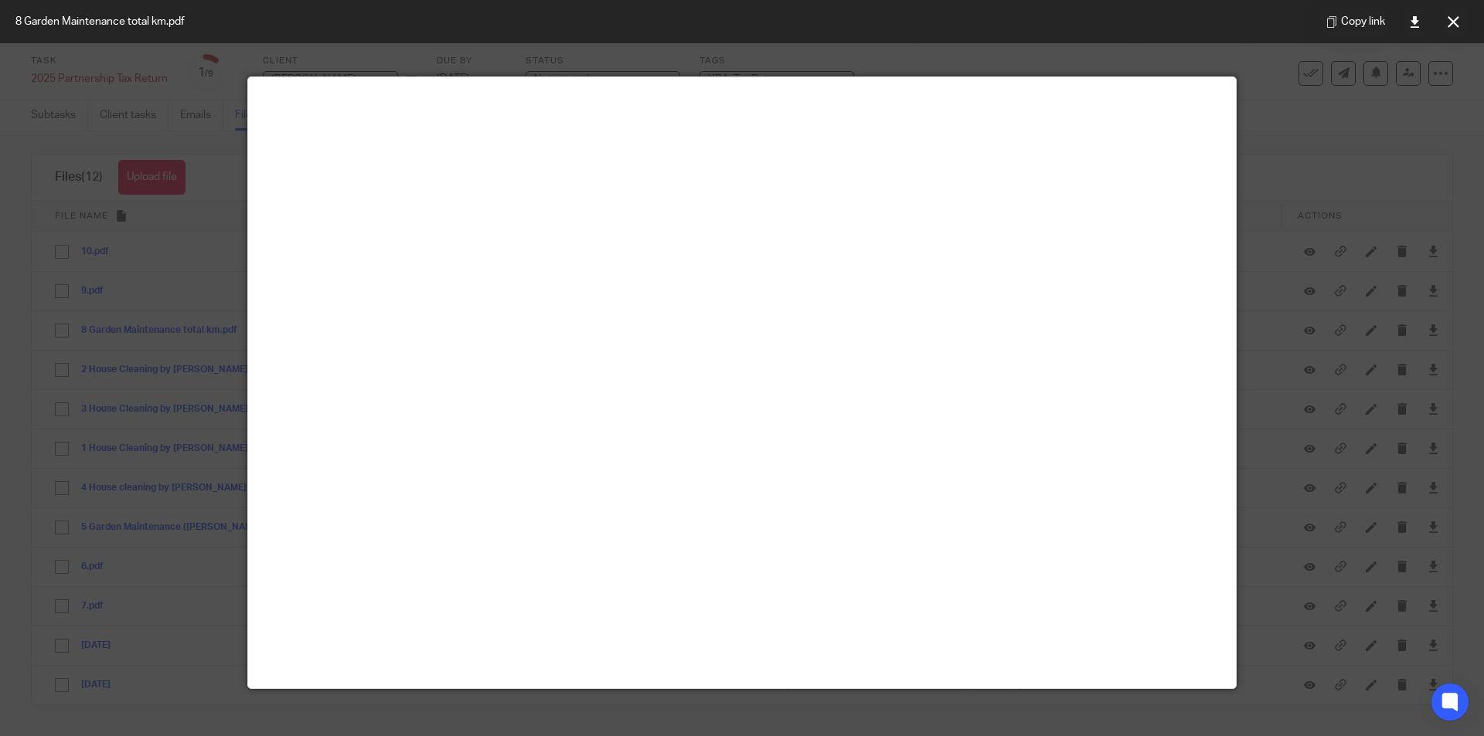
scroll to position [77, 0]
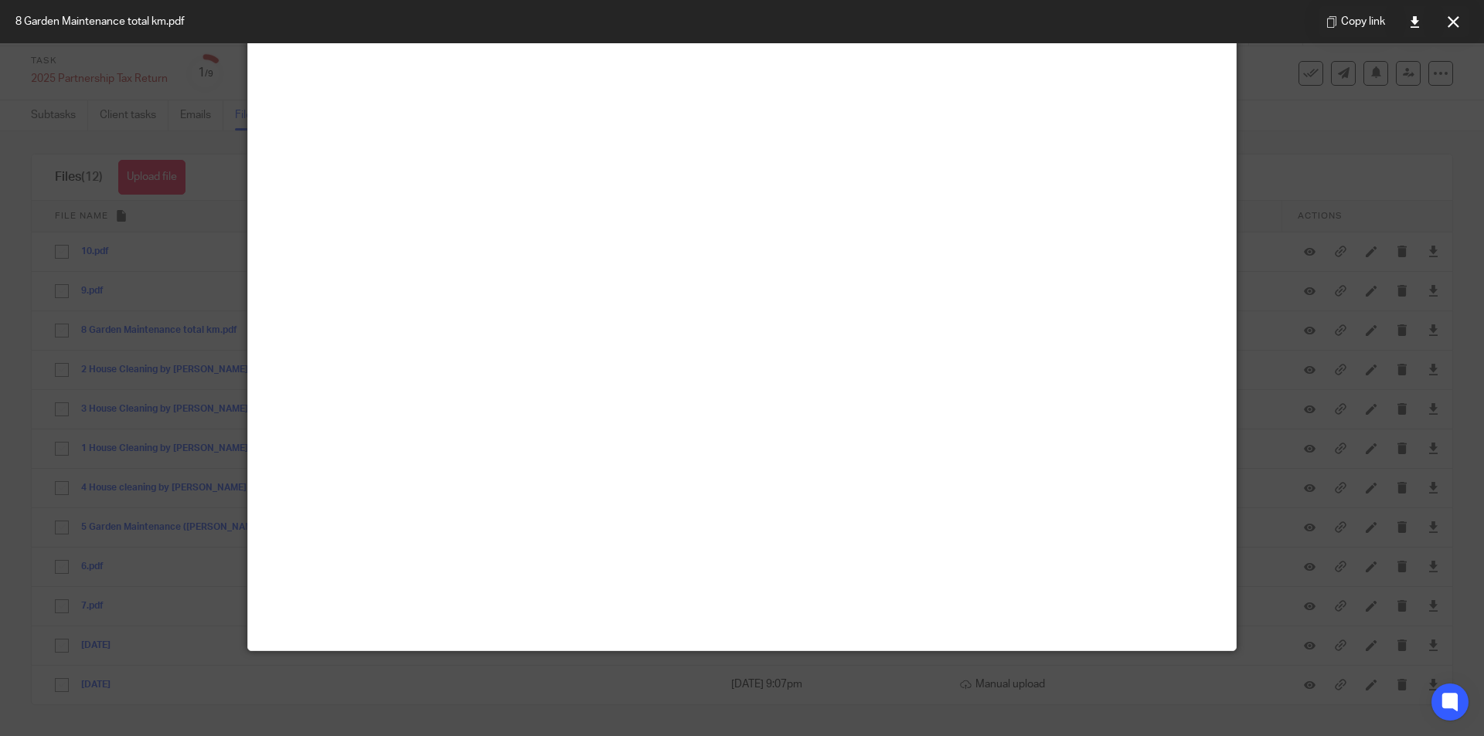
click at [1450, 28] on button at bounding box center [1452, 21] width 31 height 31
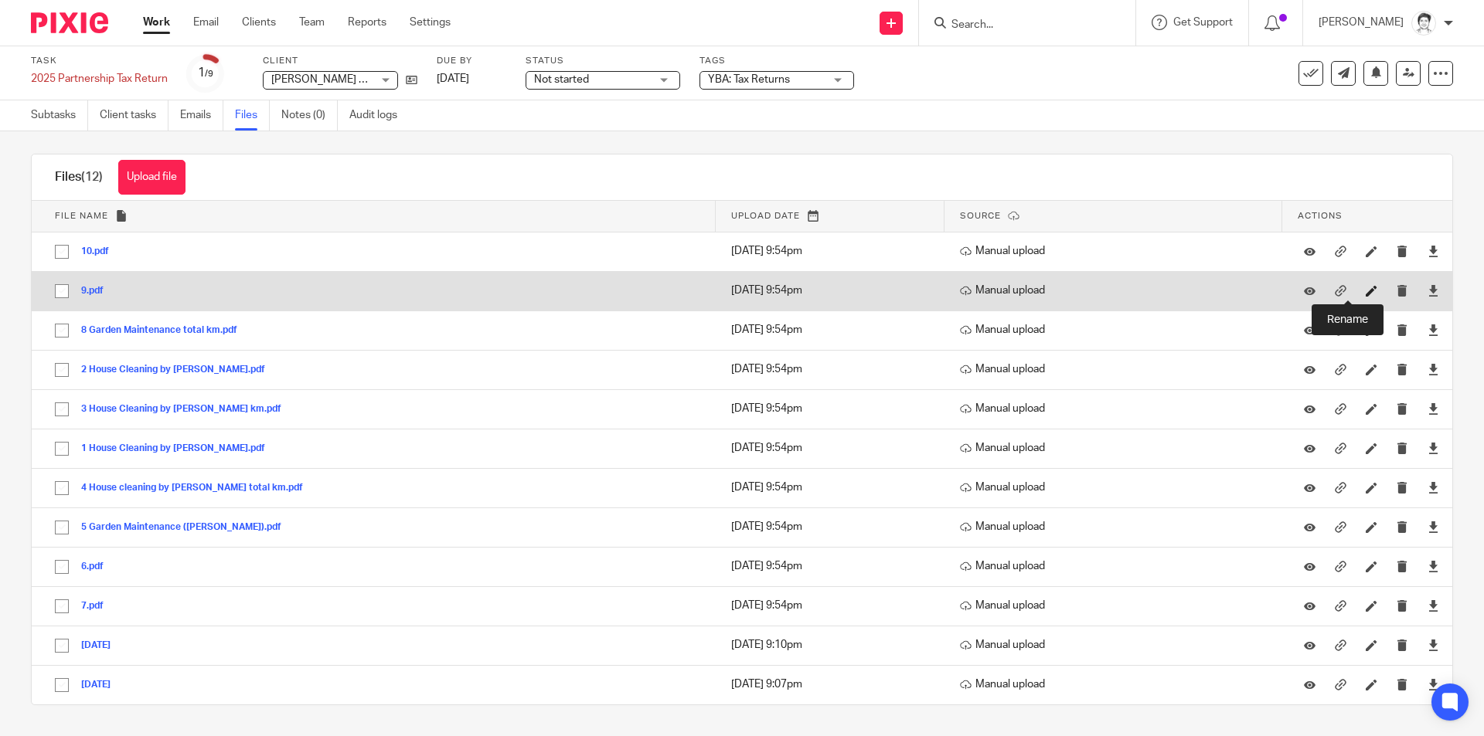
click at [1366, 294] on icon at bounding box center [1372, 291] width 12 height 12
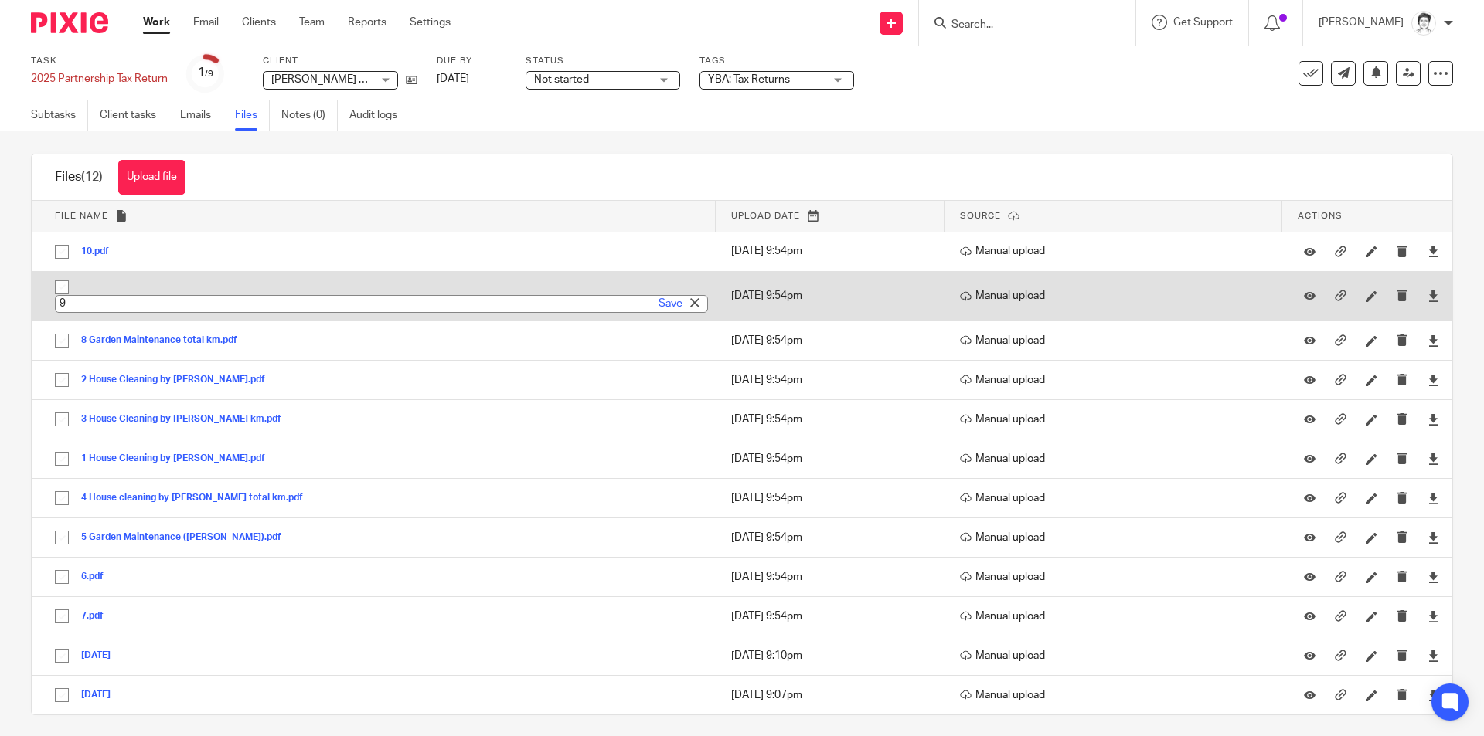
click at [129, 298] on input "9" at bounding box center [381, 304] width 653 height 18
type input "9 [PERSON_NAME] Upholsters"
click at [658, 307] on link "Save" at bounding box center [670, 303] width 24 height 15
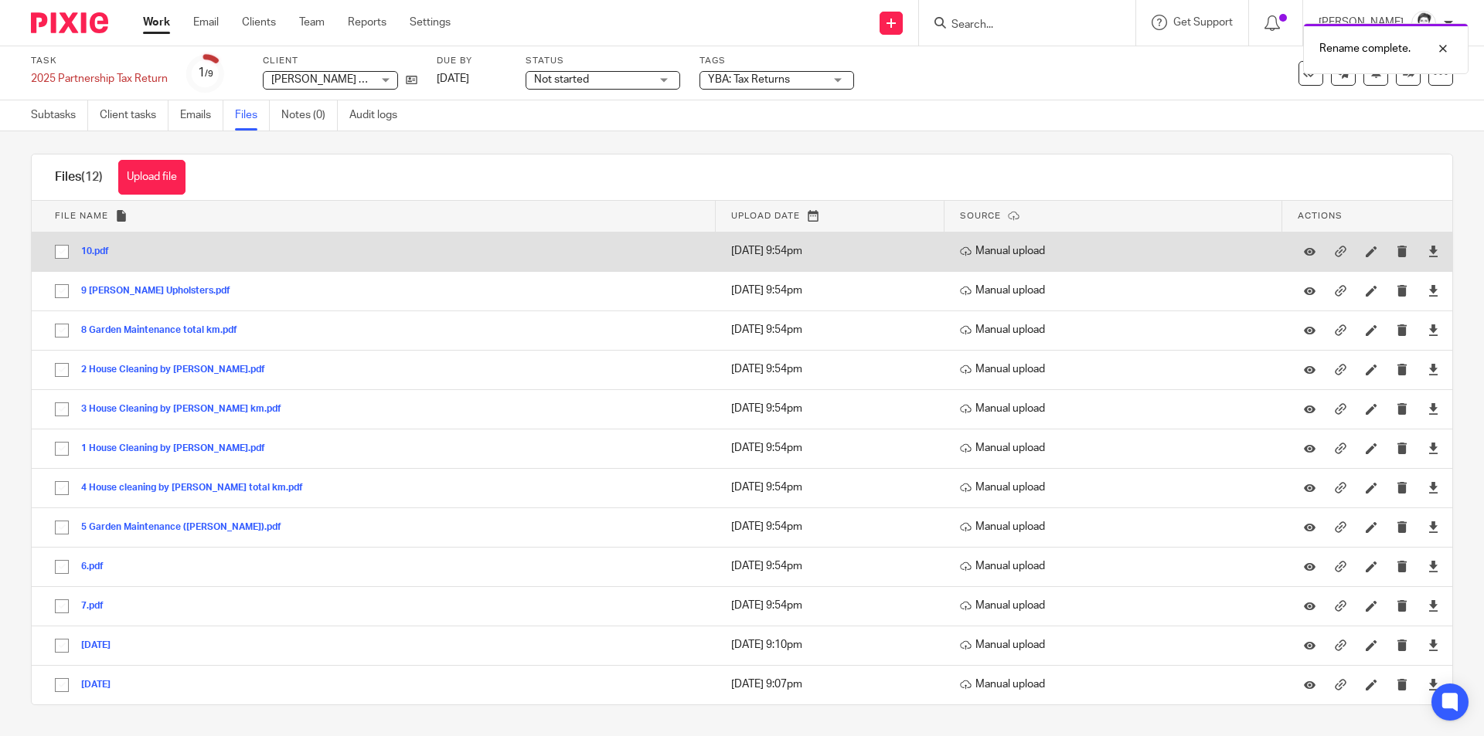
click at [1359, 258] on div at bounding box center [1370, 251] width 23 height 23
click at [1366, 250] on icon at bounding box center [1372, 252] width 12 height 12
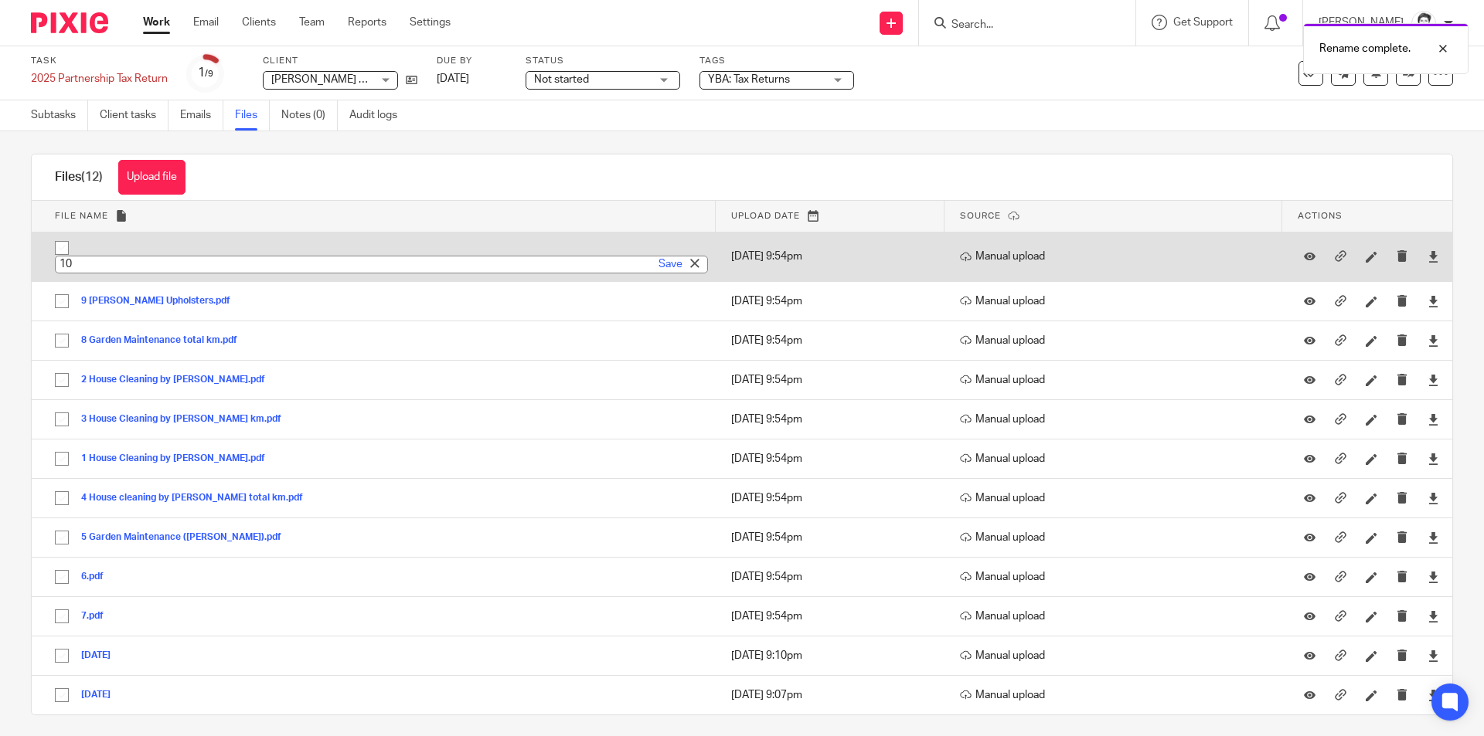
click at [190, 271] on input "10" at bounding box center [381, 265] width 653 height 18
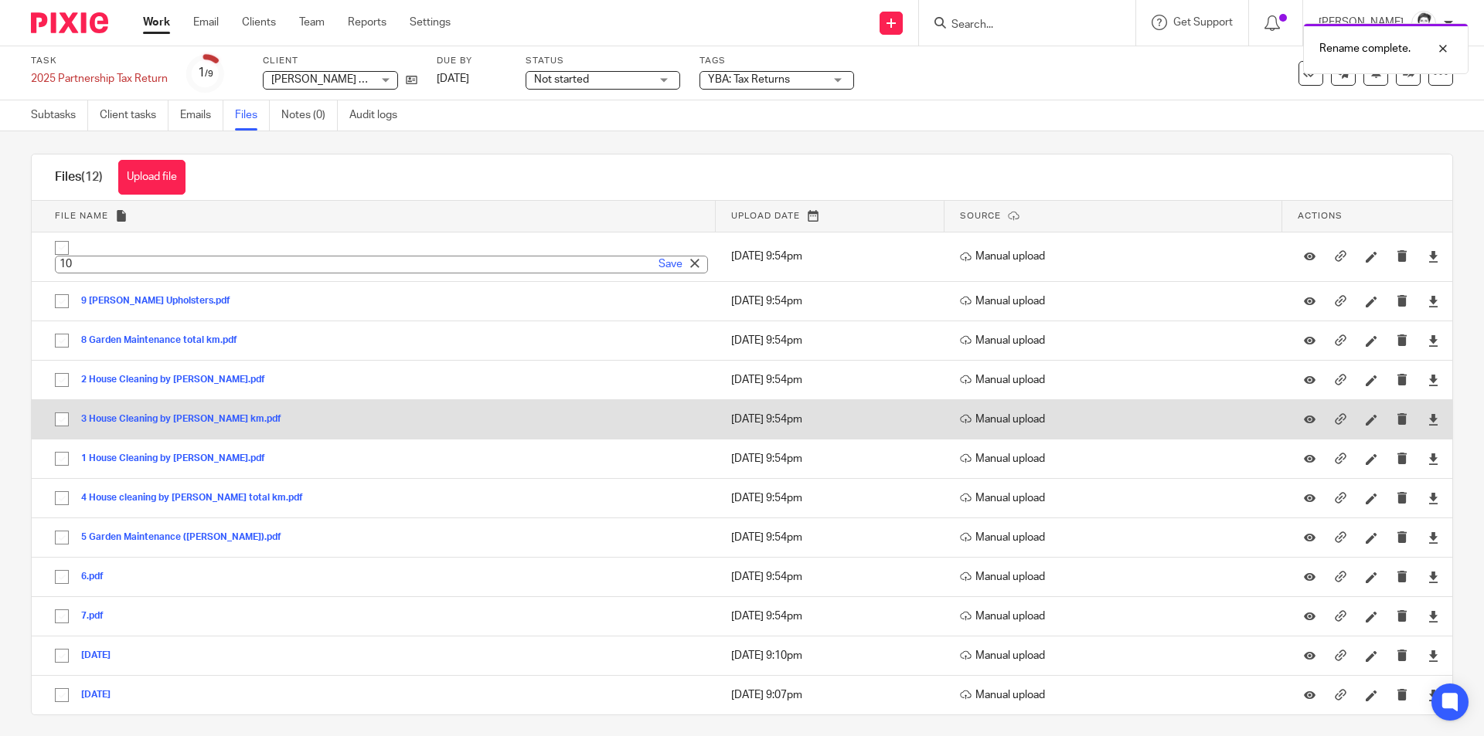
click at [307, 407] on td "3 House Cleaning by [PERSON_NAME] km.pdf 3 House Cleaning by [PERSON_NAME] km S…" at bounding box center [374, 419] width 684 height 39
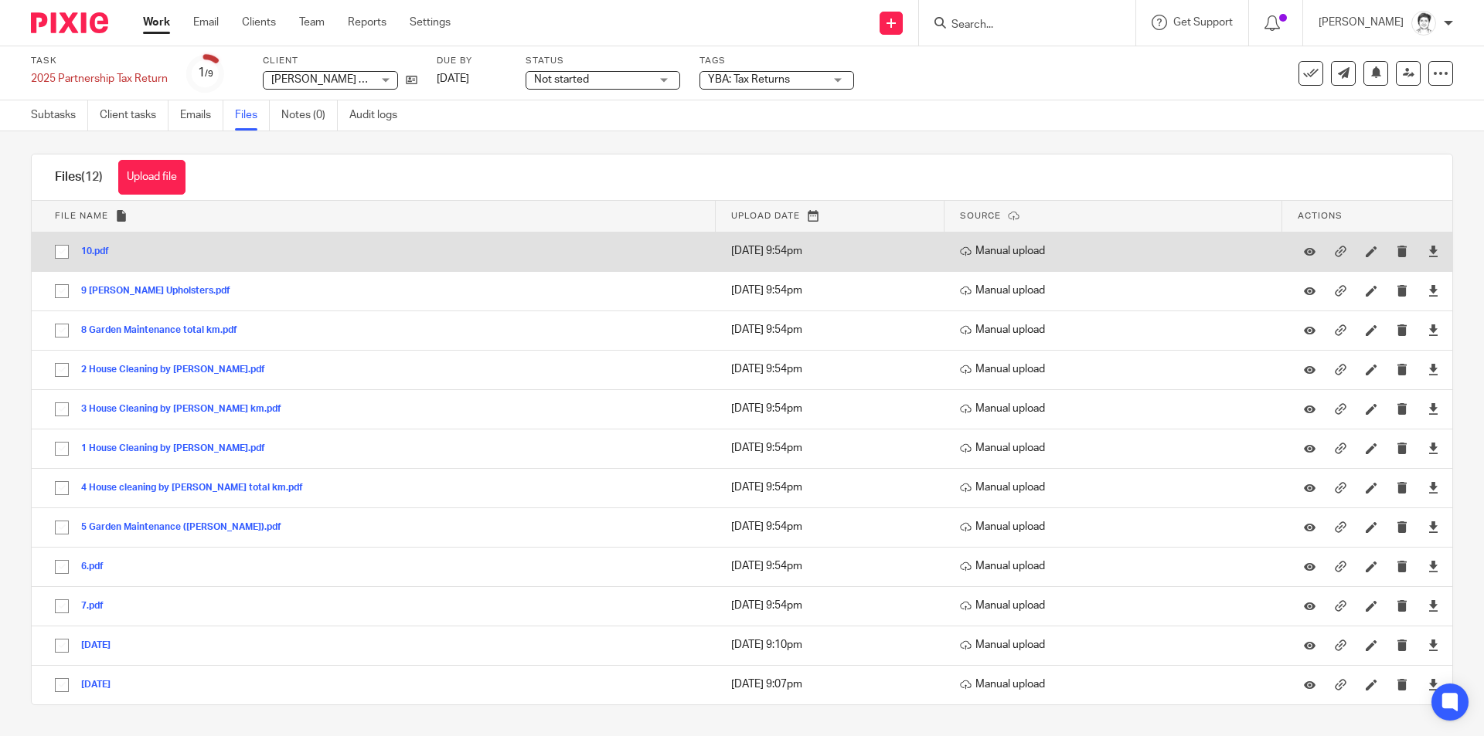
click at [94, 256] on button "10.pdf" at bounding box center [100, 252] width 39 height 11
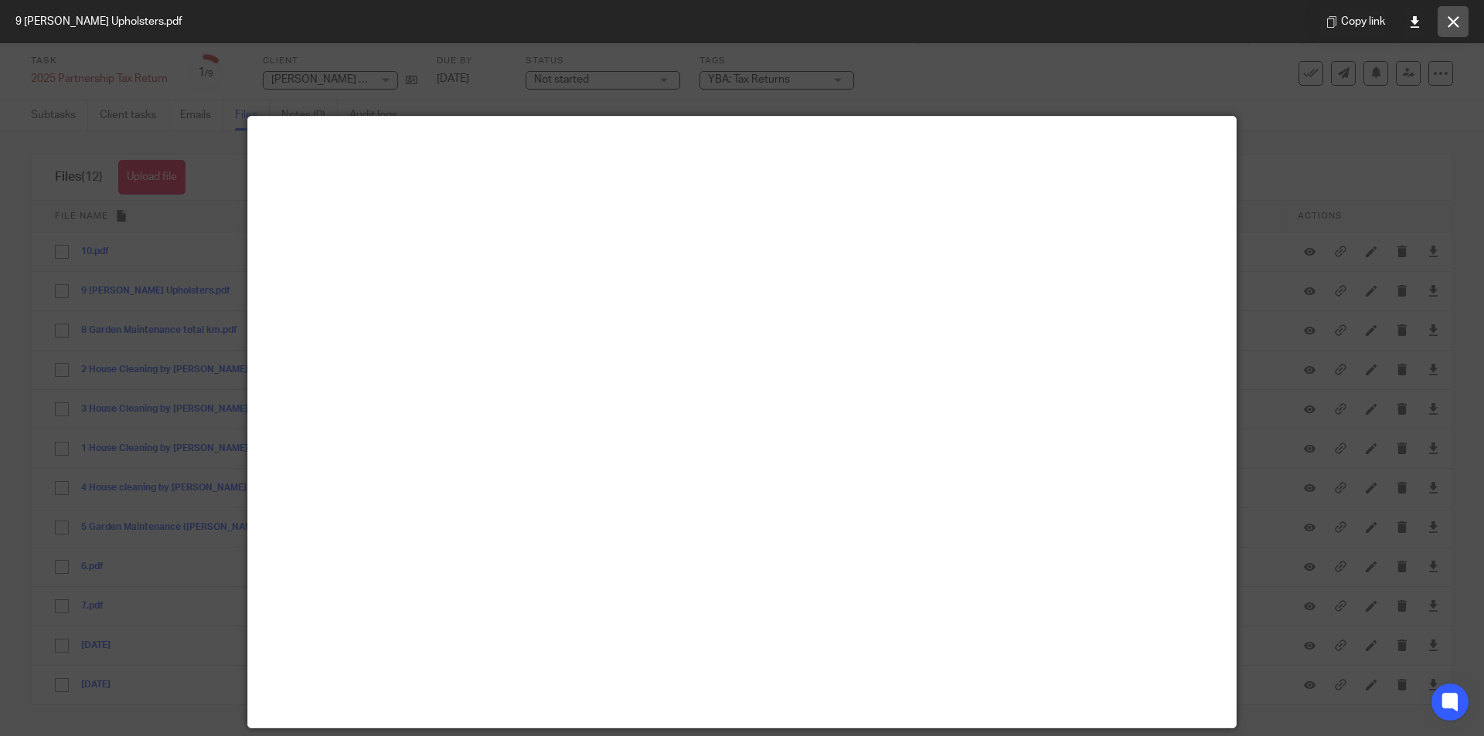
click at [1458, 27] on icon at bounding box center [1453, 22] width 12 height 12
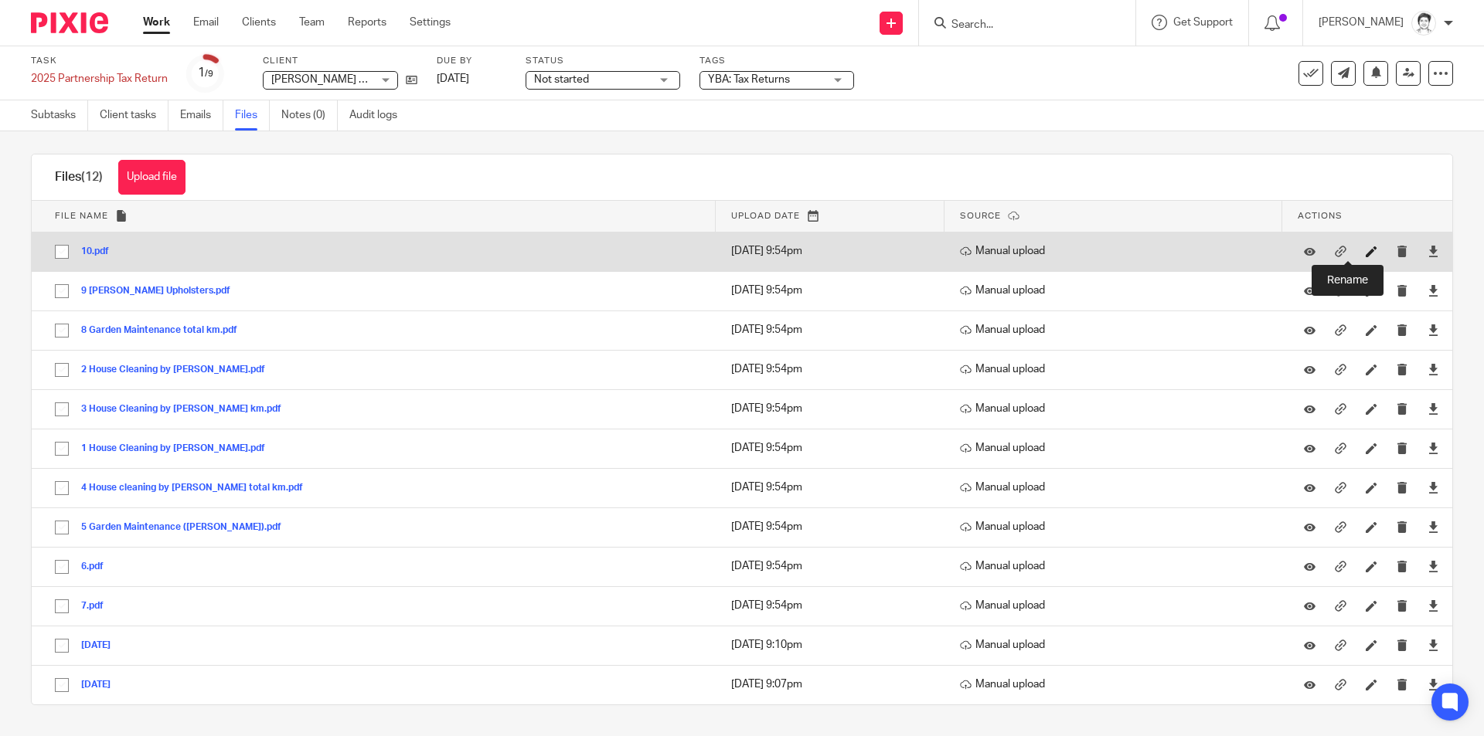
click at [1366, 251] on icon at bounding box center [1372, 252] width 12 height 12
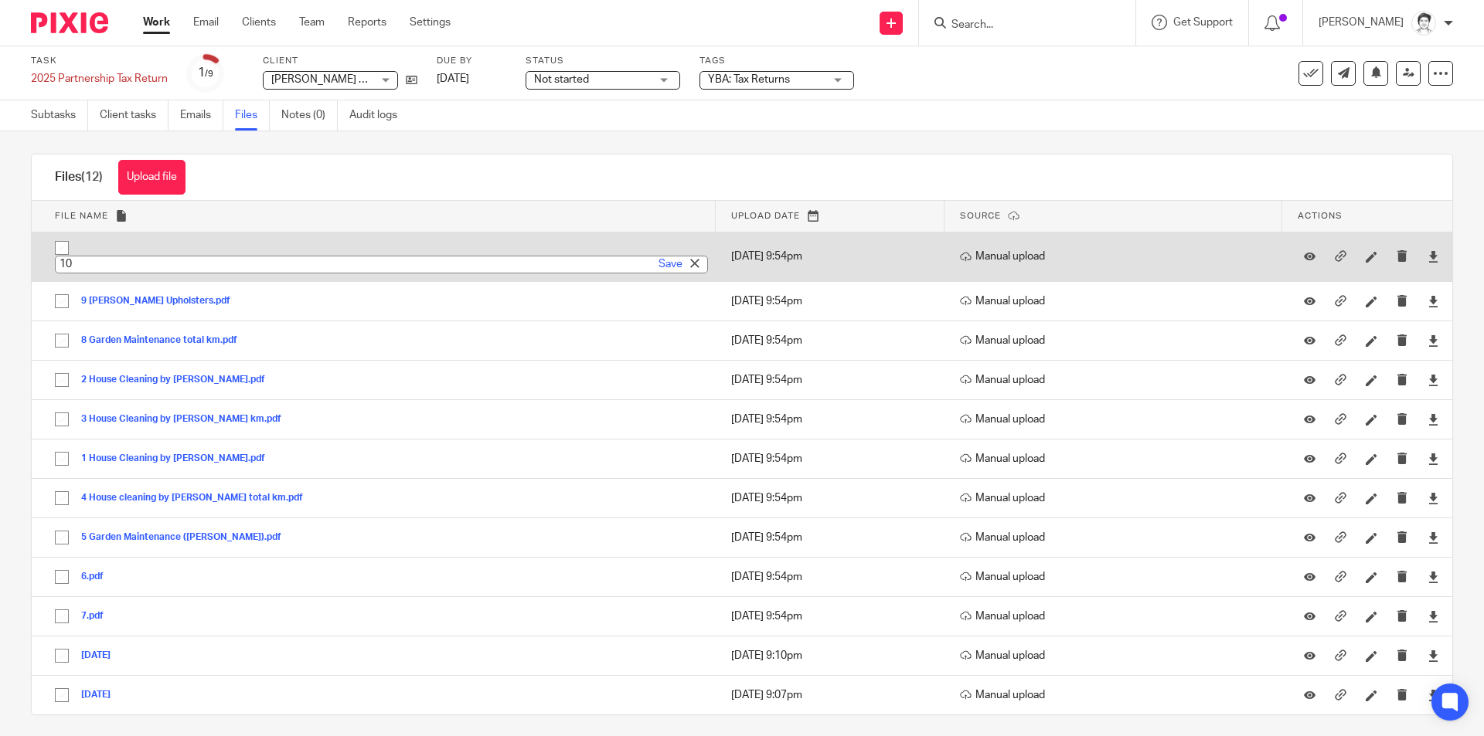
click at [98, 269] on input "10" at bounding box center [381, 265] width 653 height 18
click at [112, 264] on input "10" at bounding box center [381, 265] width 653 height 18
click at [103, 270] on input "10" at bounding box center [381, 265] width 653 height 18
click at [112, 261] on input "10" at bounding box center [381, 265] width 653 height 18
type input "10 [PERSON_NAME] Upholsters costs"
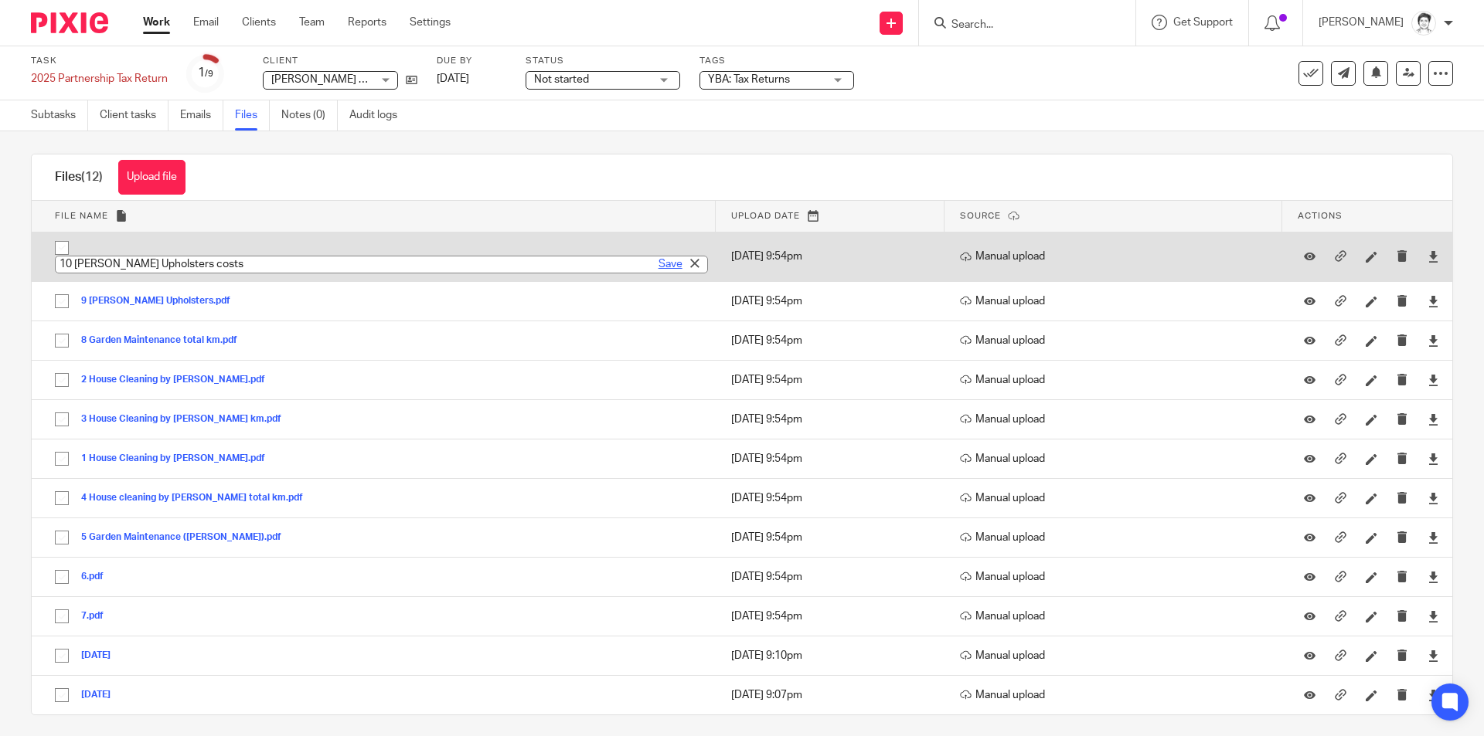
click at [658, 266] on link "Save" at bounding box center [670, 264] width 24 height 15
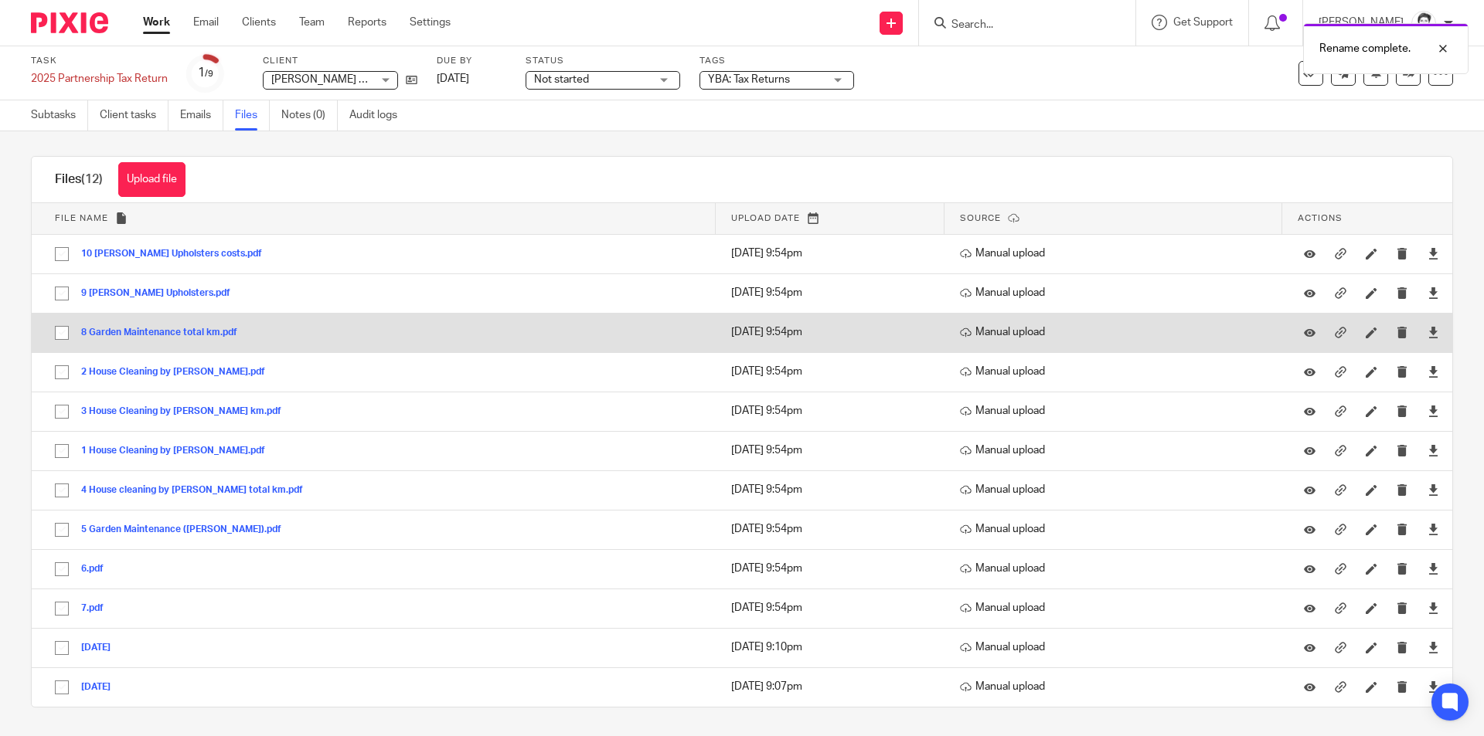
scroll to position [9, 0]
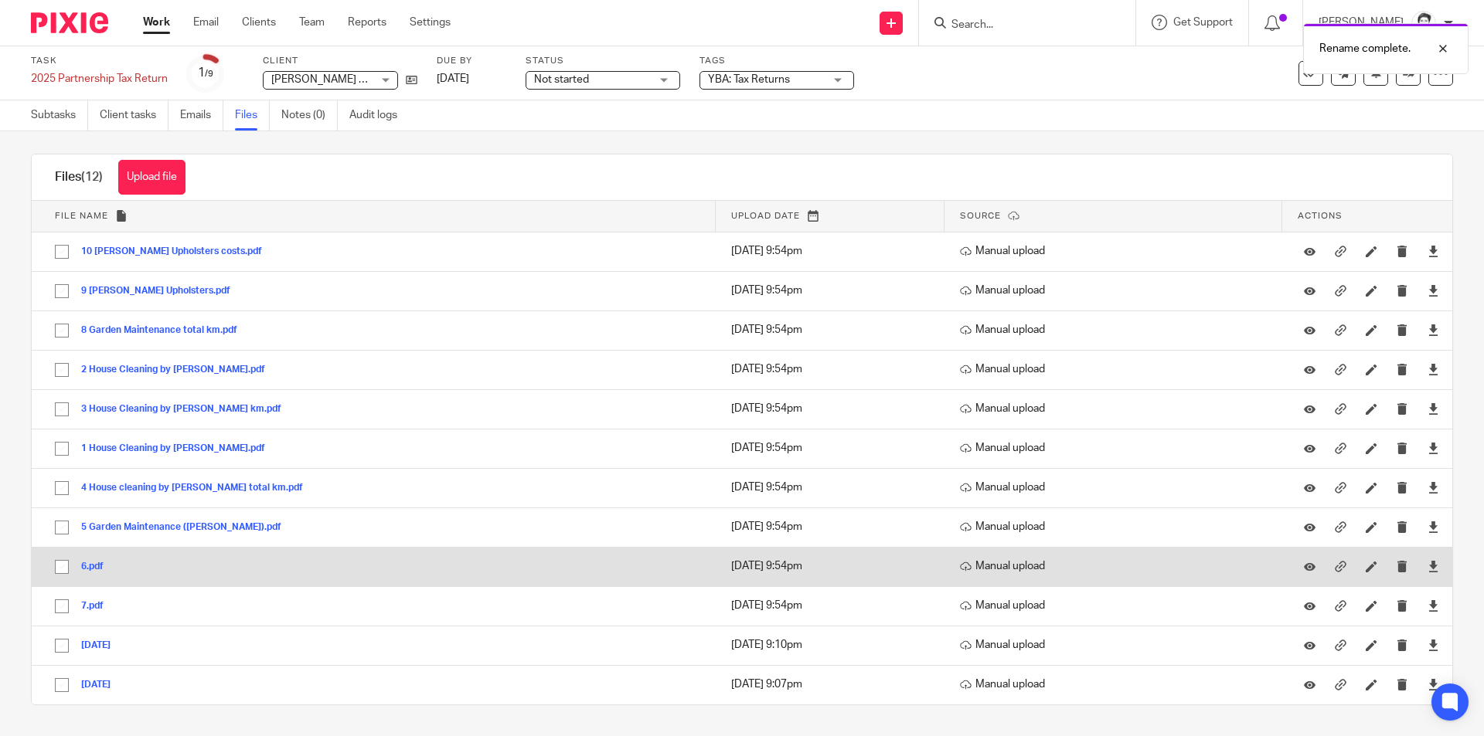
click at [99, 568] on button "6.pdf" at bounding box center [98, 567] width 34 height 11
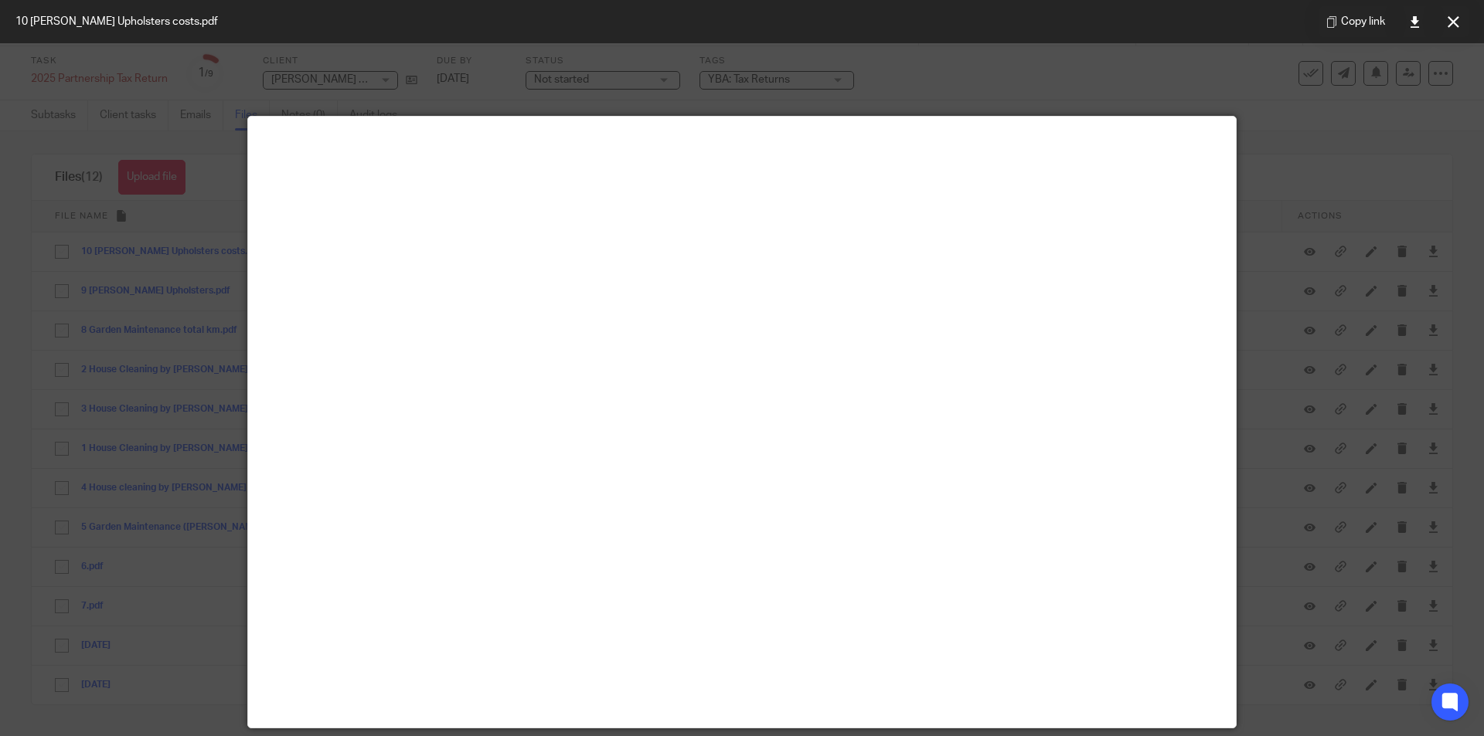
click at [1461, 17] on button at bounding box center [1452, 21] width 31 height 31
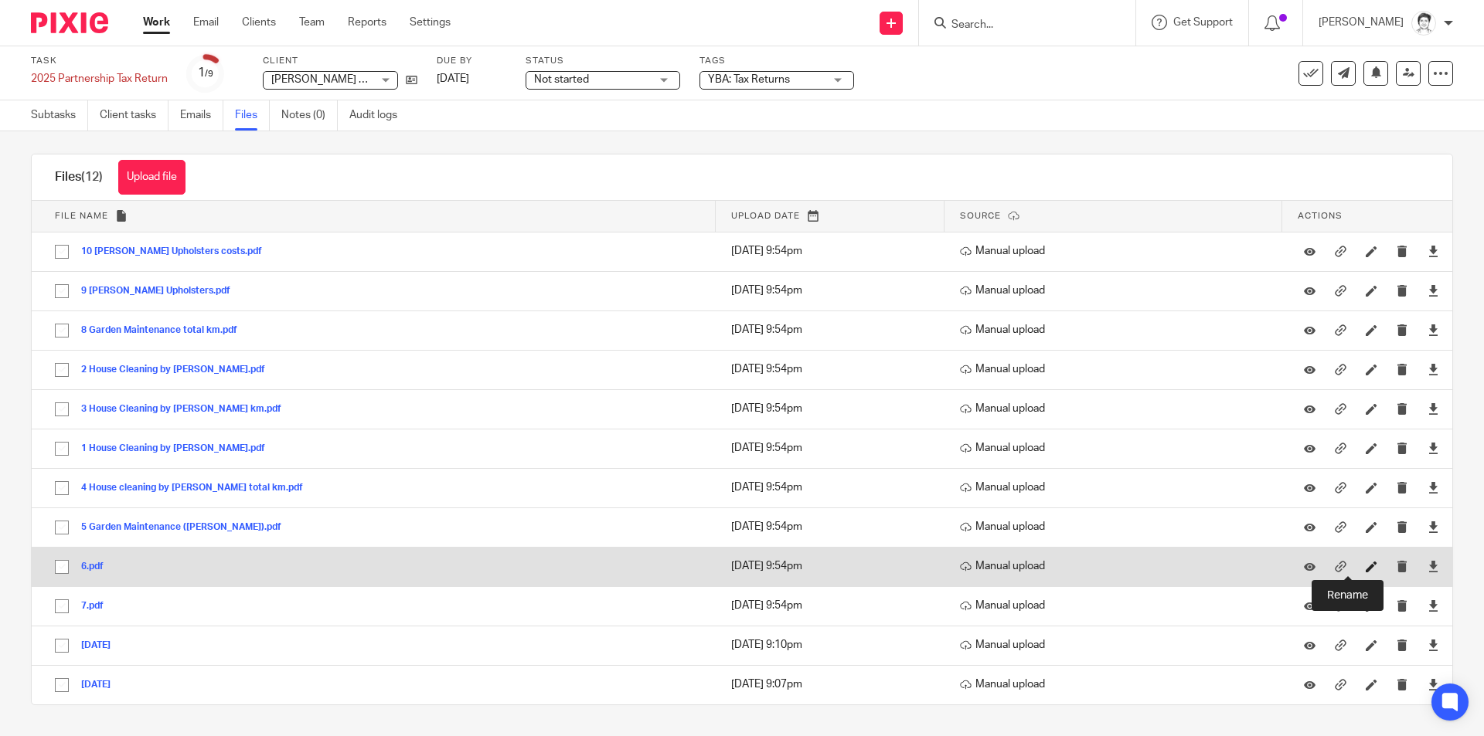
click at [1366, 567] on icon at bounding box center [1372, 567] width 12 height 12
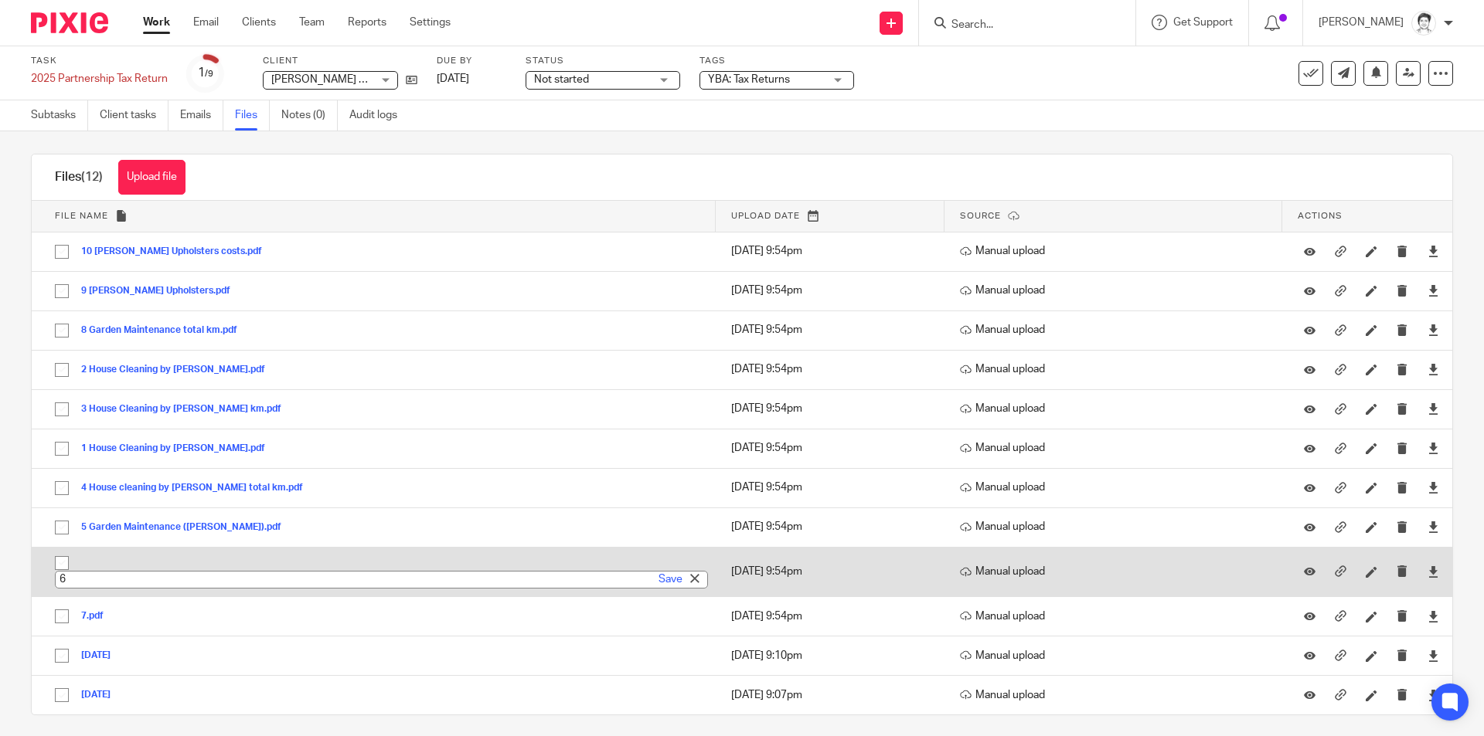
click at [151, 581] on input "6" at bounding box center [381, 580] width 653 height 18
type input "6 Garden Maintenance total km"
click at [658, 583] on link "Save" at bounding box center [670, 579] width 24 height 15
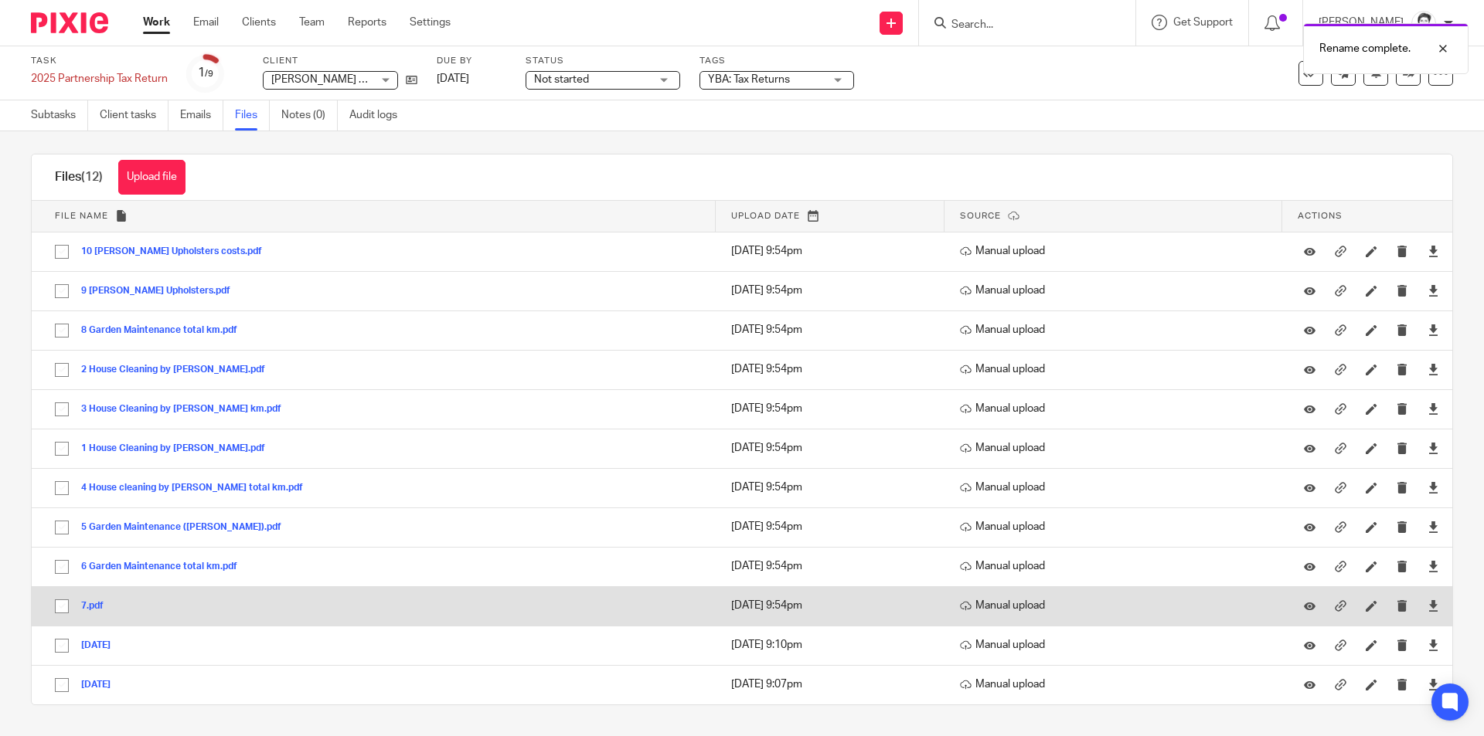
click at [96, 606] on button "7.pdf" at bounding box center [98, 606] width 34 height 11
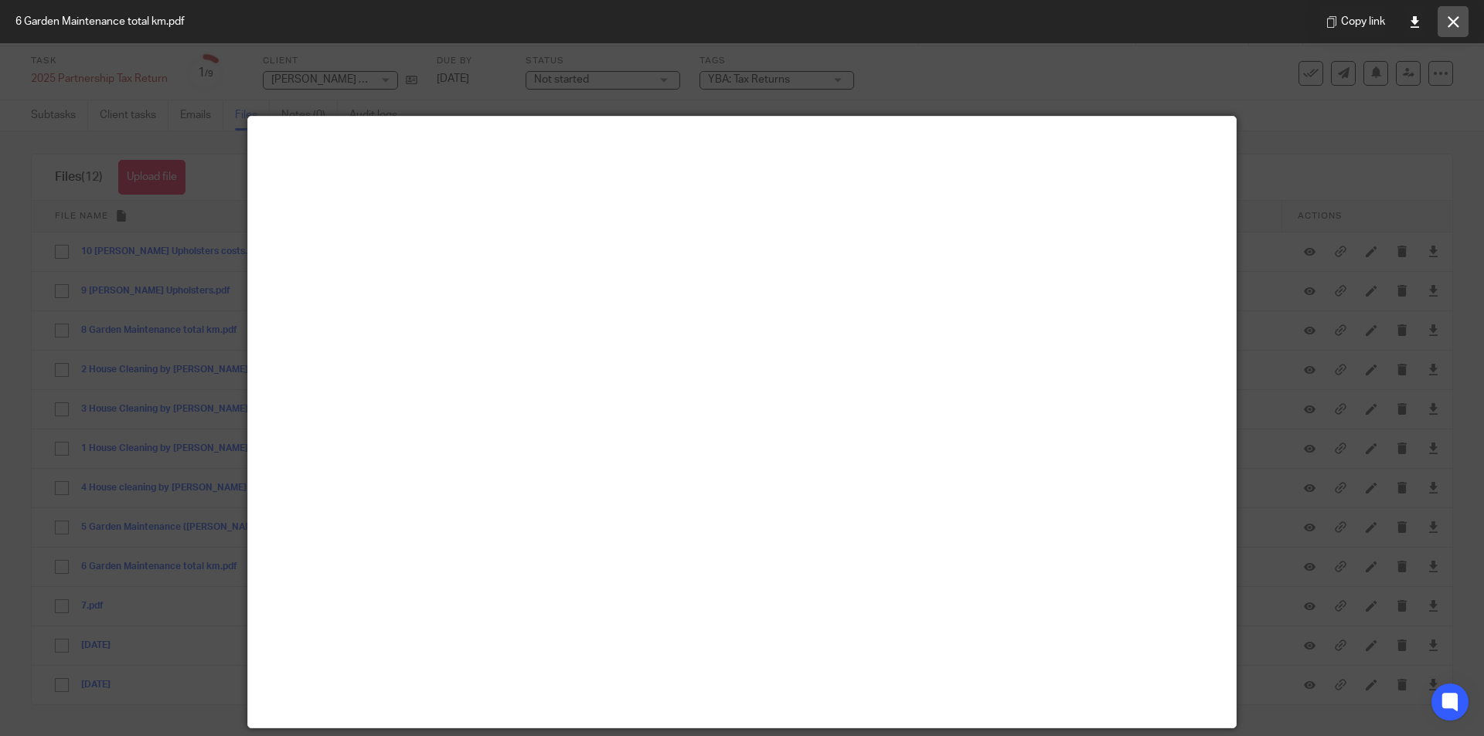
click at [1447, 25] on icon at bounding box center [1453, 22] width 12 height 12
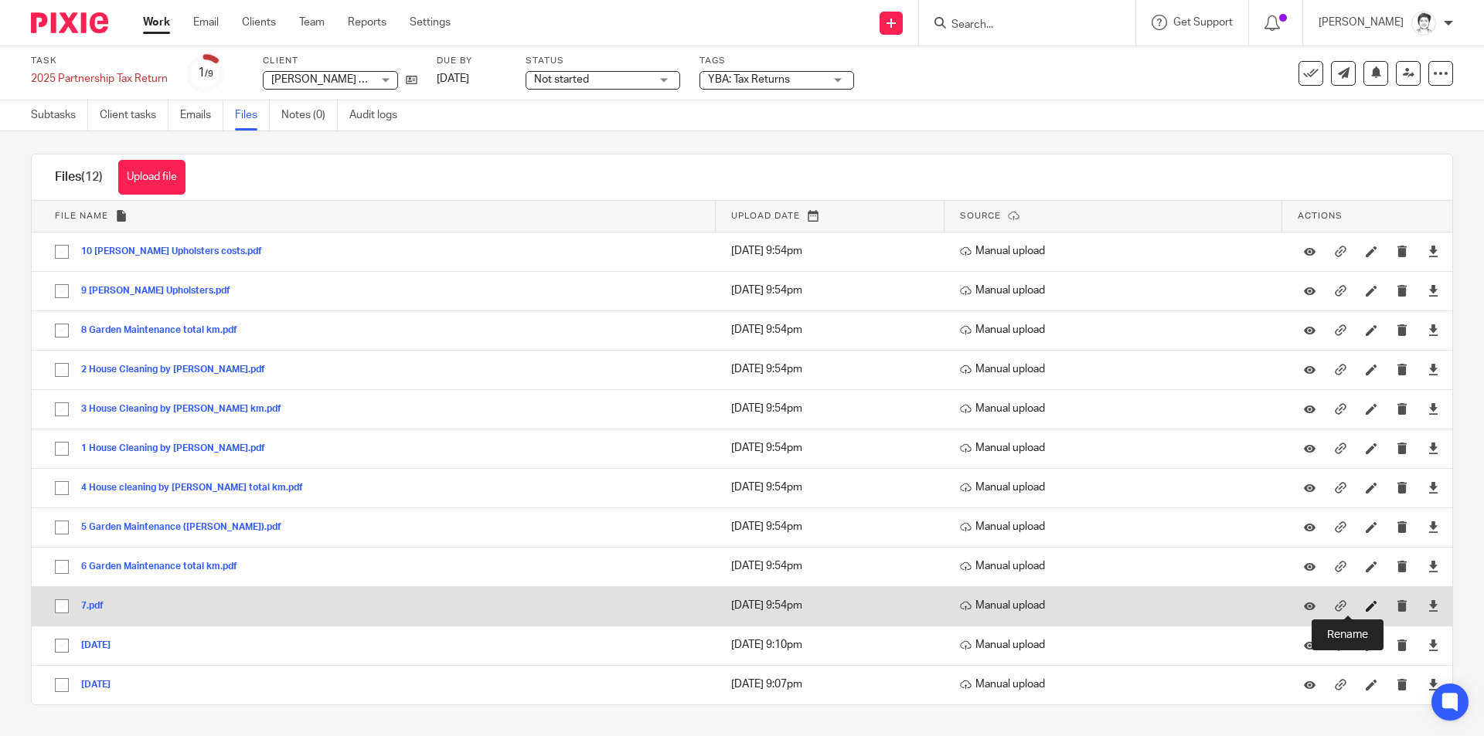
click at [1366, 611] on icon at bounding box center [1372, 606] width 12 height 12
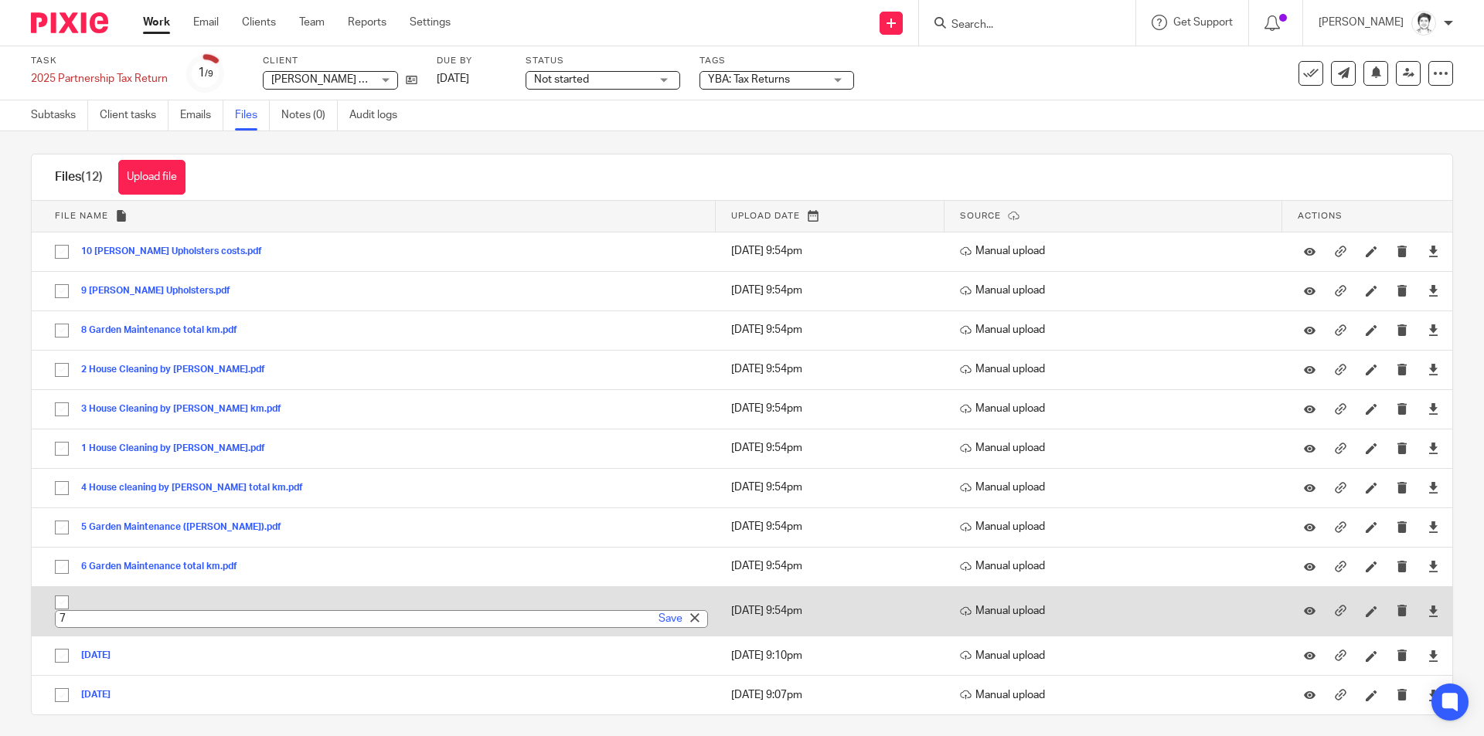
click at [117, 624] on input "7" at bounding box center [381, 620] width 653 height 18
click at [122, 618] on input "7" at bounding box center [381, 620] width 653 height 18
type input "7 Garden Maintenance km"
click at [662, 622] on link "Save" at bounding box center [670, 618] width 24 height 15
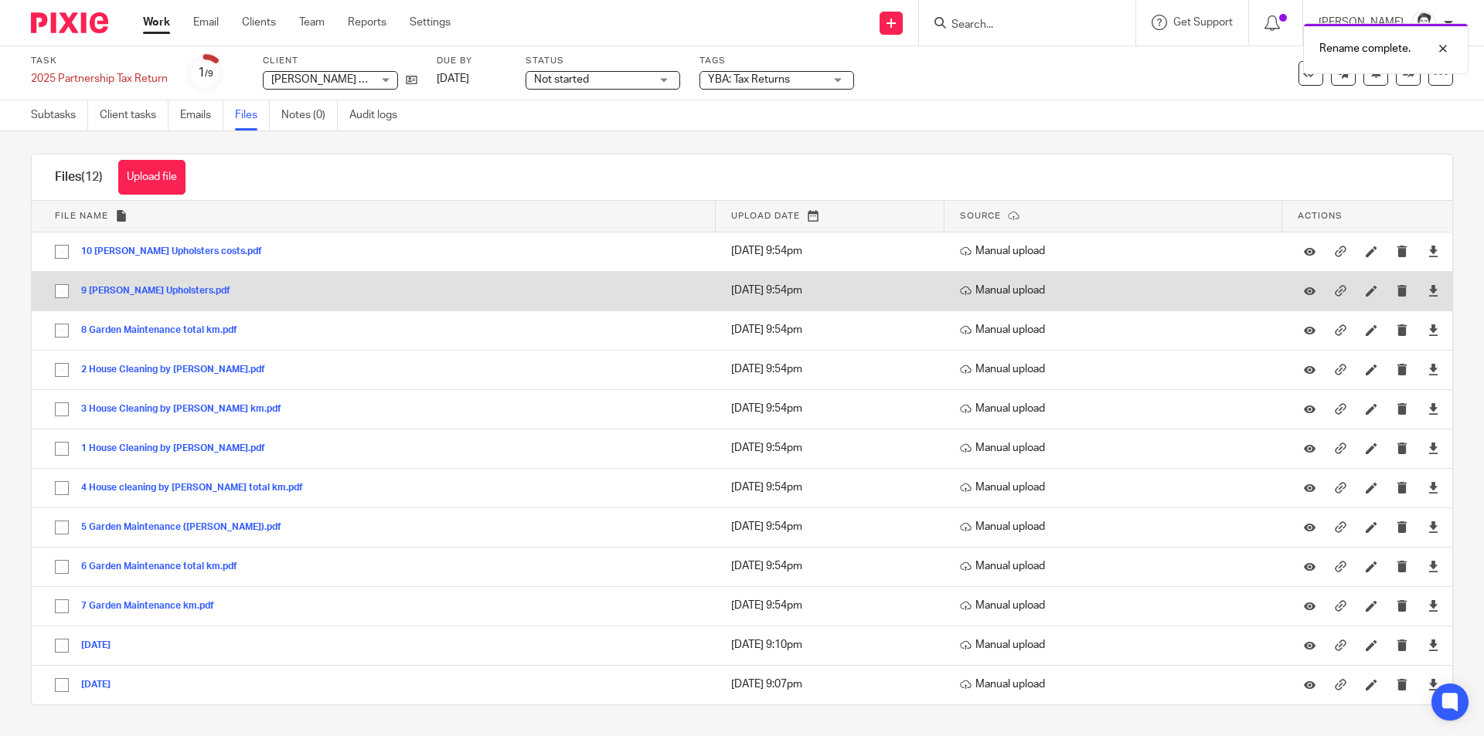
click at [113, 287] on button "9 [PERSON_NAME] Upholsters.pdf" at bounding box center [161, 291] width 161 height 11
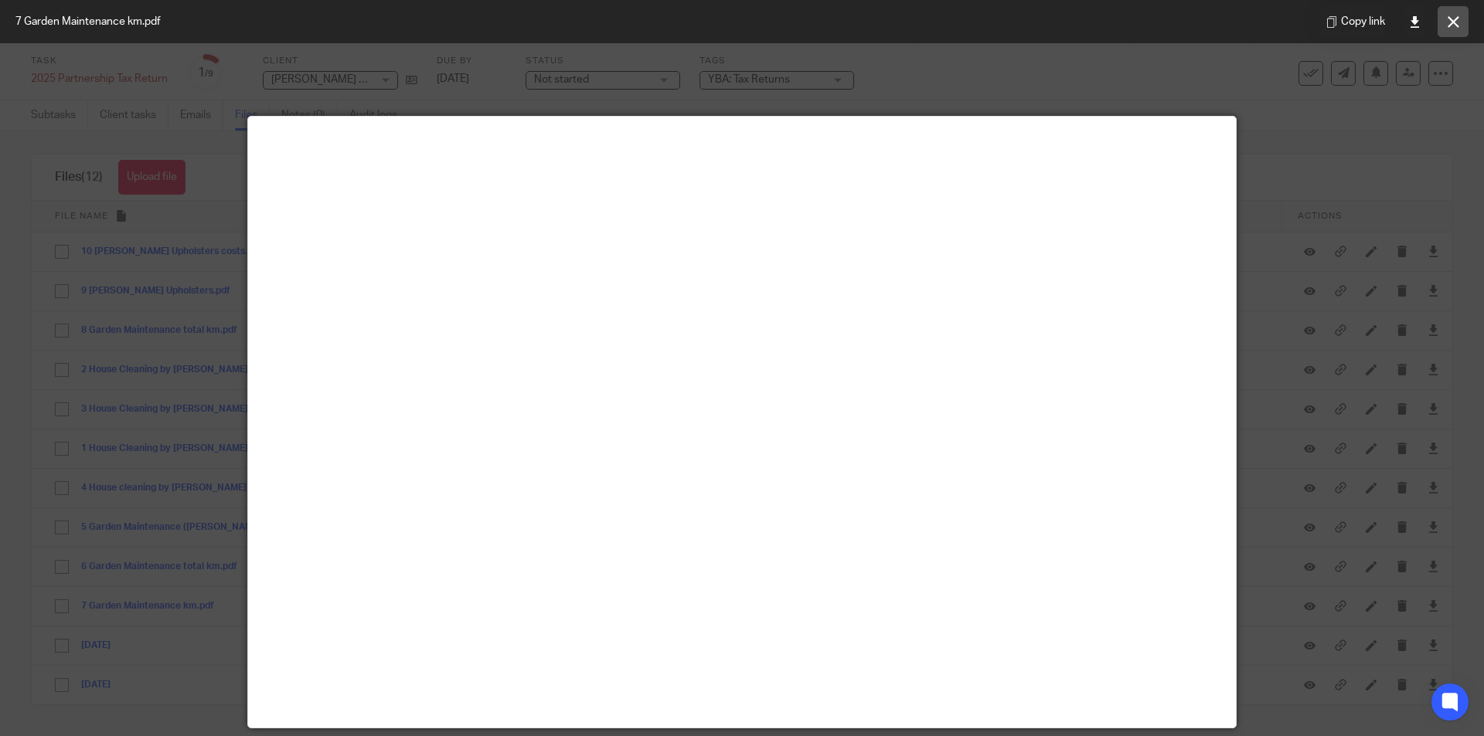
click at [1451, 23] on icon at bounding box center [1453, 22] width 12 height 12
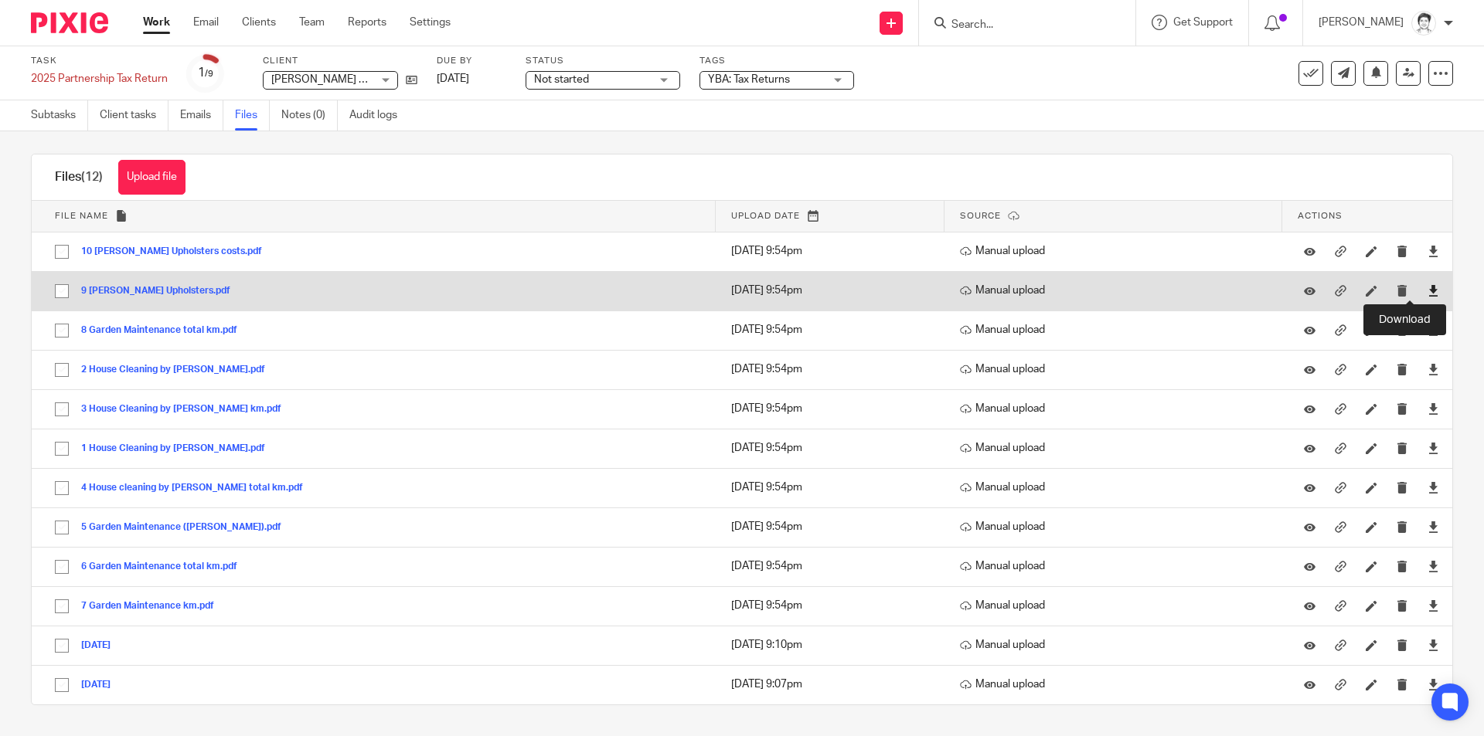
click at [1427, 289] on icon at bounding box center [1433, 291] width 12 height 12
click at [135, 290] on button "9 [PERSON_NAME] Upholsters.pdf" at bounding box center [161, 291] width 161 height 11
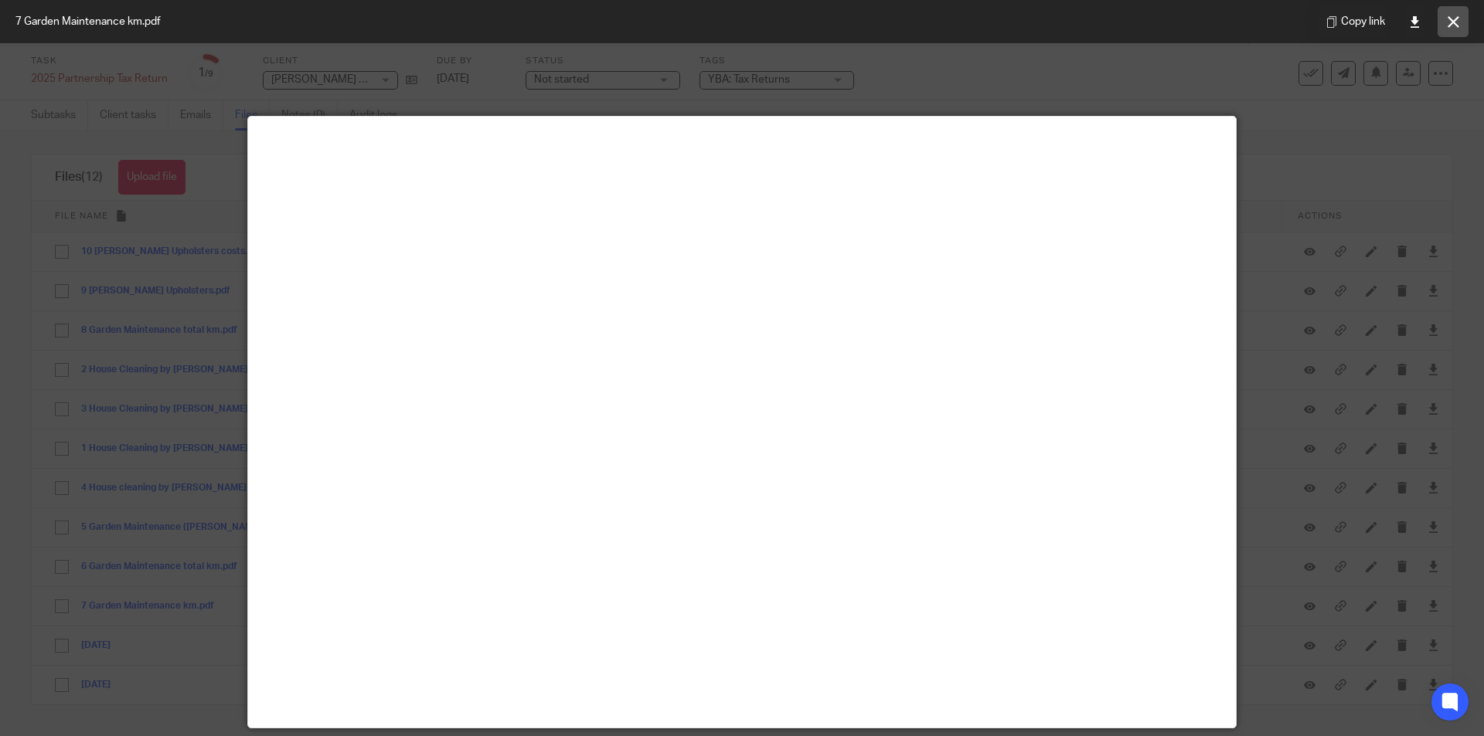
click at [1458, 25] on icon at bounding box center [1453, 22] width 12 height 12
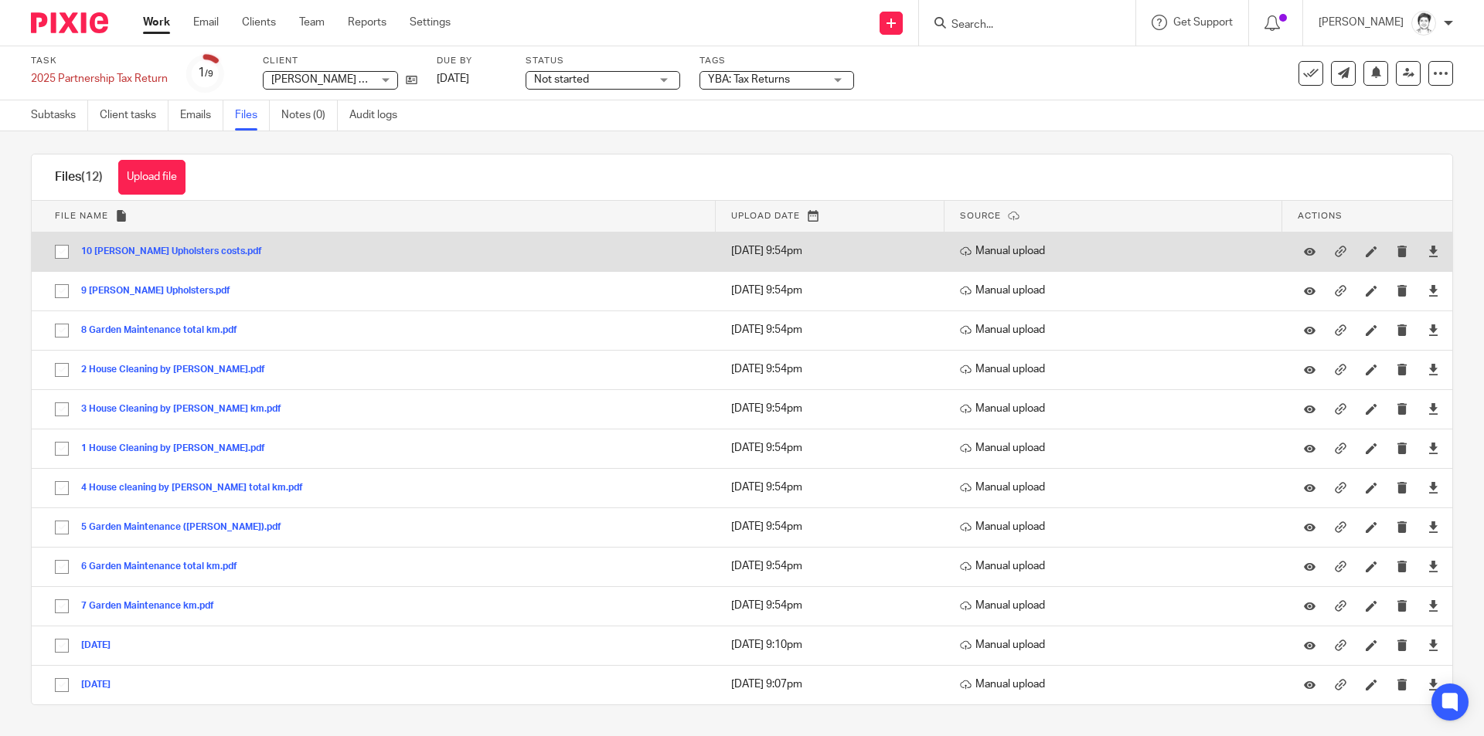
click at [155, 251] on button "10 [PERSON_NAME] Upholsters costs.pdf" at bounding box center [177, 252] width 192 height 11
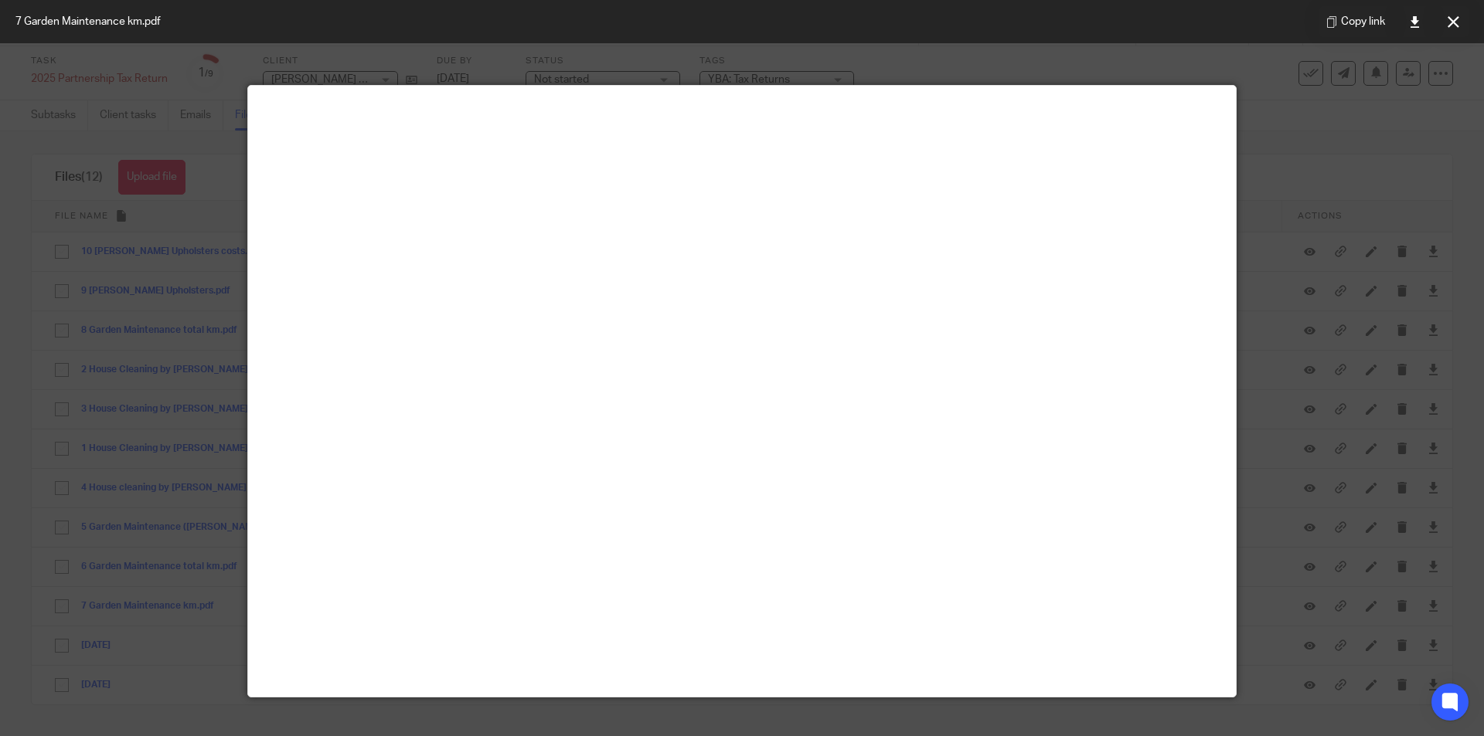
scroll to position [0, 0]
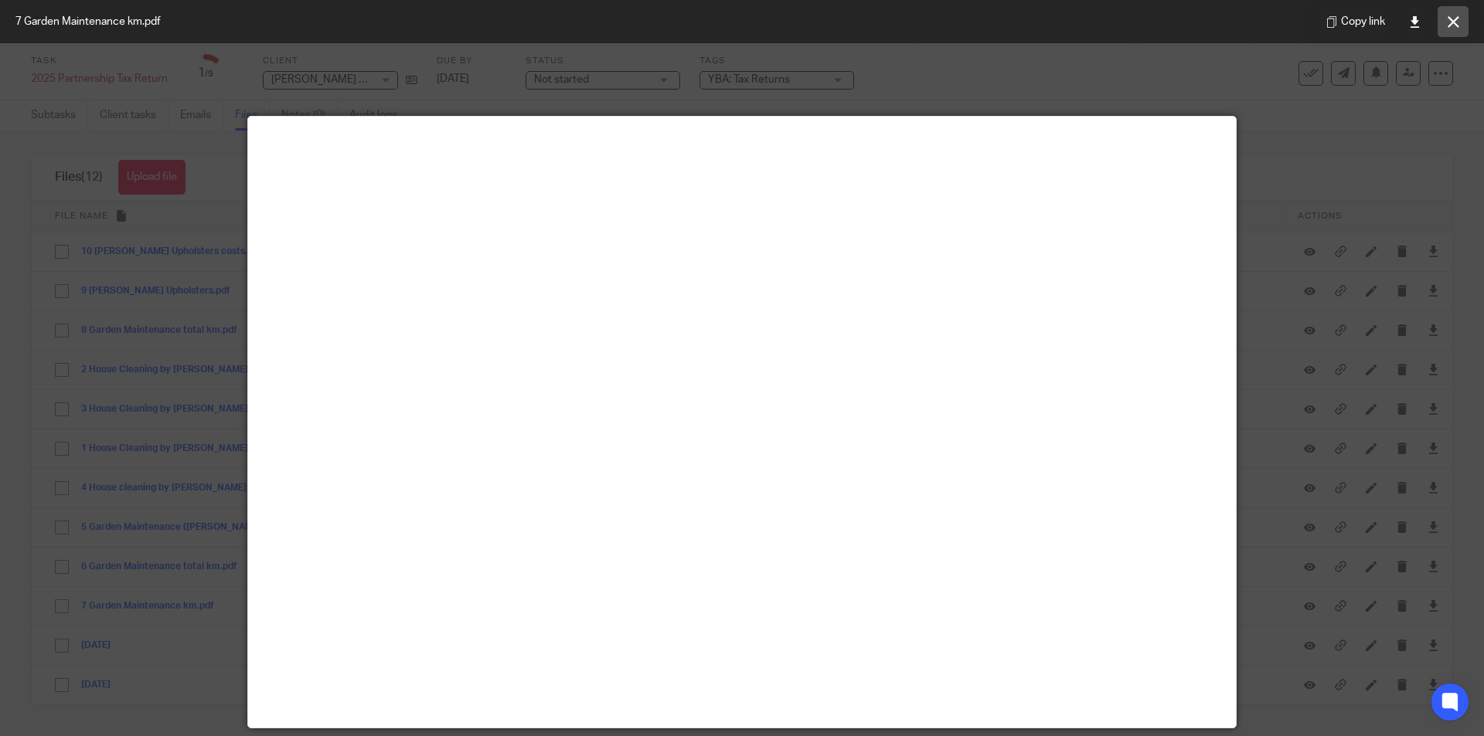
click at [1454, 29] on button at bounding box center [1452, 21] width 31 height 31
